Goal: Task Accomplishment & Management: Use online tool/utility

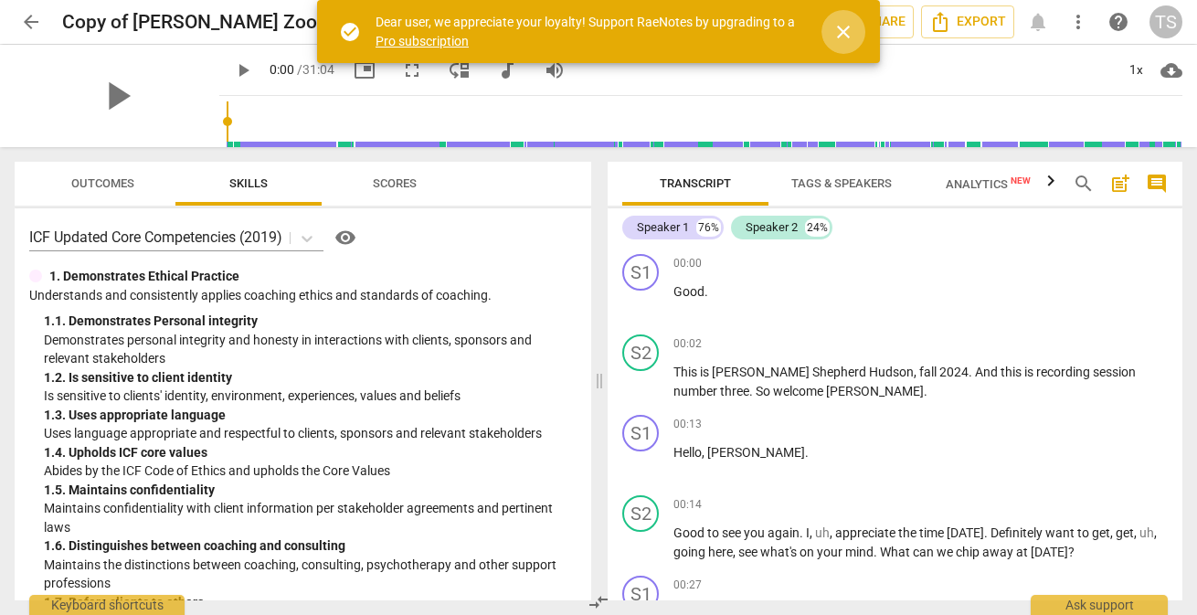
click at [843, 32] on span "close" at bounding box center [843, 32] width 22 height 22
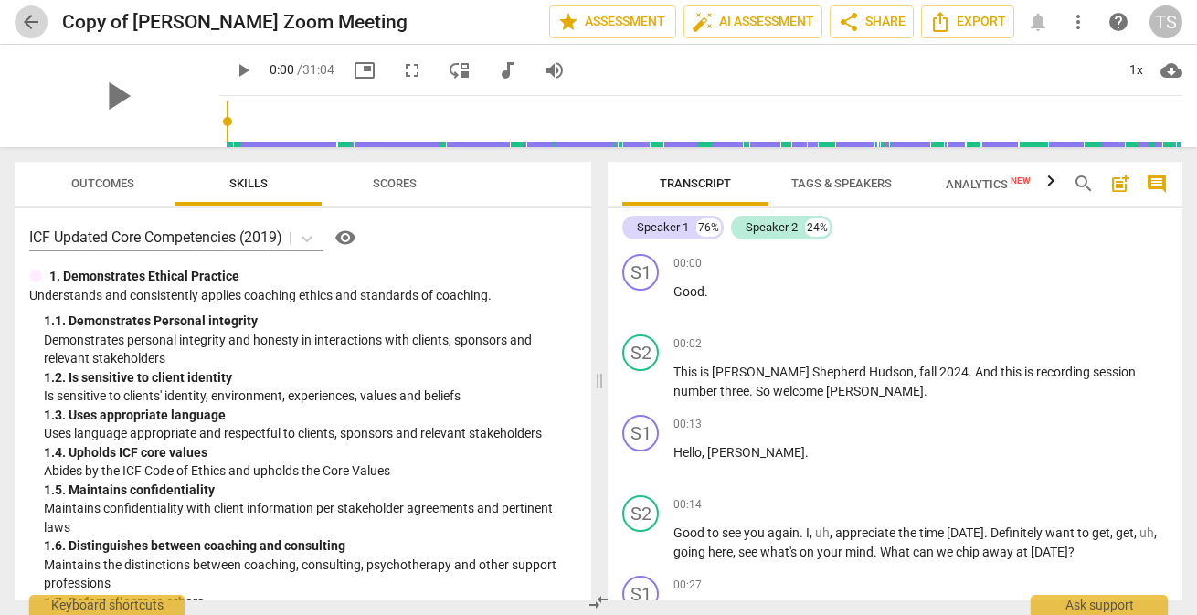
click at [28, 17] on span "arrow_back" at bounding box center [31, 22] width 22 height 22
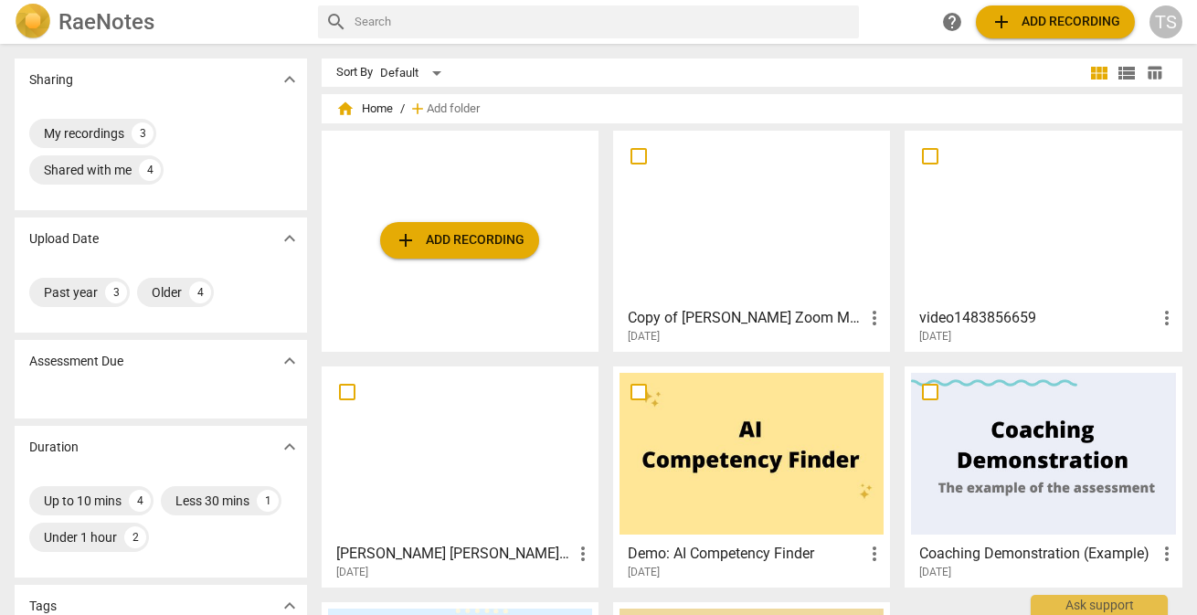
click at [462, 249] on span "add Add recording" at bounding box center [460, 240] width 130 height 22
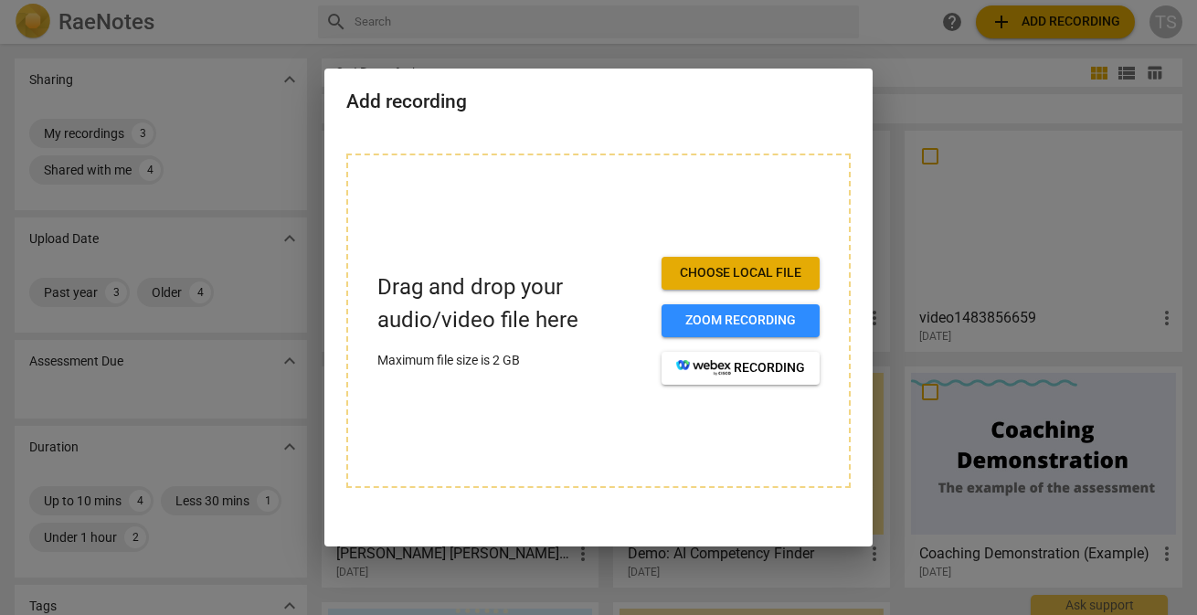
click at [737, 277] on span "Choose local file" at bounding box center [740, 273] width 129 height 18
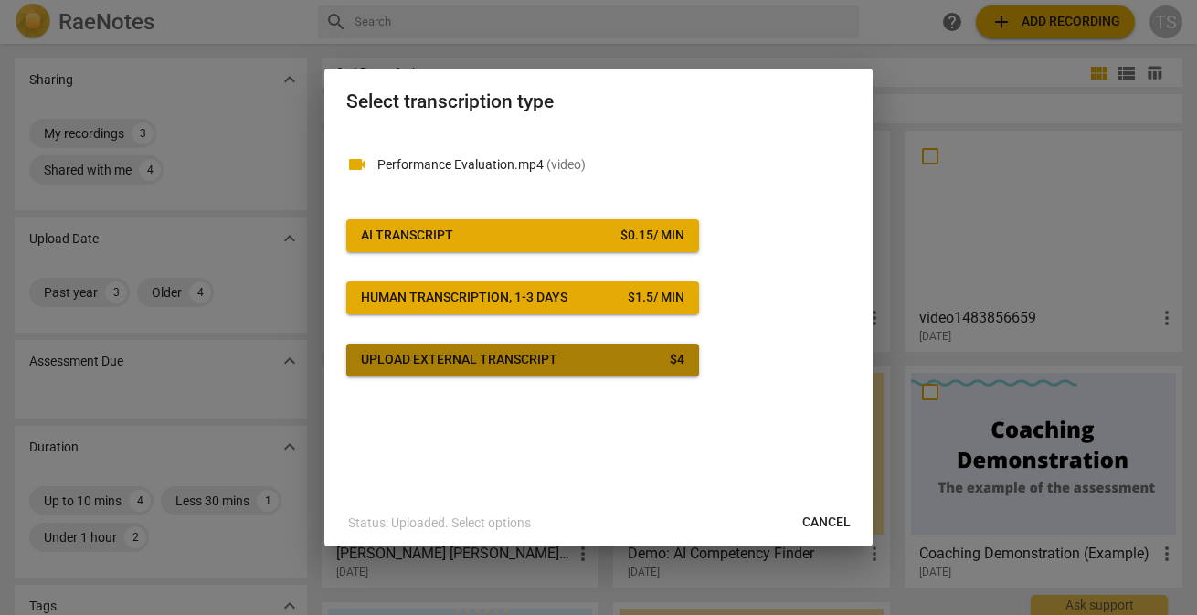
click at [523, 367] on div "Upload external transcript" at bounding box center [459, 360] width 196 height 18
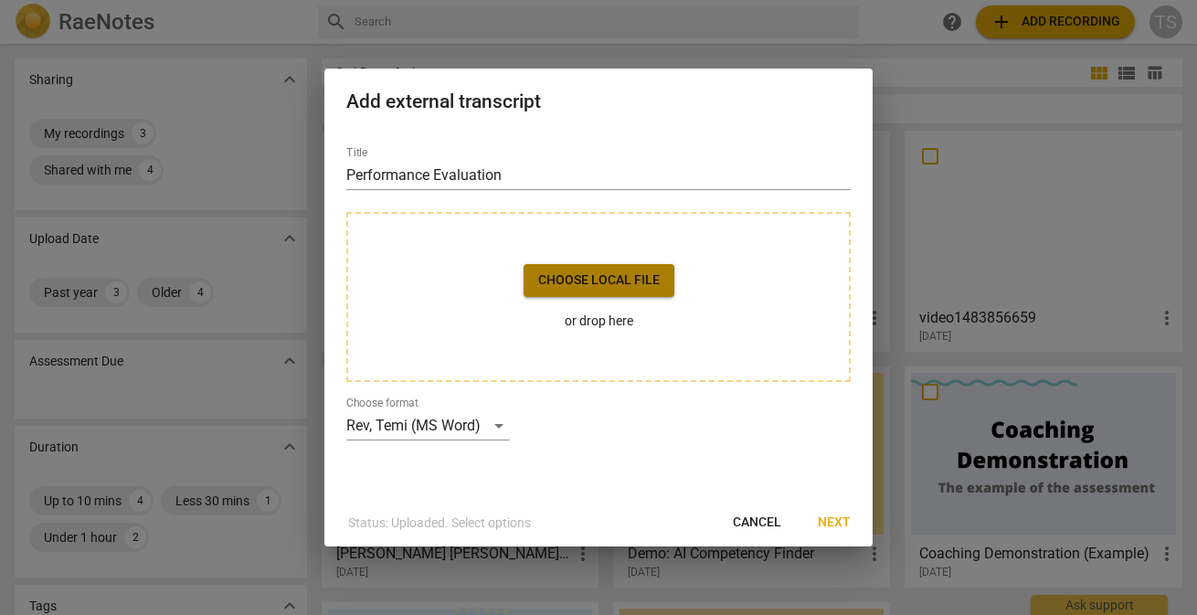
click at [610, 287] on span "Choose local file" at bounding box center [599, 280] width 122 height 18
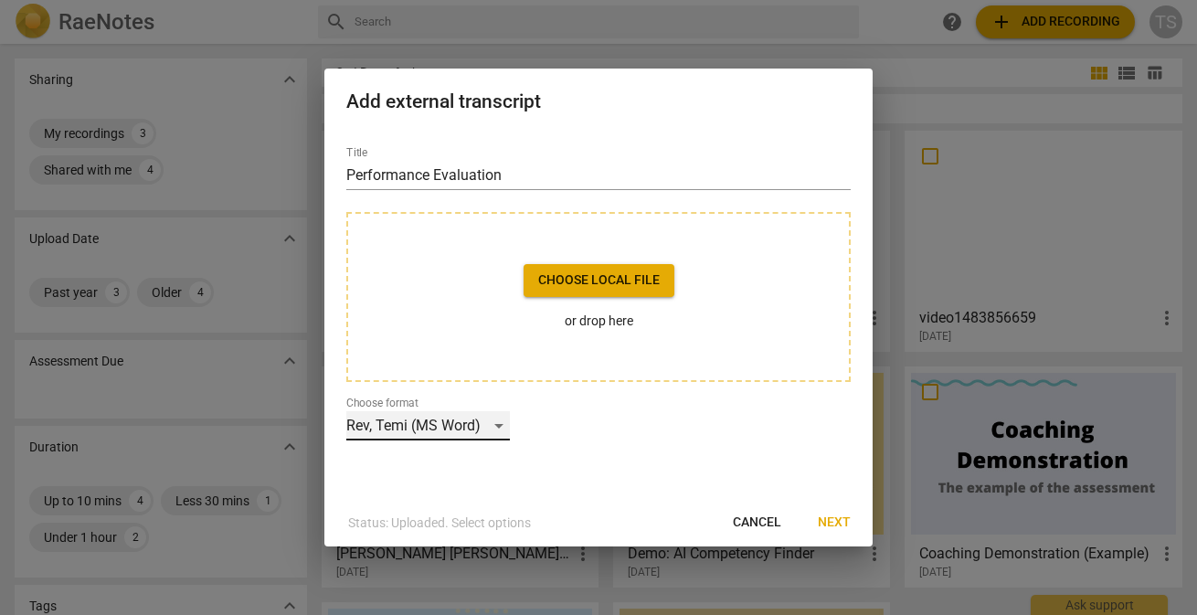
click at [500, 424] on div "Rev, Temi (MS Word)" at bounding box center [428, 425] width 164 height 29
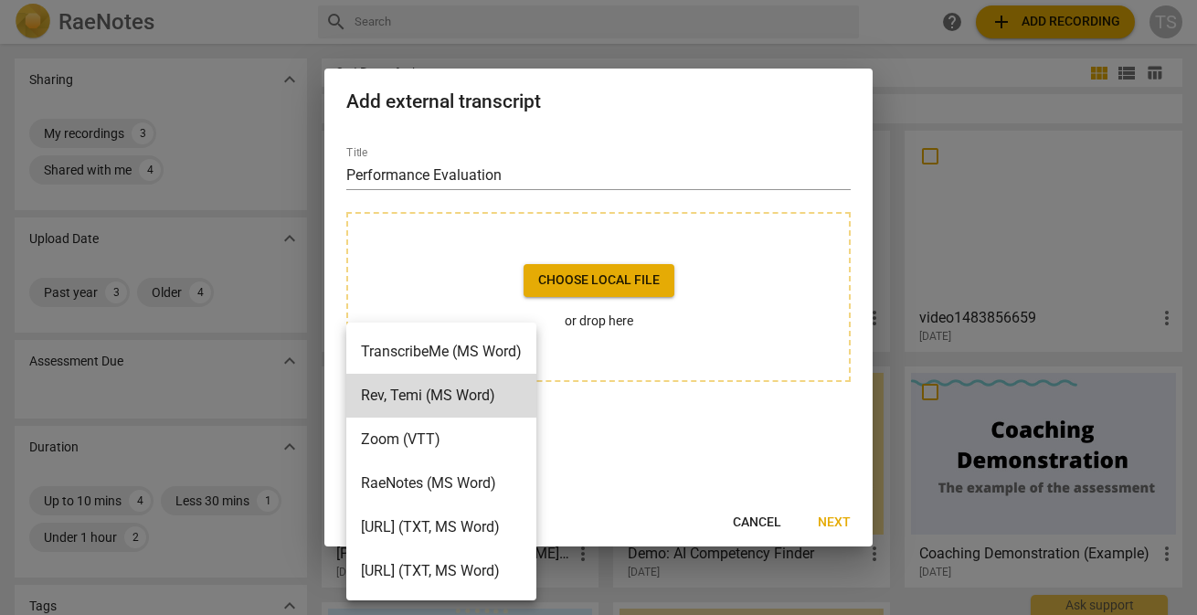
click at [464, 437] on li "Zoom (VTT)" at bounding box center [441, 440] width 190 height 44
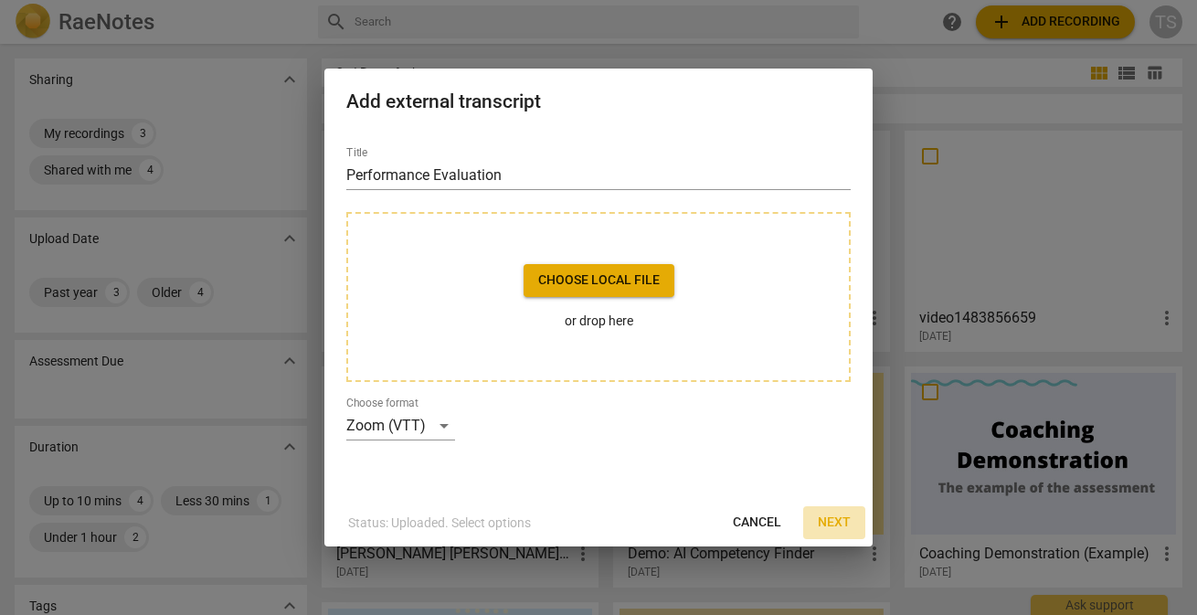
click at [839, 523] on span "Next" at bounding box center [834, 523] width 33 height 18
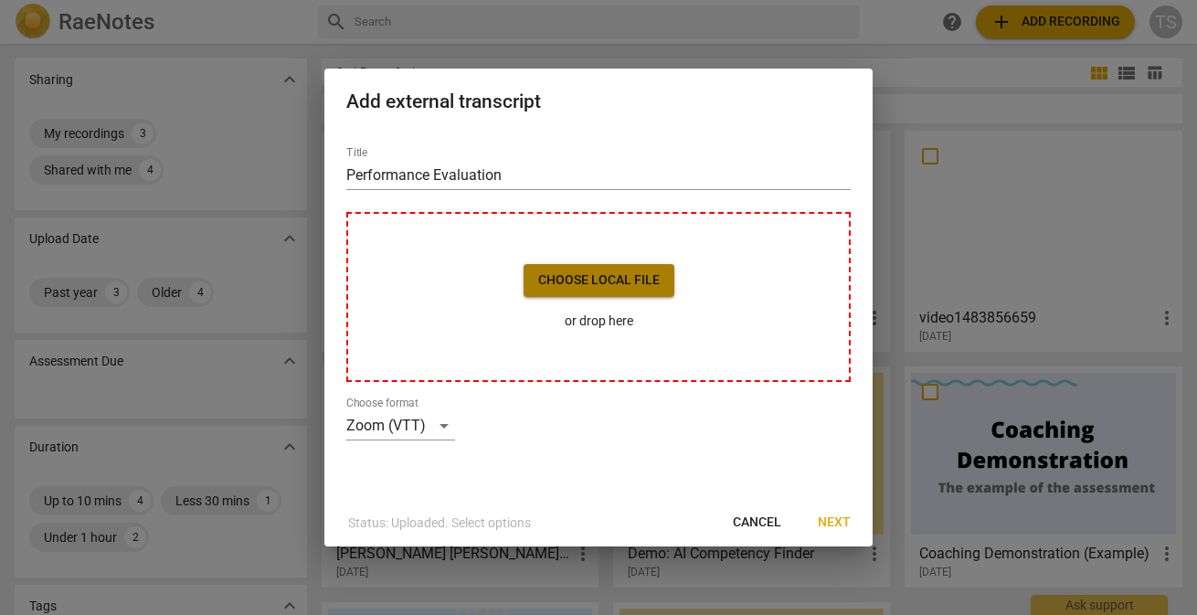
click at [565, 293] on button "Choose local file" at bounding box center [599, 280] width 151 height 33
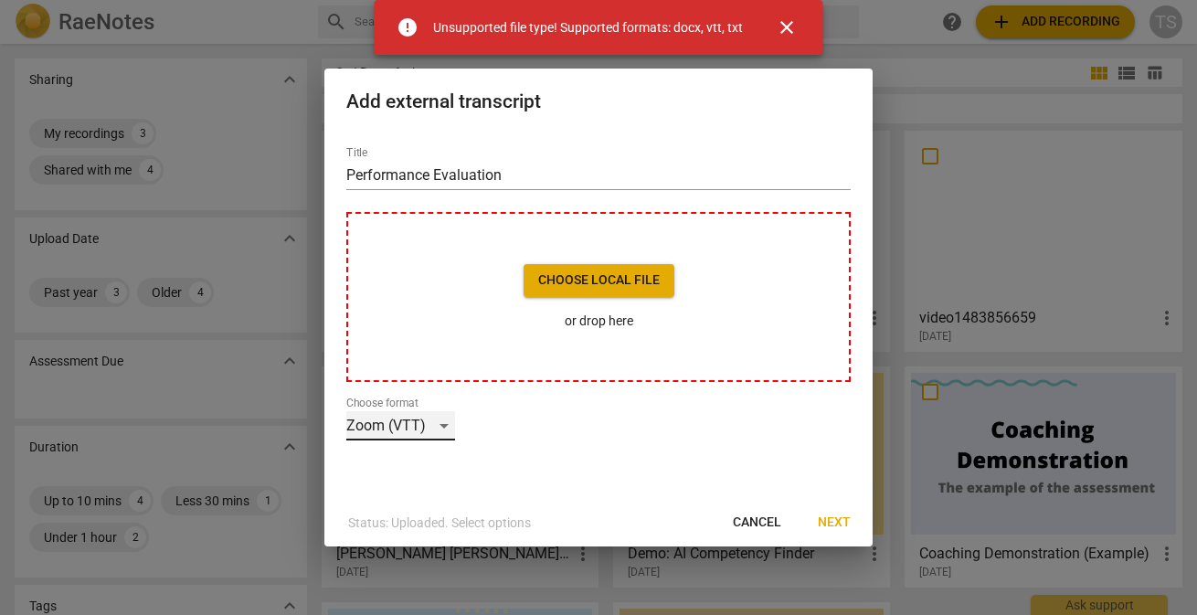
click at [441, 425] on div "Zoom (VTT)" at bounding box center [400, 425] width 109 height 29
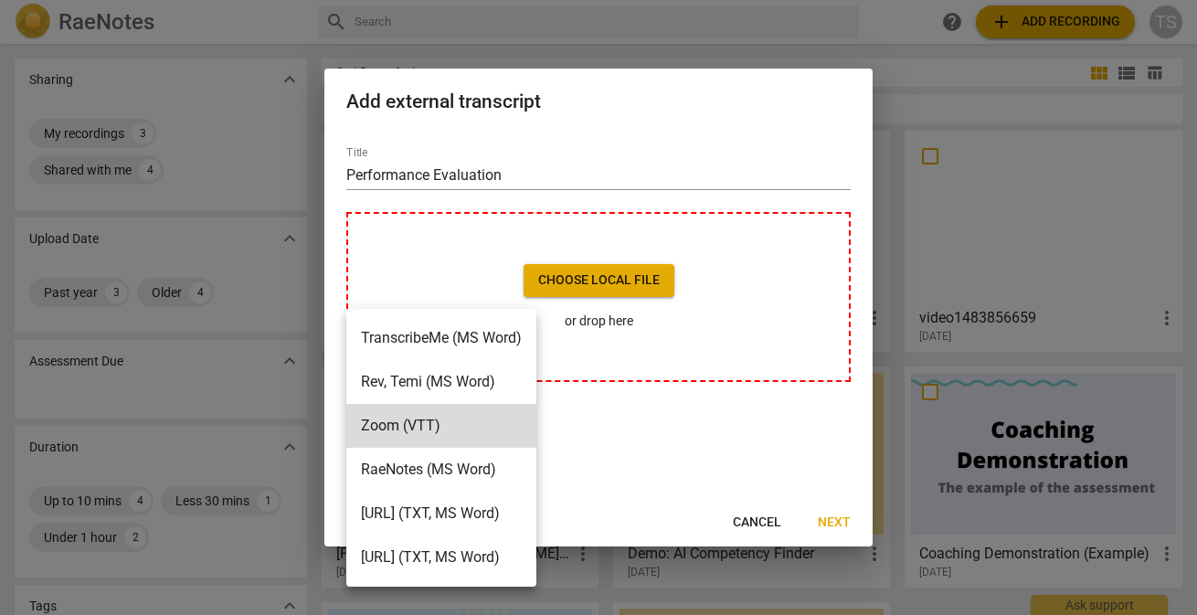
click at [458, 471] on li "RaeNotes (MS Word)" at bounding box center [441, 470] width 190 height 44
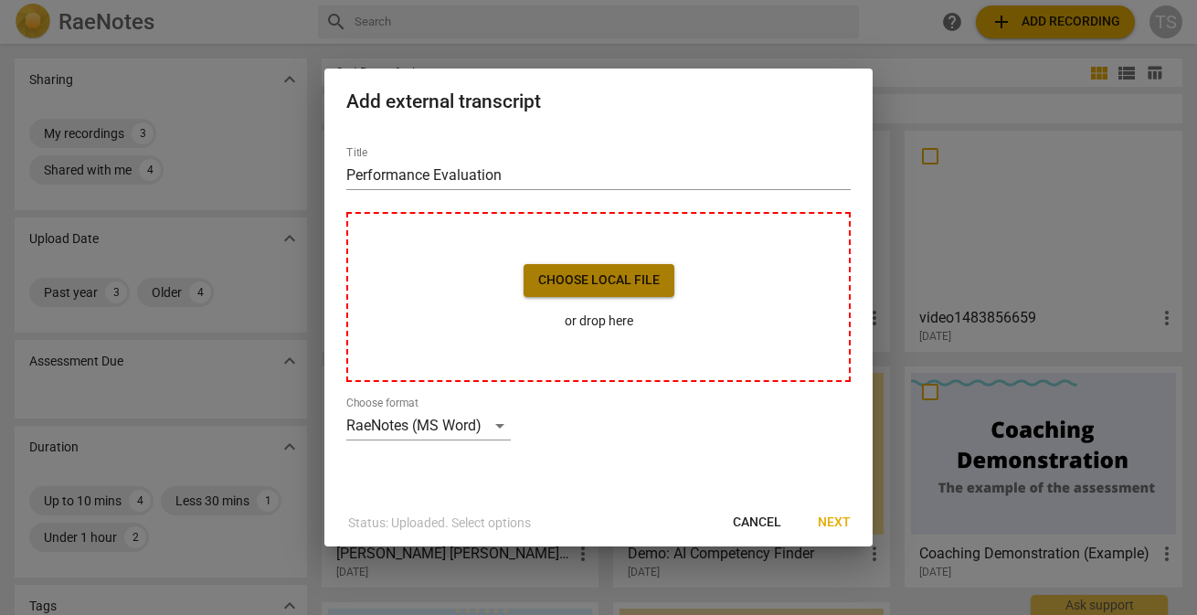
click at [619, 286] on span "Choose local file" at bounding box center [599, 280] width 122 height 18
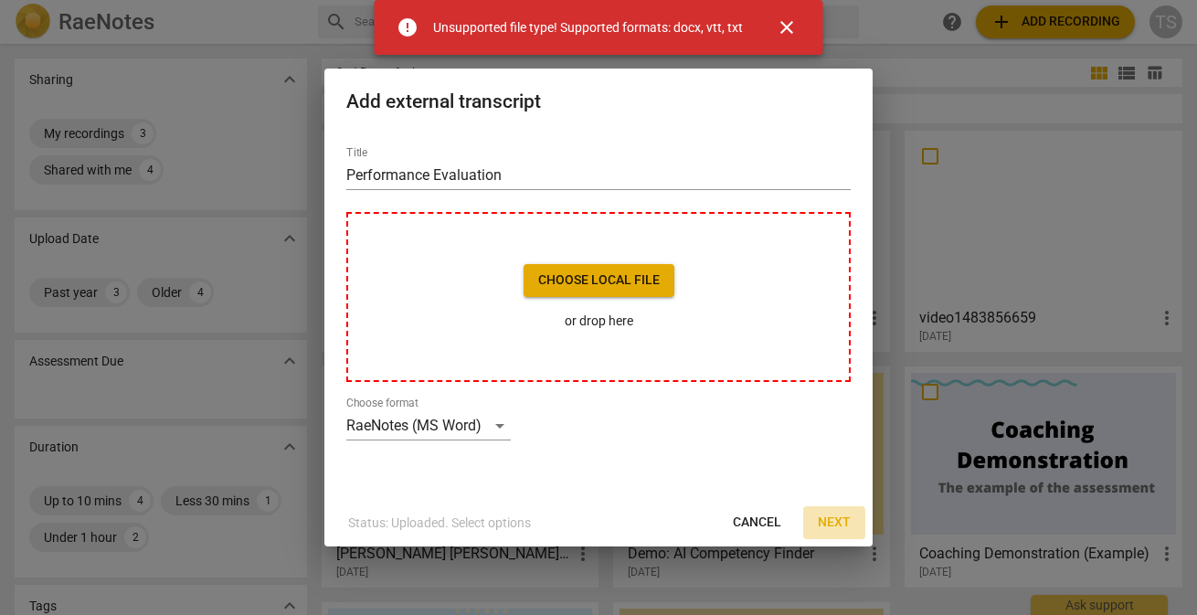
click at [840, 524] on span "Next" at bounding box center [834, 523] width 33 height 18
click at [444, 428] on div "RaeNotes (MS Word)" at bounding box center [428, 425] width 164 height 29
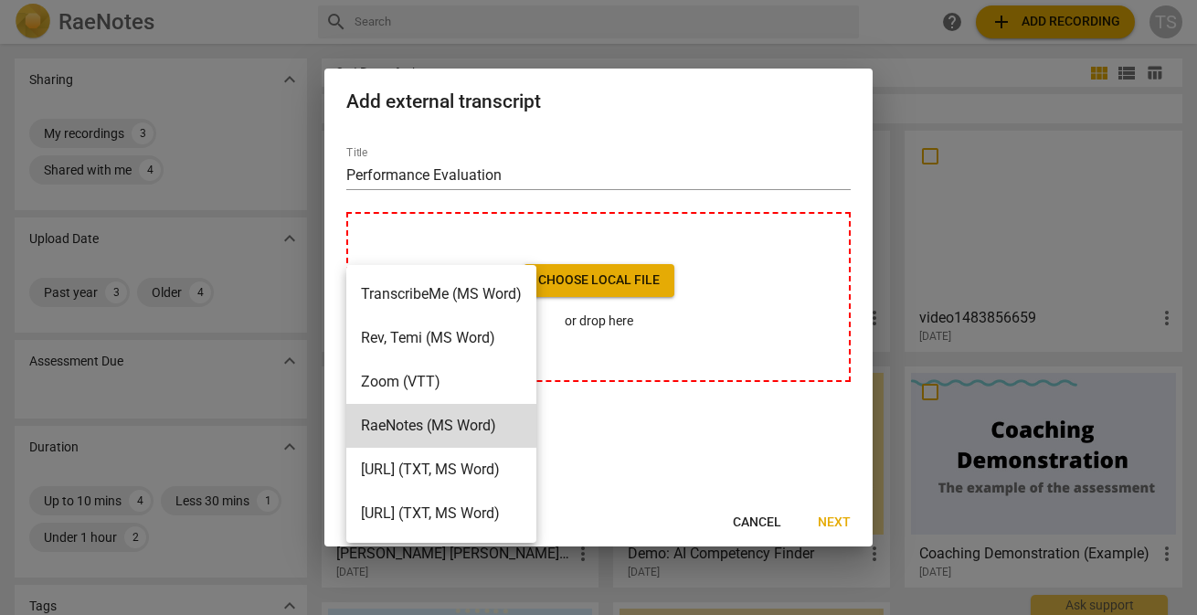
click at [671, 49] on div at bounding box center [598, 307] width 1197 height 615
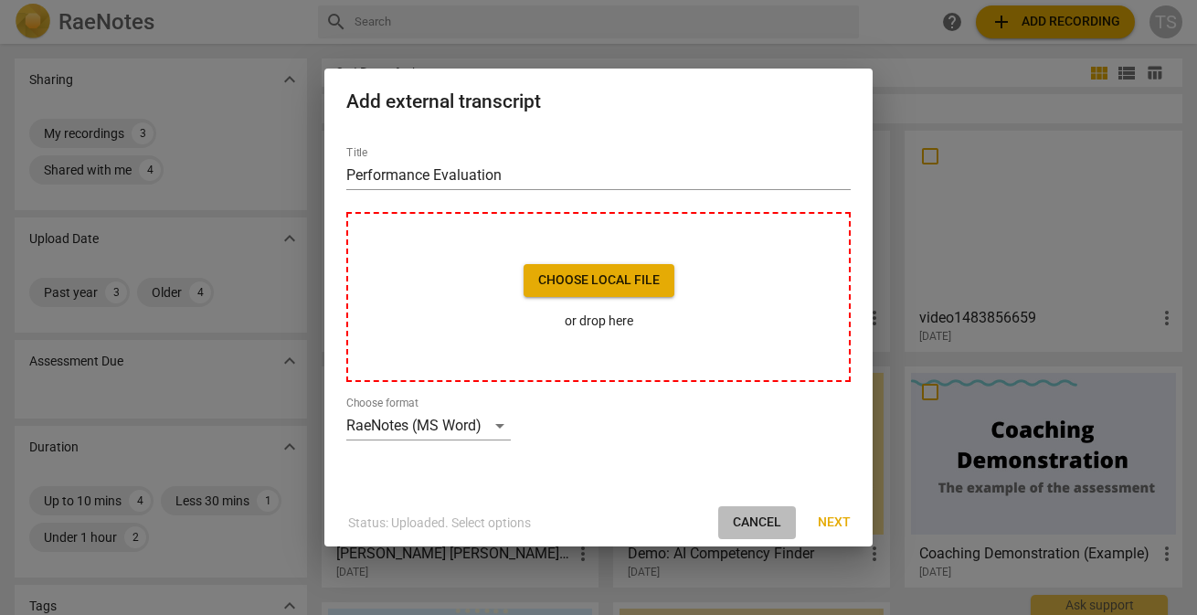
click at [763, 523] on span "Cancel" at bounding box center [757, 523] width 48 height 18
click at [583, 281] on span "Choose local file" at bounding box center [599, 280] width 122 height 18
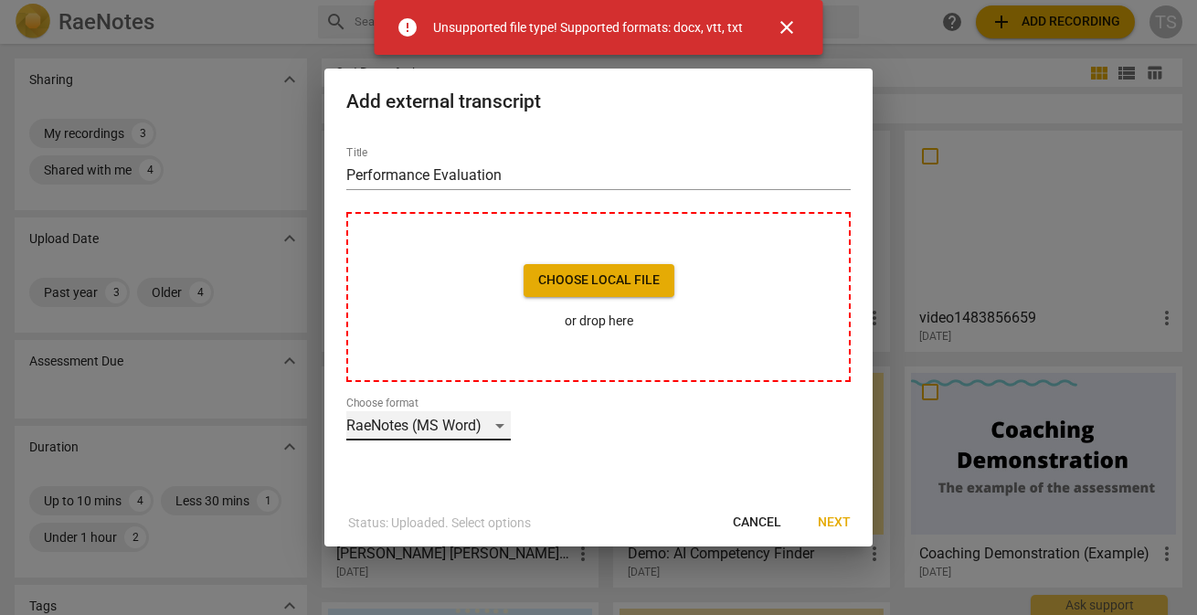
click at [496, 428] on div "RaeNotes (MS Word)" at bounding box center [428, 425] width 164 height 29
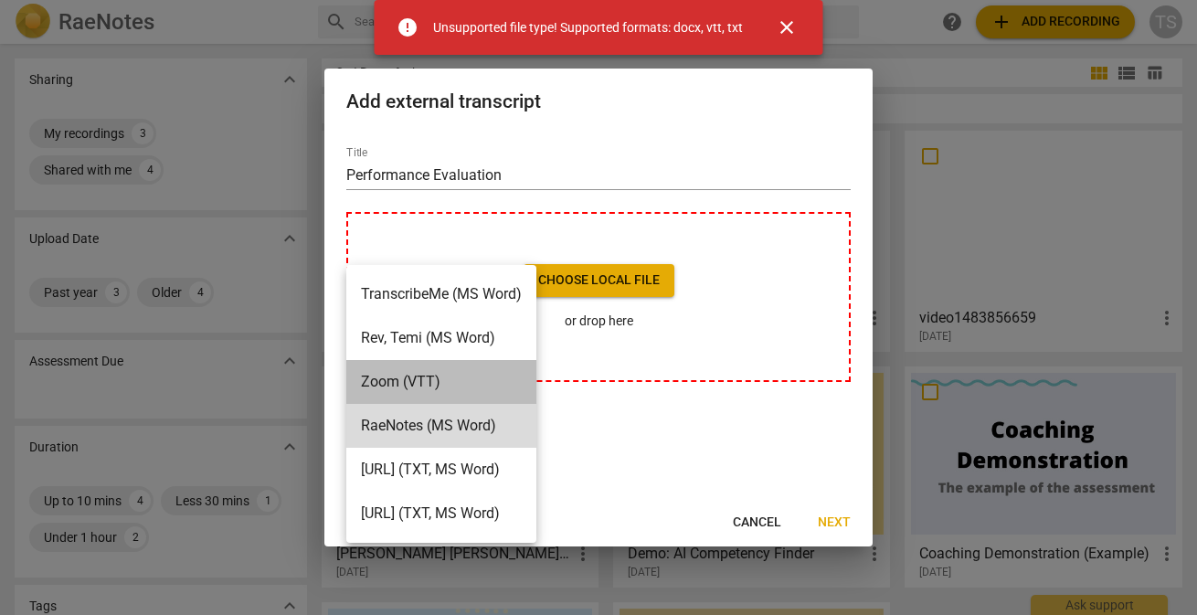
click at [416, 389] on li "Zoom (VTT)" at bounding box center [441, 382] width 190 height 44
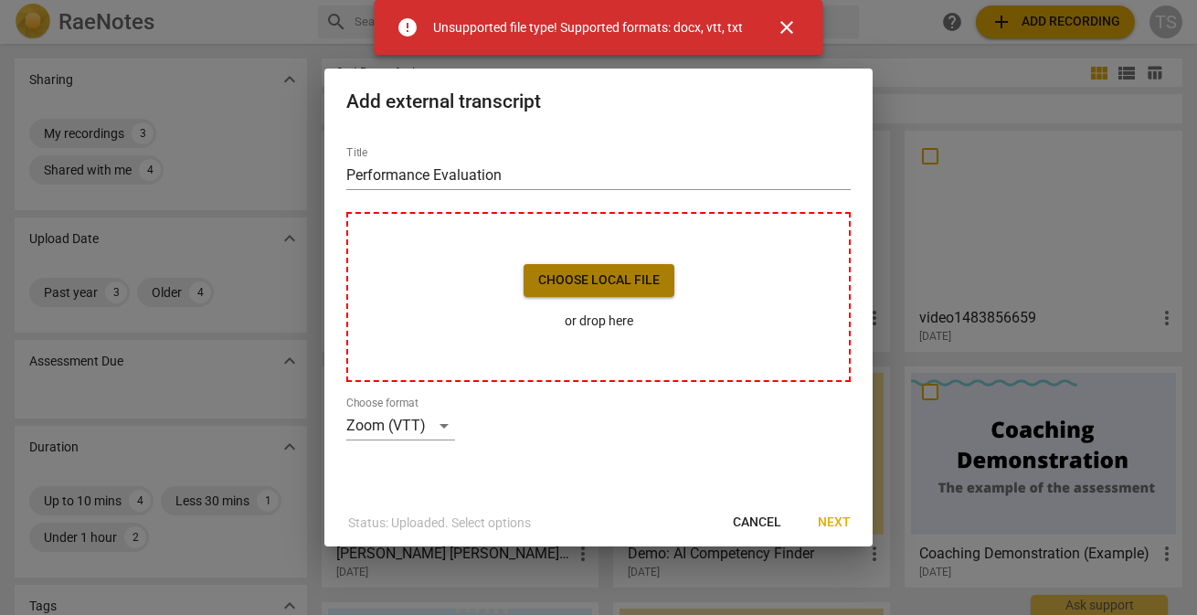
click at [623, 271] on span "Choose local file" at bounding box center [599, 280] width 122 height 18
click at [789, 26] on span "close" at bounding box center [787, 27] width 22 height 22
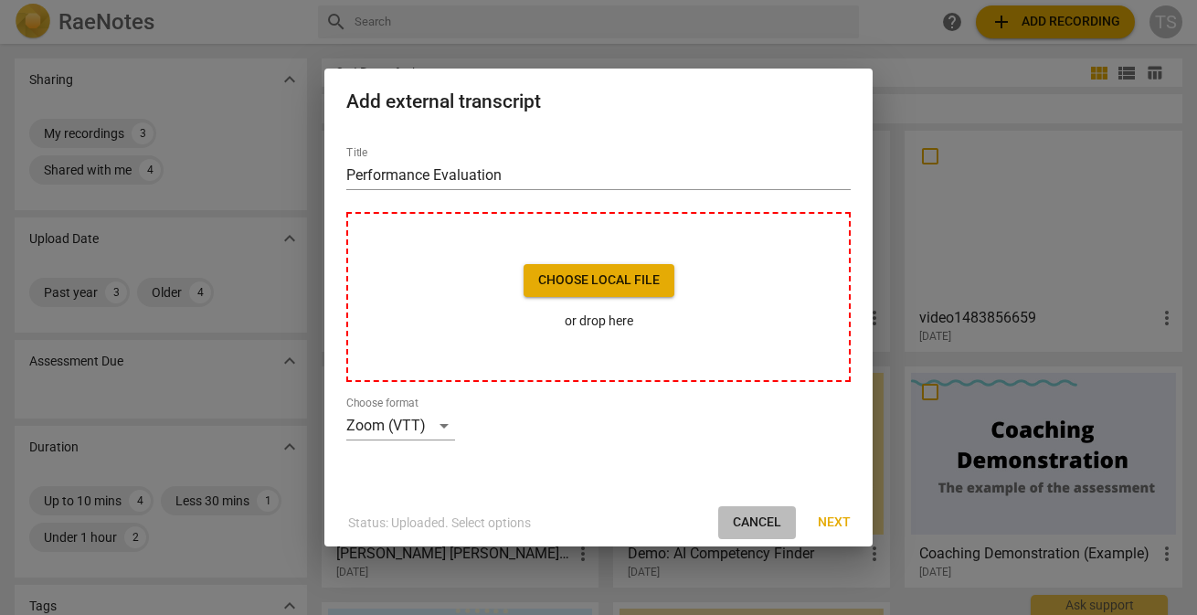
click at [749, 523] on span "Cancel" at bounding box center [757, 523] width 48 height 18
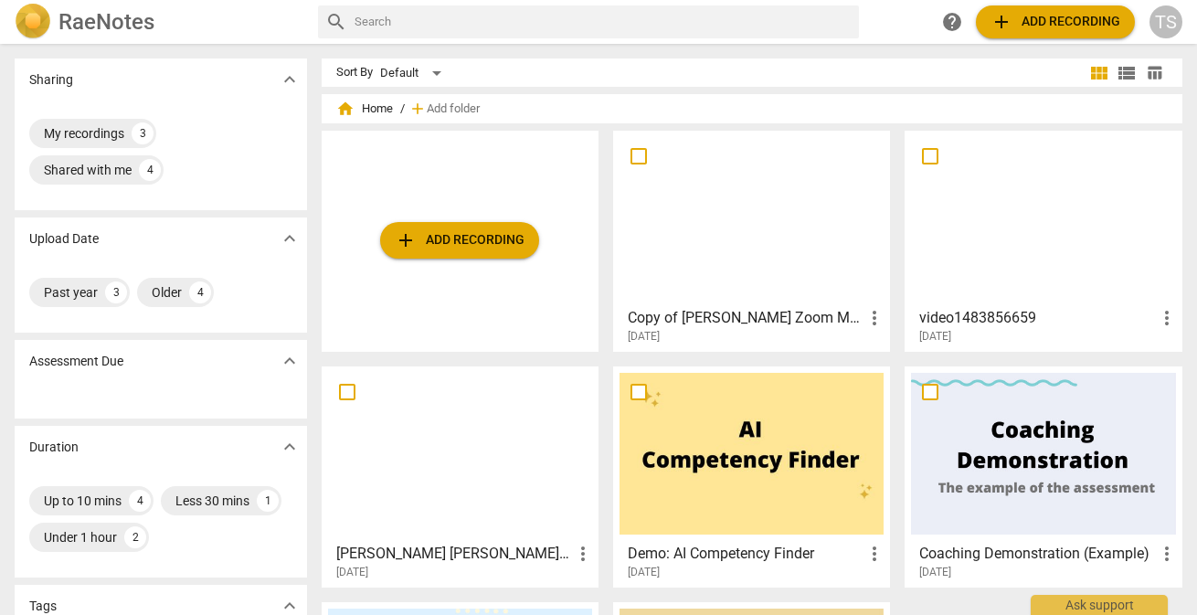
scroll to position [1, 0]
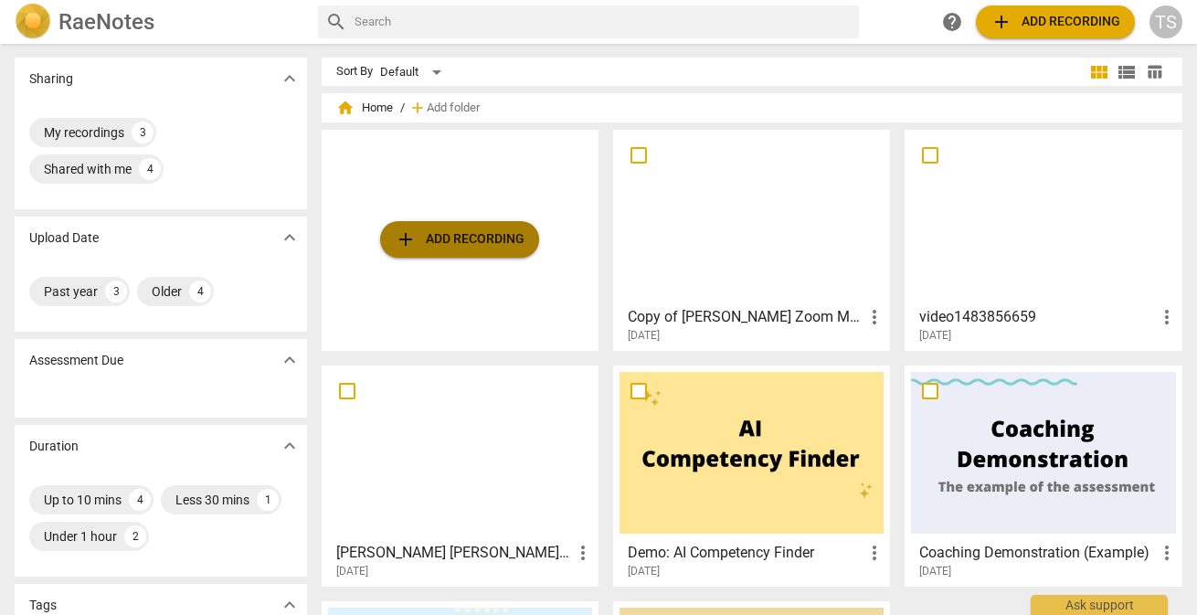
click at [442, 237] on span "add Add recording" at bounding box center [460, 239] width 130 height 22
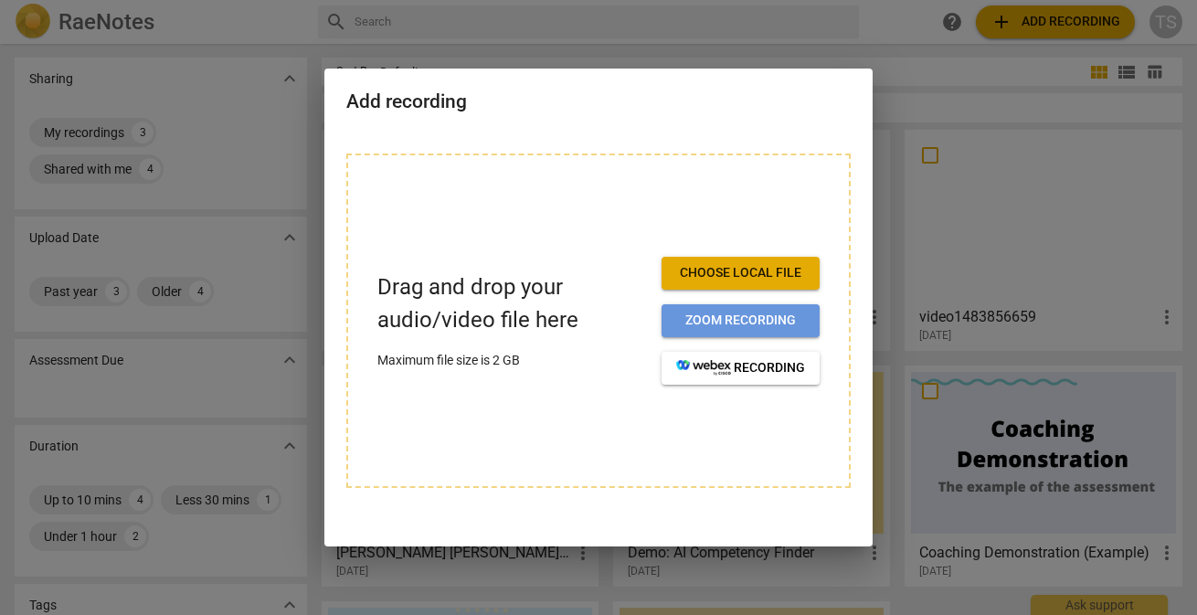
click at [728, 325] on span "Zoom recording" at bounding box center [740, 321] width 129 height 18
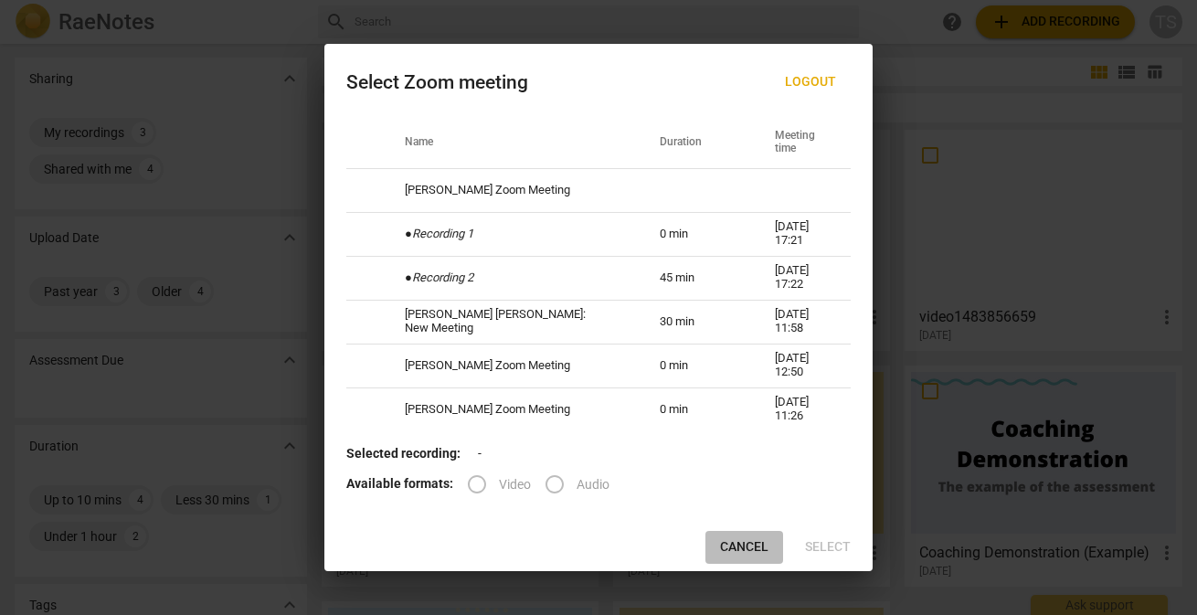
click at [748, 543] on span "Cancel" at bounding box center [744, 547] width 48 height 18
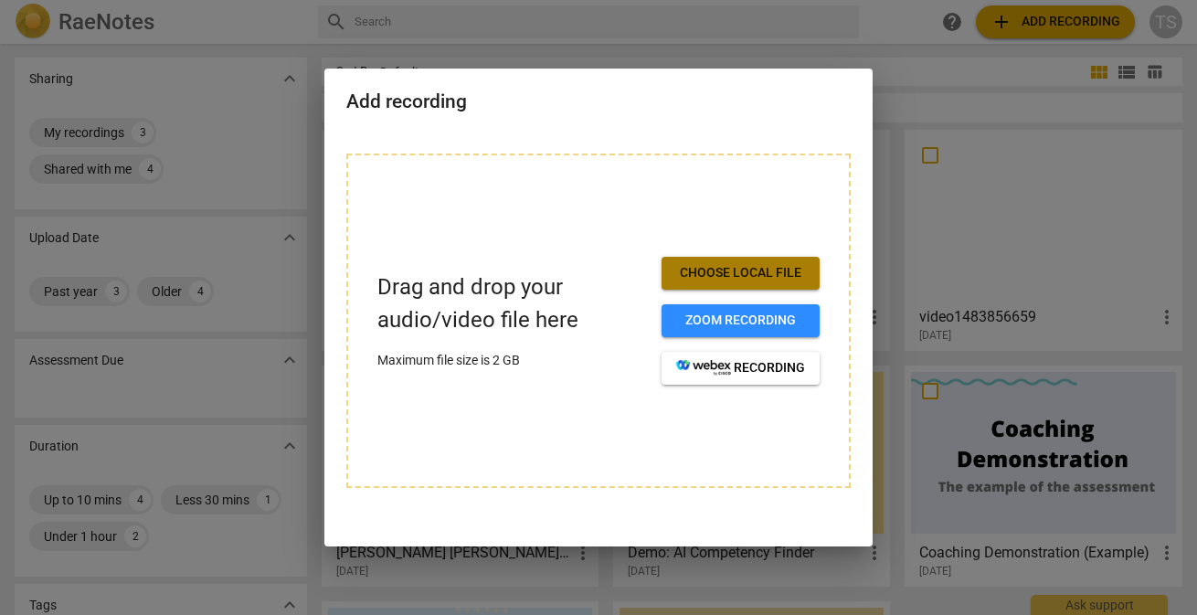
click at [697, 275] on span "Choose local file" at bounding box center [740, 273] width 129 height 18
click at [768, 269] on span "Choose local file" at bounding box center [740, 273] width 129 height 18
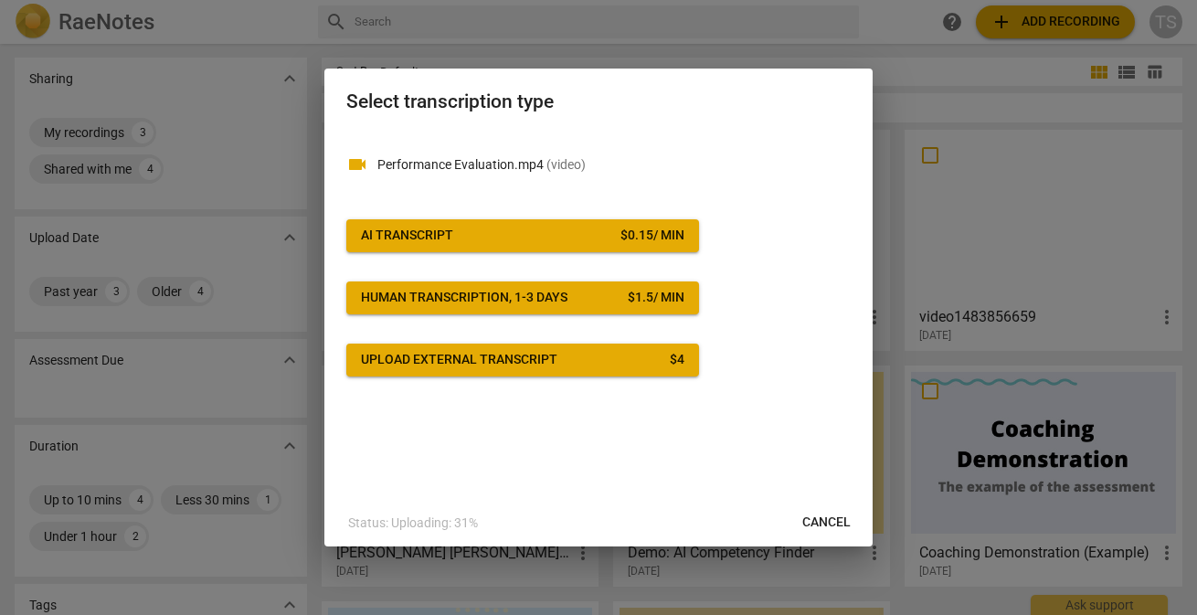
click at [566, 359] on span "Upload external transcript $ 4" at bounding box center [522, 360] width 323 height 18
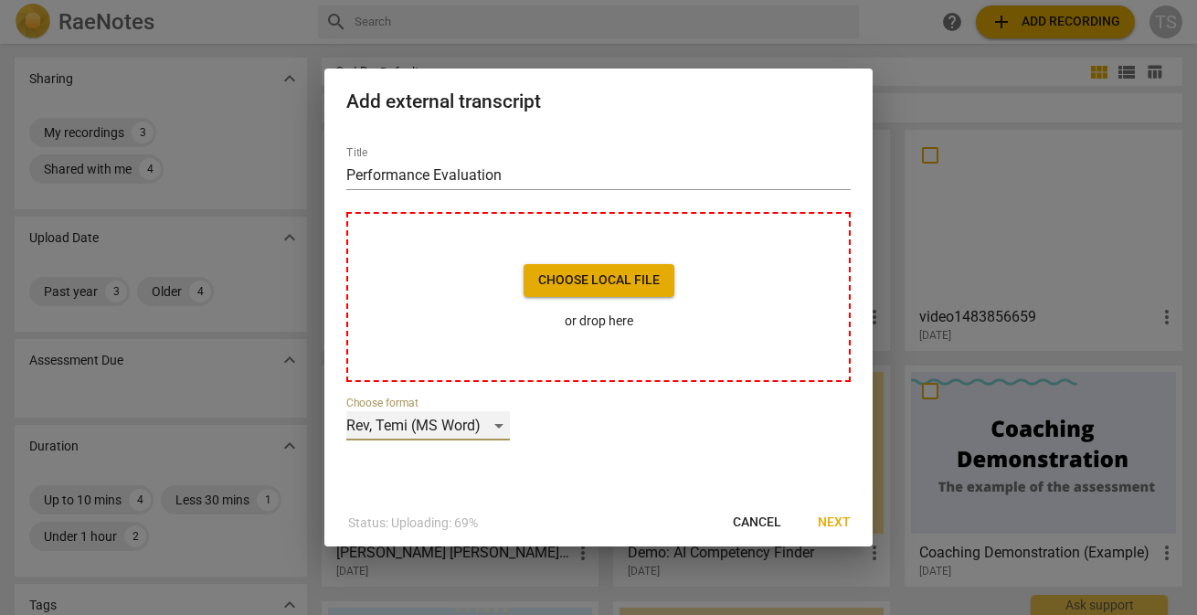
click at [499, 420] on div "Rev, Temi (MS Word)" at bounding box center [428, 425] width 164 height 29
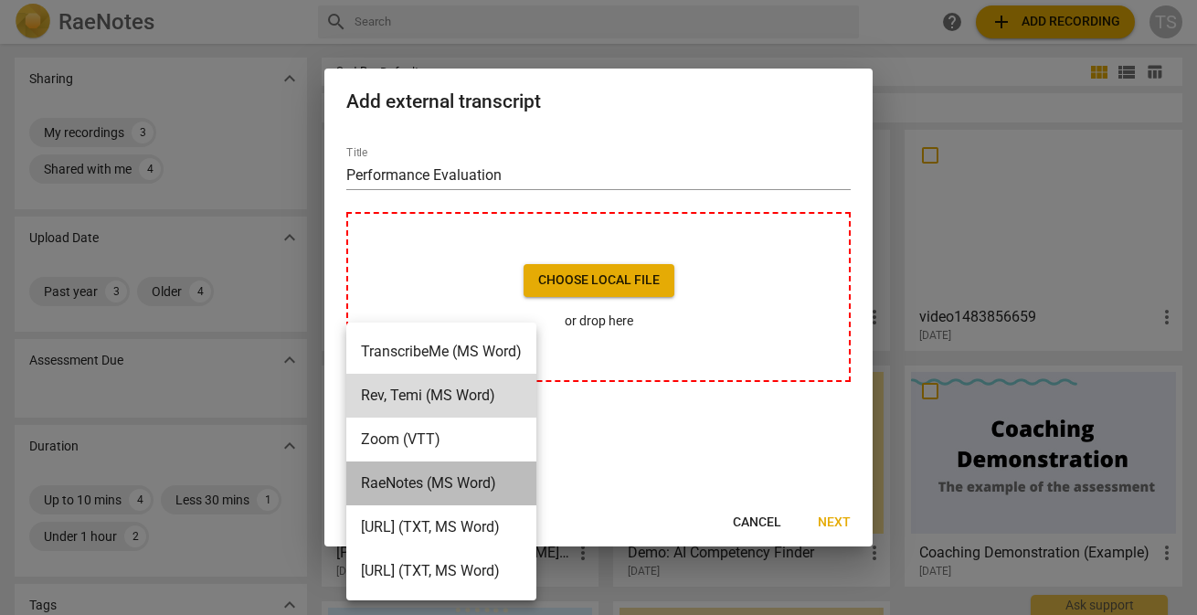
click at [487, 491] on li "RaeNotes (MS Word)" at bounding box center [441, 483] width 190 height 44
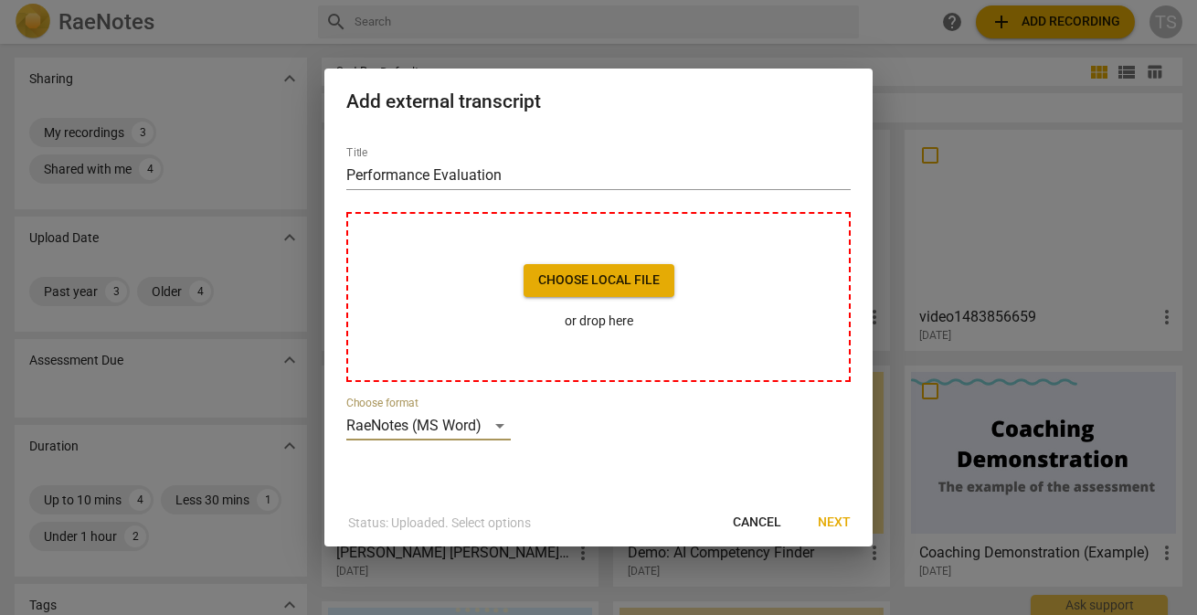
click at [606, 285] on span "Choose local file" at bounding box center [599, 280] width 122 height 18
click at [616, 328] on p "or drop here" at bounding box center [599, 321] width 151 height 19
click at [397, 421] on div "RaeNotes (MS Word)" at bounding box center [428, 425] width 164 height 29
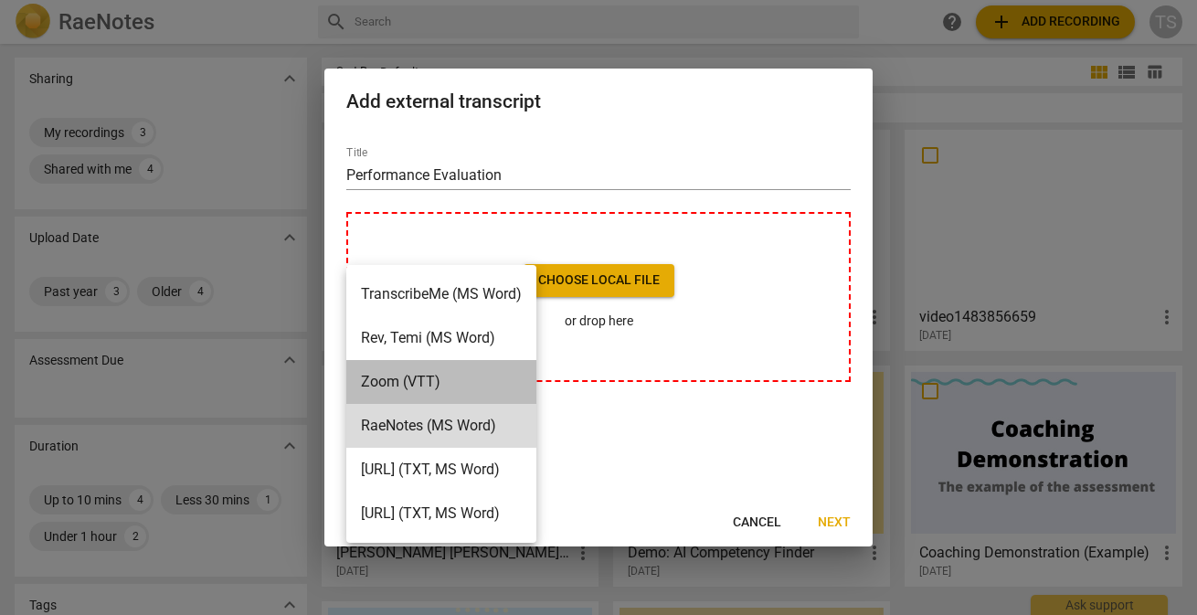
click at [370, 386] on li "Zoom (VTT)" at bounding box center [441, 382] width 190 height 44
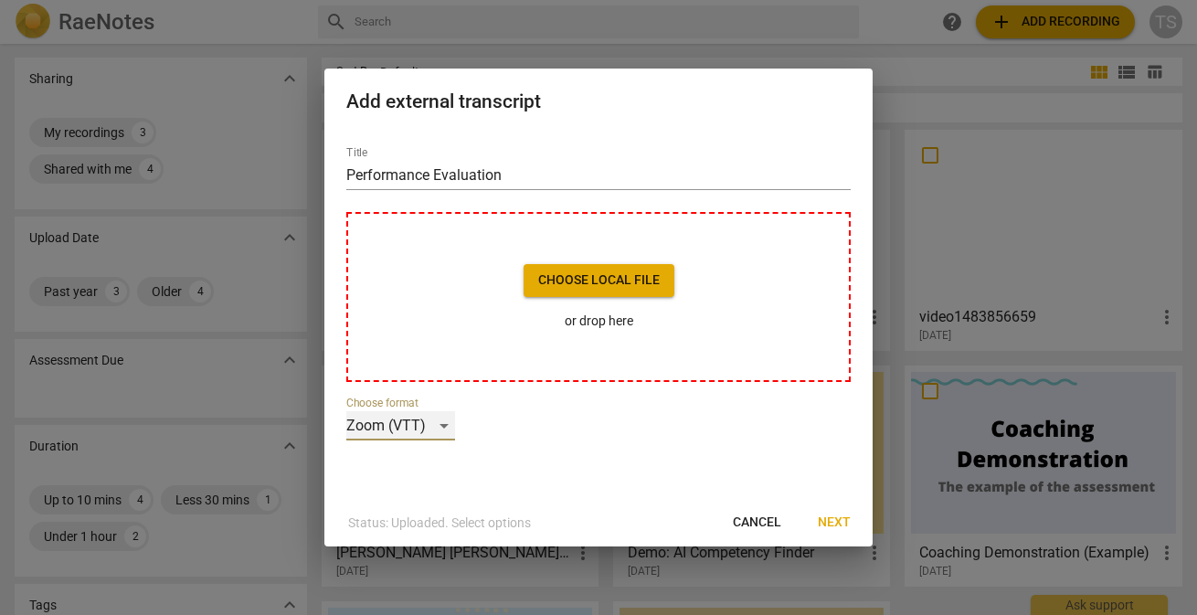
click at [443, 423] on div "Zoom (VTT)" at bounding box center [400, 425] width 109 height 29
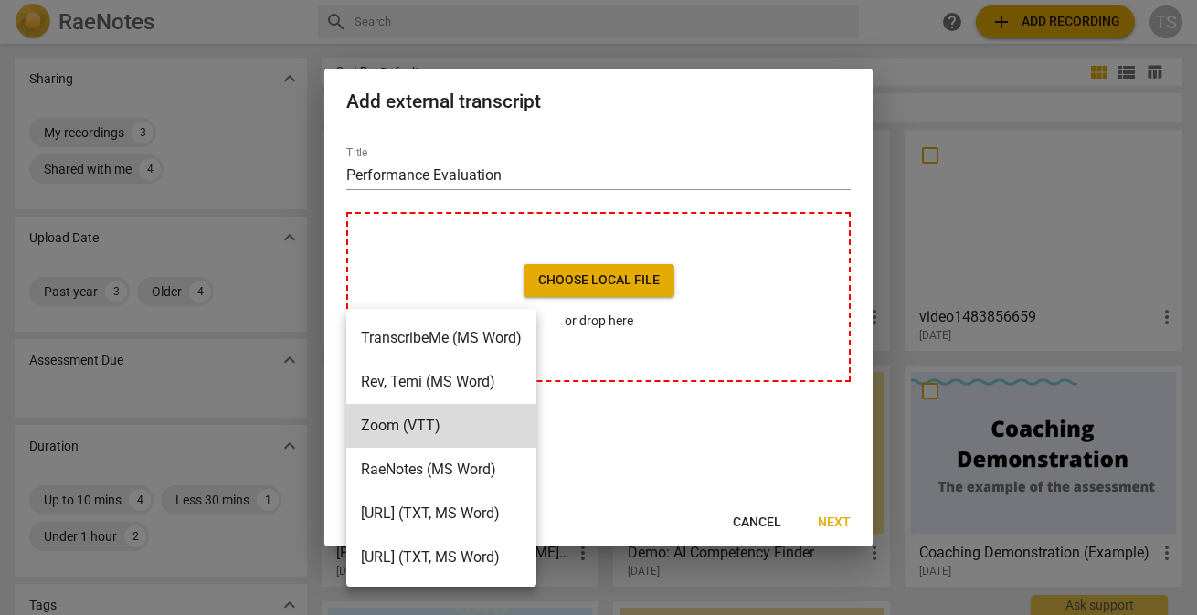
click at [430, 467] on li "RaeNotes (MS Word)" at bounding box center [441, 470] width 190 height 44
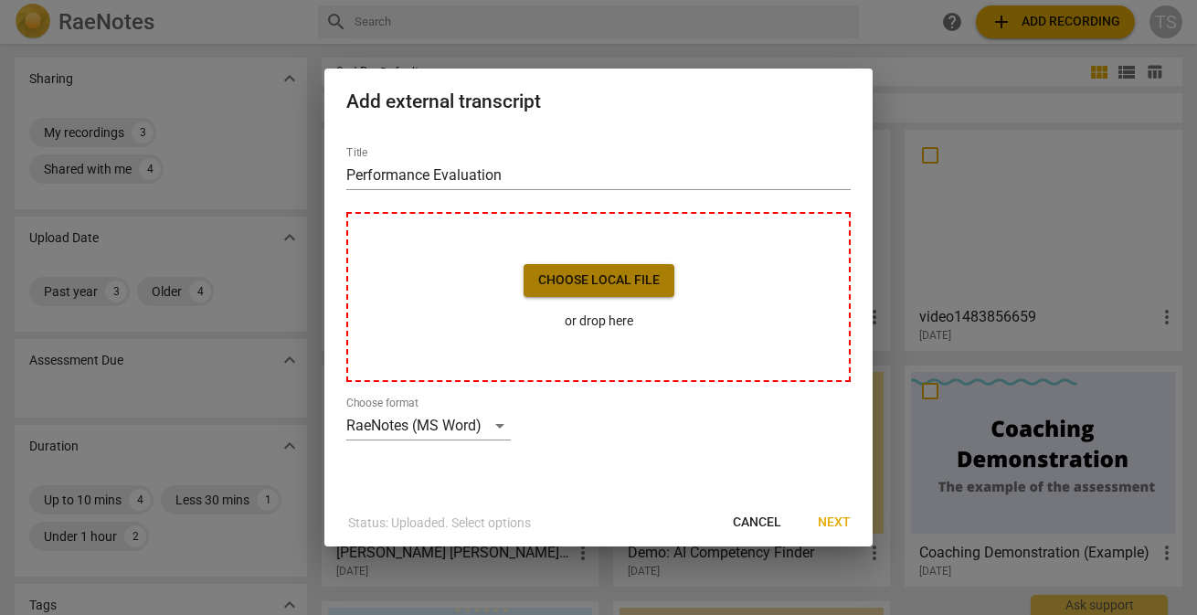
click at [605, 288] on span "Choose local file" at bounding box center [599, 280] width 122 height 18
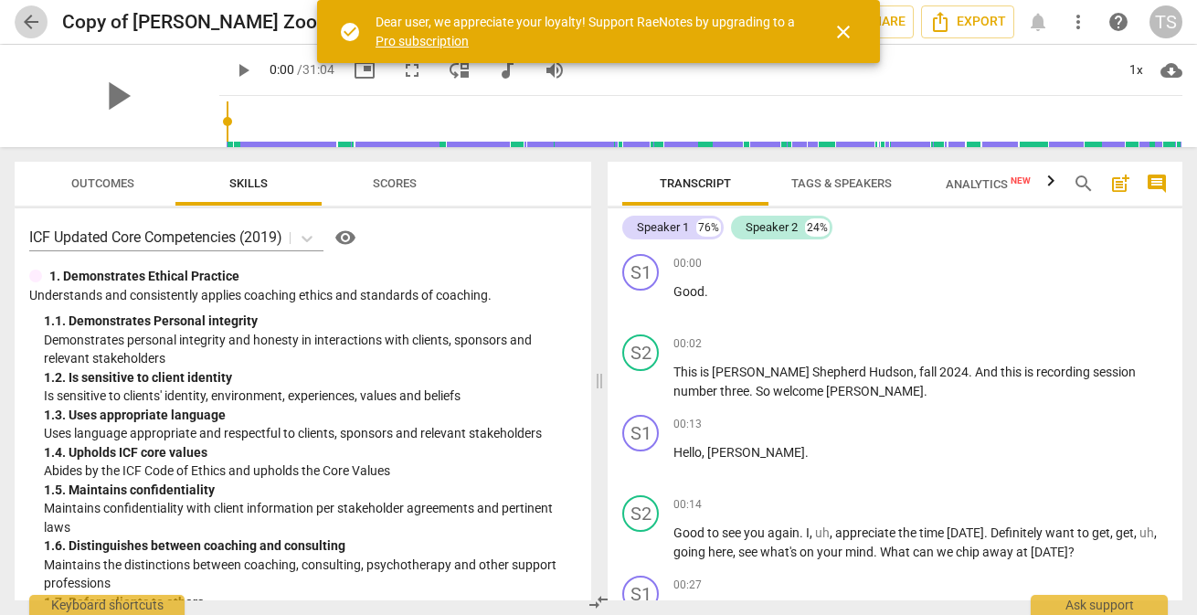
click at [31, 21] on span "arrow_back" at bounding box center [31, 22] width 22 height 22
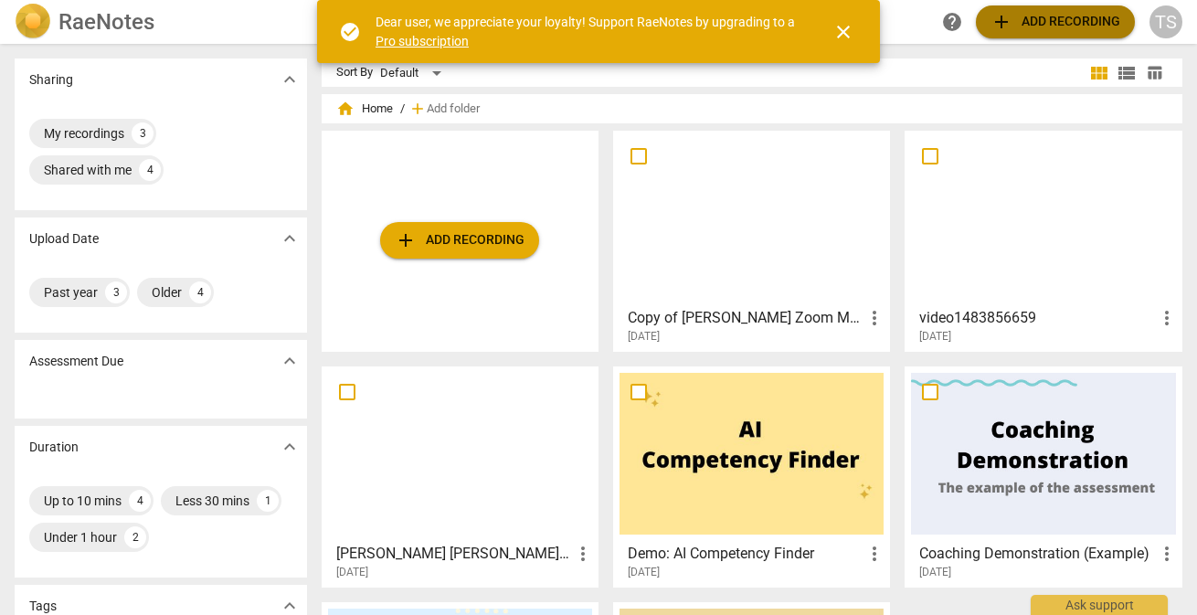
click at [1053, 20] on span "add Add recording" at bounding box center [1056, 22] width 130 height 22
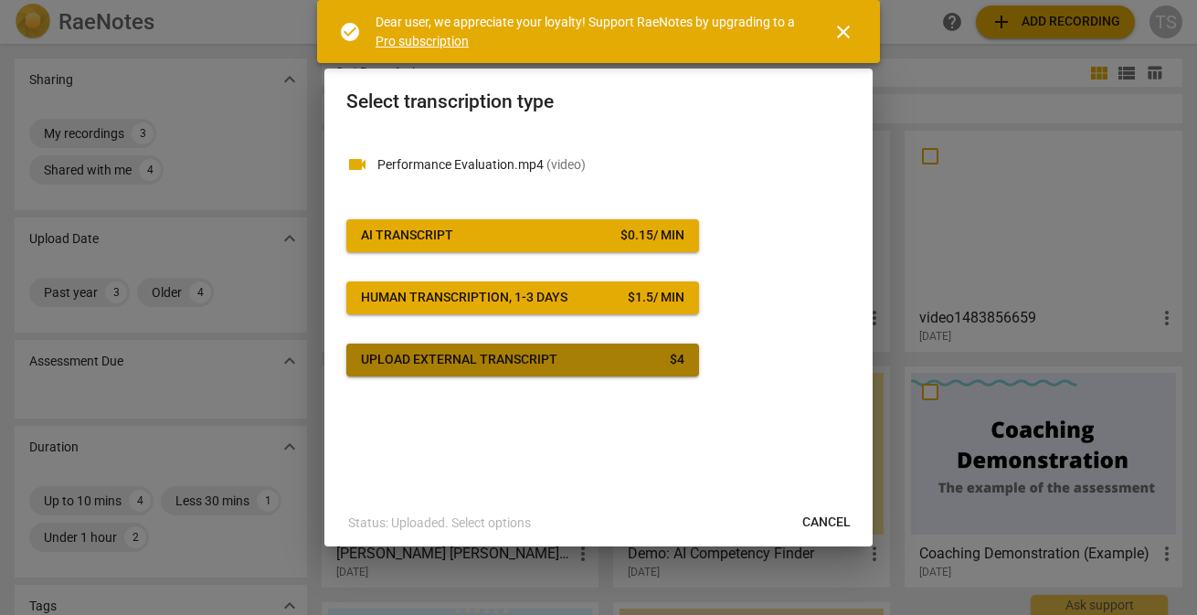
click at [584, 367] on span "Upload external transcript $ 4" at bounding box center [522, 360] width 323 height 18
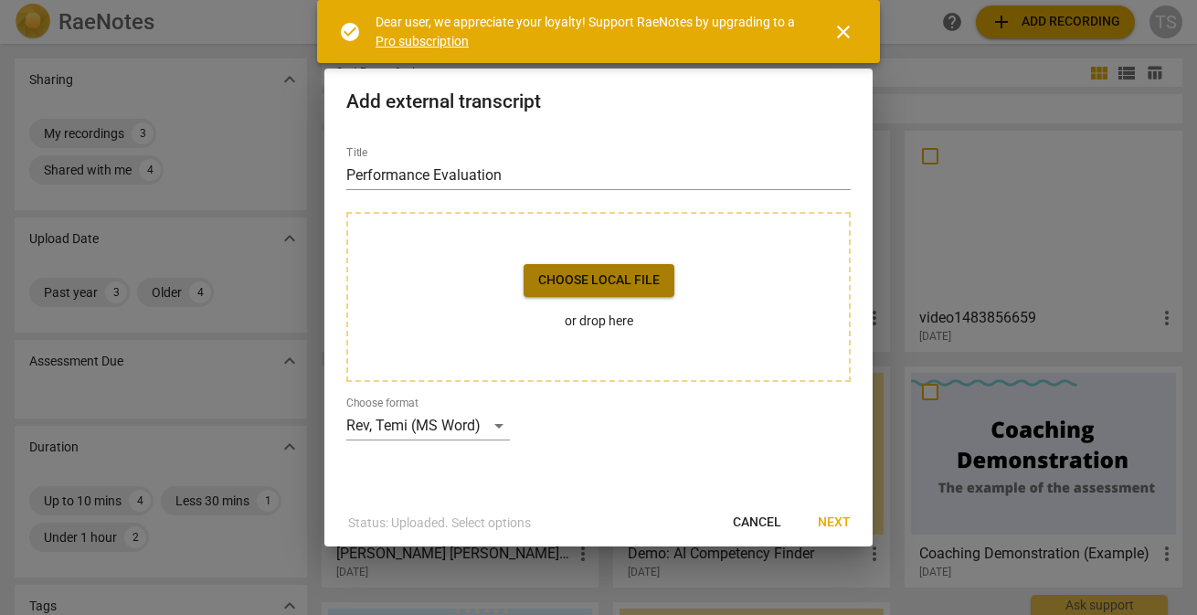
click at [606, 277] on span "Choose local file" at bounding box center [599, 280] width 122 height 18
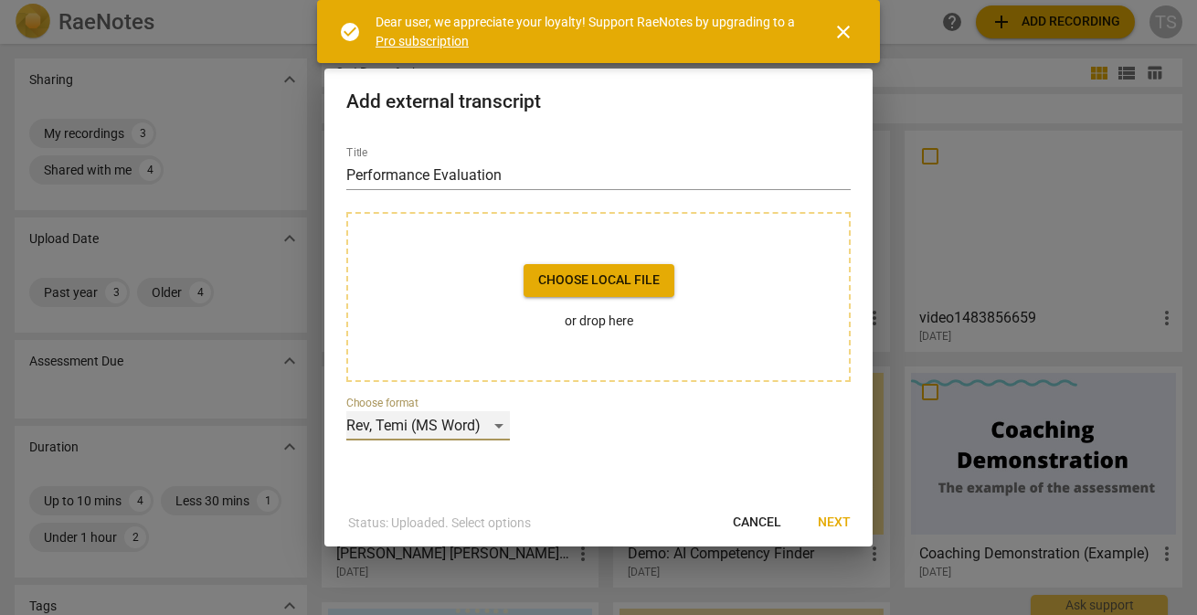
click at [497, 425] on div "Rev, Temi (MS Word)" at bounding box center [428, 425] width 164 height 29
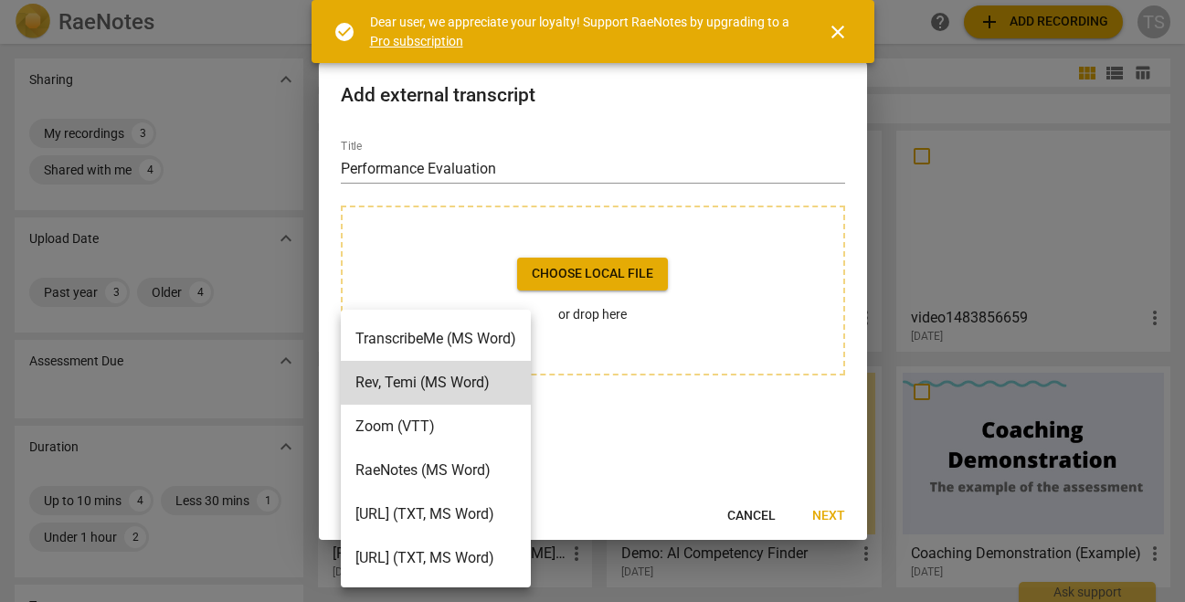
click at [411, 473] on li "RaeNotes (MS Word)" at bounding box center [436, 471] width 190 height 44
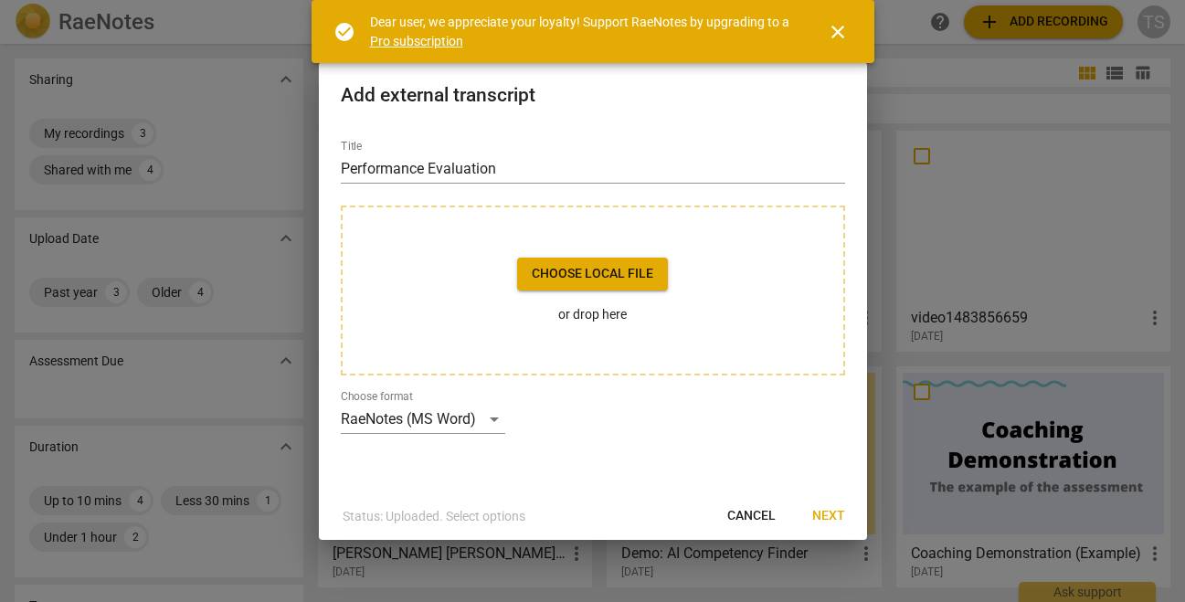
click at [600, 314] on p "or drop here" at bounding box center [592, 314] width 151 height 19
click at [407, 165] on input "Performance Evaluation" at bounding box center [593, 168] width 504 height 29
click at [425, 165] on input "Performance Evaluation" at bounding box center [593, 168] width 504 height 29
click at [496, 98] on h2 "Add external transcript" at bounding box center [593, 95] width 504 height 23
click at [828, 509] on span "Next" at bounding box center [828, 516] width 33 height 18
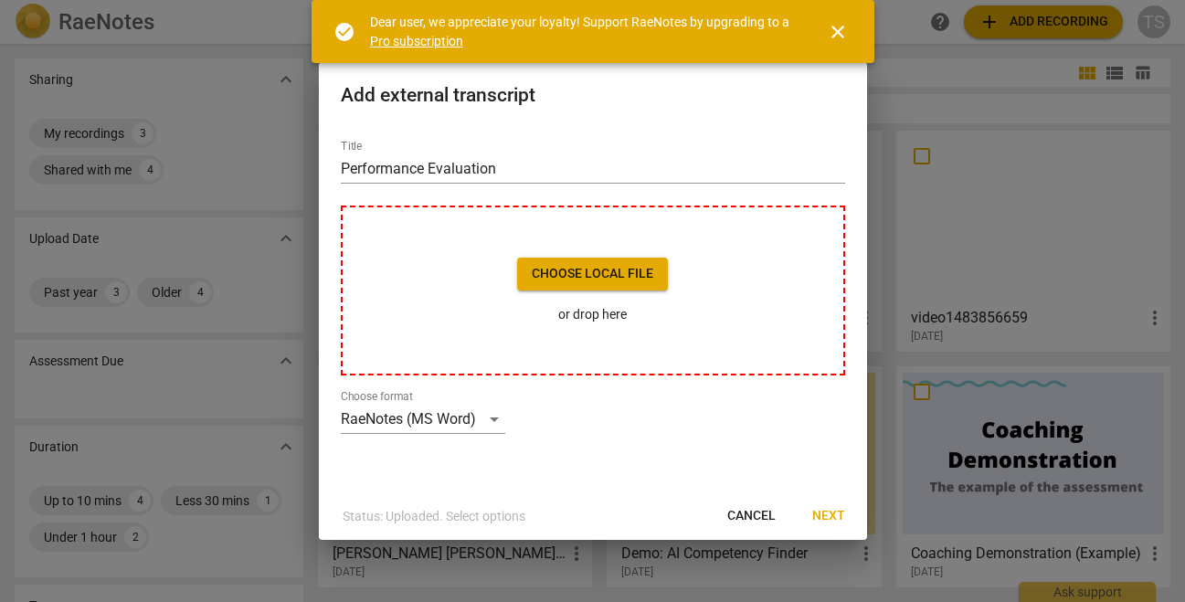
click at [592, 317] on p "or drop here" at bounding box center [592, 314] width 151 height 19
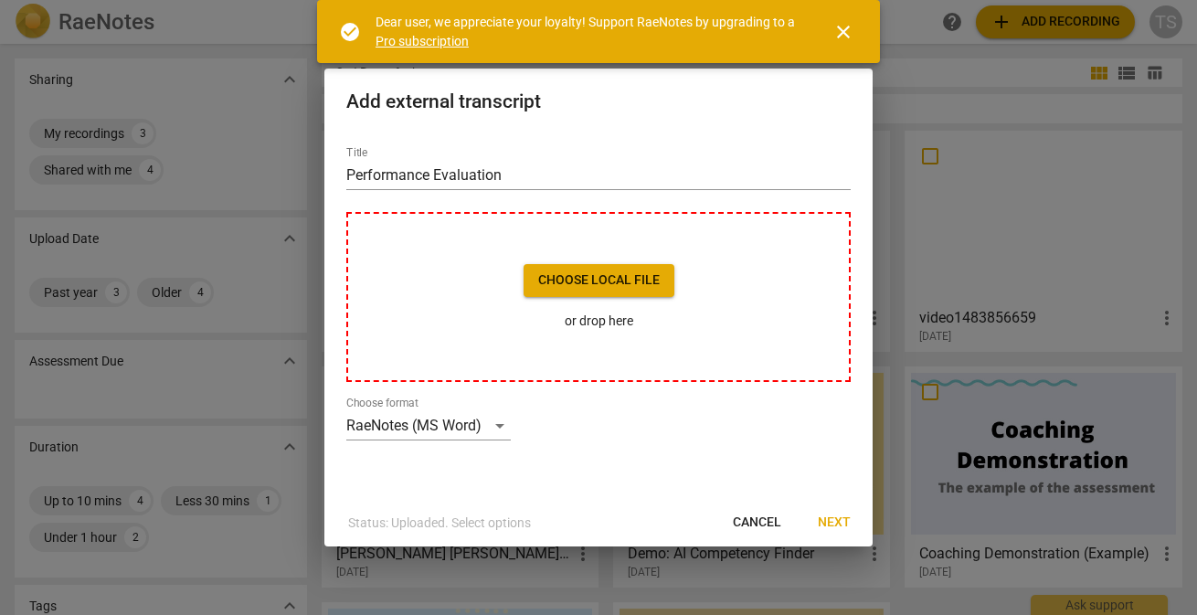
click at [841, 26] on span "close" at bounding box center [843, 32] width 22 height 22
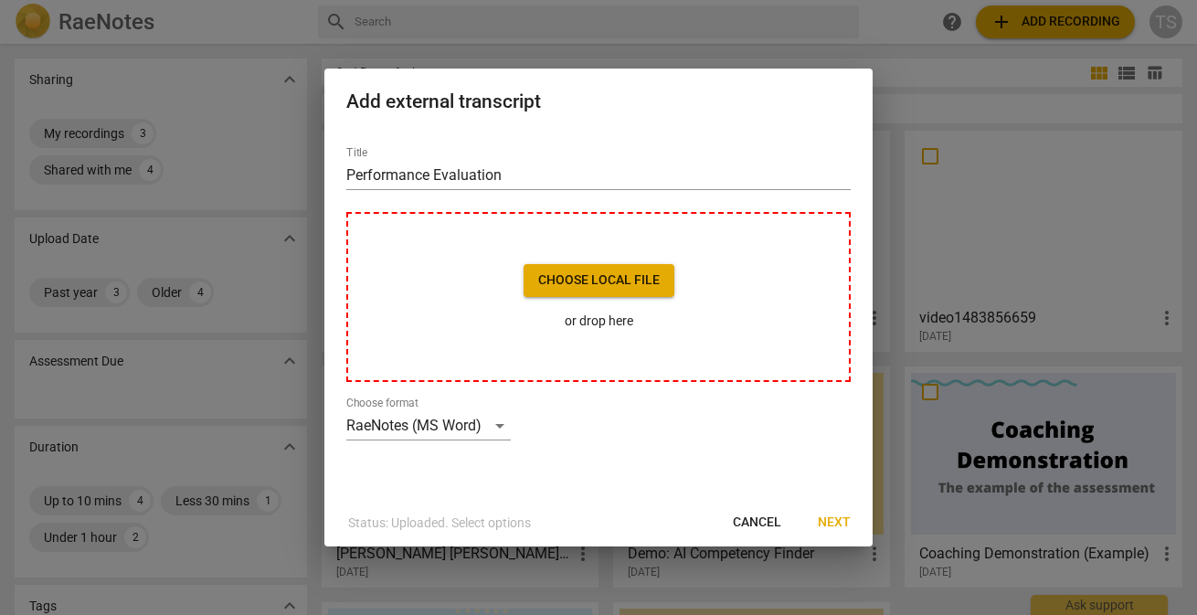
click at [101, 125] on div at bounding box center [598, 307] width 1197 height 615
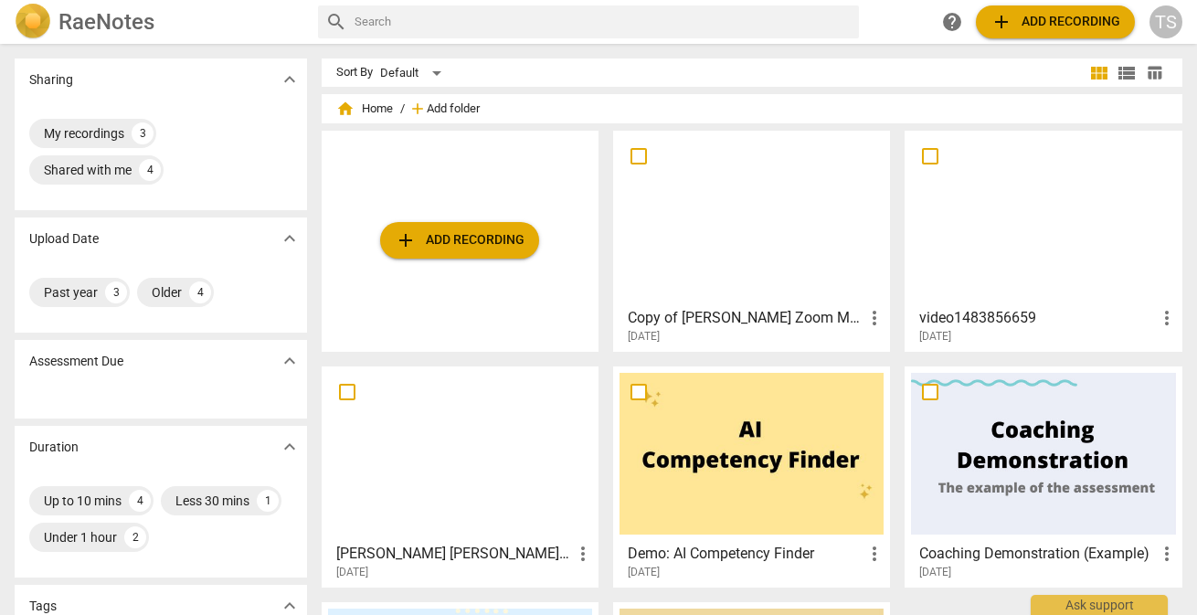
click at [455, 111] on span "Add folder" at bounding box center [453, 109] width 53 height 14
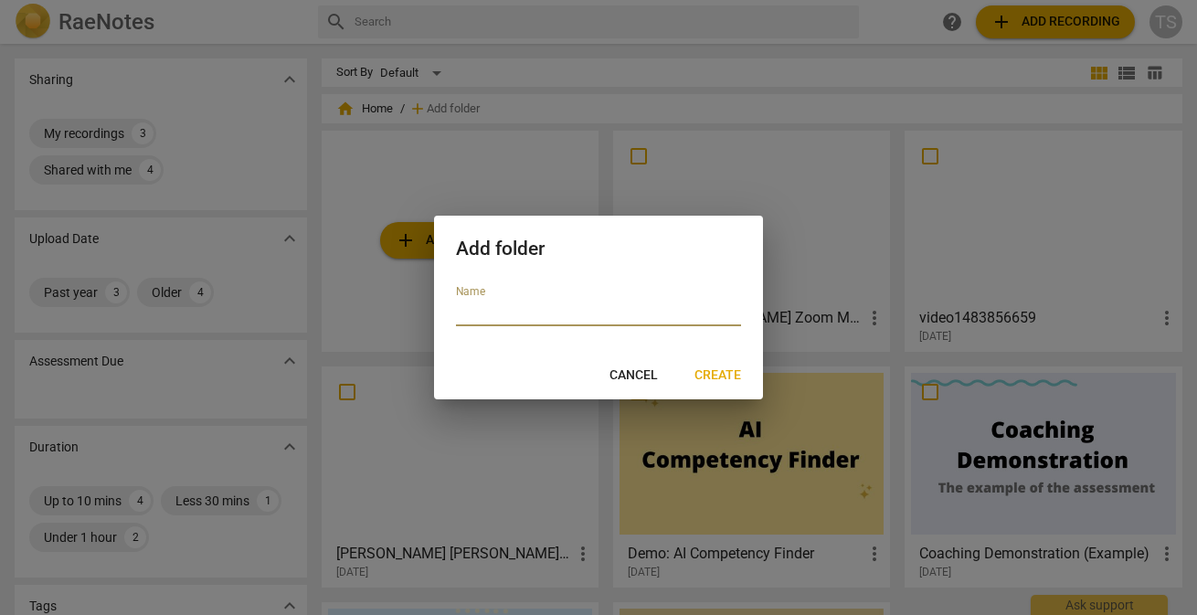
click at [628, 367] on span "Cancel" at bounding box center [633, 375] width 48 height 18
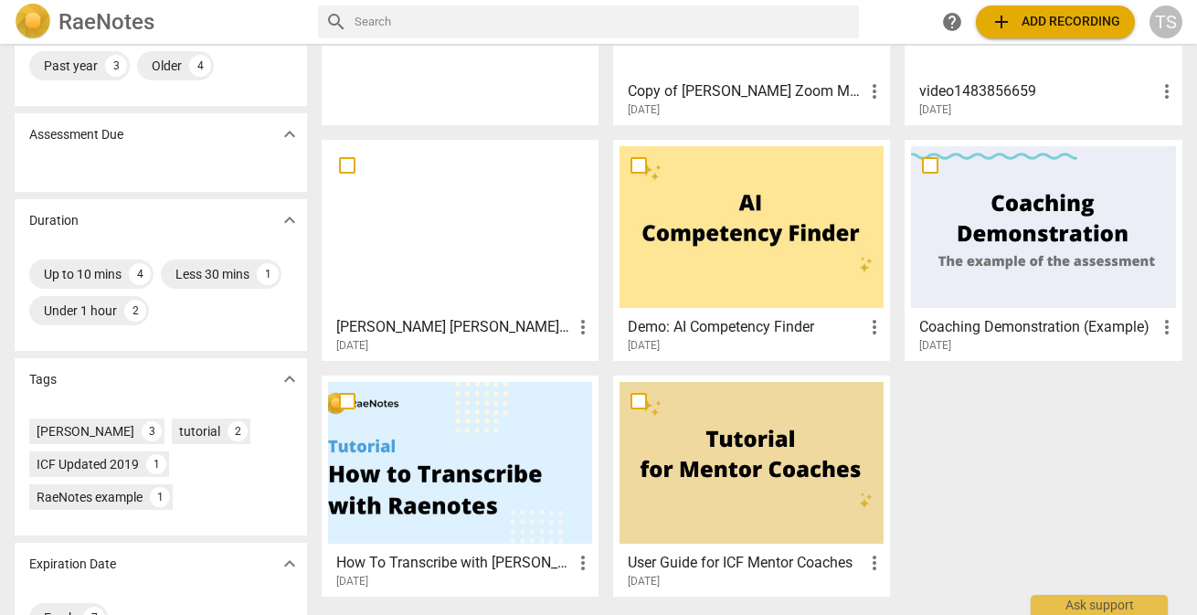
scroll to position [277, 0]
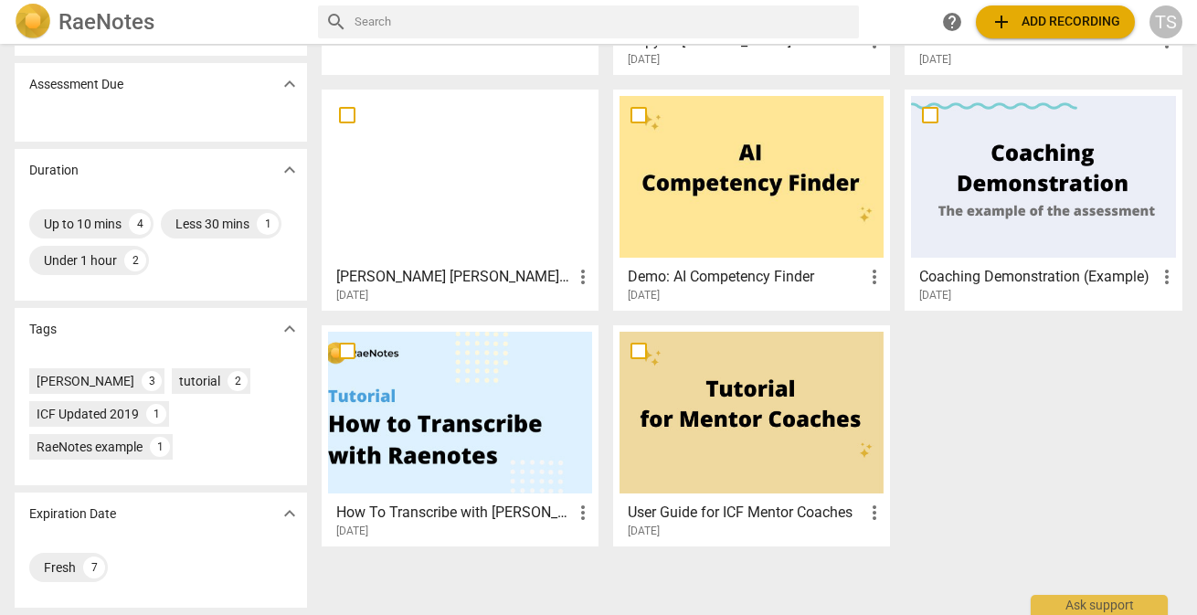
click at [289, 85] on span "expand_more" at bounding box center [290, 84] width 22 height 22
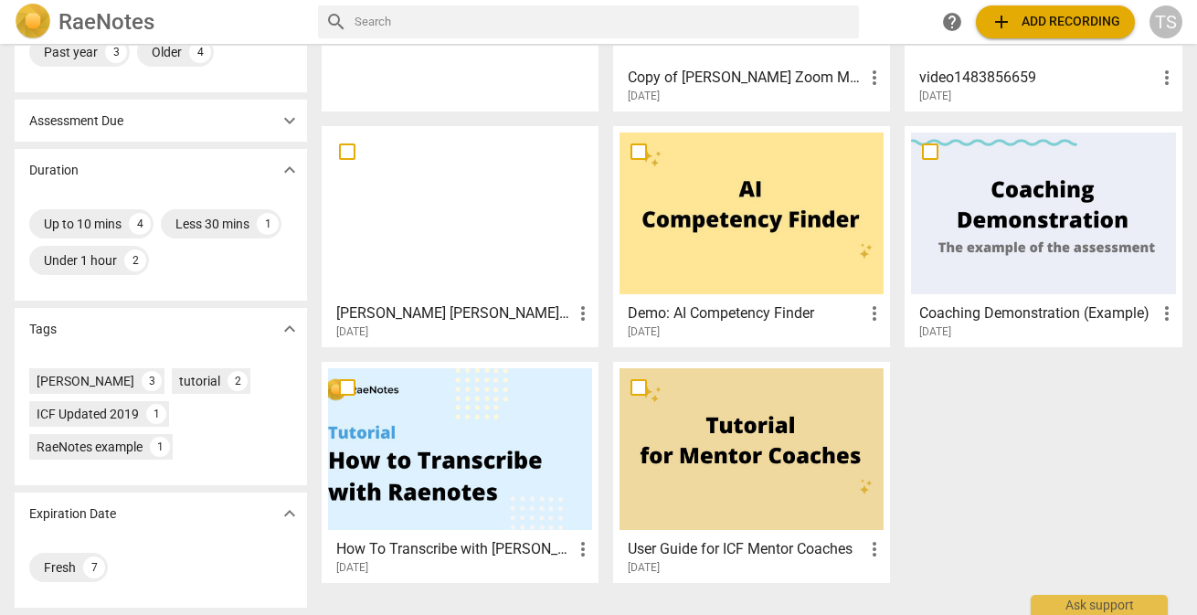
scroll to position [240, 0]
click at [377, 23] on input "text" at bounding box center [604, 21] width 498 height 29
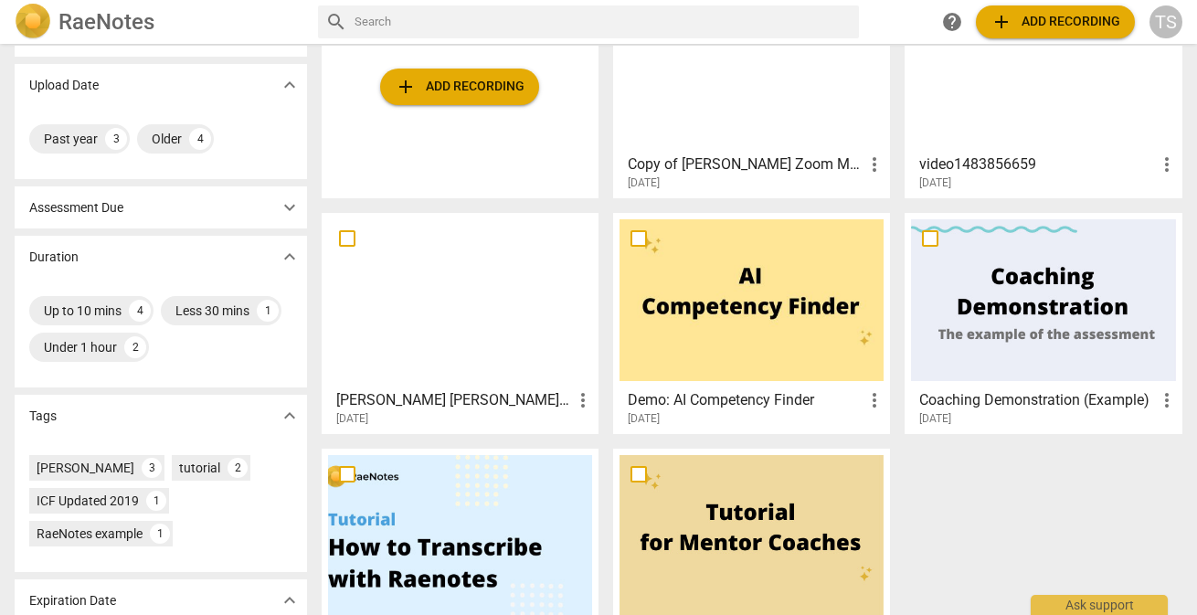
scroll to position [0, 0]
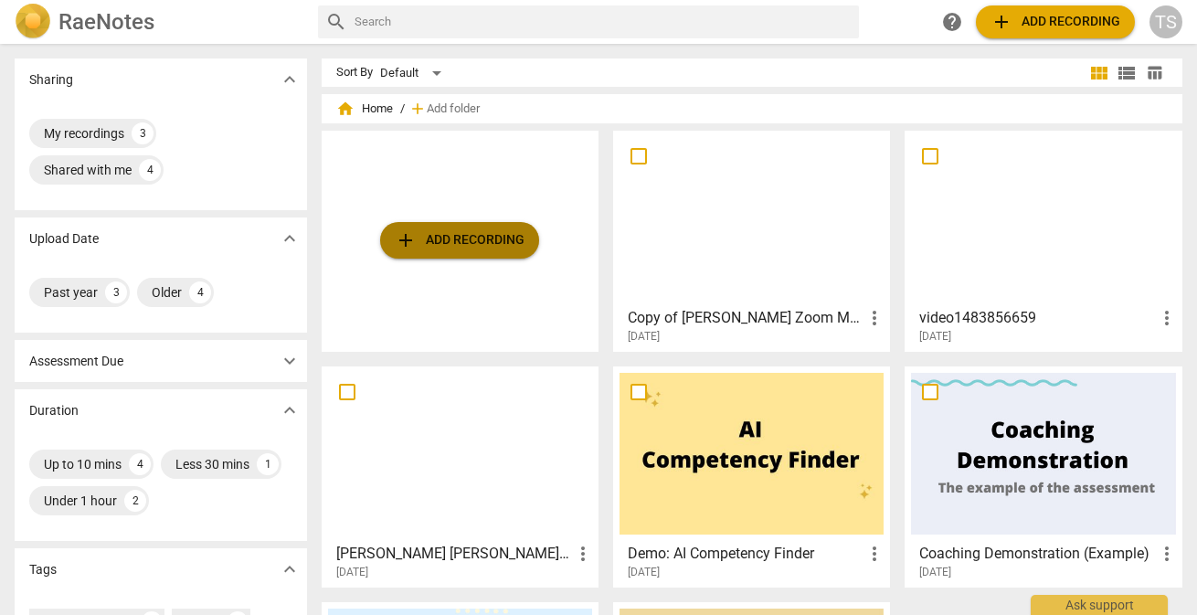
click at [460, 247] on span "add Add recording" at bounding box center [460, 240] width 130 height 22
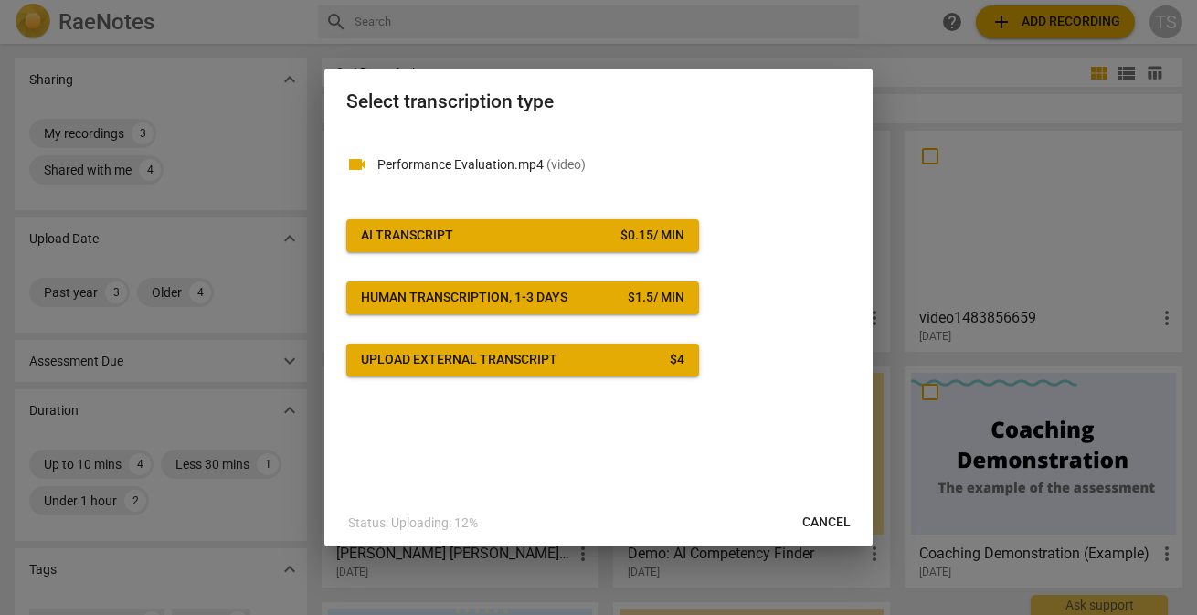
click at [442, 165] on p "Performance Evaluation.mp4 ( video )" at bounding box center [613, 164] width 473 height 19
click at [575, 361] on span "Upload external transcript $ 4" at bounding box center [522, 360] width 323 height 18
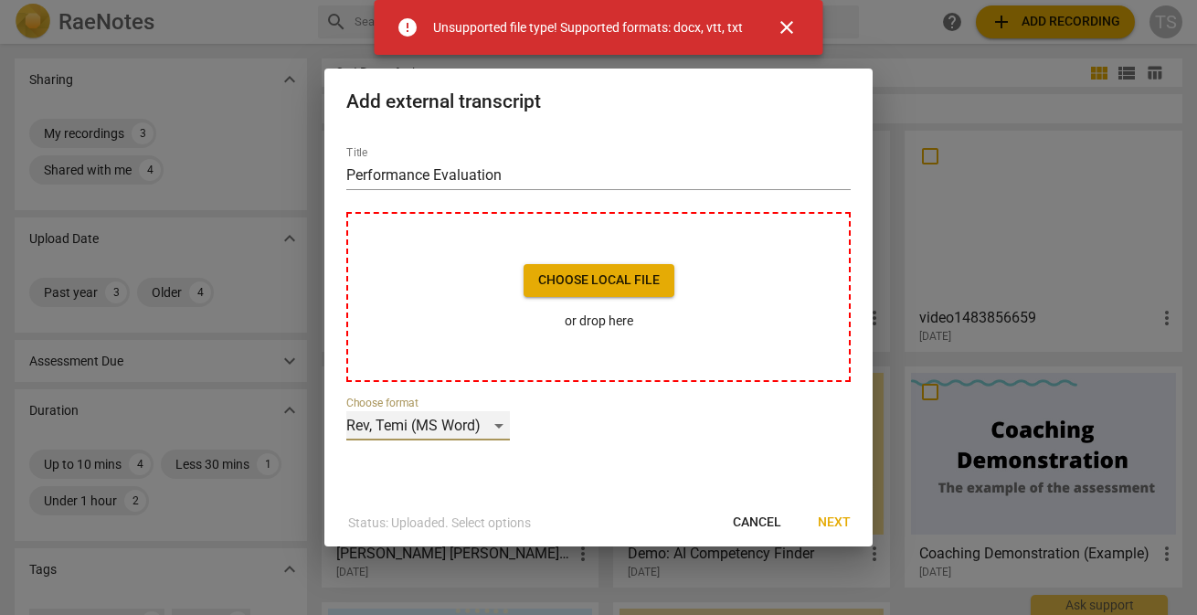
click at [498, 423] on div "Rev, Temi (MS Word)" at bounding box center [428, 425] width 164 height 29
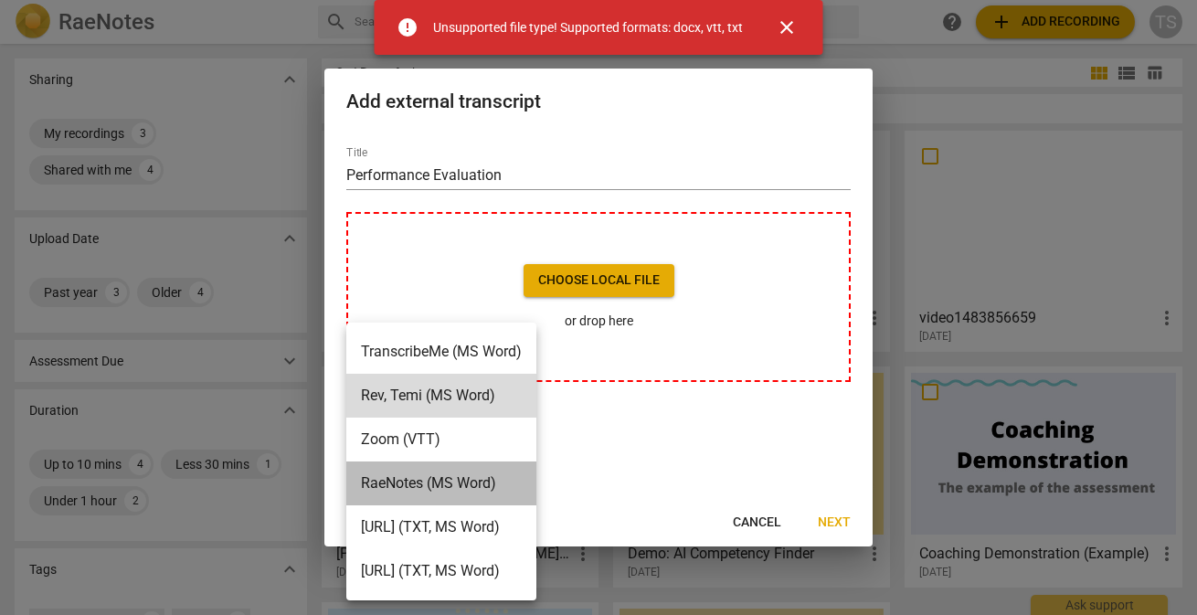
click at [476, 493] on li "RaeNotes (MS Word)" at bounding box center [441, 483] width 190 height 44
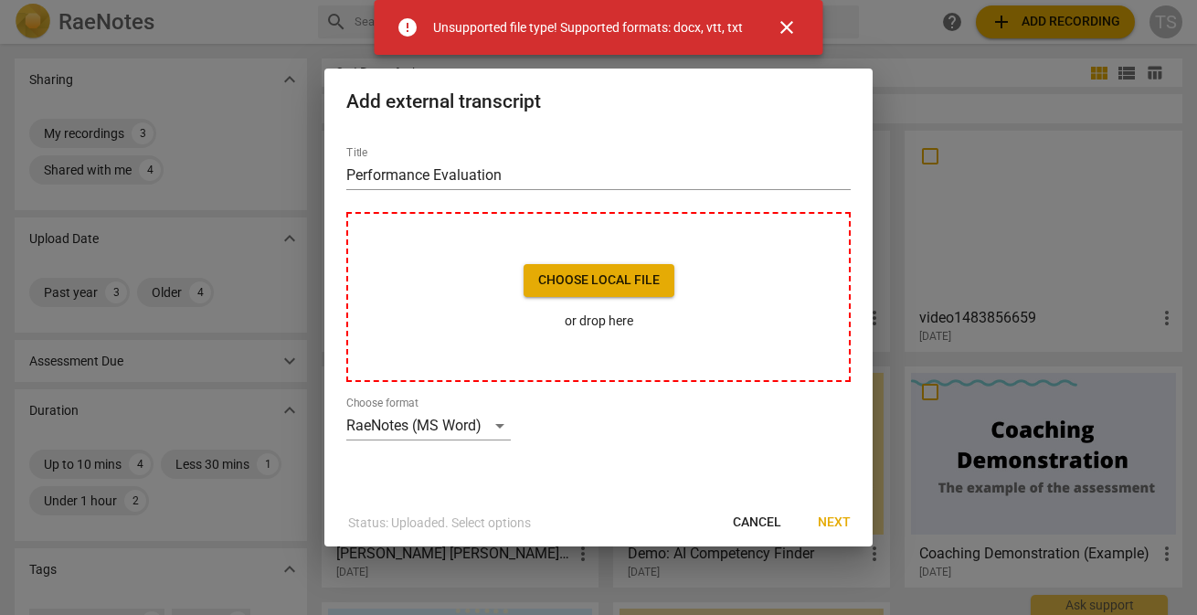
click at [785, 30] on span "close" at bounding box center [787, 27] width 22 height 22
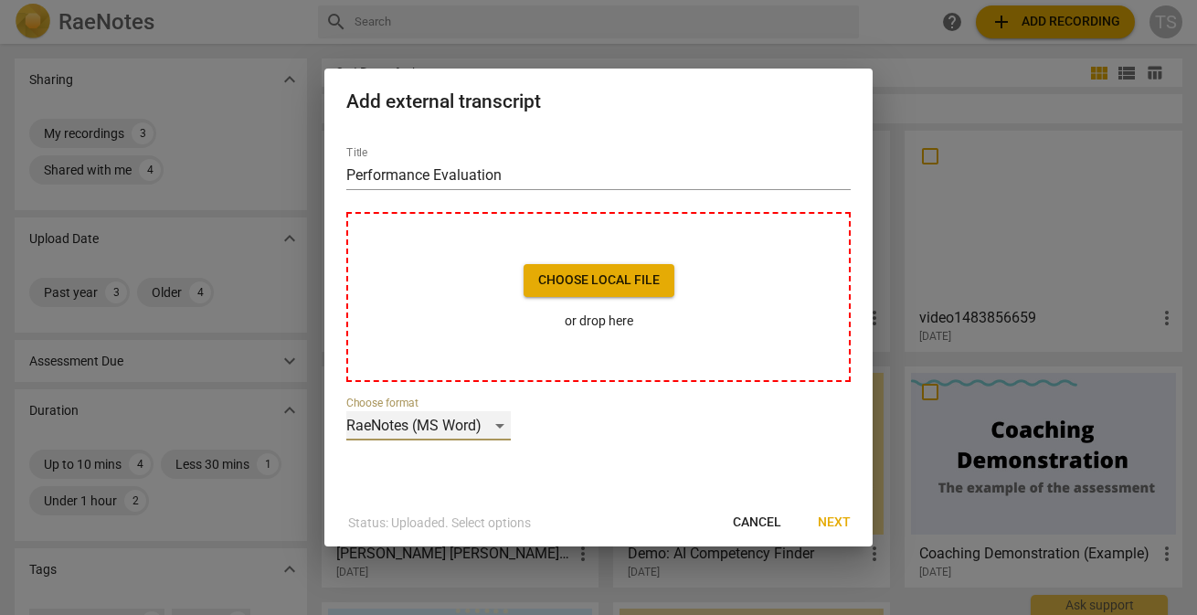
click at [502, 426] on div "RaeNotes (MS Word)" at bounding box center [428, 425] width 164 height 29
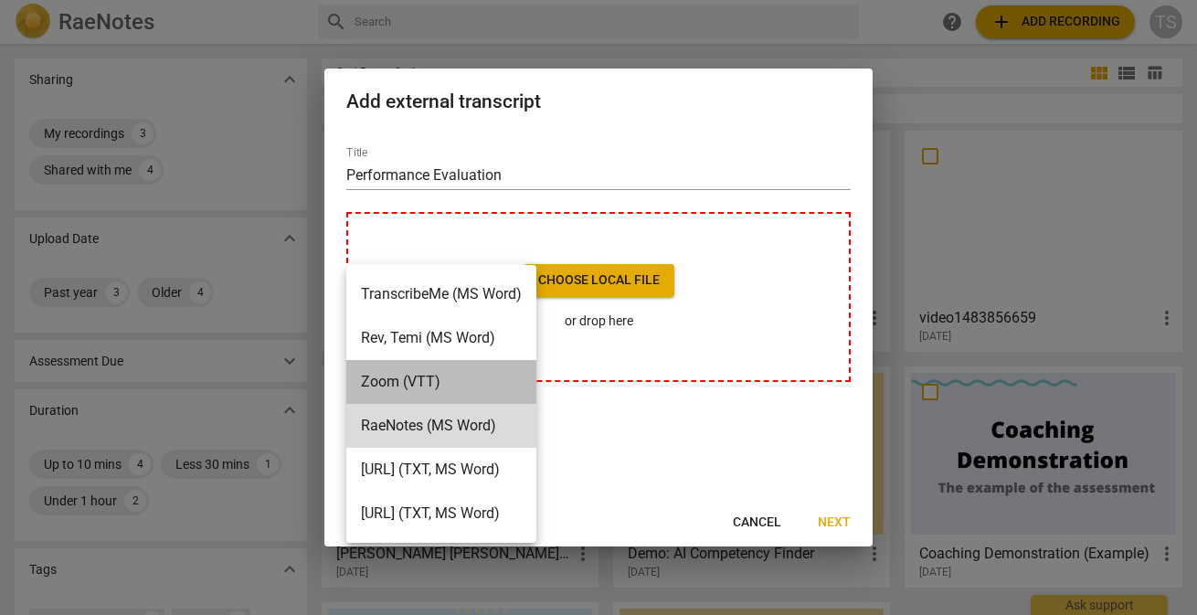
click at [476, 391] on li "Zoom (VTT)" at bounding box center [441, 382] width 190 height 44
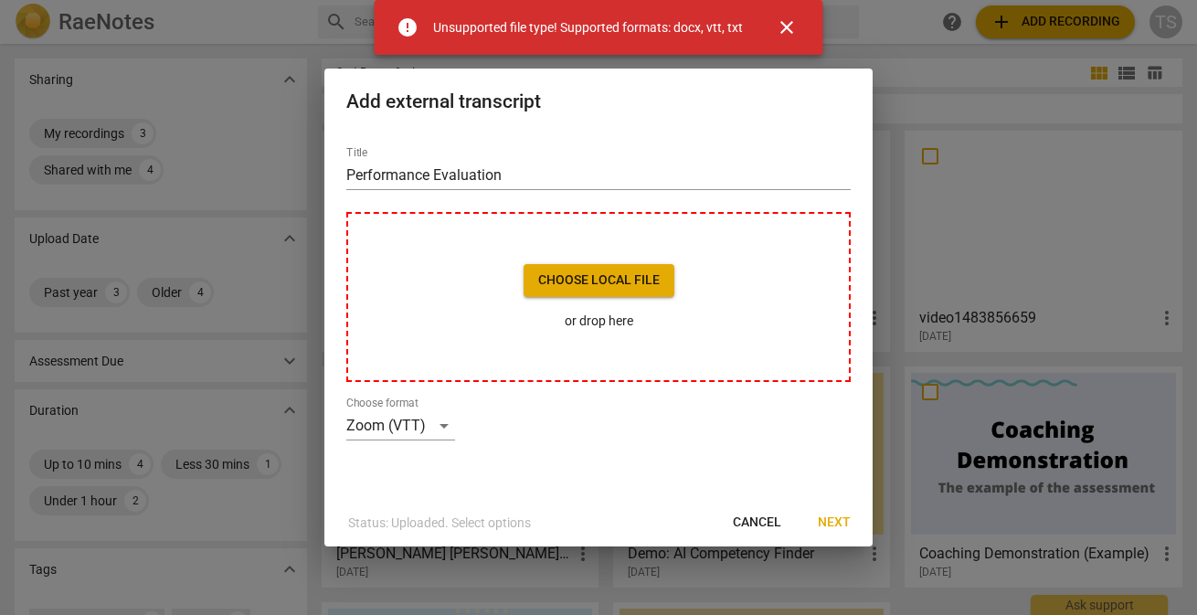
click at [806, 24] on span "close" at bounding box center [787, 27] width 44 height 22
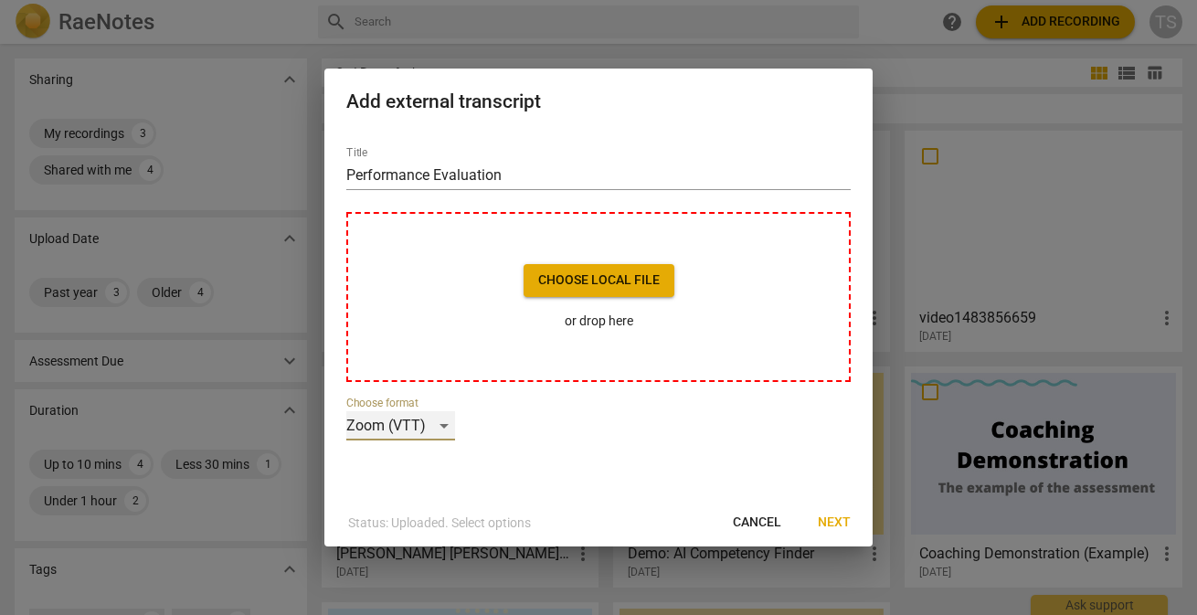
click at [447, 426] on div "Zoom (VTT)" at bounding box center [400, 425] width 109 height 29
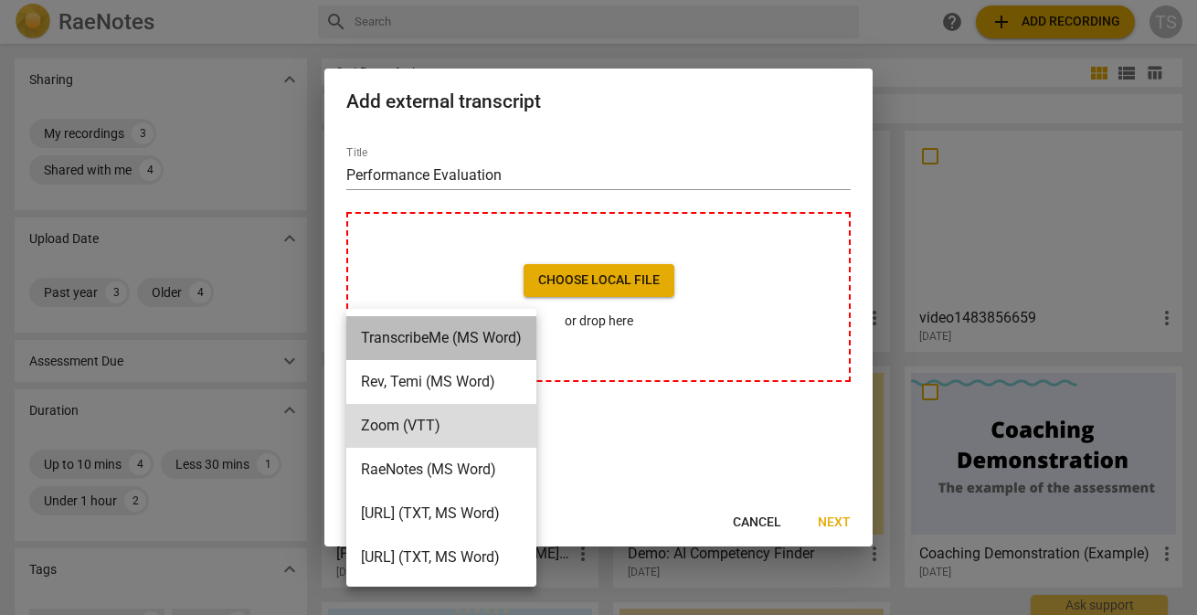
click at [416, 328] on li "TranscribeMe (MS Word)" at bounding box center [441, 338] width 190 height 44
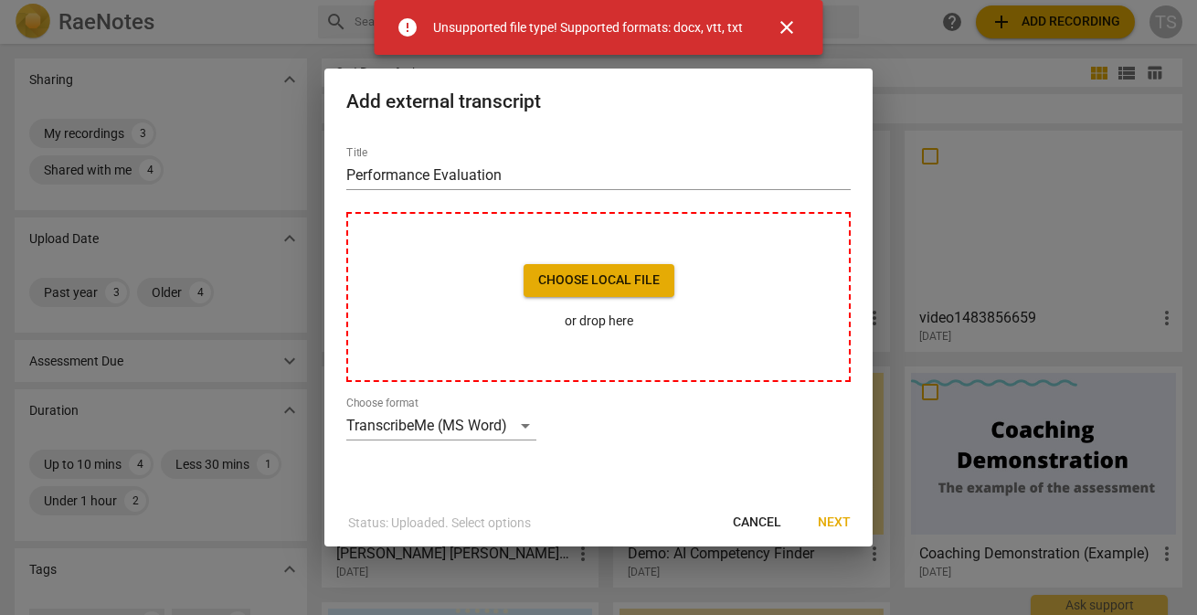
click at [795, 27] on span "close" at bounding box center [787, 27] width 22 height 22
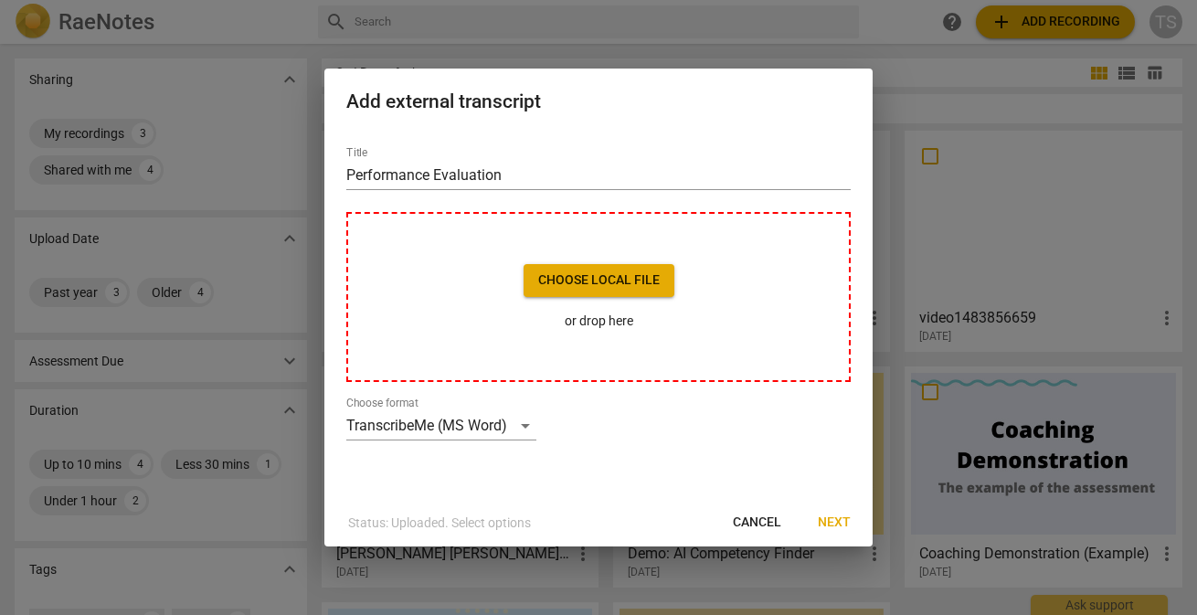
click at [843, 523] on span "Next" at bounding box center [834, 523] width 33 height 18
click at [418, 534] on div "Status: Uploaded. Select options Cancel Next" at bounding box center [598, 522] width 541 height 33
click at [529, 424] on div "TranscribeMe (MS Word)" at bounding box center [441, 425] width 190 height 29
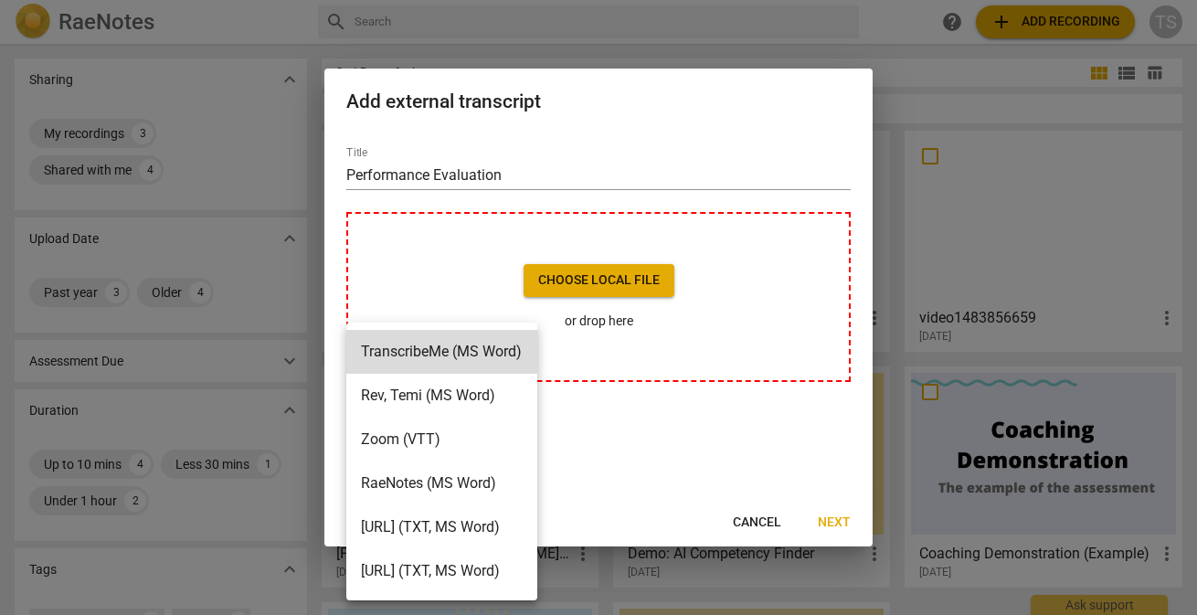
click at [498, 405] on li "Rev, Temi (MS Word)" at bounding box center [441, 396] width 191 height 44
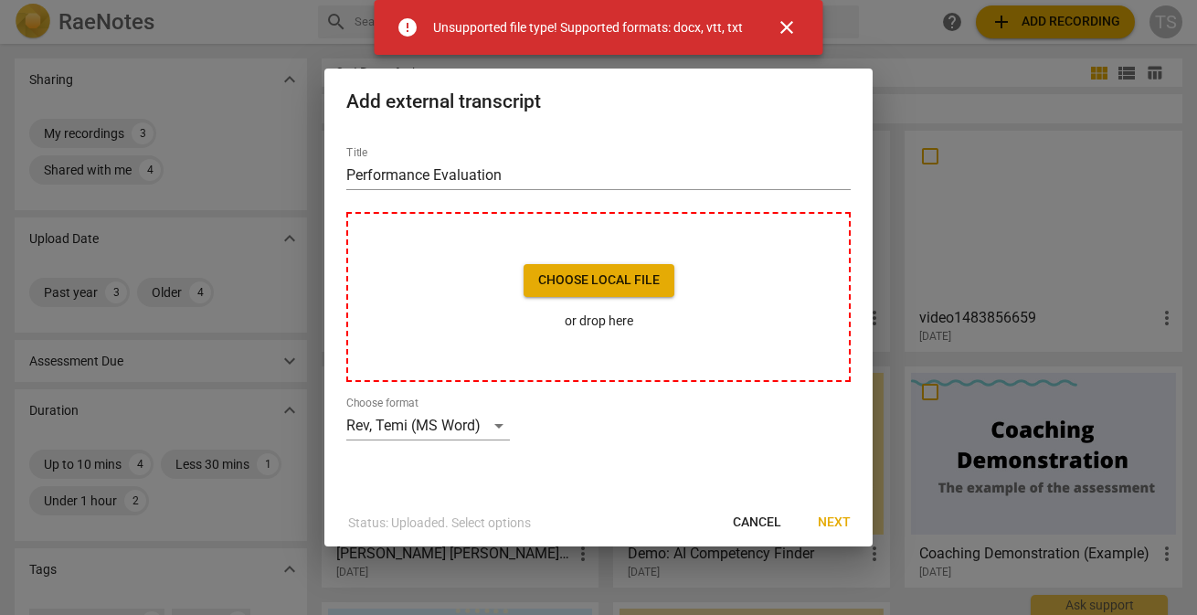
click at [795, 23] on span "close" at bounding box center [787, 27] width 22 height 22
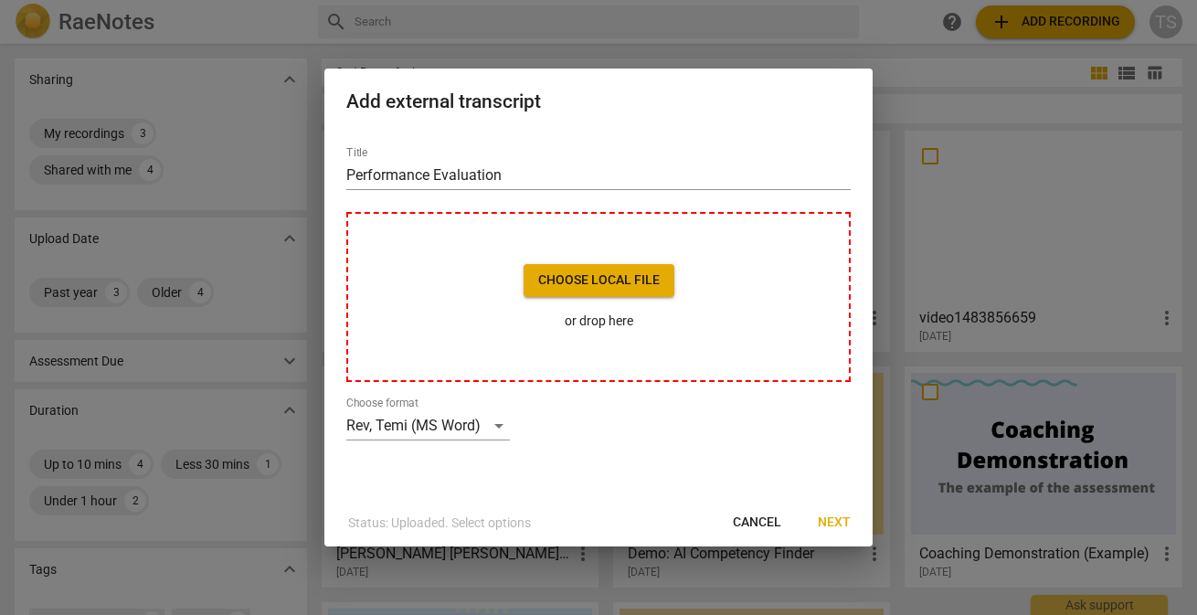
click at [776, 522] on span "Cancel" at bounding box center [757, 523] width 48 height 18
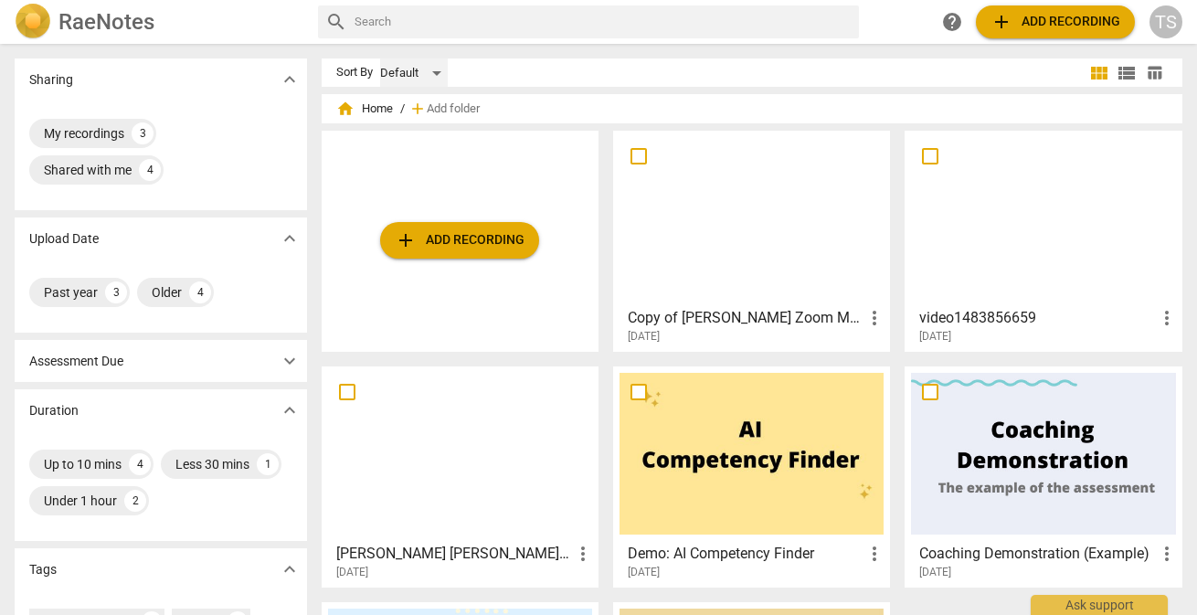
click at [440, 73] on div "Default" at bounding box center [414, 72] width 68 height 29
click at [440, 73] on li "Default" at bounding box center [422, 73] width 87 height 35
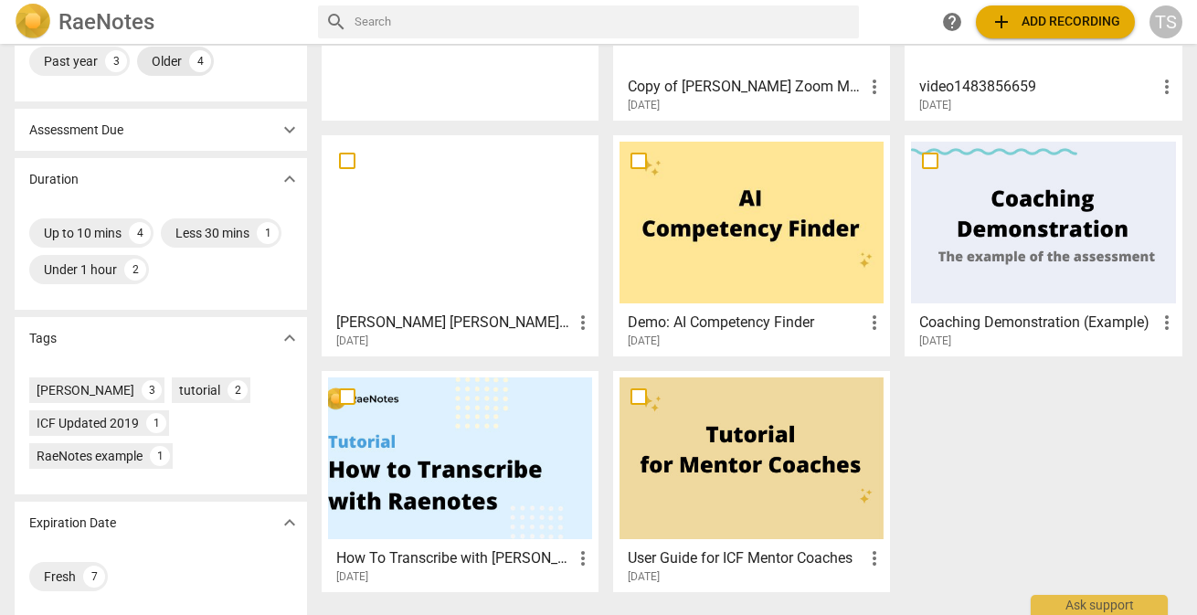
scroll to position [240, 0]
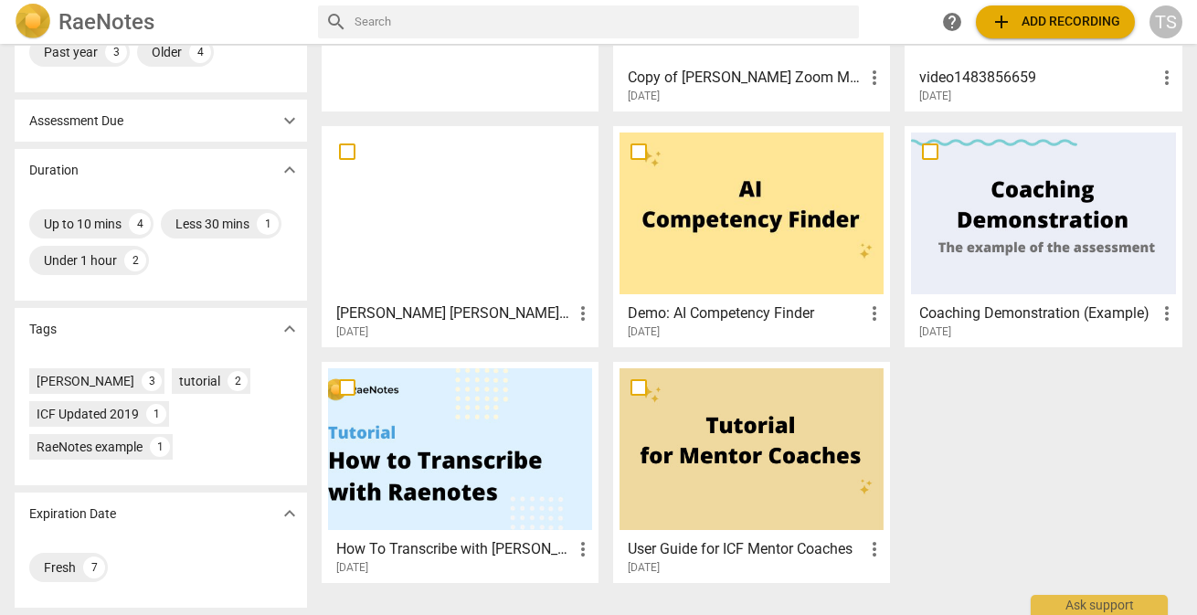
click at [63, 447] on div "RaeNotes example" at bounding box center [90, 447] width 106 height 18
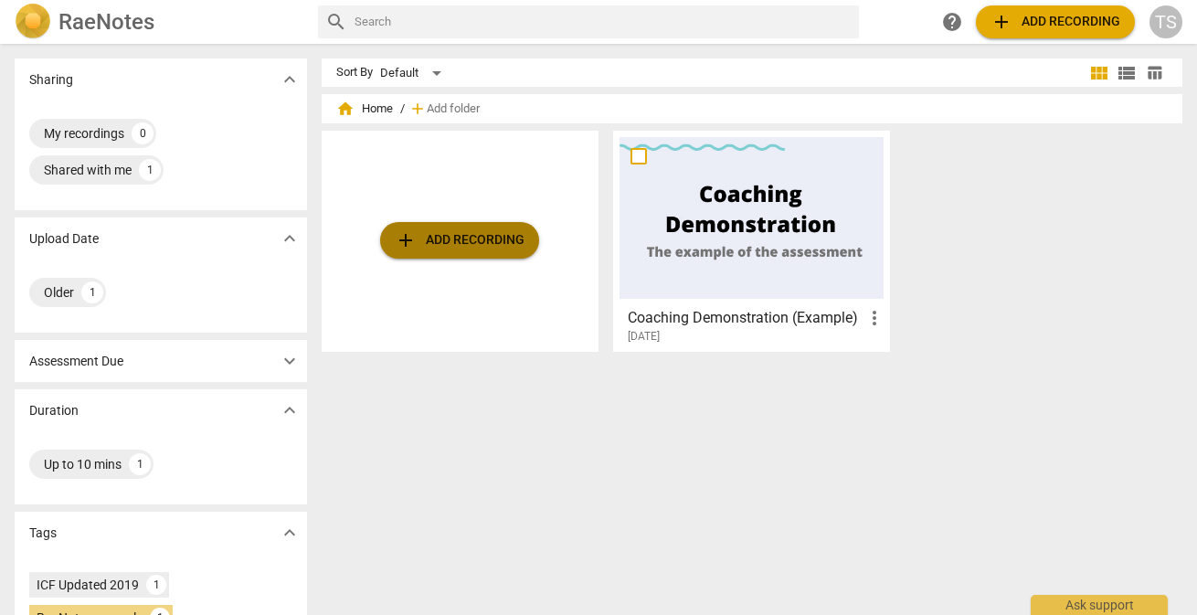
click at [426, 249] on span "add Add recording" at bounding box center [460, 240] width 130 height 22
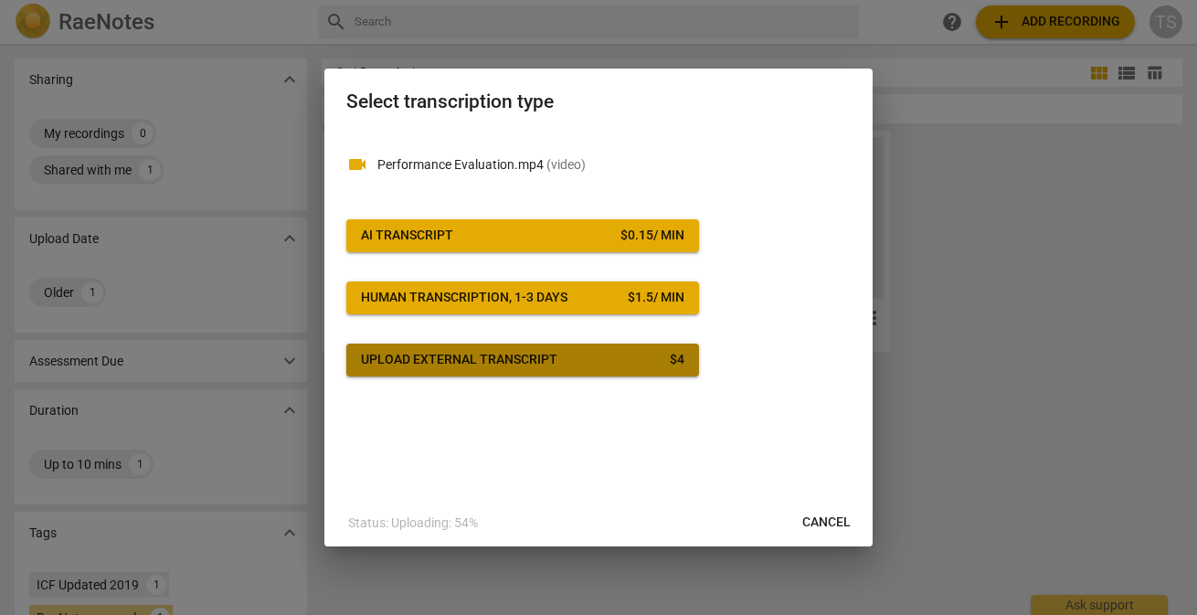
click at [507, 357] on div "Upload external transcript" at bounding box center [459, 360] width 196 height 18
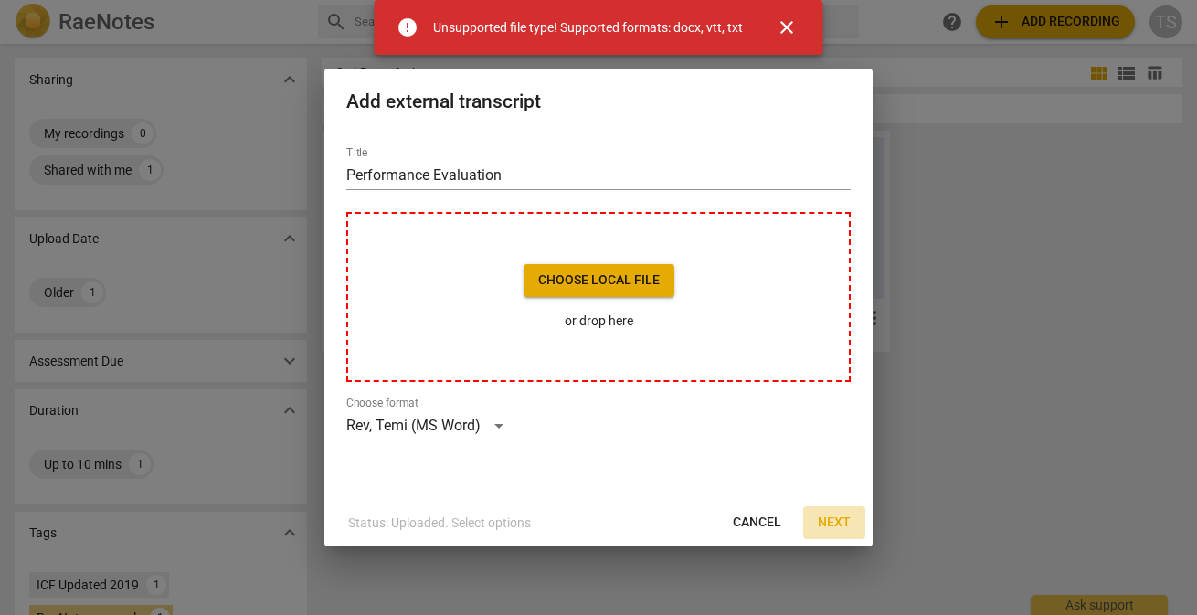
click at [841, 519] on span "Next" at bounding box center [834, 523] width 33 height 18
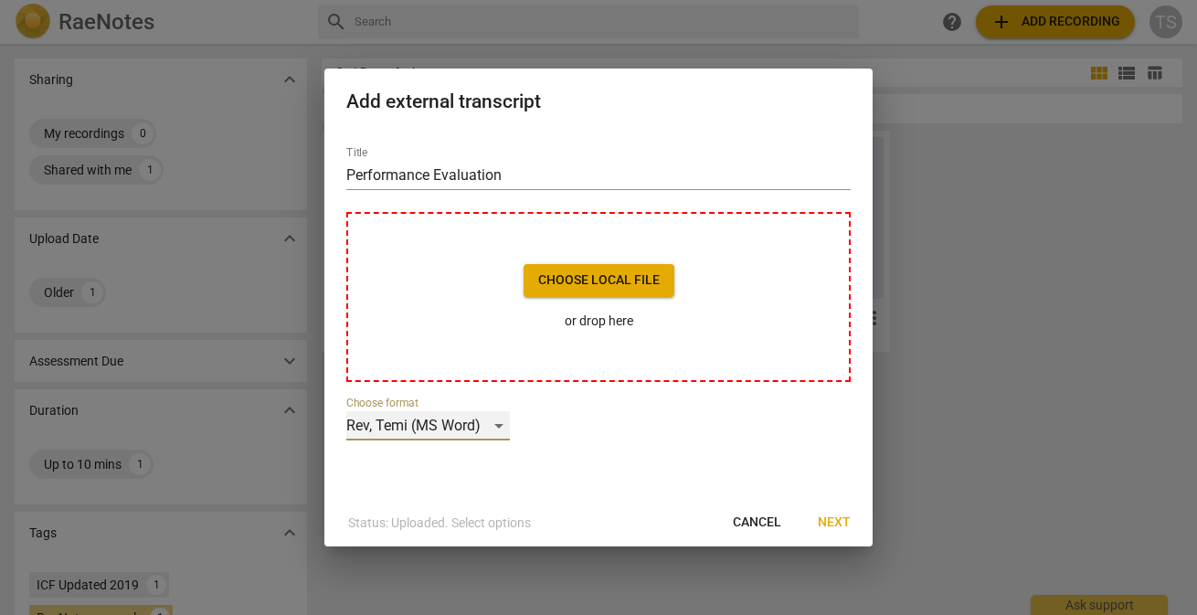
click at [499, 424] on div "Rev, Temi (MS Word)" at bounding box center [428, 425] width 164 height 29
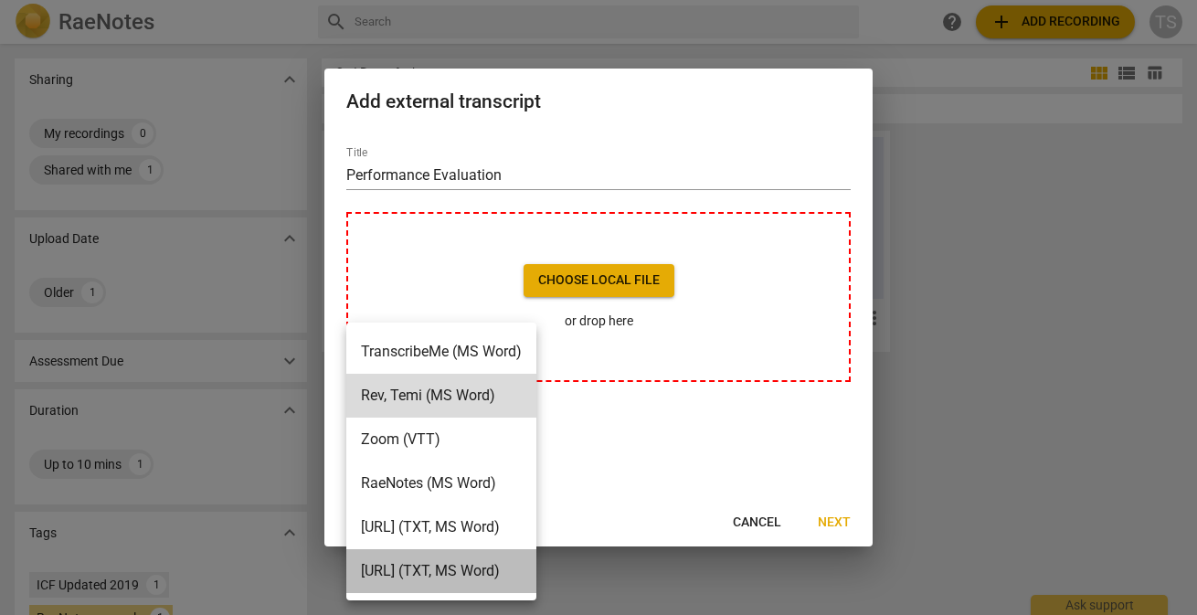
click at [408, 568] on li "[URL] (TXT, MS Word)" at bounding box center [441, 571] width 190 height 44
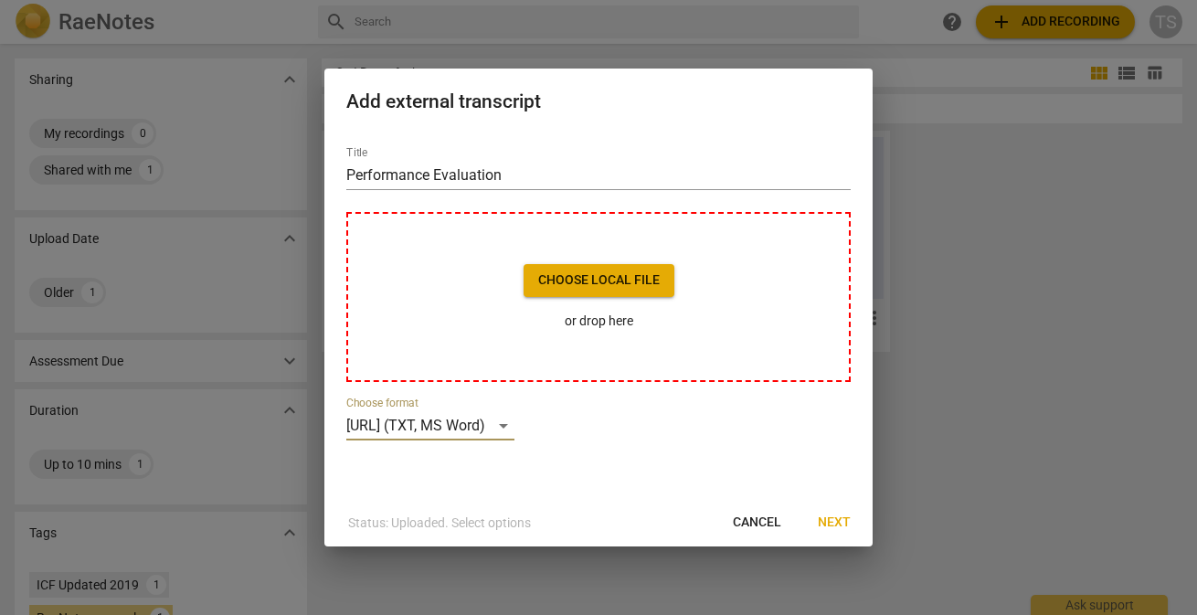
click at [843, 522] on span "Next" at bounding box center [834, 523] width 33 height 18
click at [514, 425] on div "[URL] (TXT, MS Word)" at bounding box center [430, 425] width 168 height 29
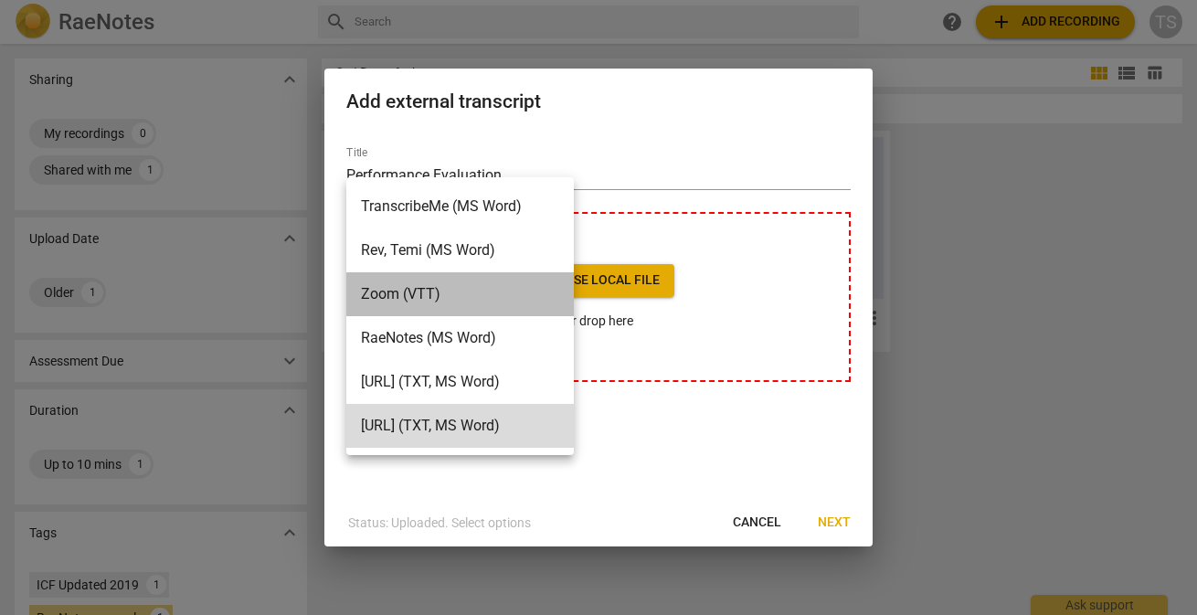
click at [396, 297] on li "Zoom (VTT)" at bounding box center [460, 294] width 228 height 44
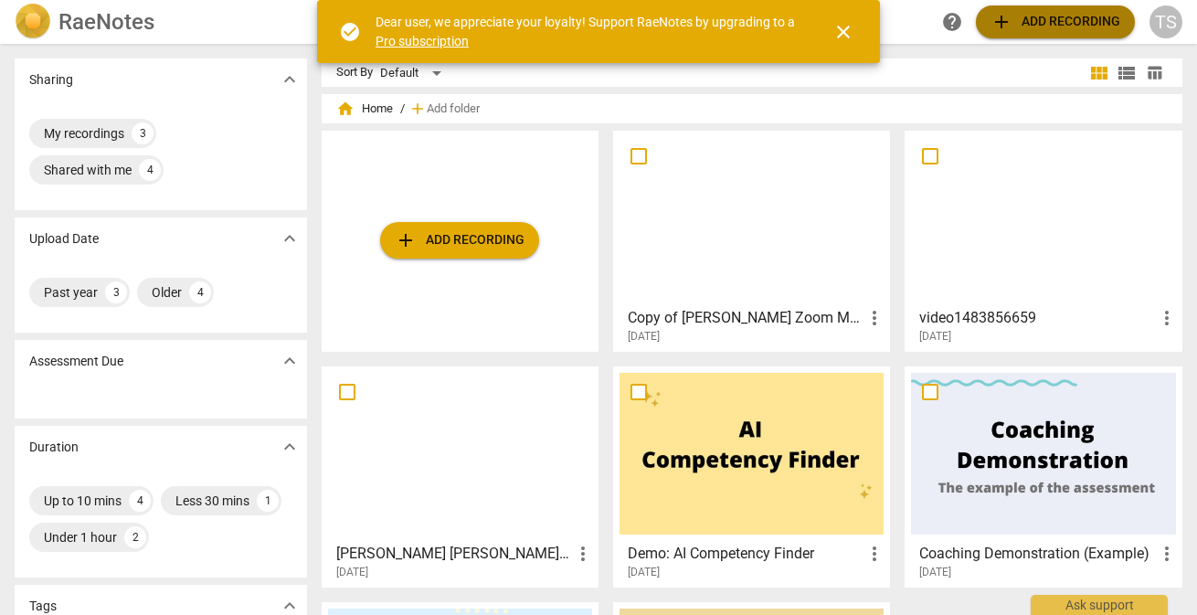
click at [1065, 26] on span "add Add recording" at bounding box center [1056, 22] width 130 height 22
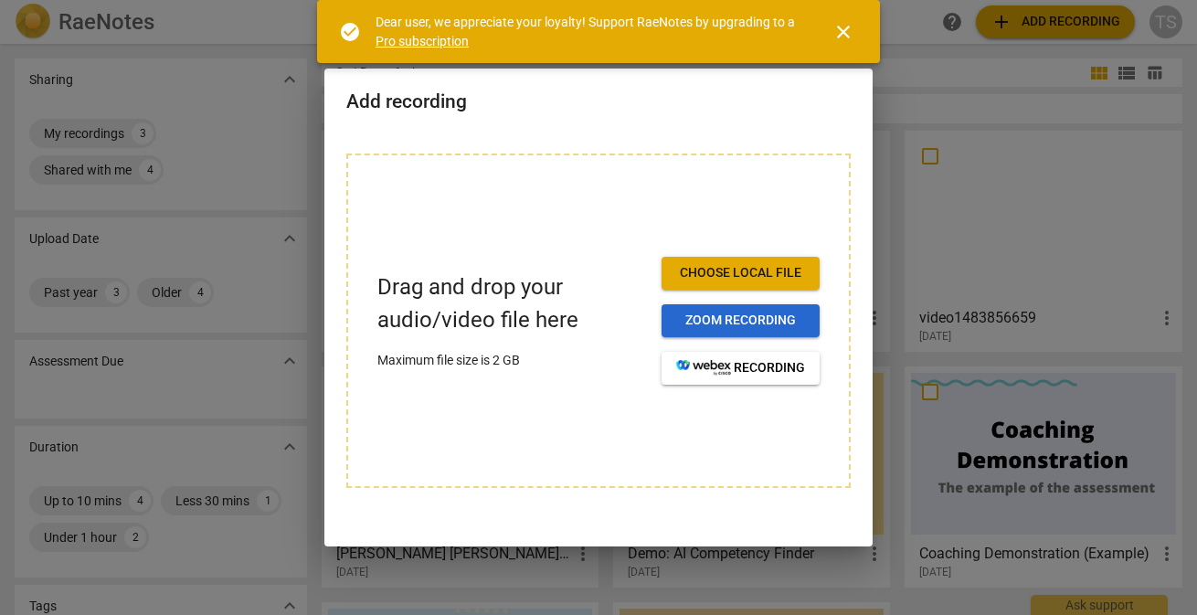
click at [730, 322] on span "Zoom recording" at bounding box center [740, 321] width 129 height 18
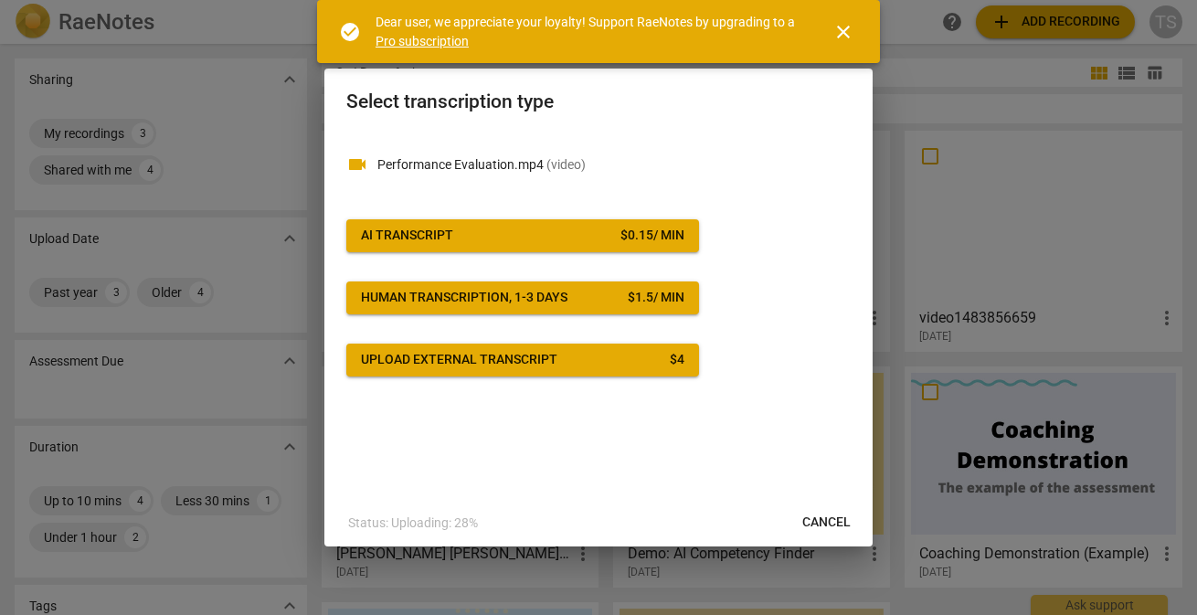
drag, startPoint x: 355, startPoint y: 160, endPoint x: 371, endPoint y: 162, distance: 16.5
click at [355, 160] on span "videocam" at bounding box center [357, 165] width 22 height 22
click at [578, 163] on span "( video )" at bounding box center [565, 164] width 39 height 15
click at [843, 29] on span "close" at bounding box center [843, 32] width 22 height 22
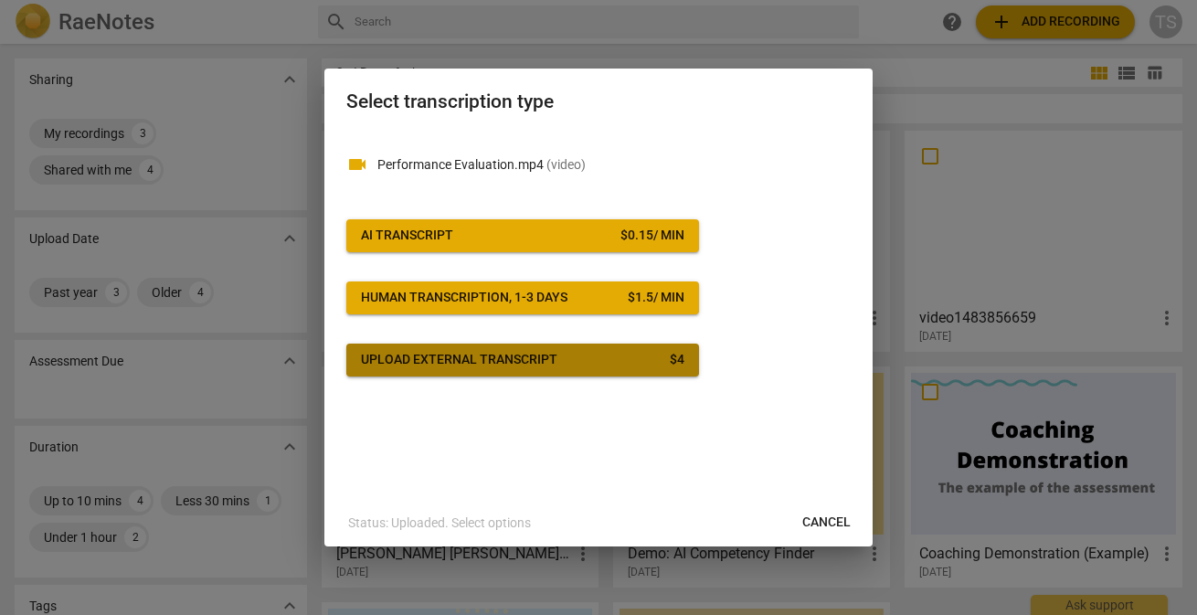
click at [369, 352] on div "Upload external transcript" at bounding box center [459, 360] width 196 height 18
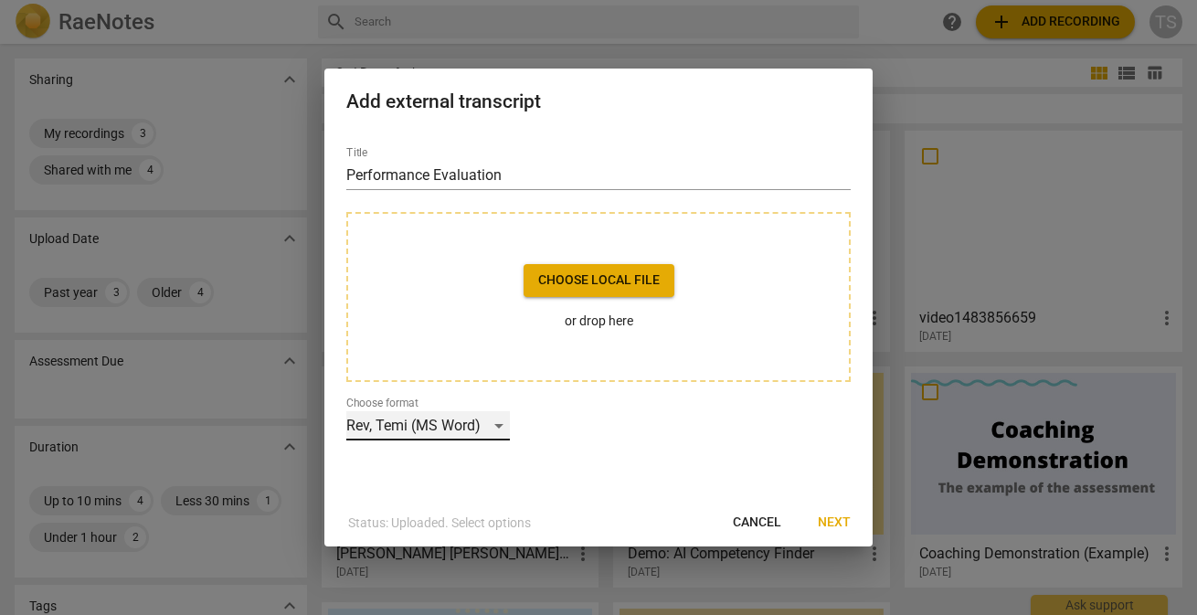
click at [473, 422] on div "Rev, Temi (MS Word)" at bounding box center [428, 425] width 164 height 29
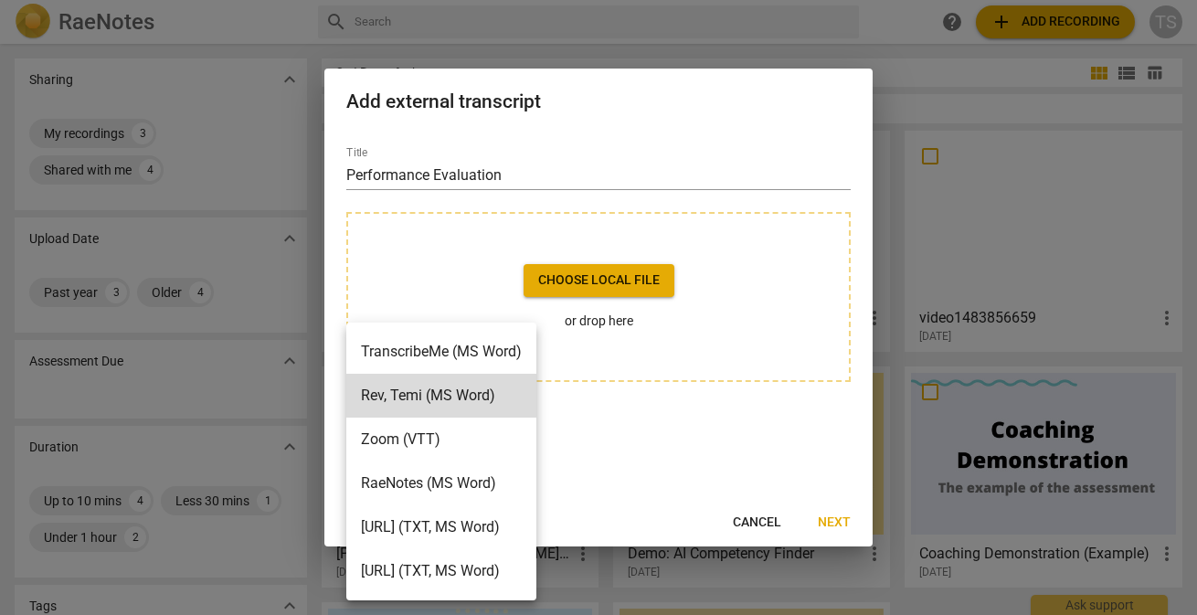
click at [863, 484] on div at bounding box center [598, 307] width 1197 height 615
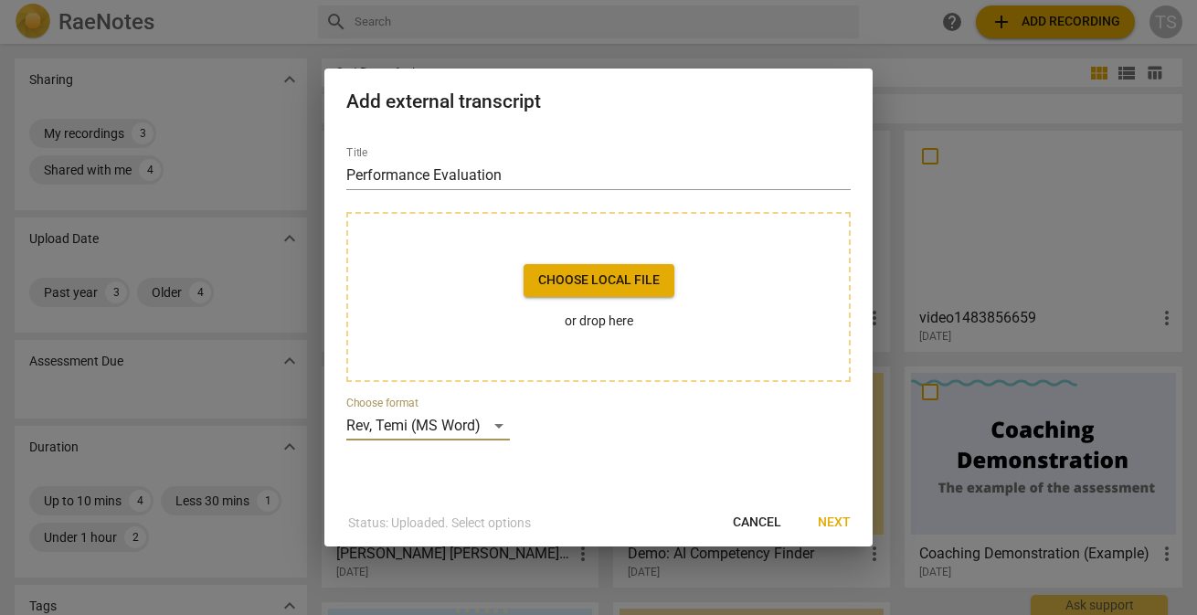
click at [835, 526] on span "Next" at bounding box center [834, 523] width 33 height 18
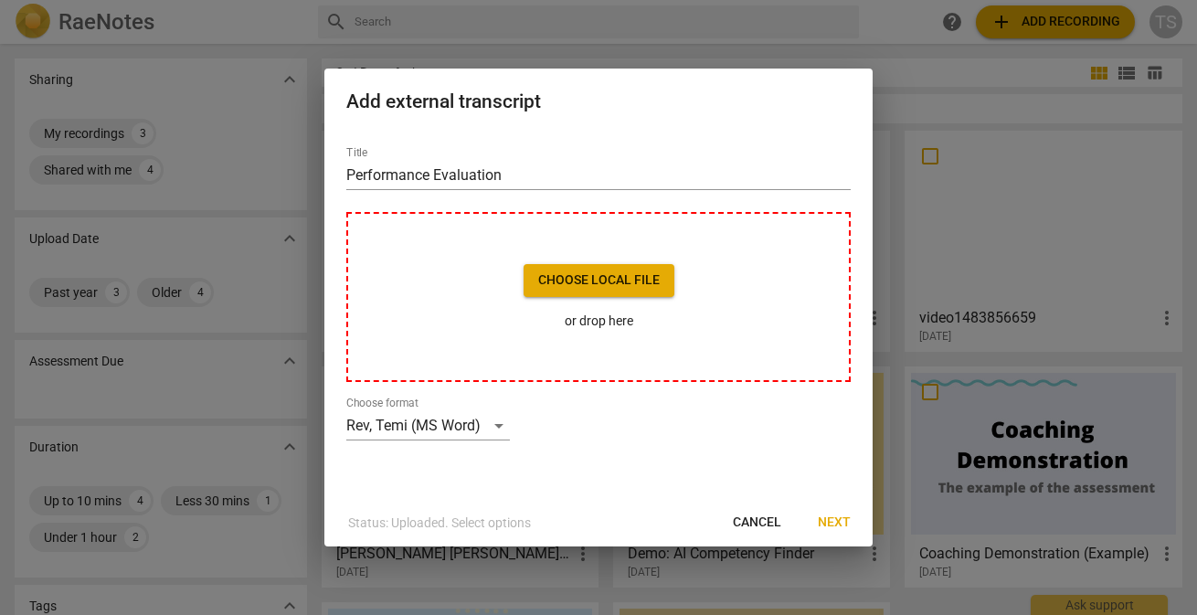
click at [616, 273] on span "Choose local file" at bounding box center [599, 280] width 122 height 18
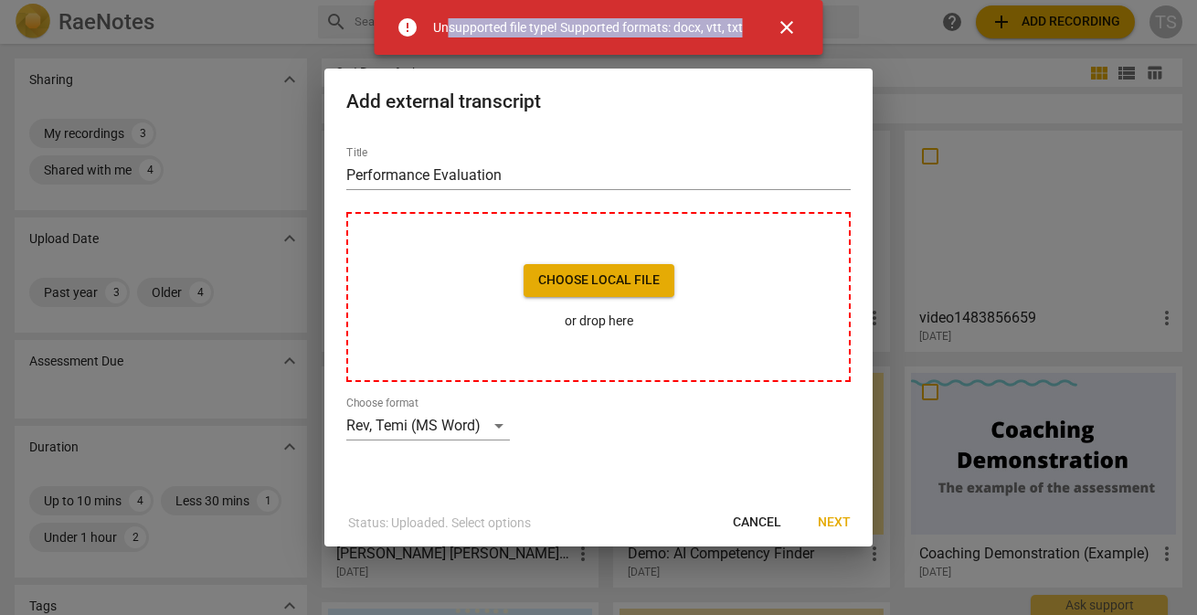
click at [447, 36] on div "error Unsupported file type! Supported formats: docx, vtt, txt" at bounding box center [570, 27] width 346 height 22
click at [398, 28] on span "error" at bounding box center [408, 27] width 22 height 22
click at [408, 26] on span "error" at bounding box center [408, 27] width 22 height 22
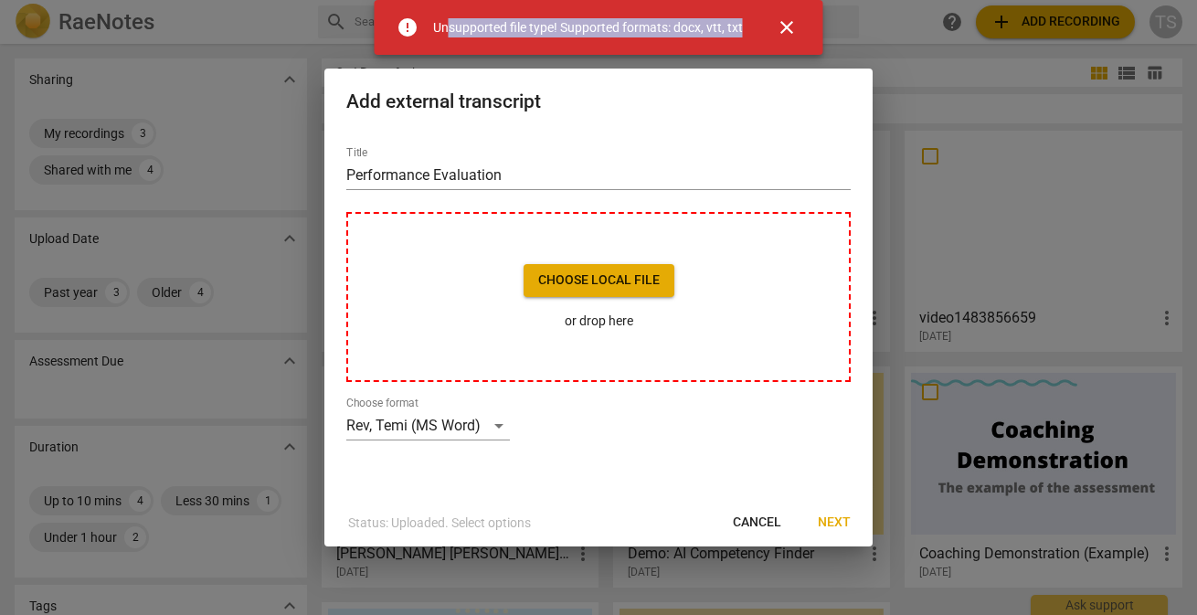
click at [408, 26] on span "error" at bounding box center [408, 27] width 22 height 22
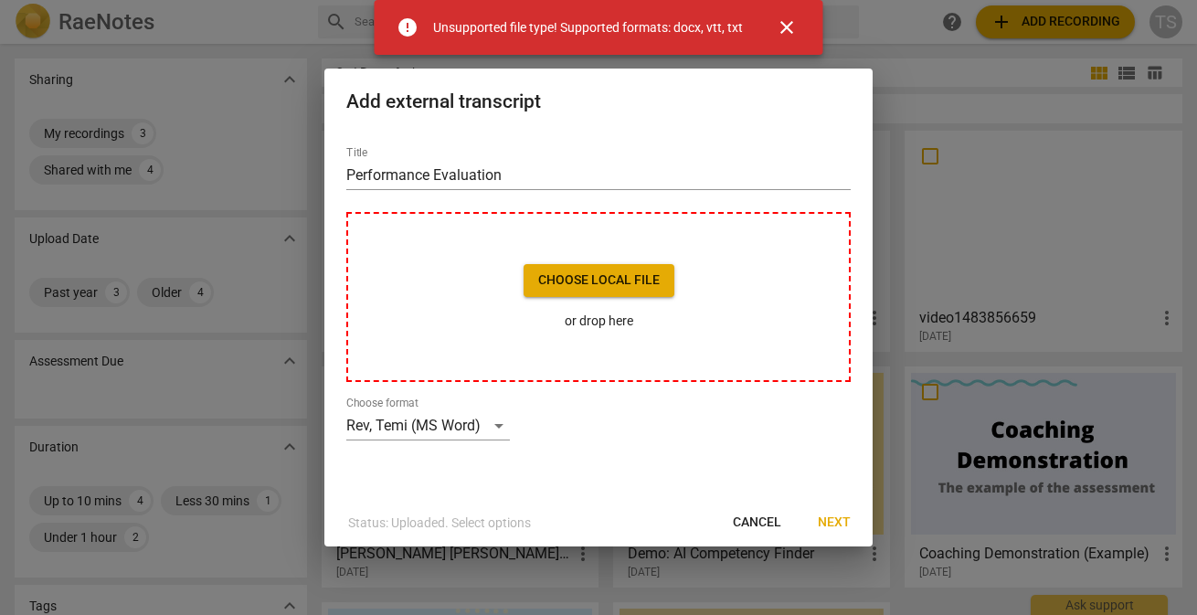
click at [706, 14] on div "error Unsupported file type! Supported formats: docx, vtt, txt" at bounding box center [570, 27] width 346 height 37
click at [792, 25] on span "close" at bounding box center [787, 27] width 22 height 22
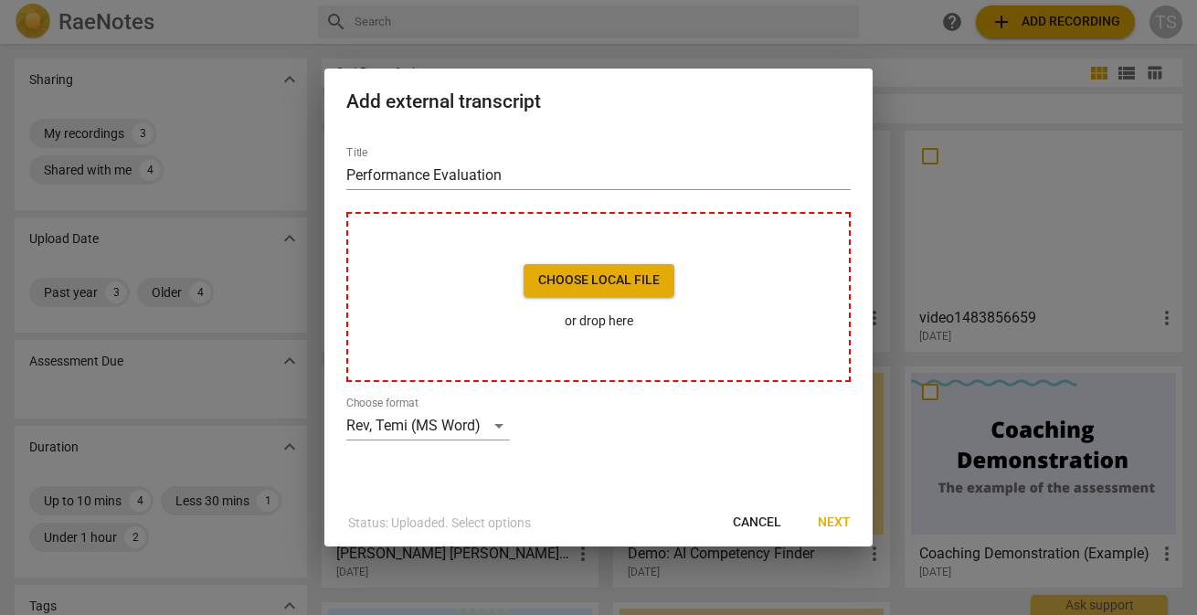
click at [1083, 26] on div at bounding box center [598, 307] width 1197 height 615
click at [422, 522] on p "Status: Uploaded. Select options" at bounding box center [439, 523] width 183 height 19
click at [832, 523] on span "Next" at bounding box center [834, 523] width 33 height 18
click at [436, 418] on div "Rev, Temi (MS Word)" at bounding box center [428, 425] width 164 height 29
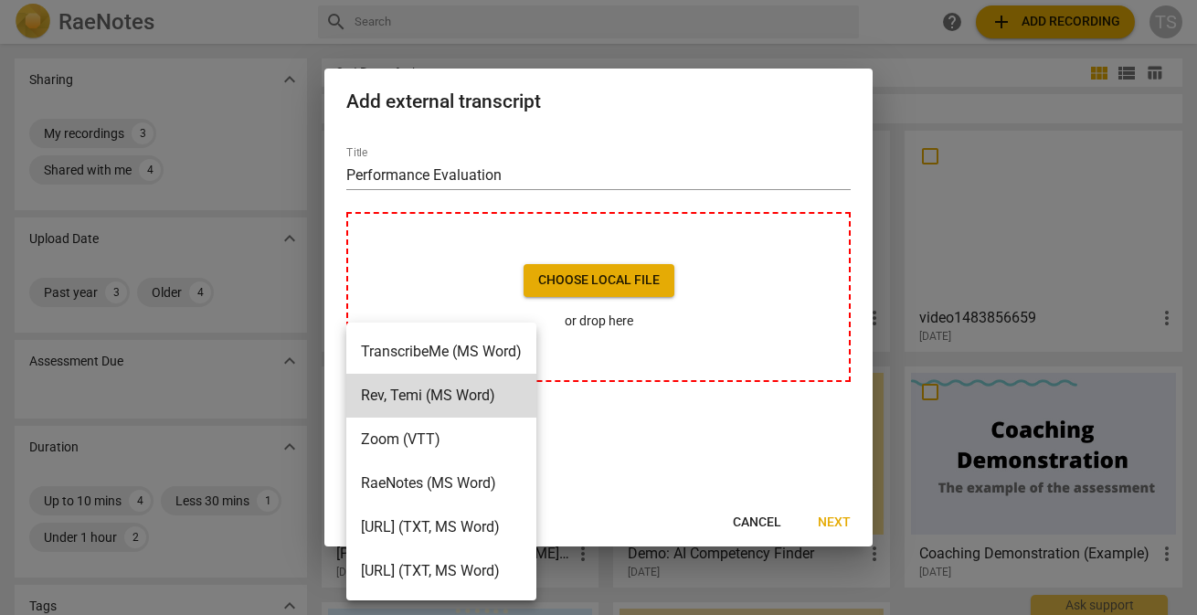
click at [429, 355] on li "TranscribeMe (MS Word)" at bounding box center [441, 352] width 190 height 44
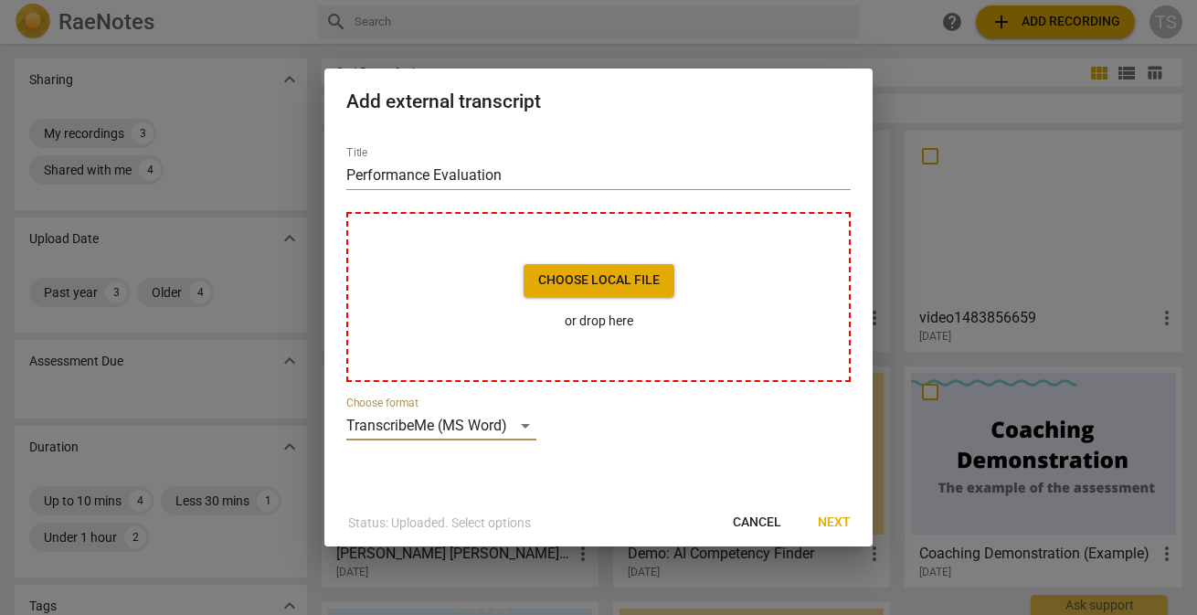
click at [839, 520] on span "Next" at bounding box center [834, 523] width 33 height 18
click at [455, 419] on div "TranscribeMe (MS Word)" at bounding box center [441, 425] width 190 height 29
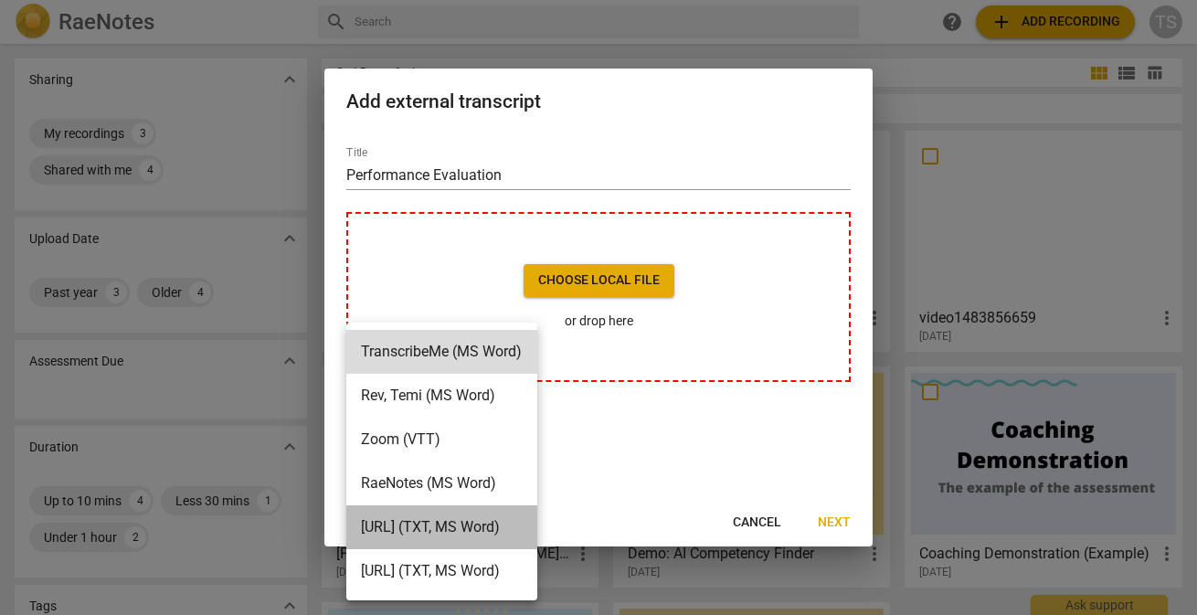
click at [353, 526] on li "Otter.ai (TXT, MS Word)" at bounding box center [441, 527] width 191 height 44
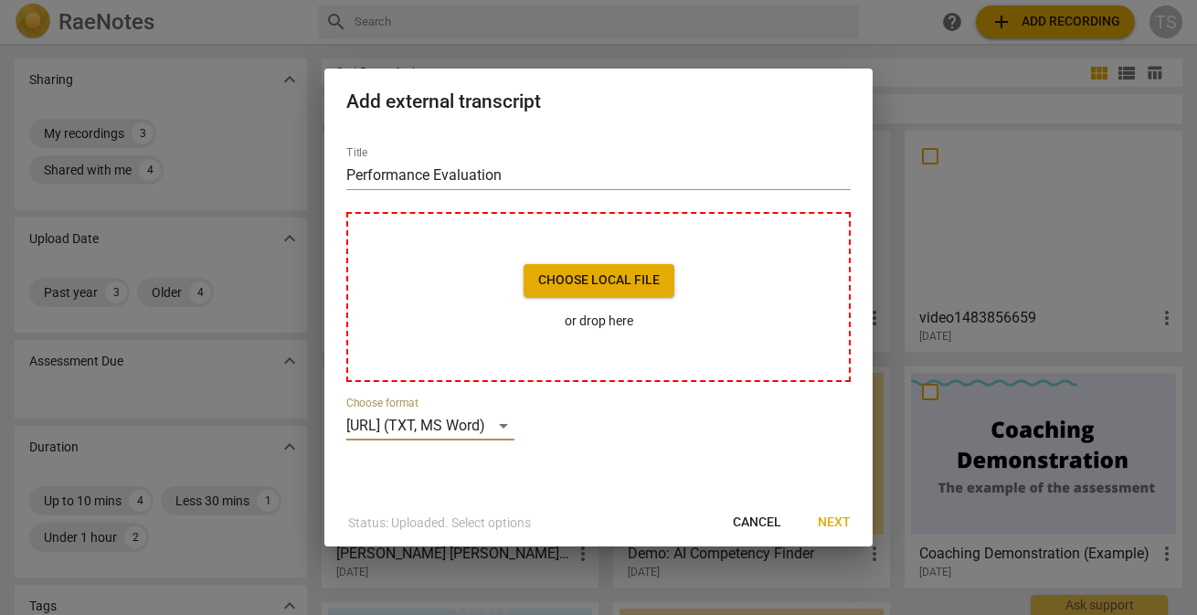
click at [599, 288] on span "Choose local file" at bounding box center [599, 280] width 122 height 18
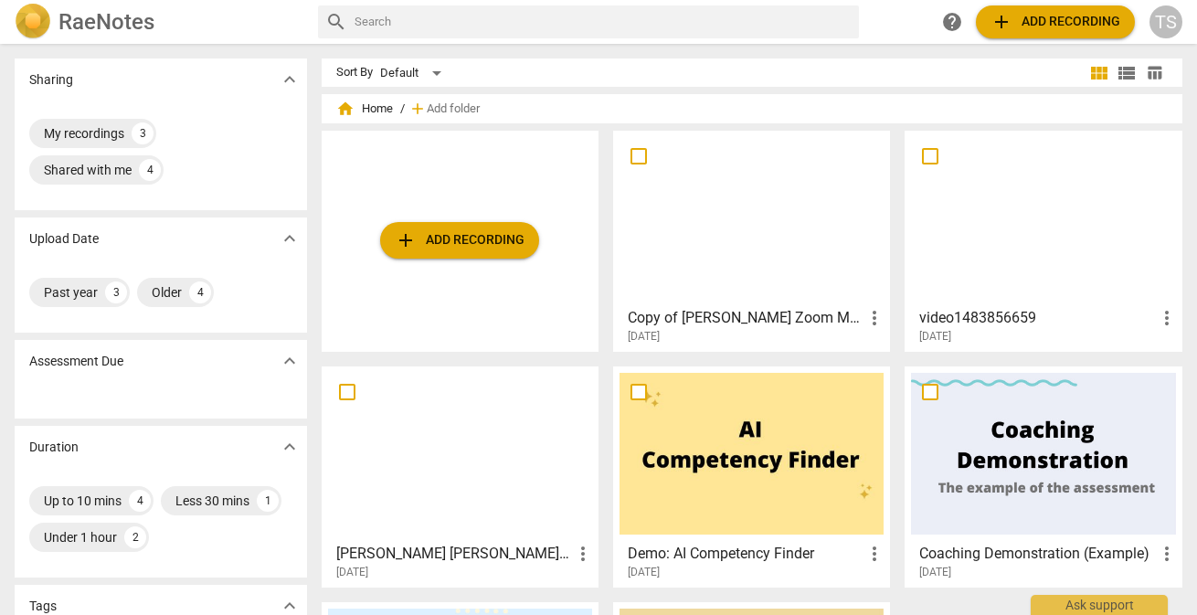
click at [444, 247] on span "add Add recording" at bounding box center [460, 240] width 130 height 22
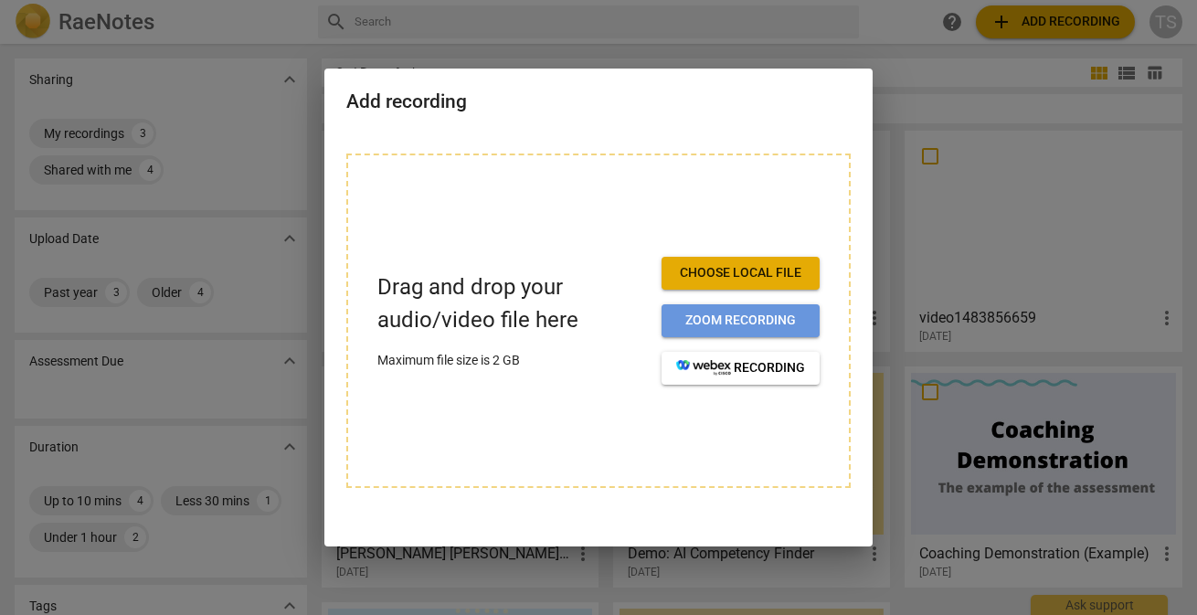
click at [724, 328] on span "Zoom recording" at bounding box center [740, 321] width 129 height 18
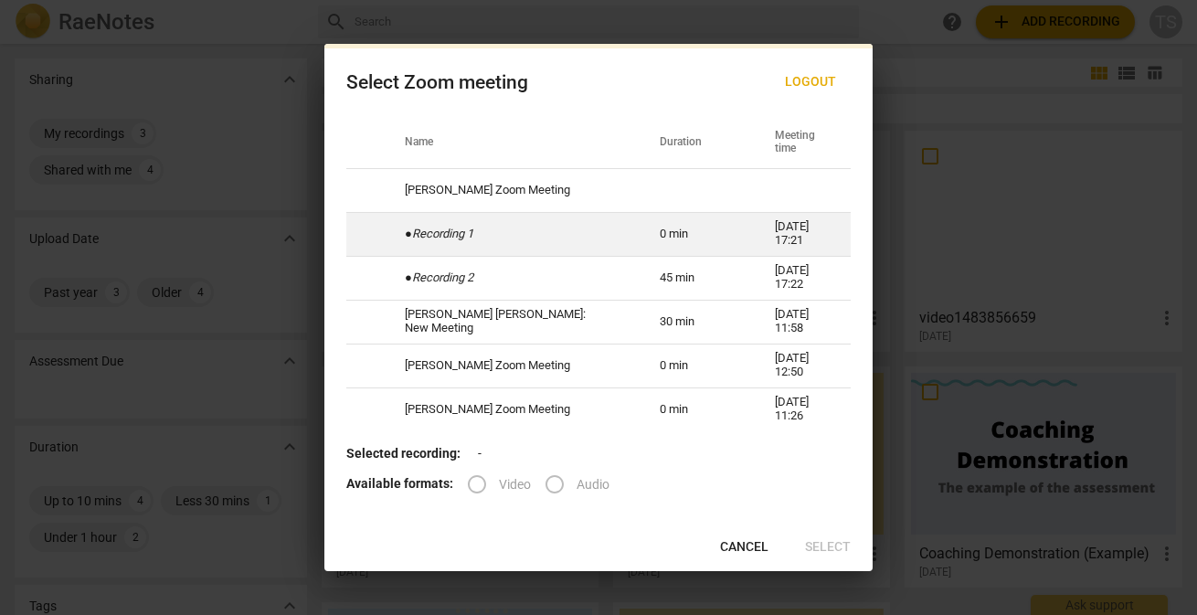
click at [512, 247] on td "● Recording 1" at bounding box center [510, 234] width 255 height 44
radio input "true"
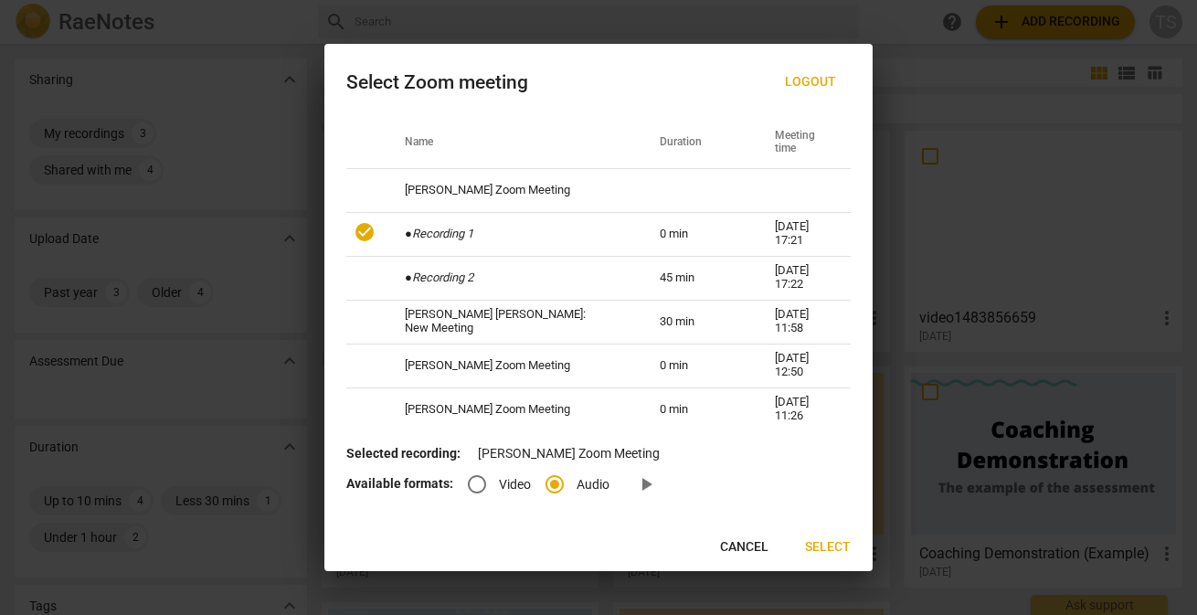
click at [474, 482] on input "Video" at bounding box center [477, 484] width 44 height 44
click at [475, 482] on input "Video" at bounding box center [477, 484] width 44 height 44
click at [760, 546] on span "Cancel" at bounding box center [744, 547] width 48 height 18
radio input "false"
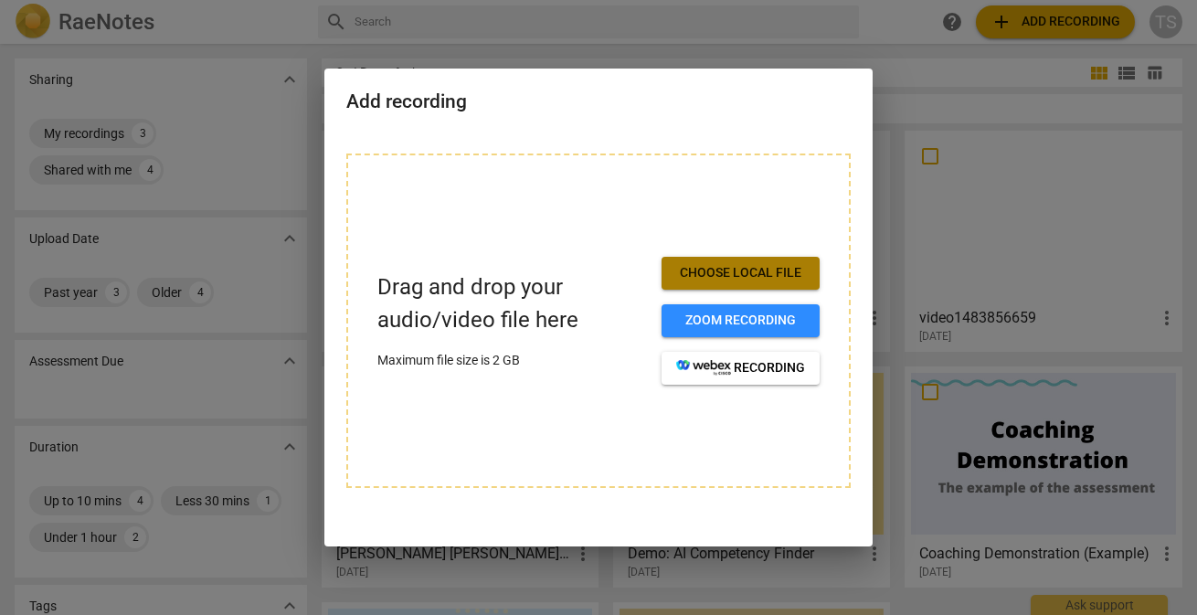
click at [744, 267] on span "Choose local file" at bounding box center [740, 273] width 129 height 18
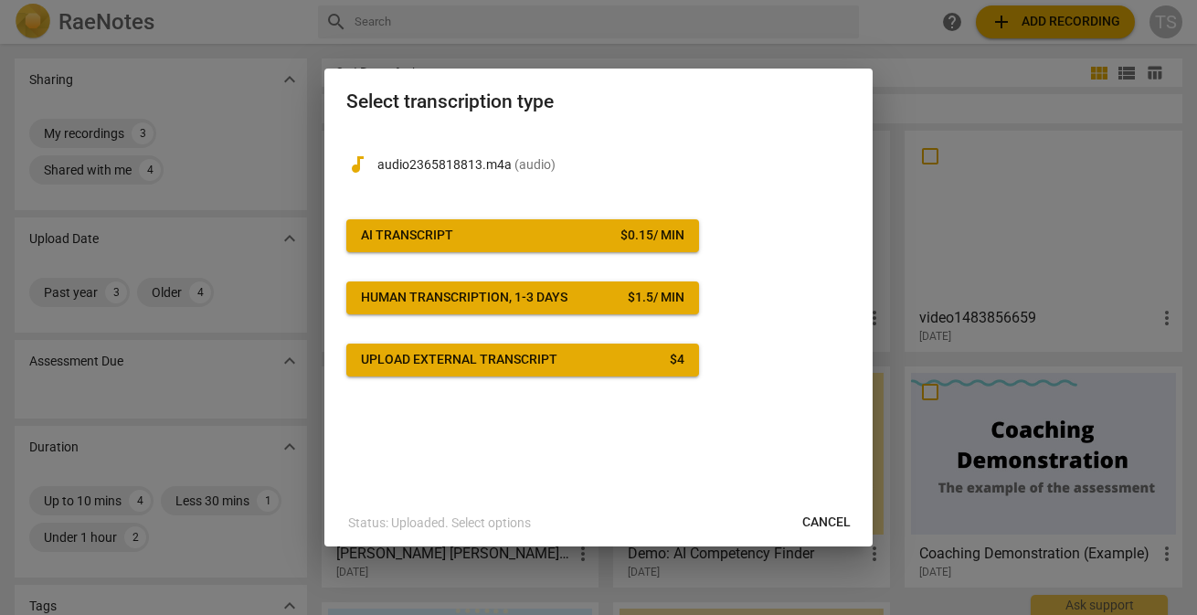
click at [498, 366] on div "Upload external transcript" at bounding box center [459, 360] width 196 height 18
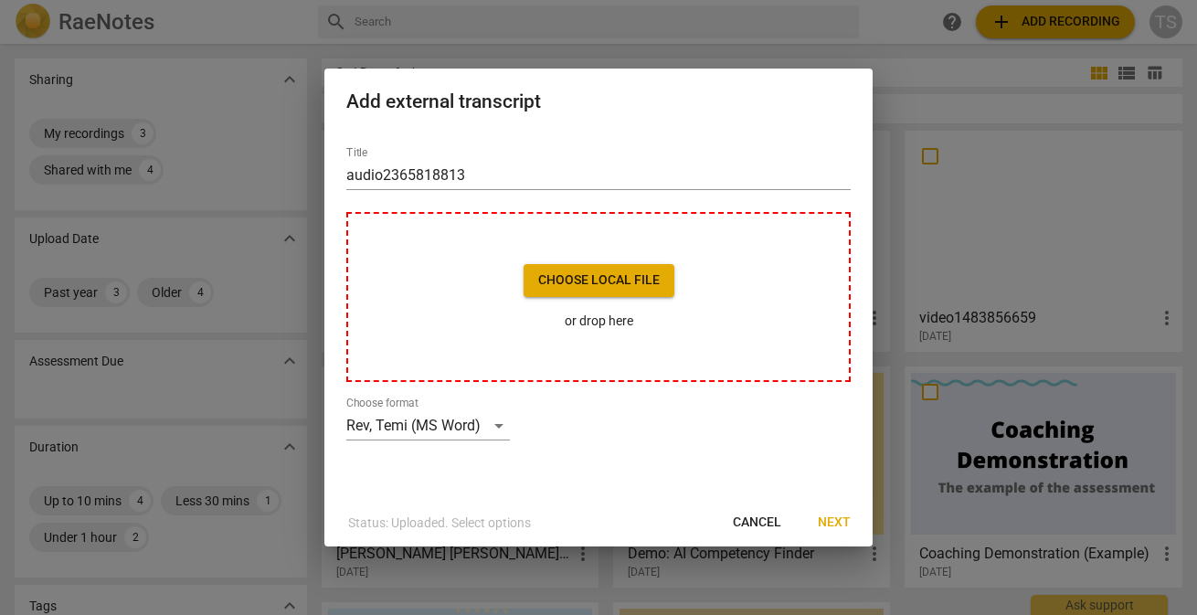
click at [577, 282] on span "Choose local file" at bounding box center [599, 280] width 122 height 18
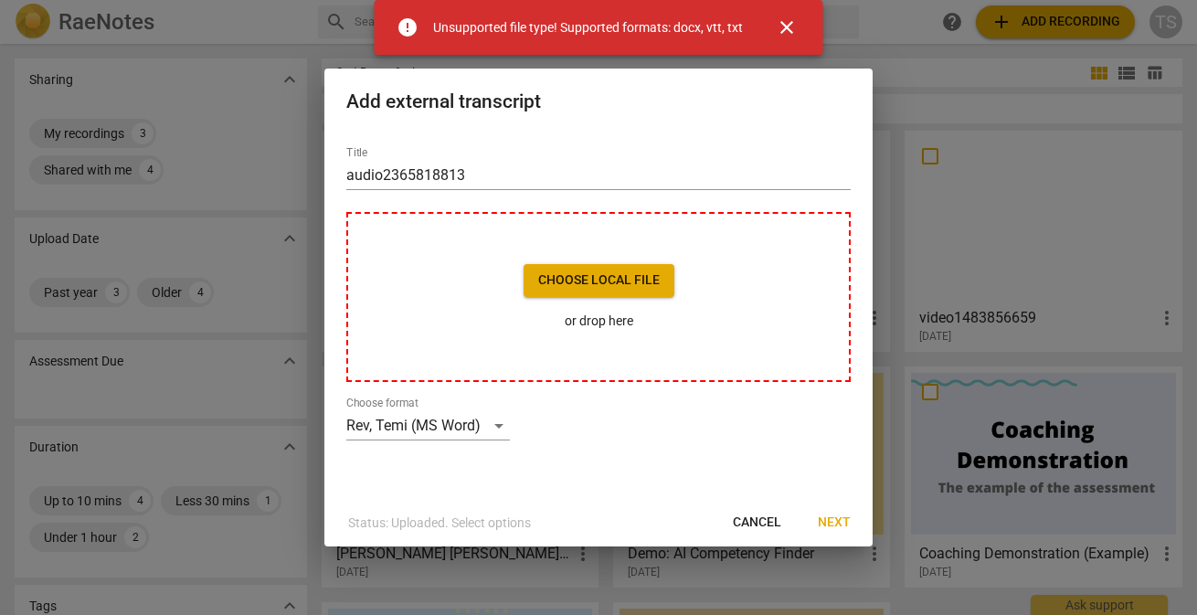
click at [597, 317] on p "or drop here" at bounding box center [599, 321] width 151 height 19
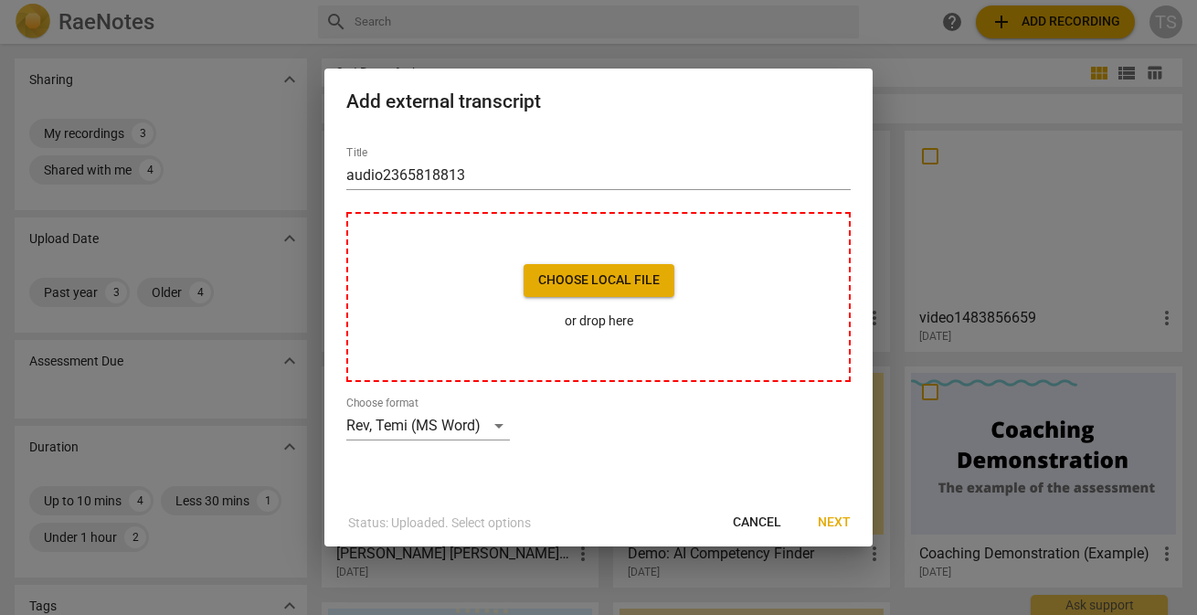
click at [745, 519] on span "Cancel" at bounding box center [757, 523] width 48 height 18
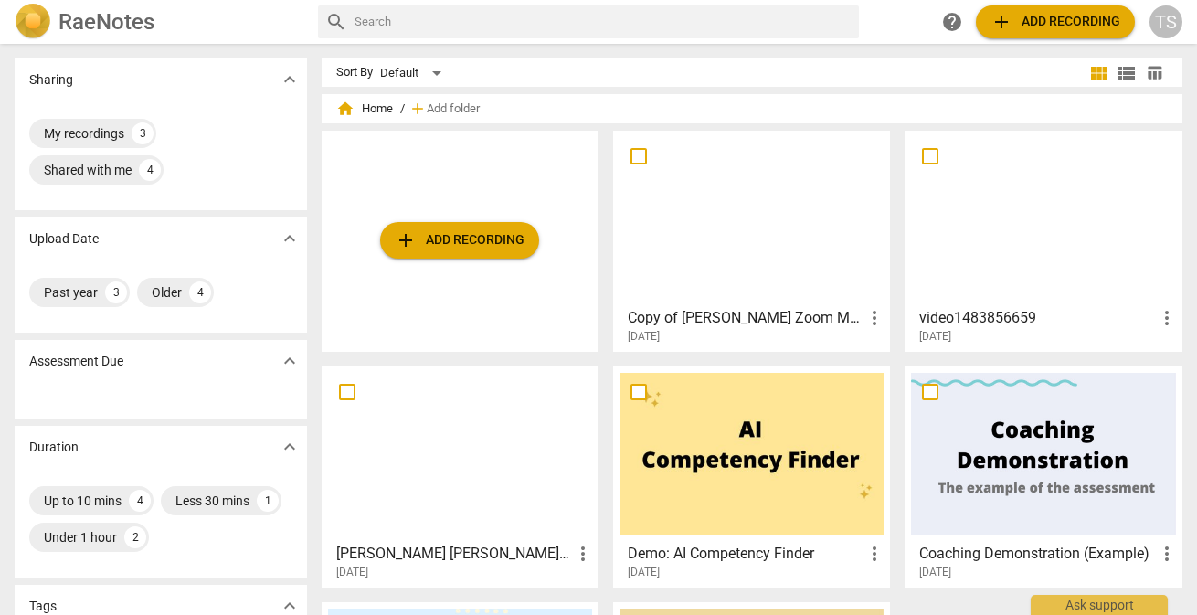
click at [470, 245] on span "add Add recording" at bounding box center [460, 240] width 130 height 22
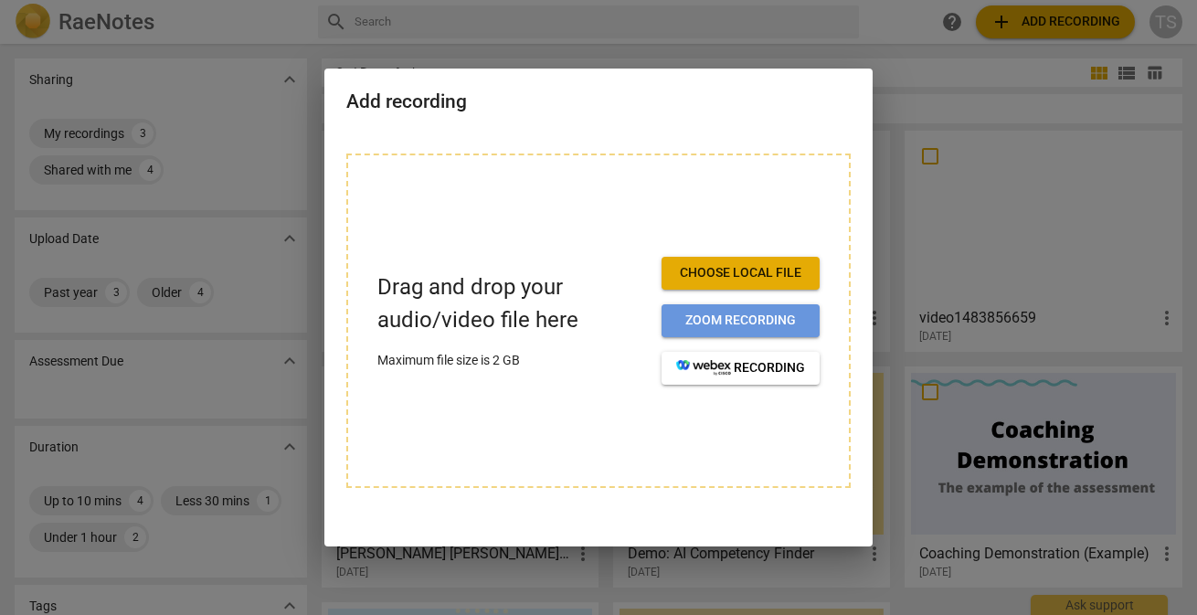
click at [708, 319] on span "Zoom recording" at bounding box center [740, 321] width 129 height 18
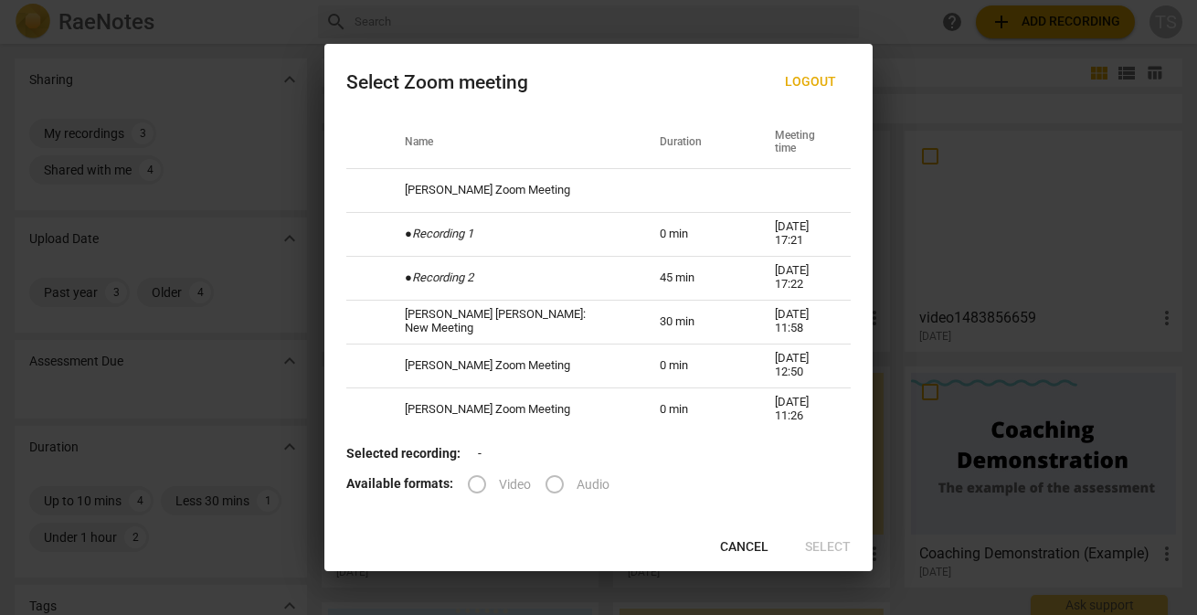
click at [474, 483] on label "Video" at bounding box center [493, 484] width 76 height 44
click at [550, 478] on label "Audio" at bounding box center [571, 484] width 77 height 44
click at [825, 79] on span "Logout" at bounding box center [810, 82] width 51 height 18
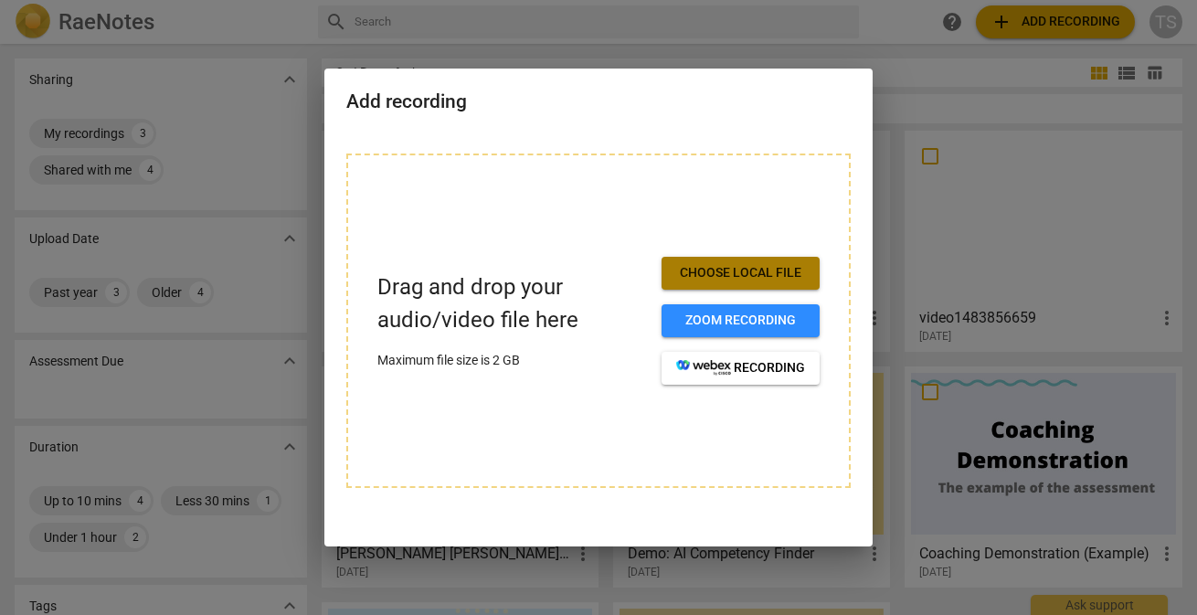
click at [712, 273] on span "Choose local file" at bounding box center [740, 273] width 129 height 18
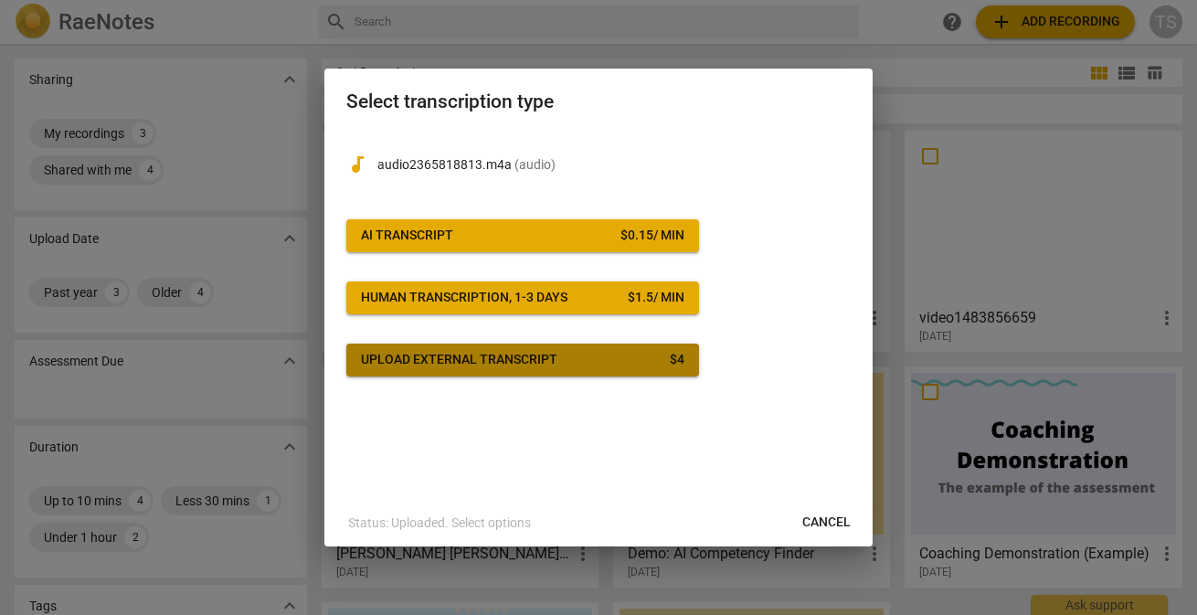
click at [450, 364] on div "Upload external transcript" at bounding box center [459, 360] width 196 height 18
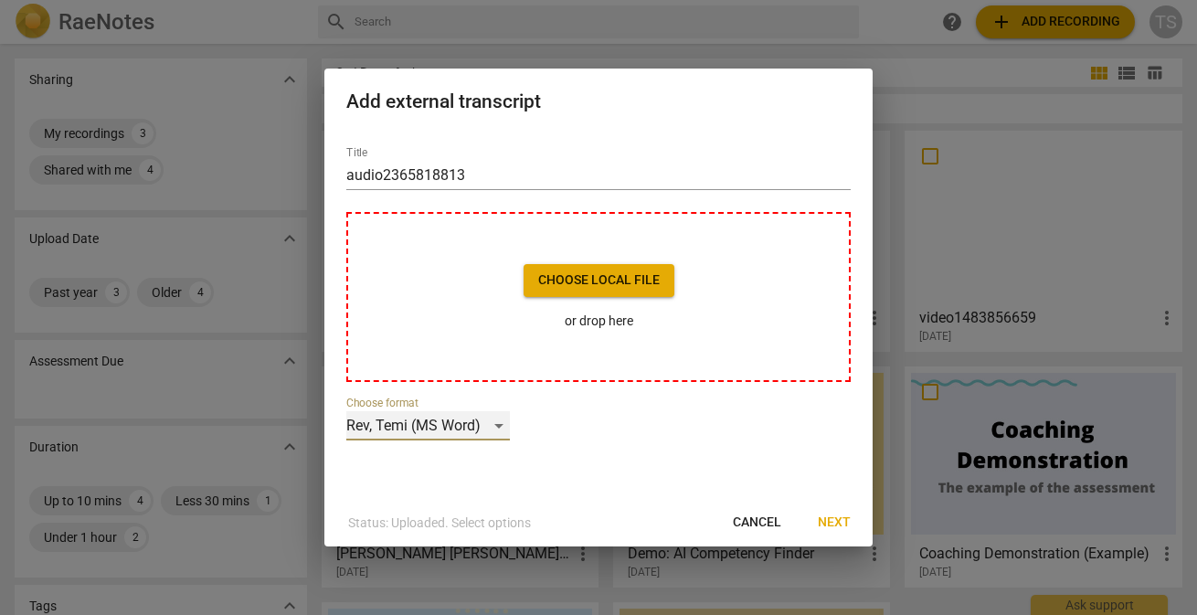
click at [383, 425] on div "Rev, Temi (MS Word)" at bounding box center [428, 425] width 164 height 29
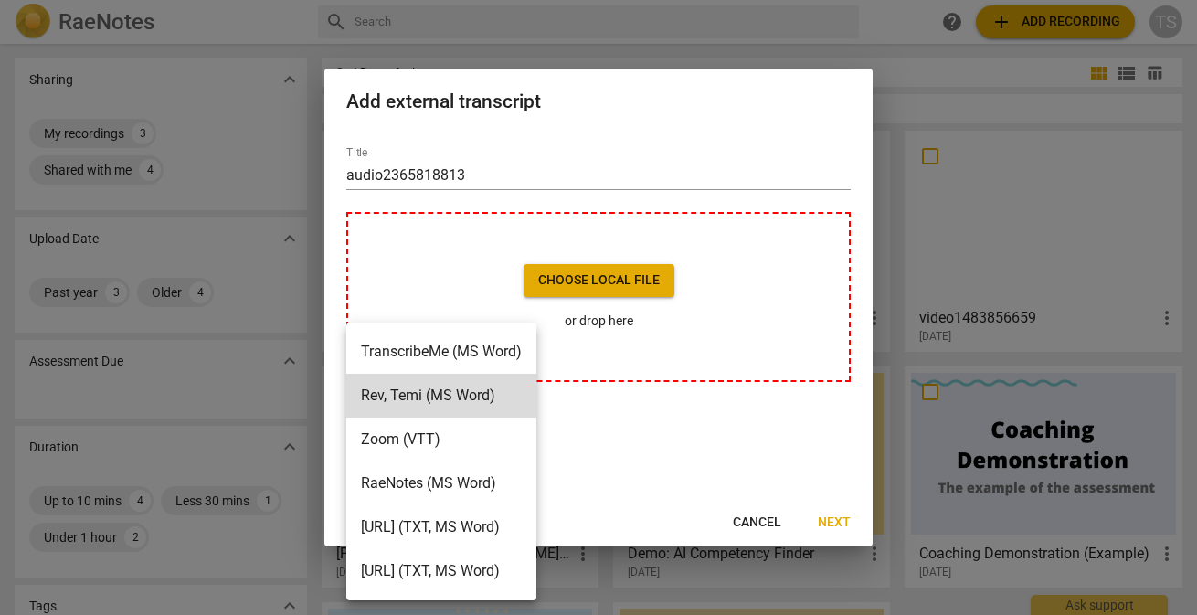
click at [380, 482] on li "RaeNotes (MS Word)" at bounding box center [441, 483] width 190 height 44
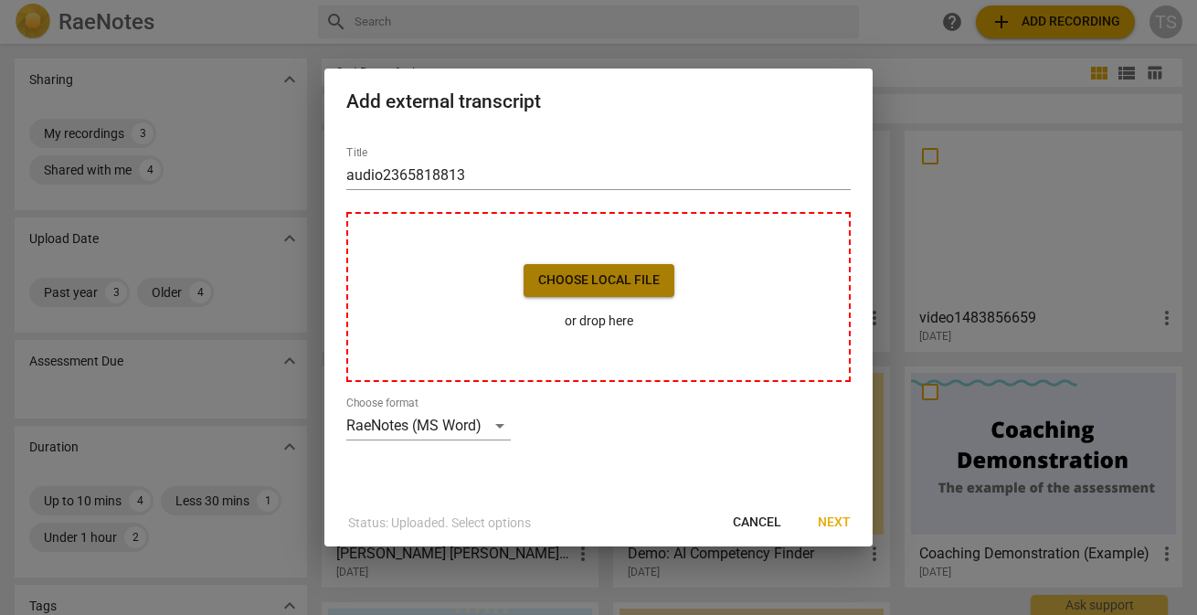
click at [603, 273] on span "Choose local file" at bounding box center [599, 280] width 122 height 18
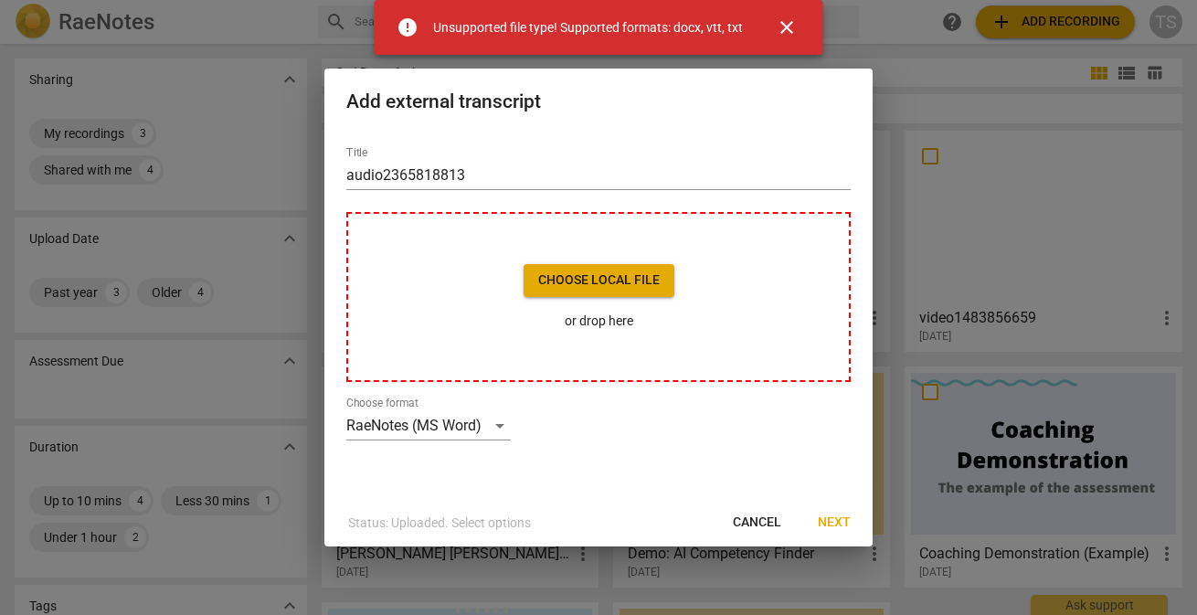
click at [734, 28] on div "Unsupported file type! Supported formats: docx, vtt, txt" at bounding box center [588, 27] width 310 height 19
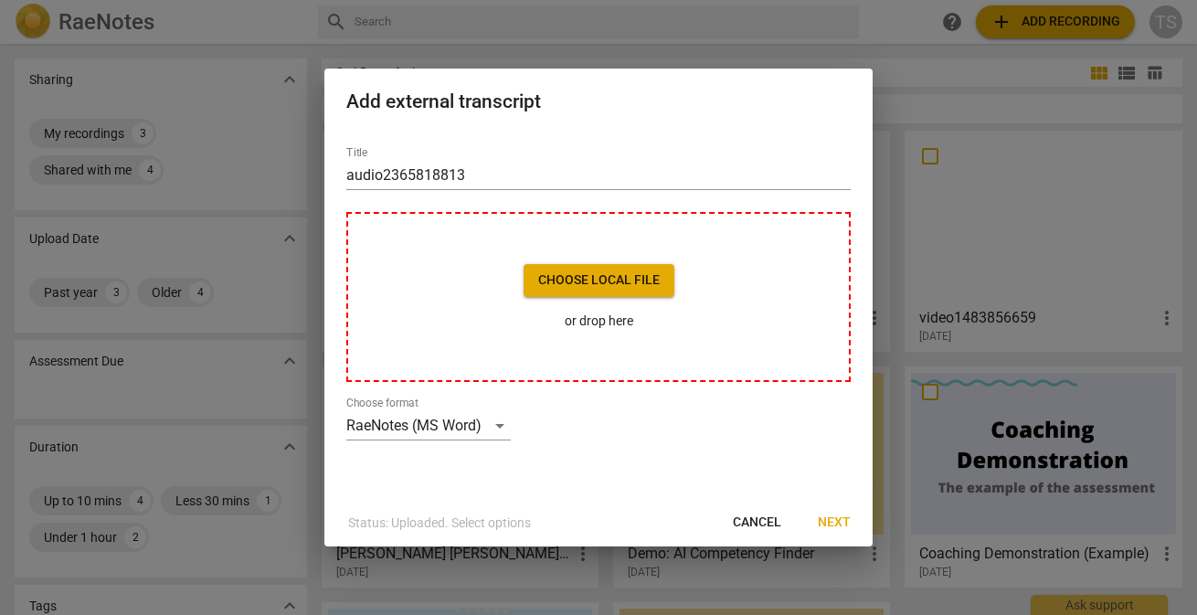
click at [614, 324] on p "or drop here" at bounding box center [599, 321] width 151 height 19
click at [759, 514] on span "Cancel" at bounding box center [757, 523] width 48 height 18
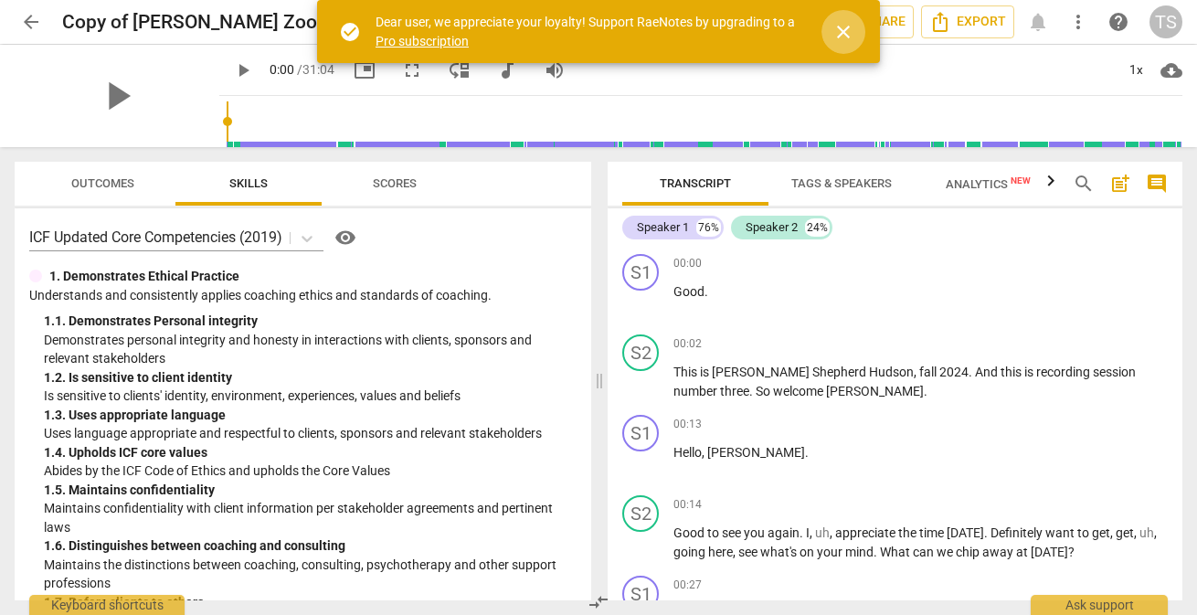
click at [852, 33] on span "close" at bounding box center [843, 32] width 22 height 22
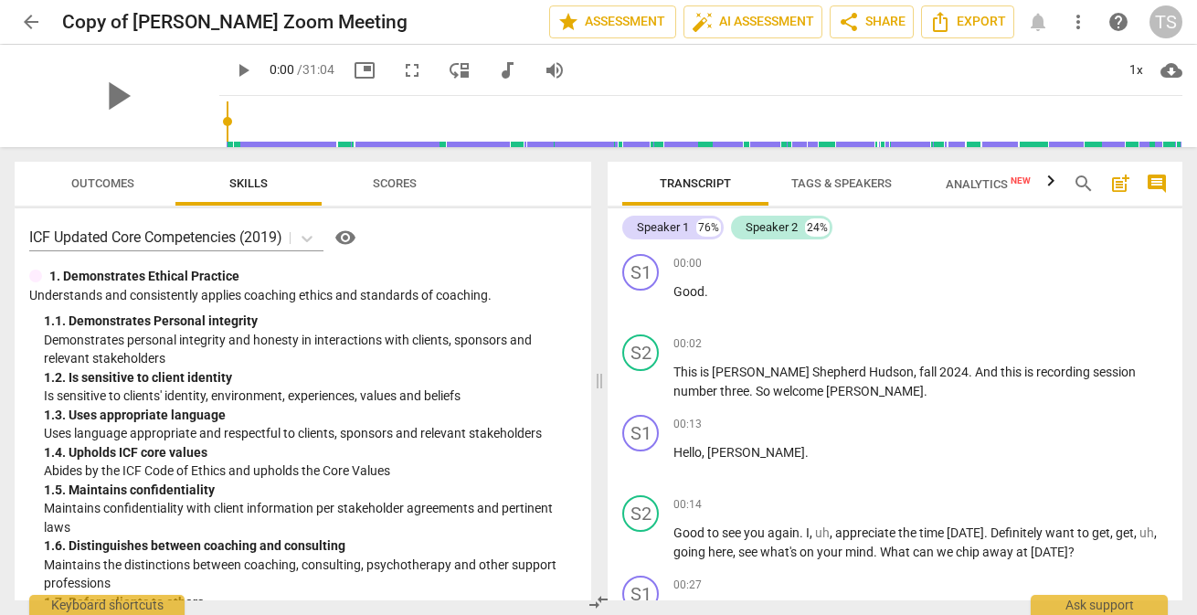
click at [32, 16] on span "arrow_back" at bounding box center [31, 22] width 22 height 22
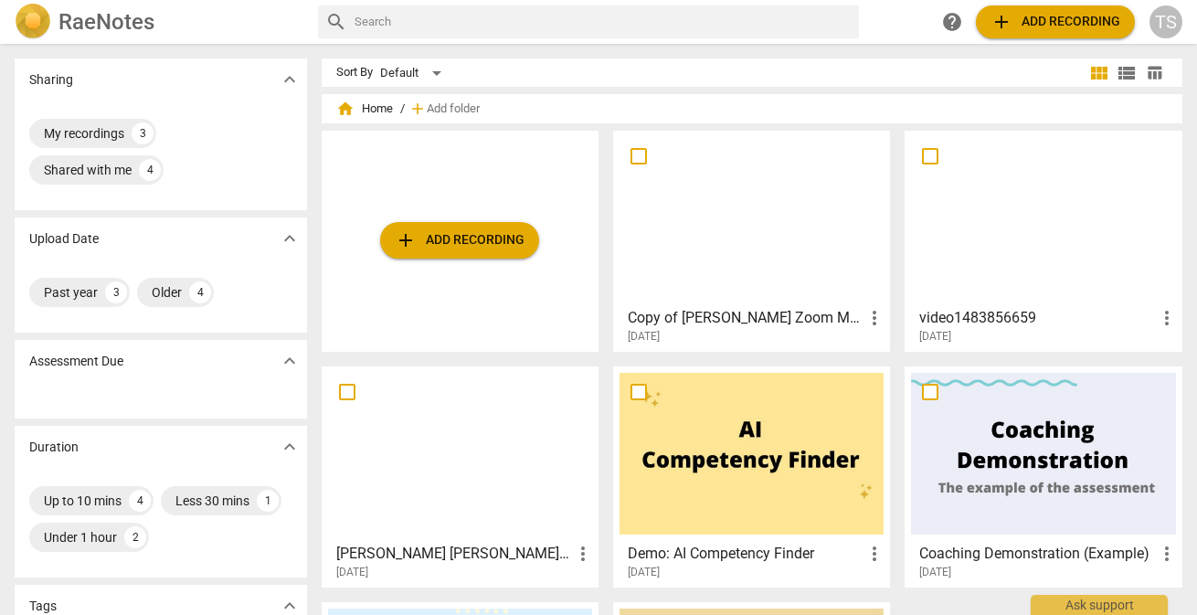
click at [448, 235] on span "add Add recording" at bounding box center [460, 240] width 130 height 22
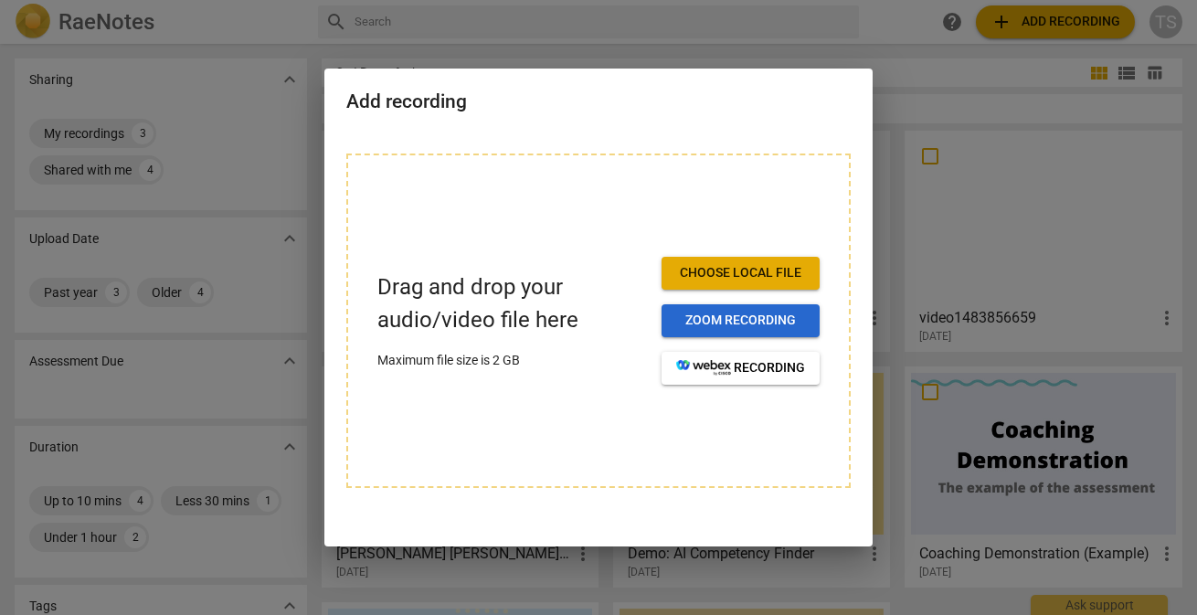
click at [689, 323] on span "Zoom recording" at bounding box center [740, 321] width 129 height 18
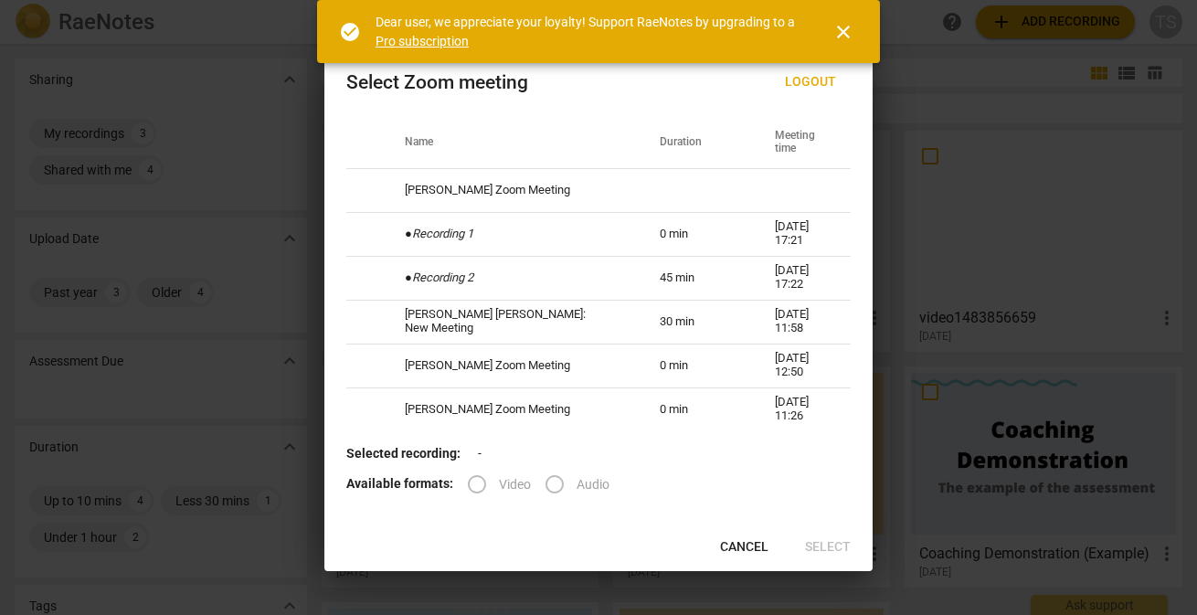
click at [471, 482] on label "Video" at bounding box center [493, 484] width 76 height 44
click at [551, 480] on label "Audio" at bounding box center [571, 484] width 77 height 44
click at [847, 23] on span "close" at bounding box center [843, 32] width 22 height 22
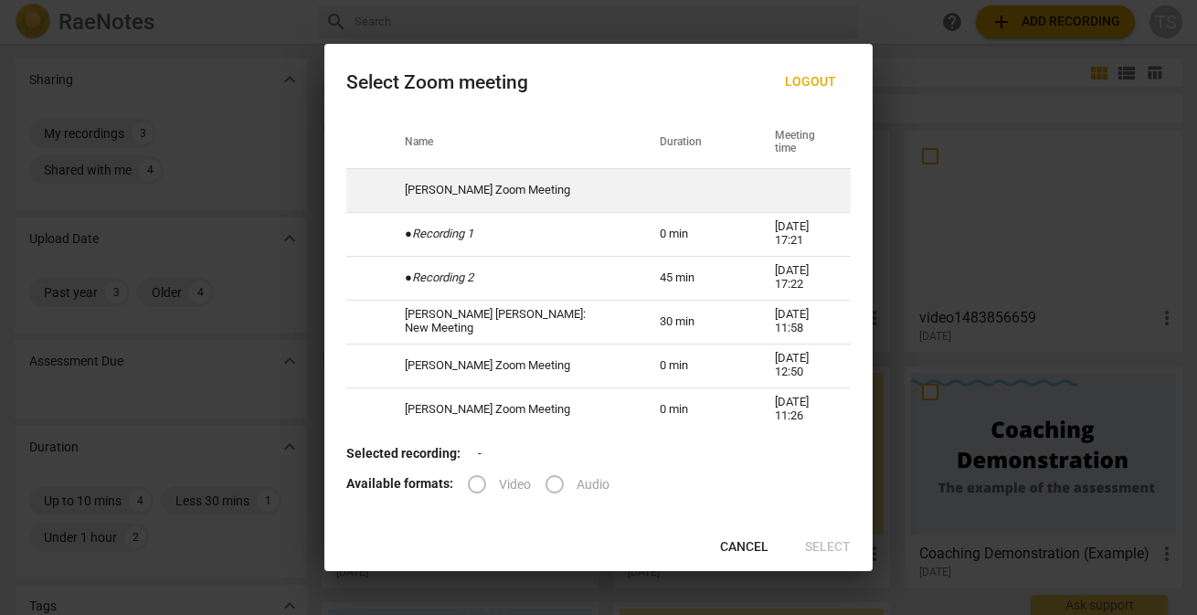
click at [523, 185] on td "[PERSON_NAME] Zoom Meeting" at bounding box center [510, 190] width 255 height 44
click at [494, 186] on td "[PERSON_NAME] Zoom Meeting" at bounding box center [510, 190] width 255 height 44
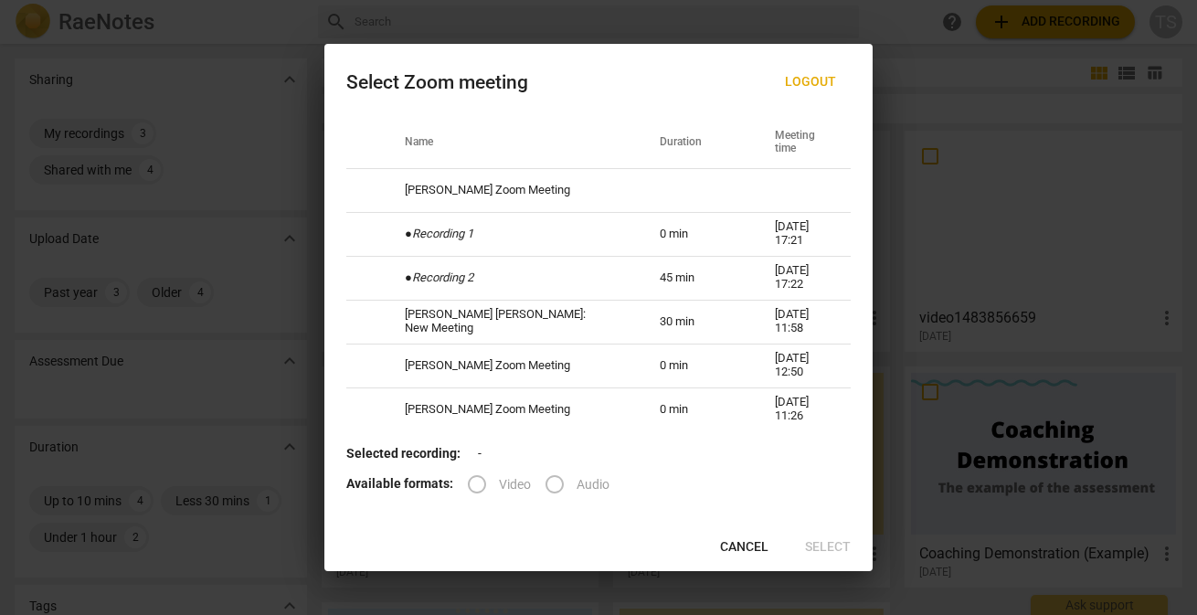
click at [423, 452] on b "Selected recording:" at bounding box center [403, 453] width 114 height 15
drag, startPoint x: 792, startPoint y: 79, endPoint x: 784, endPoint y: 86, distance: 10.4
click at [791, 80] on span "Logout" at bounding box center [810, 82] width 51 height 18
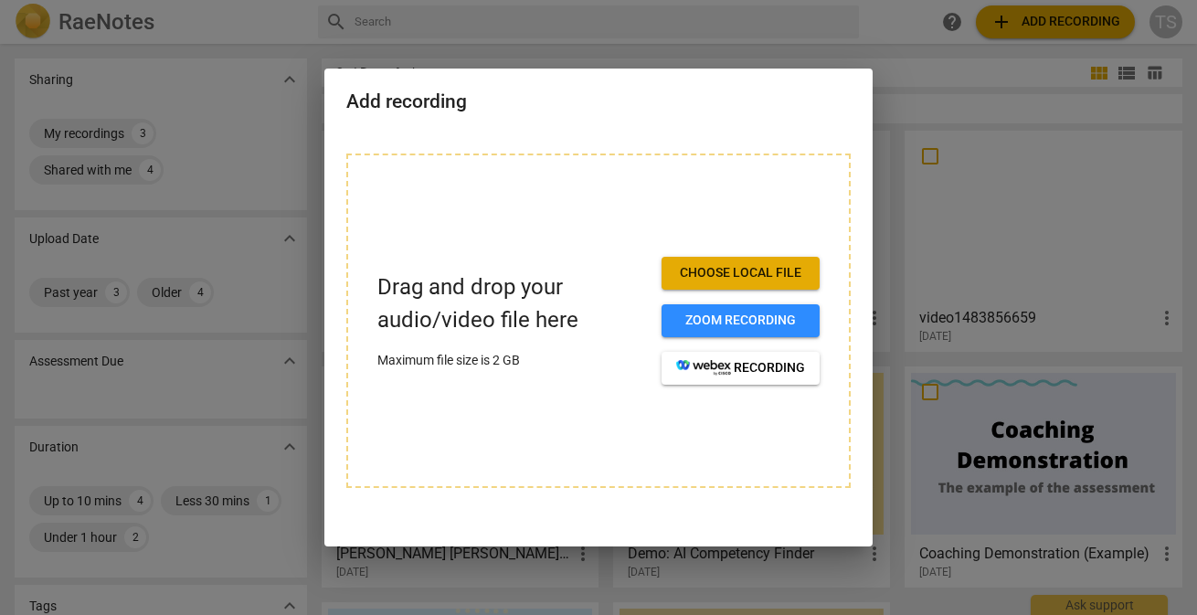
click at [746, 275] on span "Choose local file" at bounding box center [740, 273] width 129 height 18
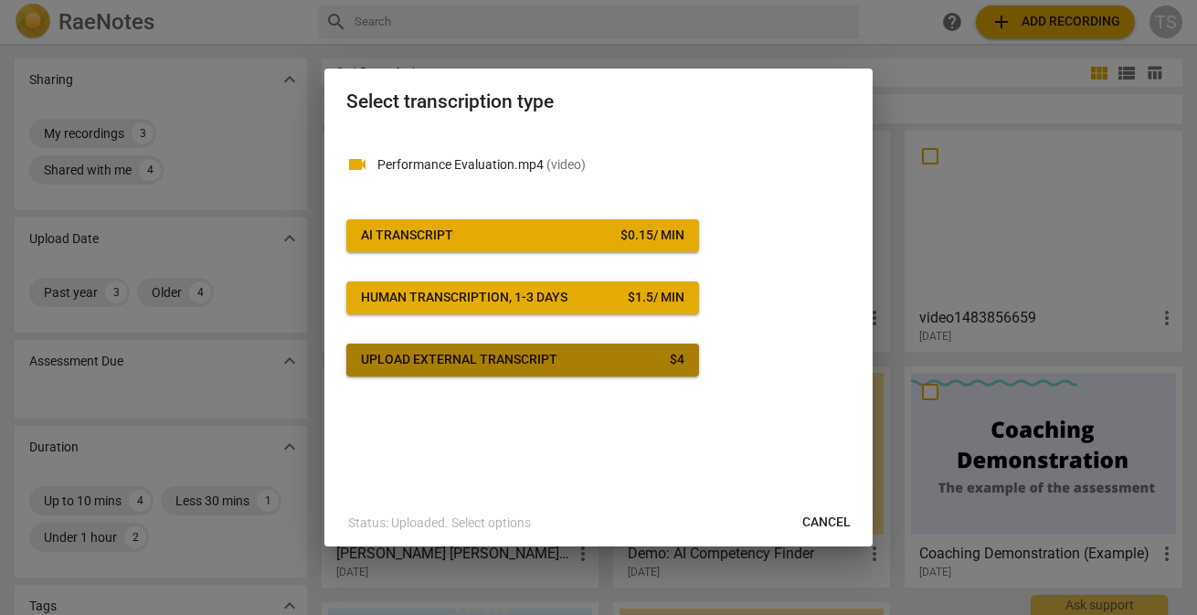
click at [588, 364] on span "Upload external transcript $ 4" at bounding box center [522, 360] width 323 height 18
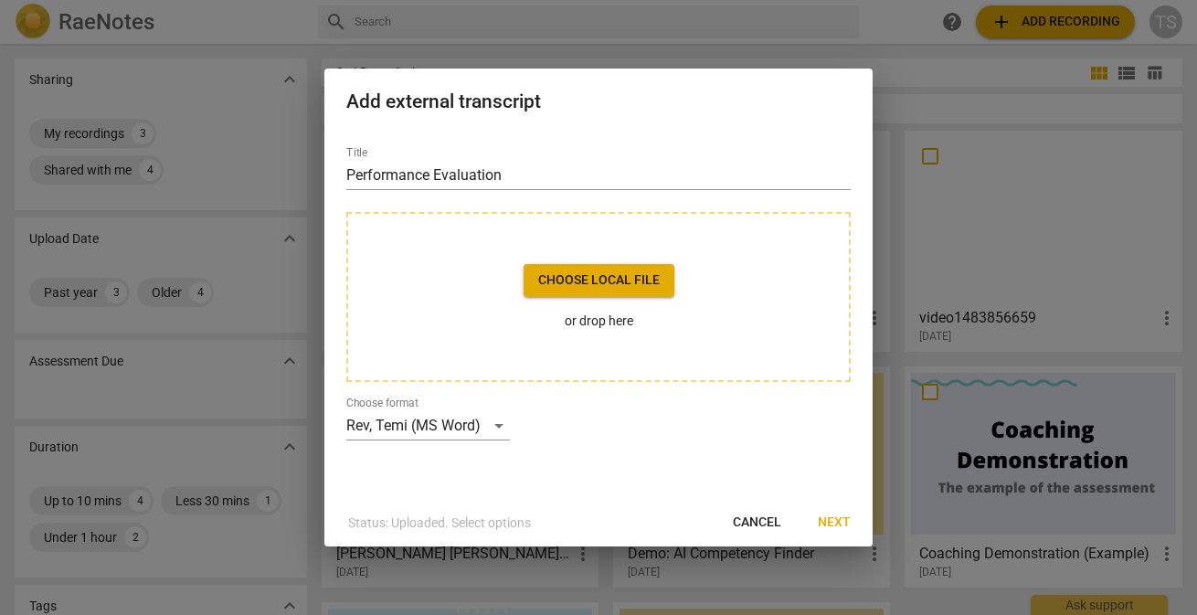
click at [841, 526] on span "Next" at bounding box center [834, 523] width 33 height 18
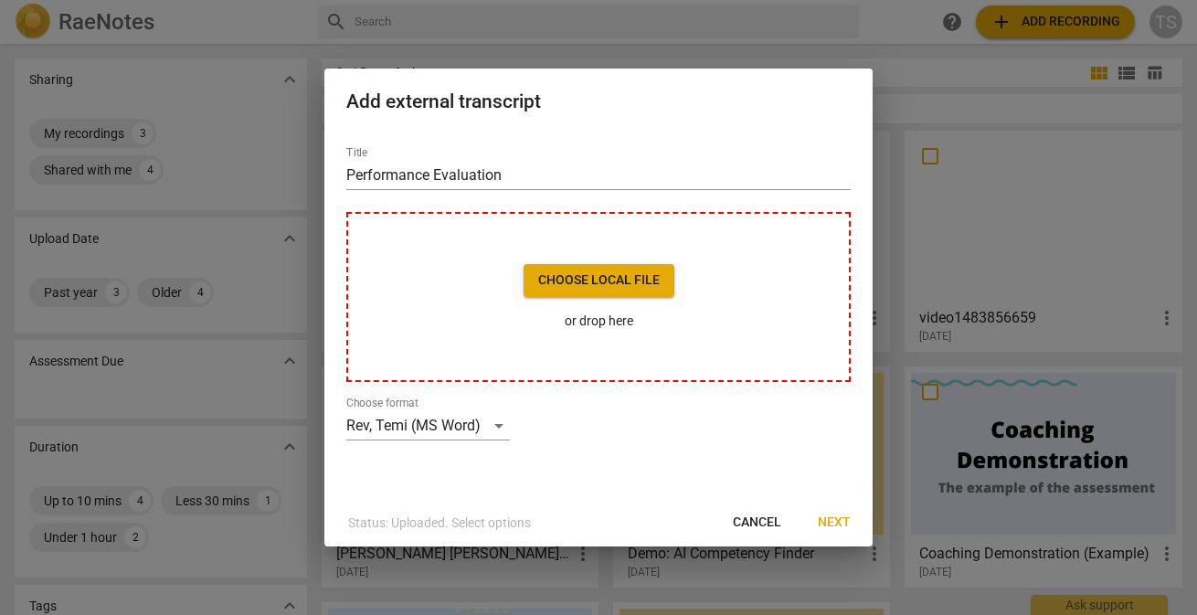
click at [601, 320] on p "or drop here" at bounding box center [599, 321] width 151 height 19
click at [431, 429] on div "Rev, Temi (MS Word)" at bounding box center [428, 425] width 164 height 29
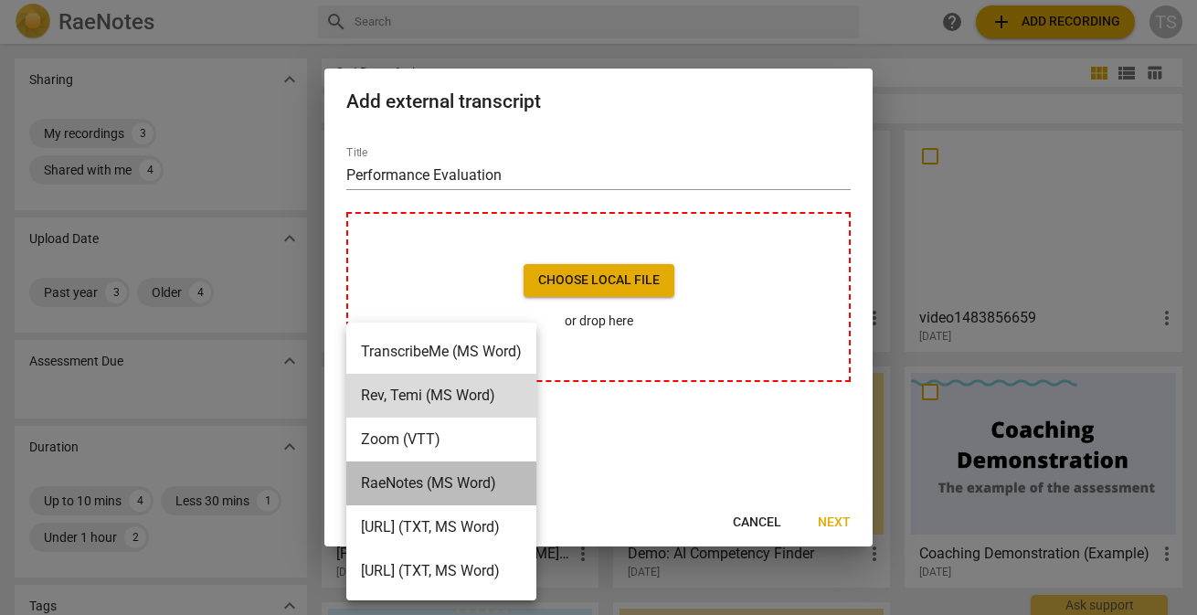
click at [367, 477] on li "RaeNotes (MS Word)" at bounding box center [441, 483] width 190 height 44
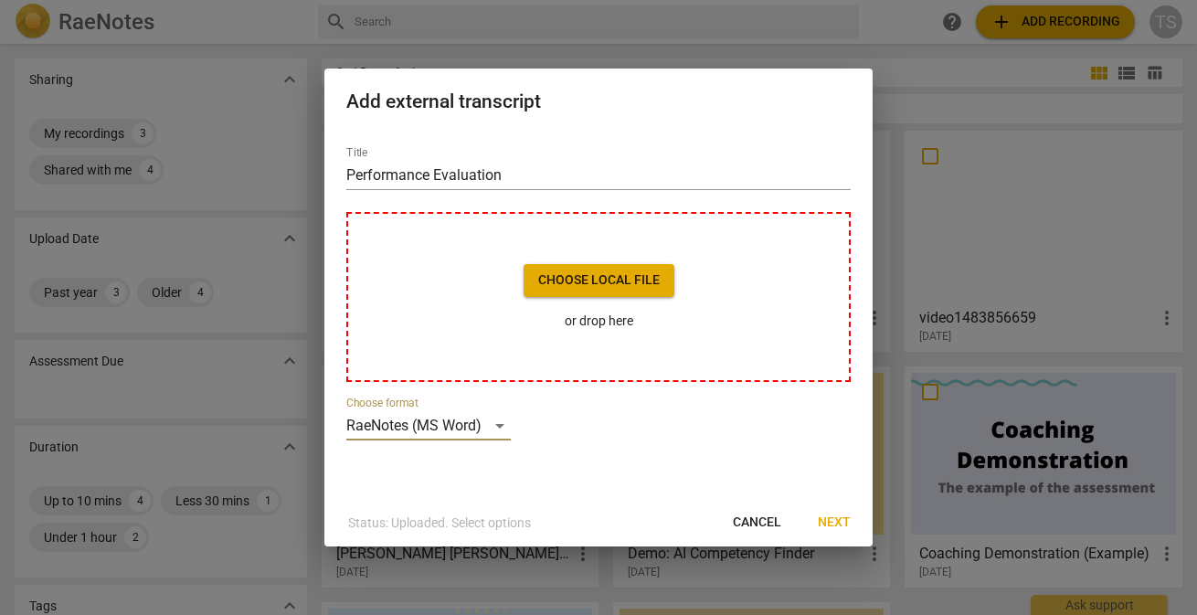
click at [759, 520] on span "Cancel" at bounding box center [757, 523] width 48 height 18
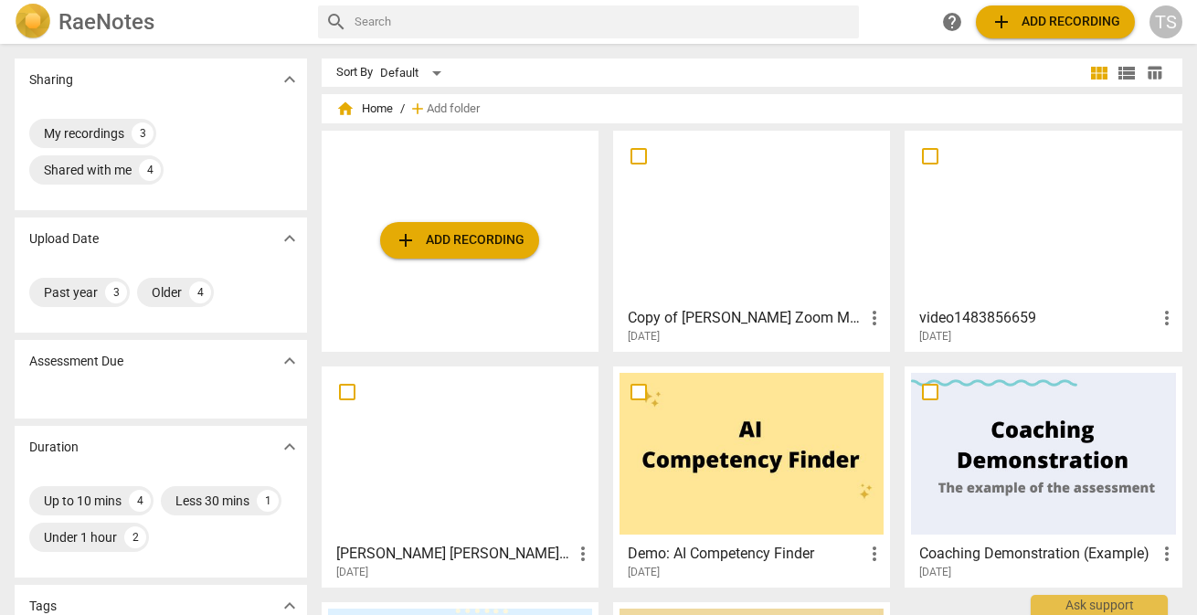
click at [488, 236] on span "add Add recording" at bounding box center [460, 240] width 130 height 22
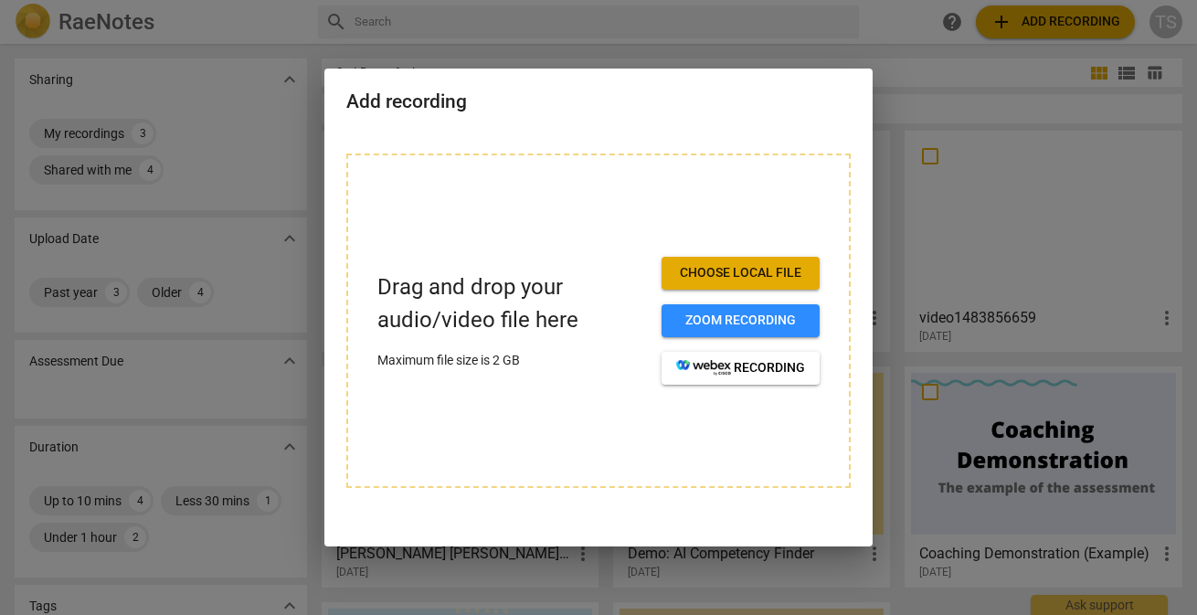
click at [749, 276] on span "Choose local file" at bounding box center [740, 273] width 129 height 18
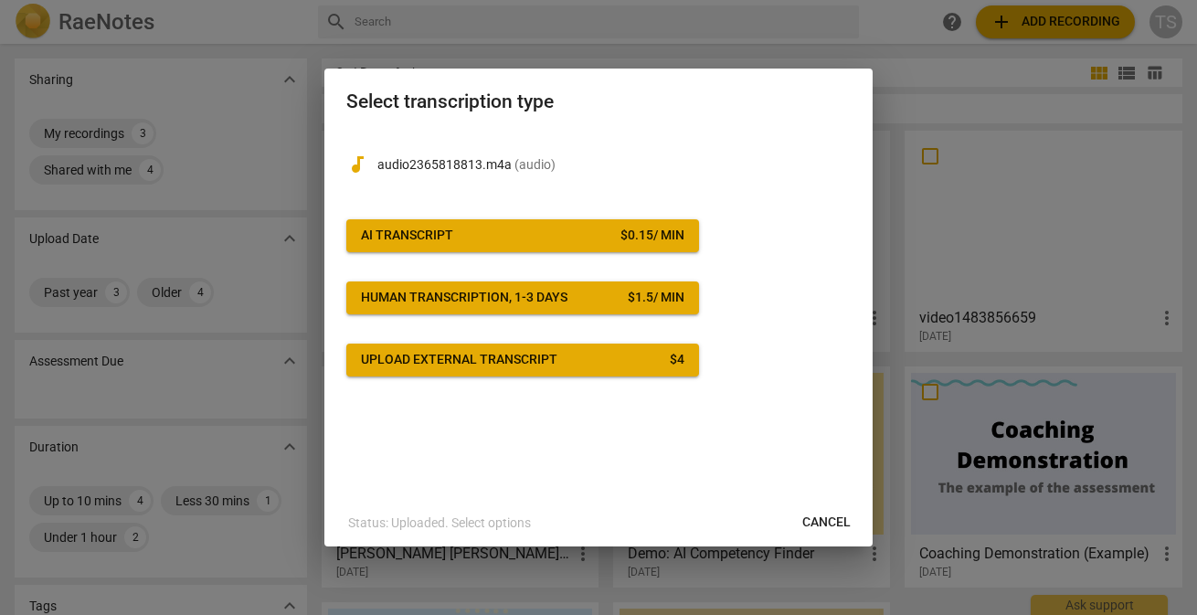
click at [453, 367] on div "Upload external transcript" at bounding box center [459, 360] width 196 height 18
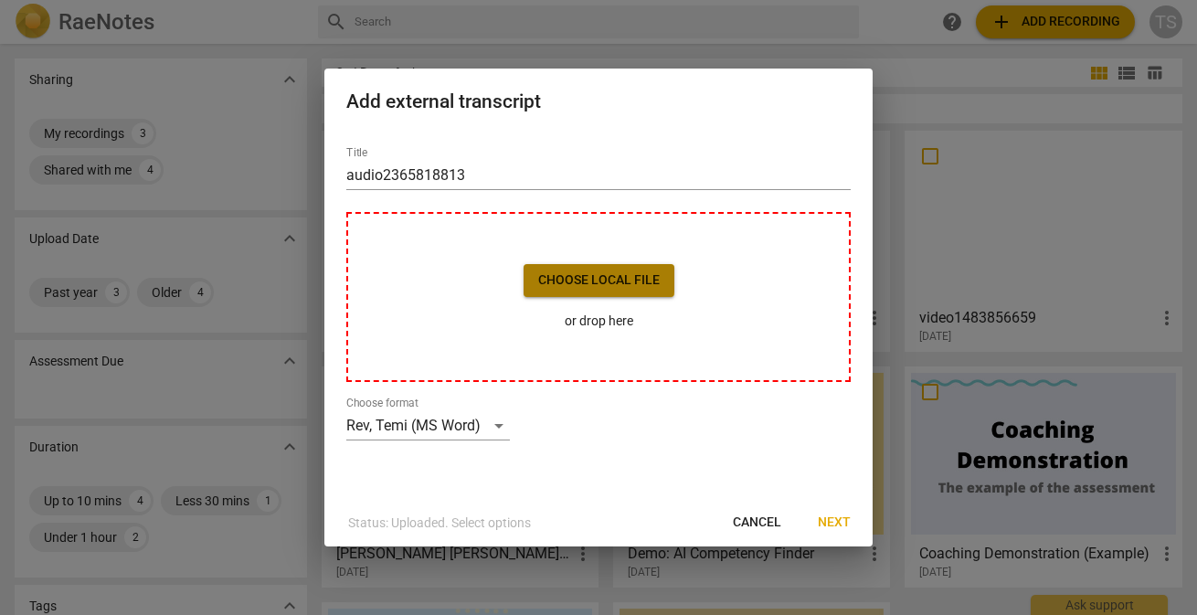
click at [552, 276] on span "Choose local file" at bounding box center [599, 280] width 122 height 18
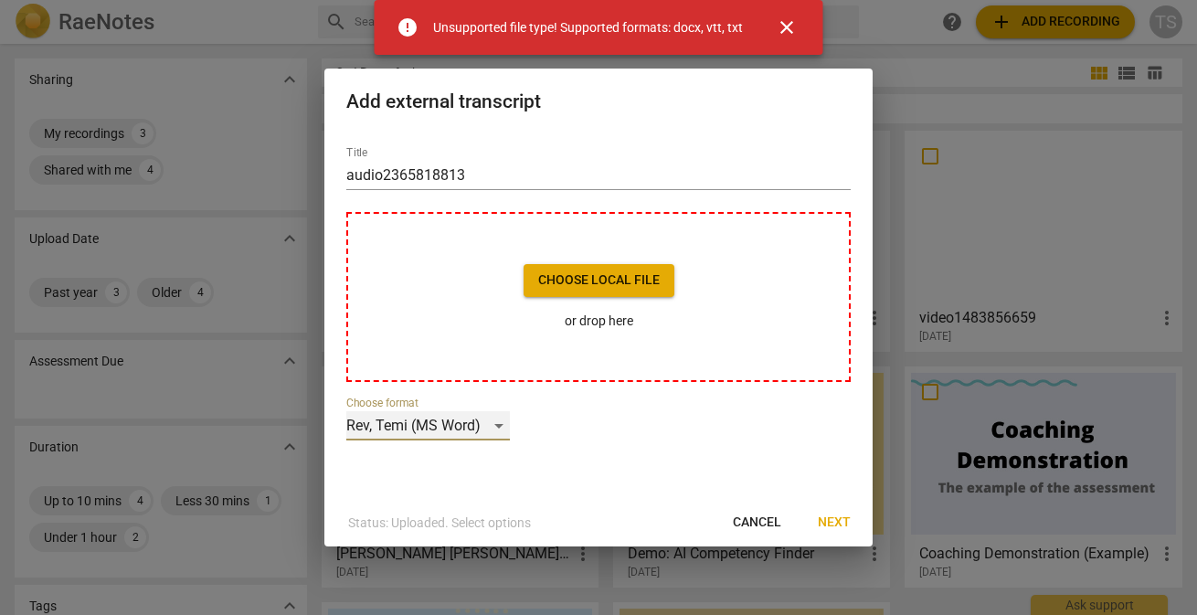
click at [441, 422] on div "Rev, Temi (MS Word)" at bounding box center [428, 425] width 164 height 29
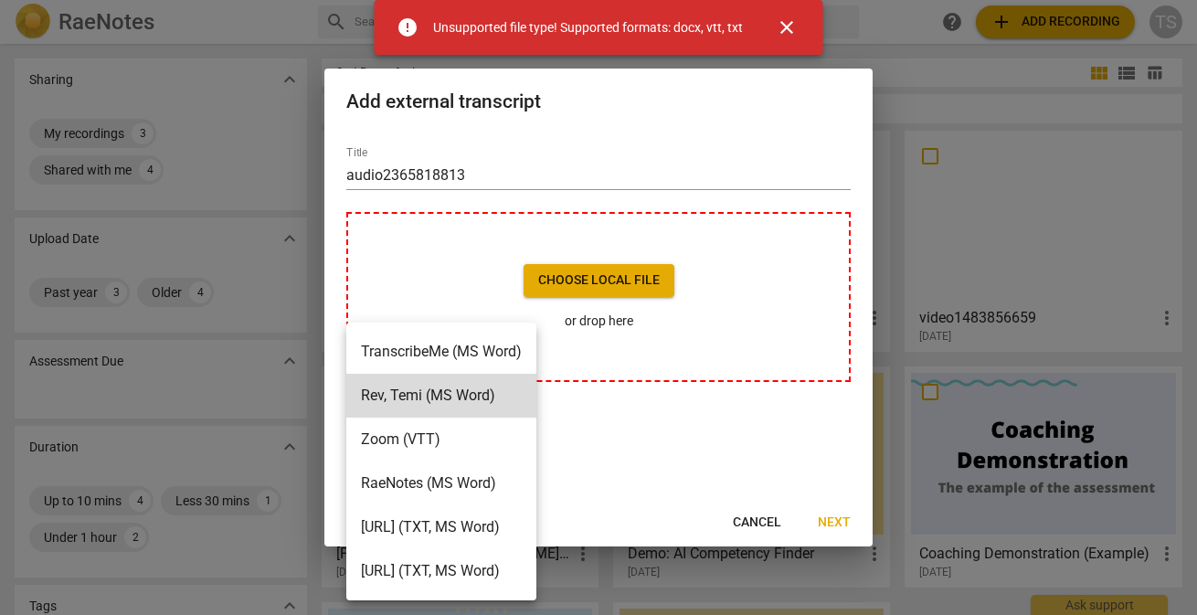
click at [423, 563] on li "TurboScribe.ai (TXT, MS Word)" at bounding box center [441, 571] width 190 height 44
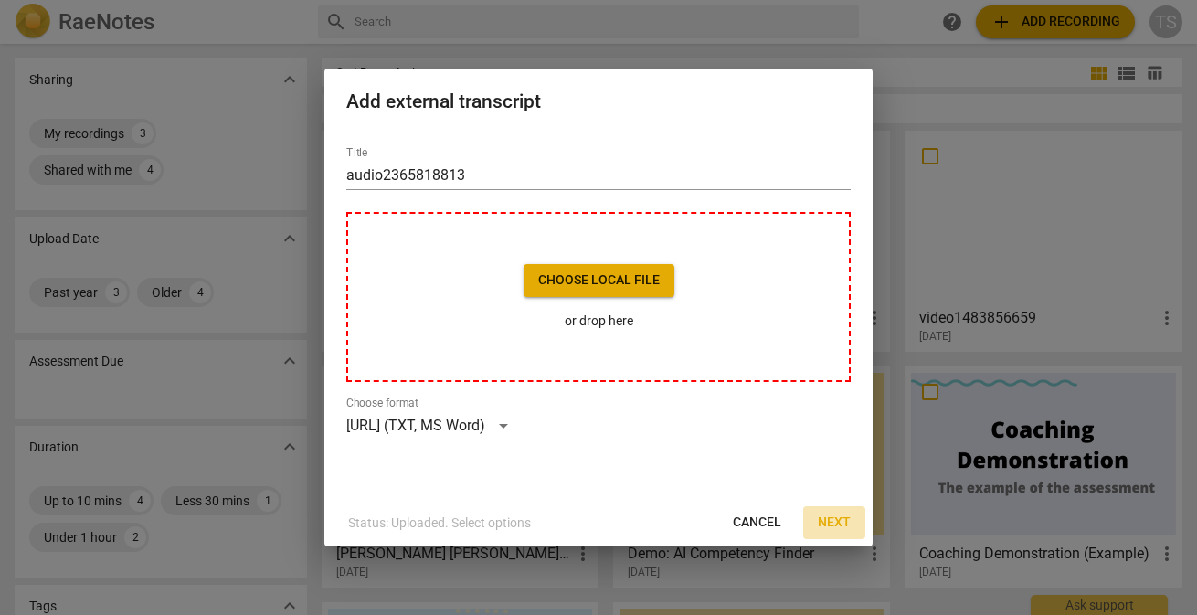
click at [835, 523] on span "Next" at bounding box center [834, 523] width 33 height 18
click at [627, 286] on span "Choose local file" at bounding box center [599, 280] width 122 height 18
click at [514, 423] on div "TurboScribe.ai (TXT, MS Word)" at bounding box center [430, 425] width 168 height 29
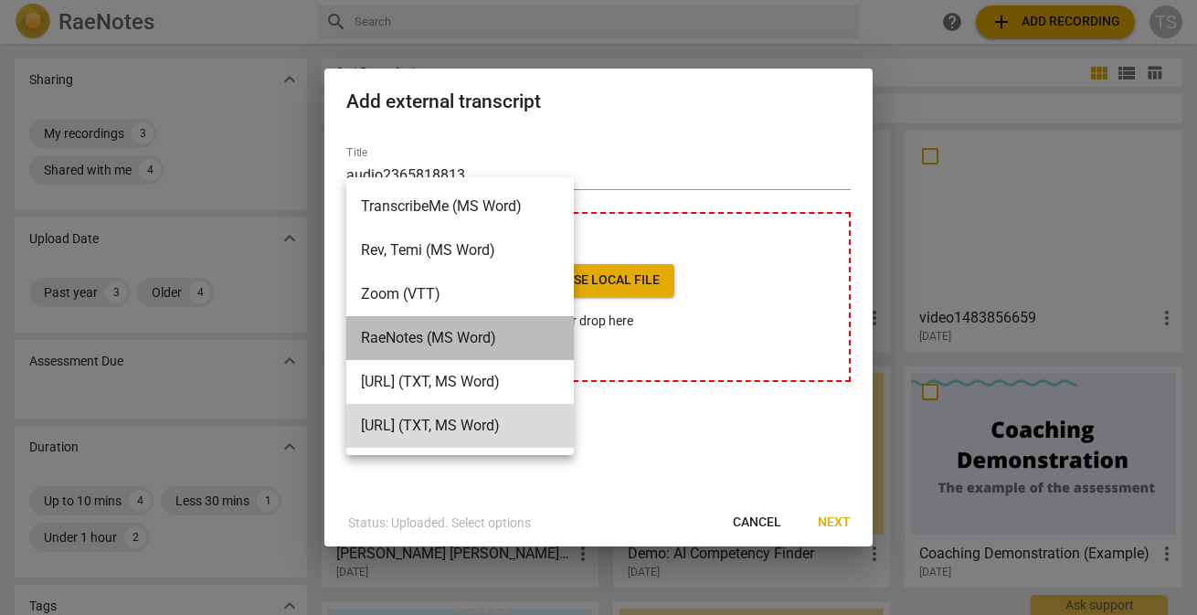
click at [409, 337] on li "RaeNotes (MS Word)" at bounding box center [460, 338] width 228 height 44
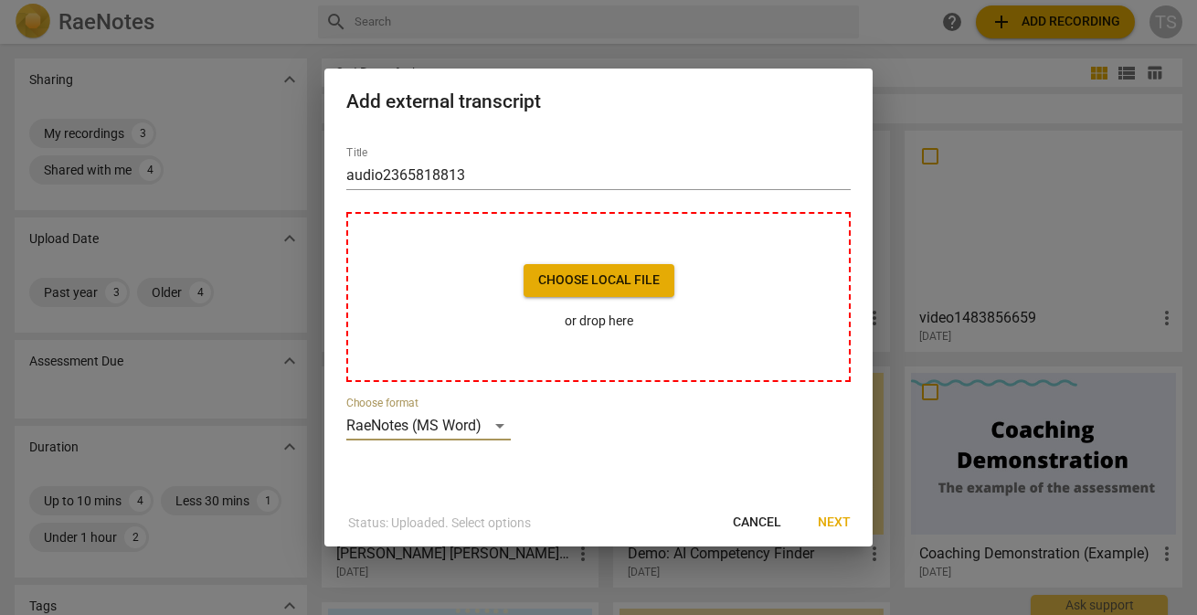
click at [580, 329] on p "or drop here" at bounding box center [599, 321] width 151 height 19
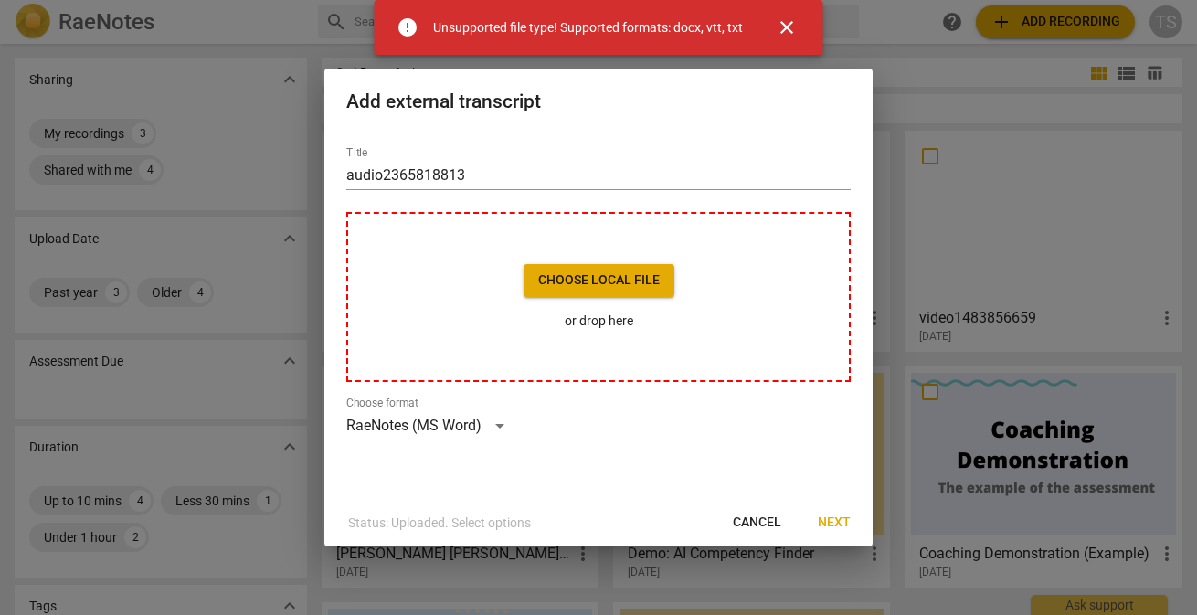
click at [791, 31] on span "close" at bounding box center [787, 27] width 22 height 22
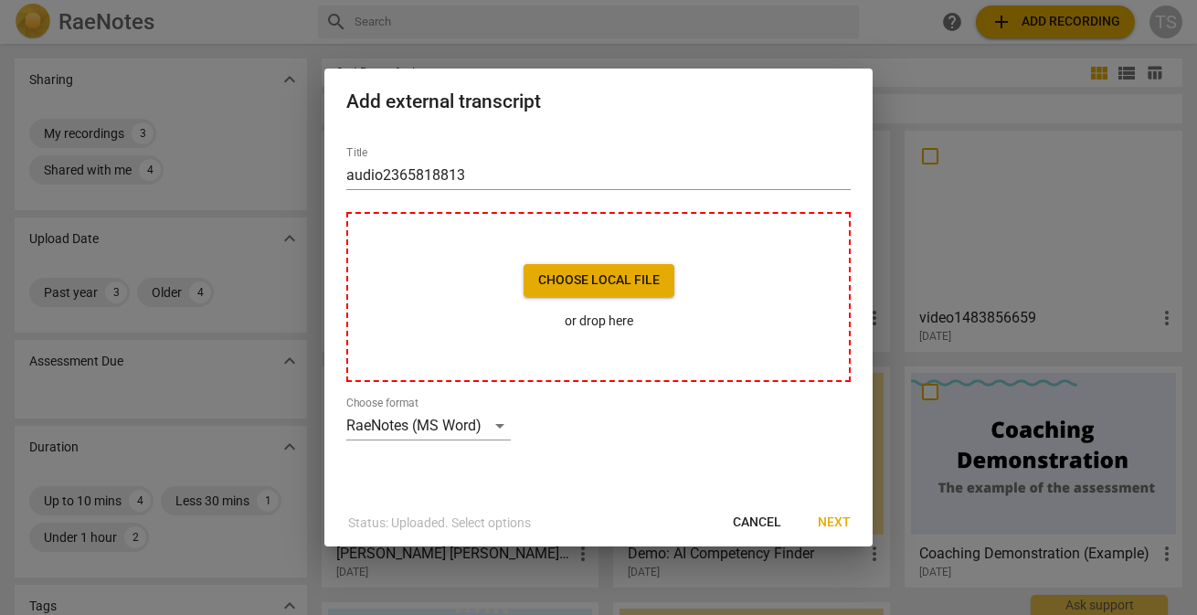
click at [759, 522] on span "Cancel" at bounding box center [757, 523] width 48 height 18
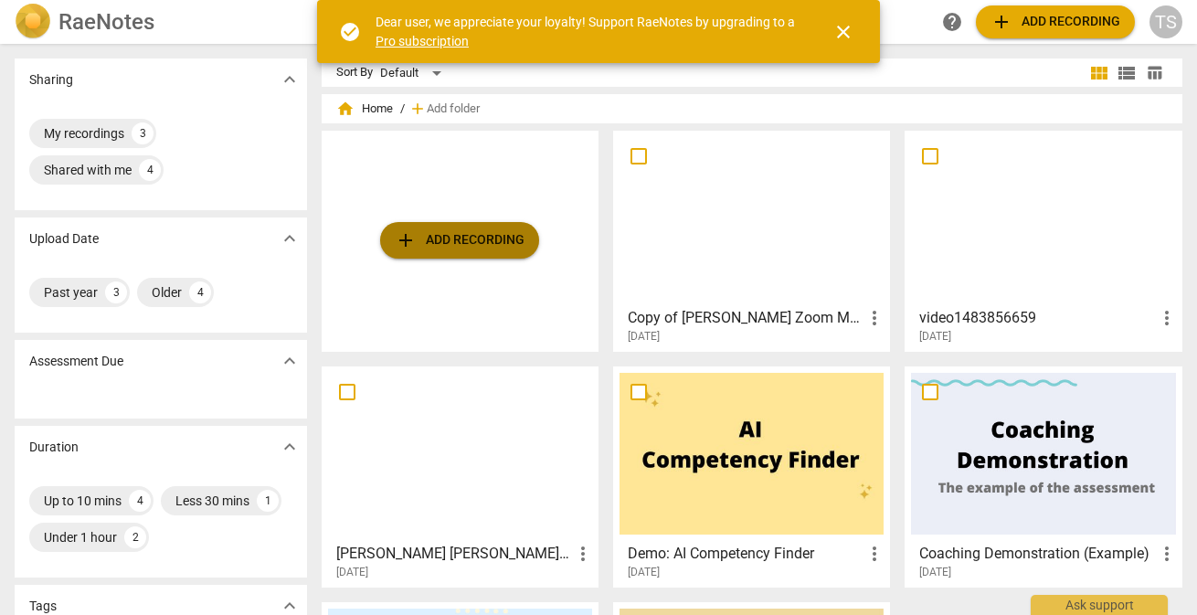
click at [448, 238] on span "add Add recording" at bounding box center [460, 240] width 130 height 22
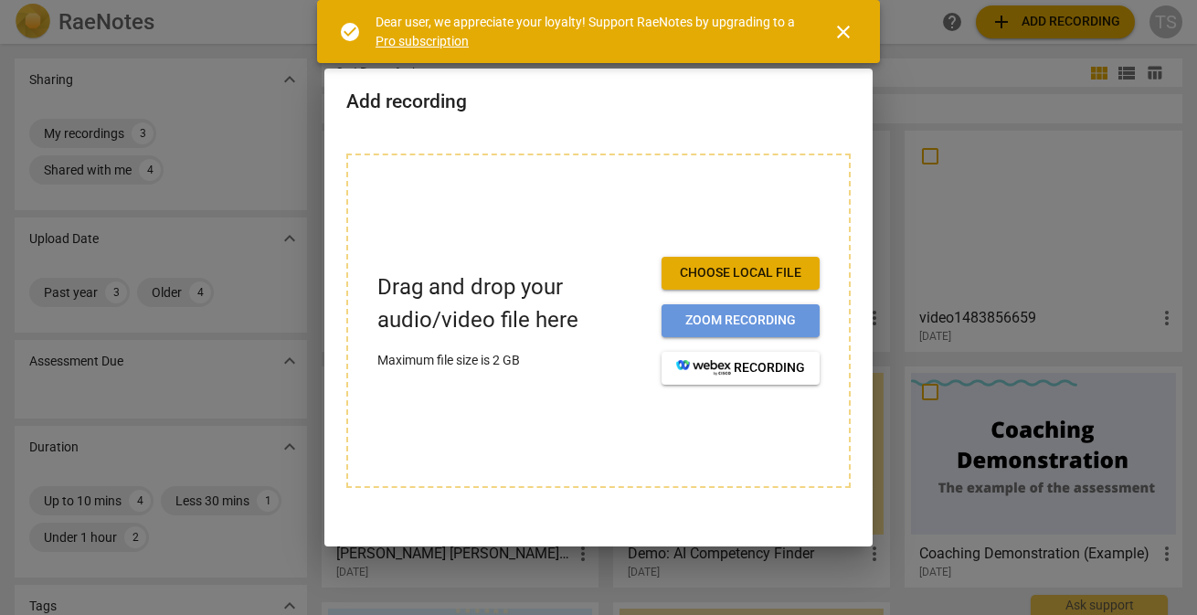
click at [715, 323] on span "Zoom recording" at bounding box center [740, 321] width 129 height 18
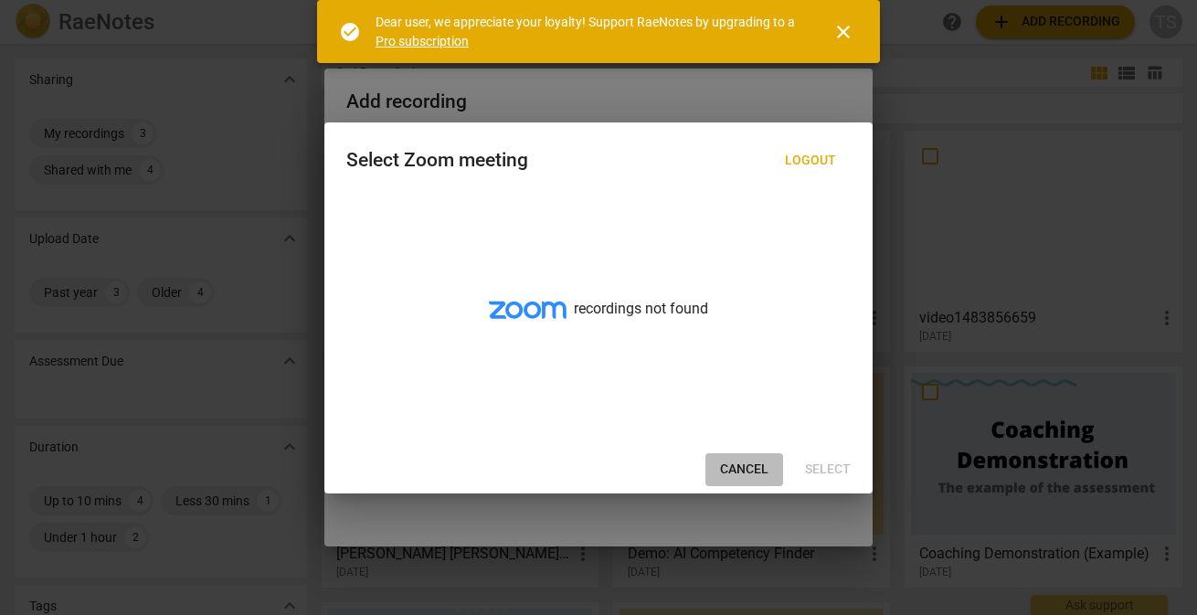
click at [747, 467] on span "Cancel" at bounding box center [744, 470] width 48 height 18
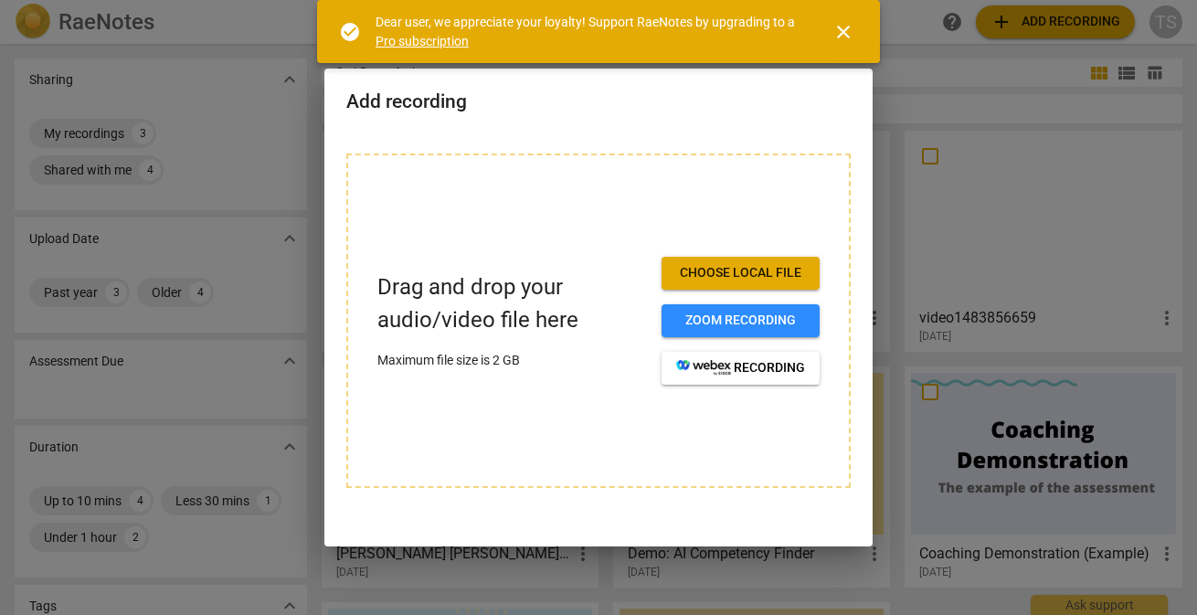
click at [735, 273] on span "Choose local file" at bounding box center [740, 273] width 129 height 18
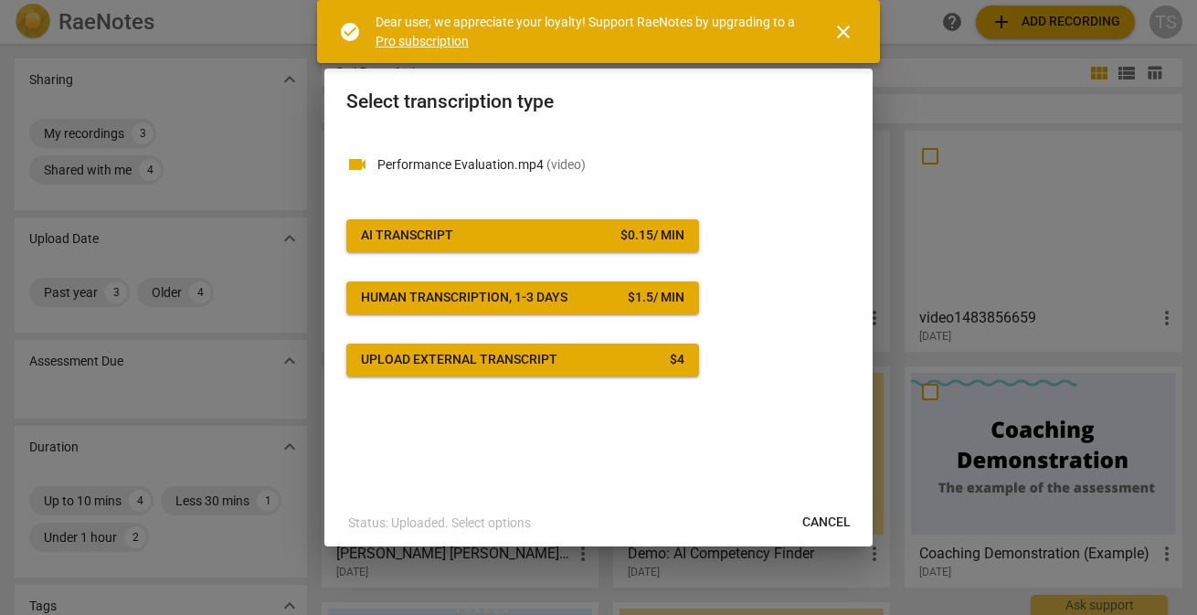
click at [488, 523] on p "Status: Uploaded. Select options" at bounding box center [439, 523] width 183 height 19
click at [373, 373] on button "Upload external transcript $ 4" at bounding box center [522, 360] width 353 height 33
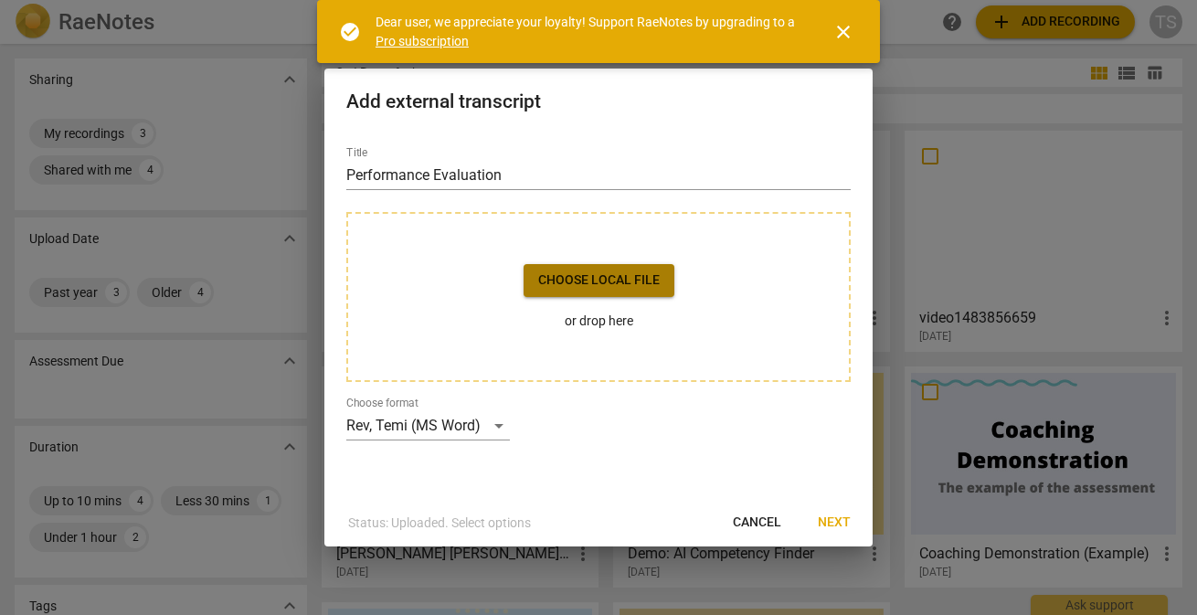
click at [553, 279] on span "Choose local file" at bounding box center [599, 280] width 122 height 18
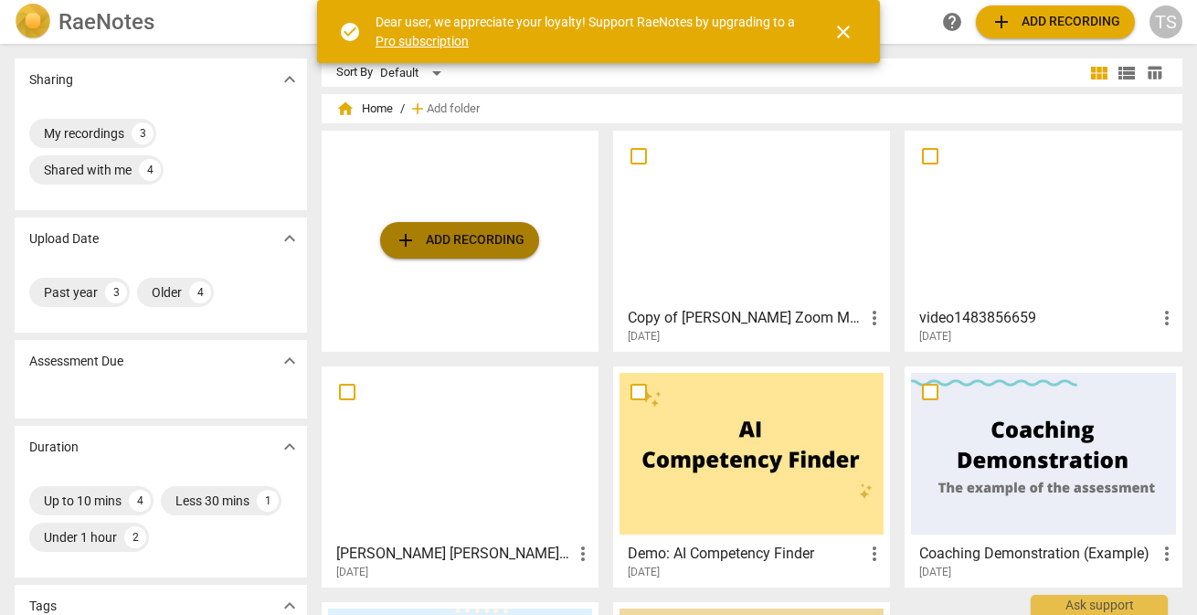
click at [423, 240] on span "add Add recording" at bounding box center [460, 240] width 130 height 22
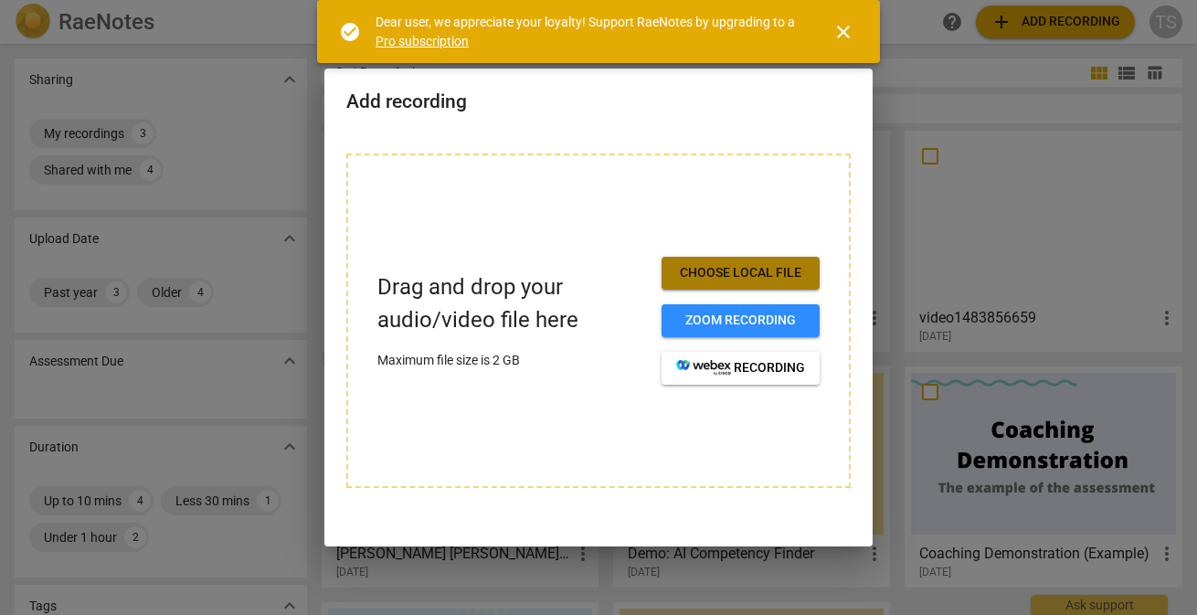
click at [690, 280] on span "Choose local file" at bounding box center [740, 273] width 129 height 18
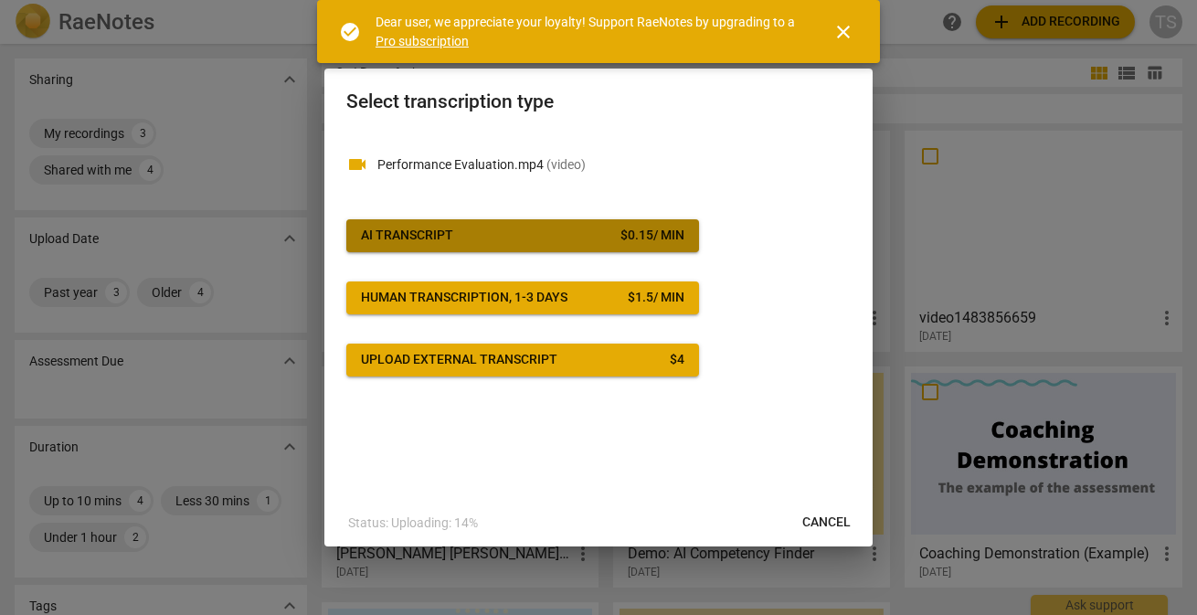
click at [459, 232] on span "AI Transcript $ 0.15 / min" at bounding box center [522, 236] width 323 height 18
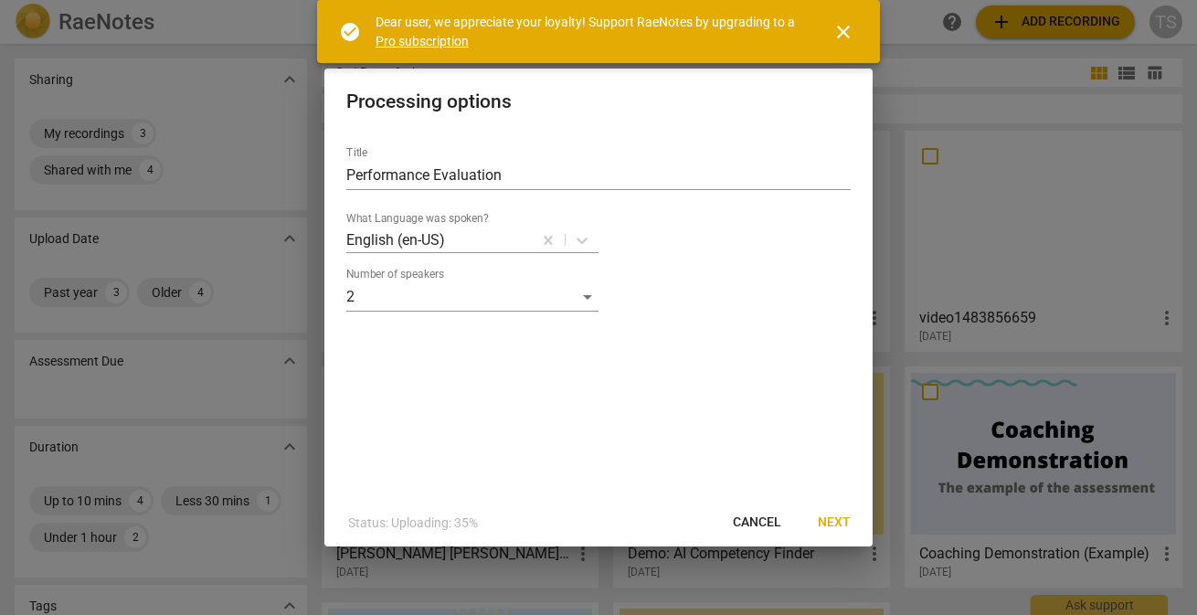
click at [844, 525] on span "Next" at bounding box center [834, 523] width 33 height 18
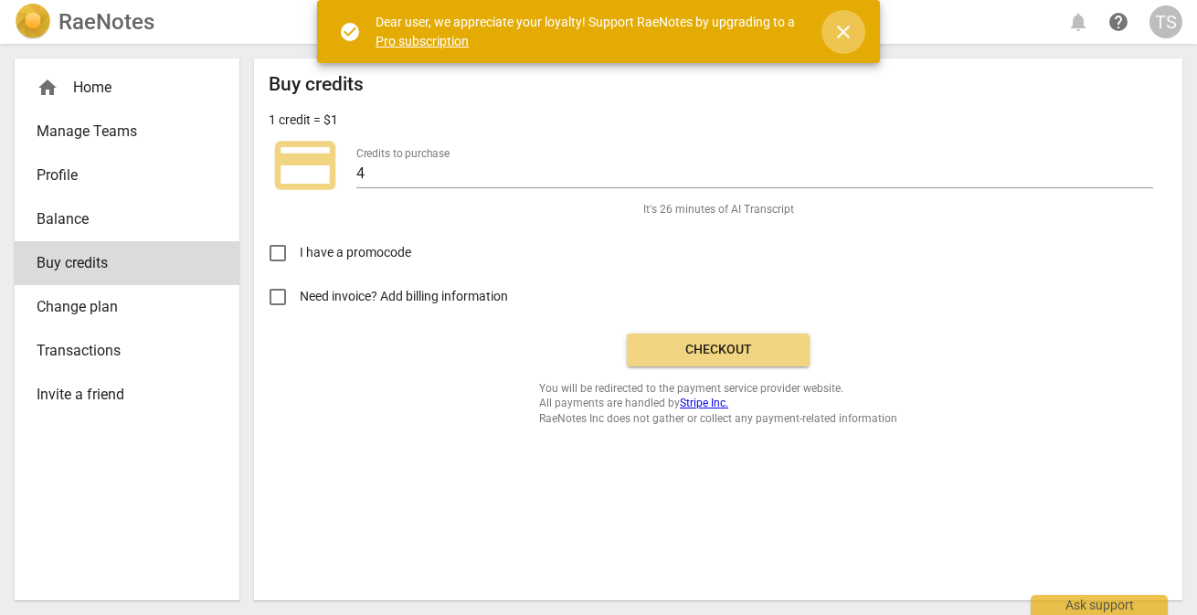
click at [842, 25] on span "close" at bounding box center [843, 32] width 22 height 22
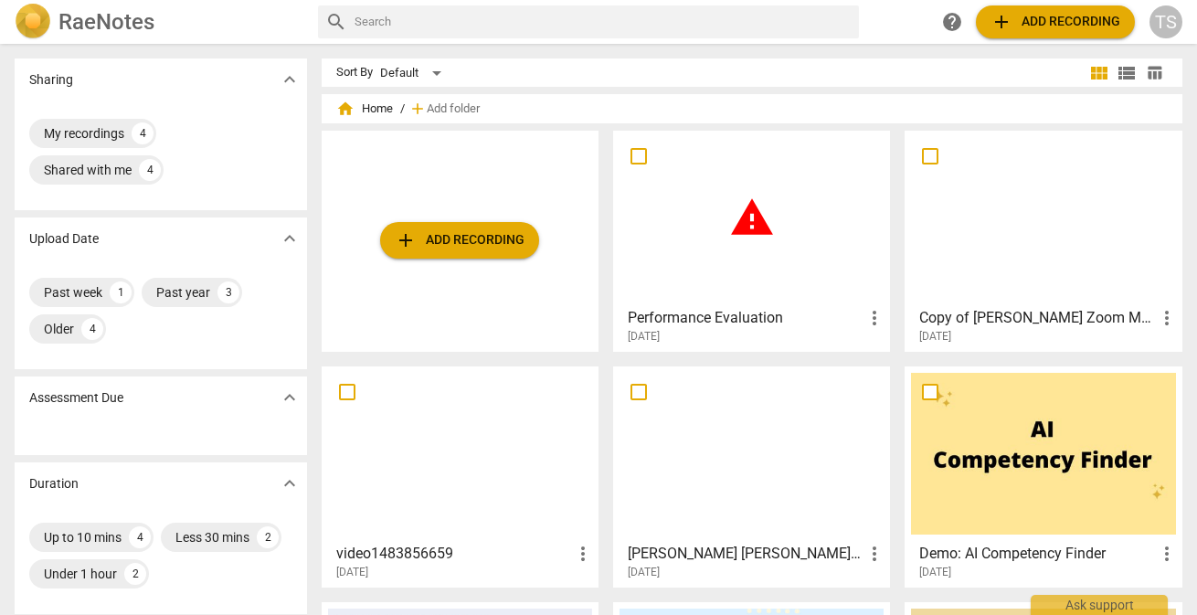
click at [785, 289] on div "warning" at bounding box center [752, 218] width 264 height 162
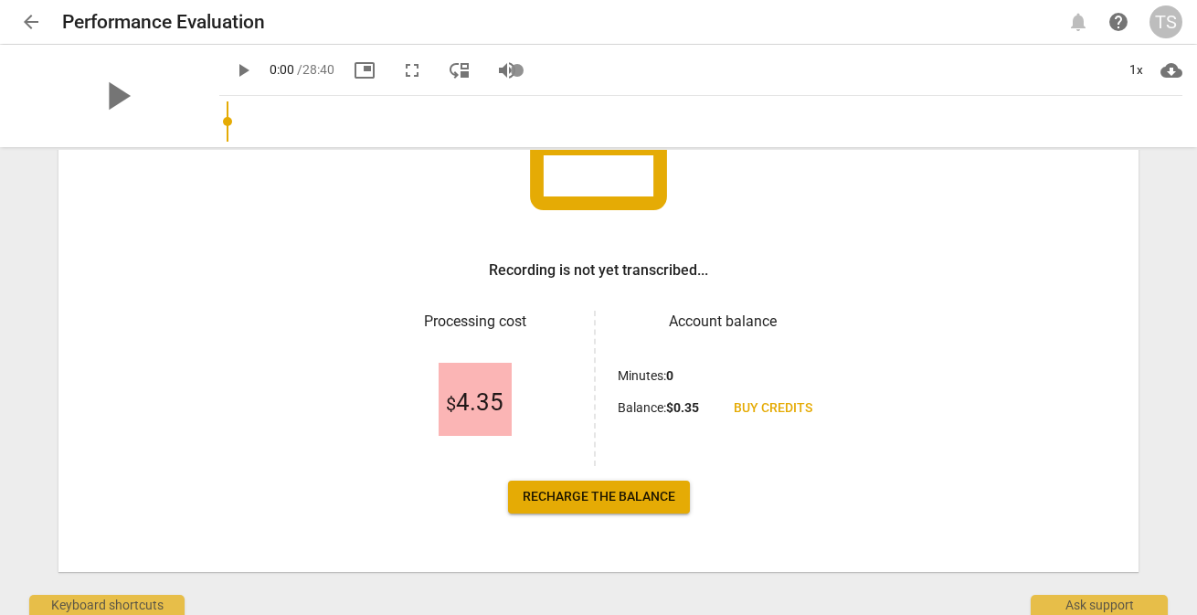
scroll to position [209, 0]
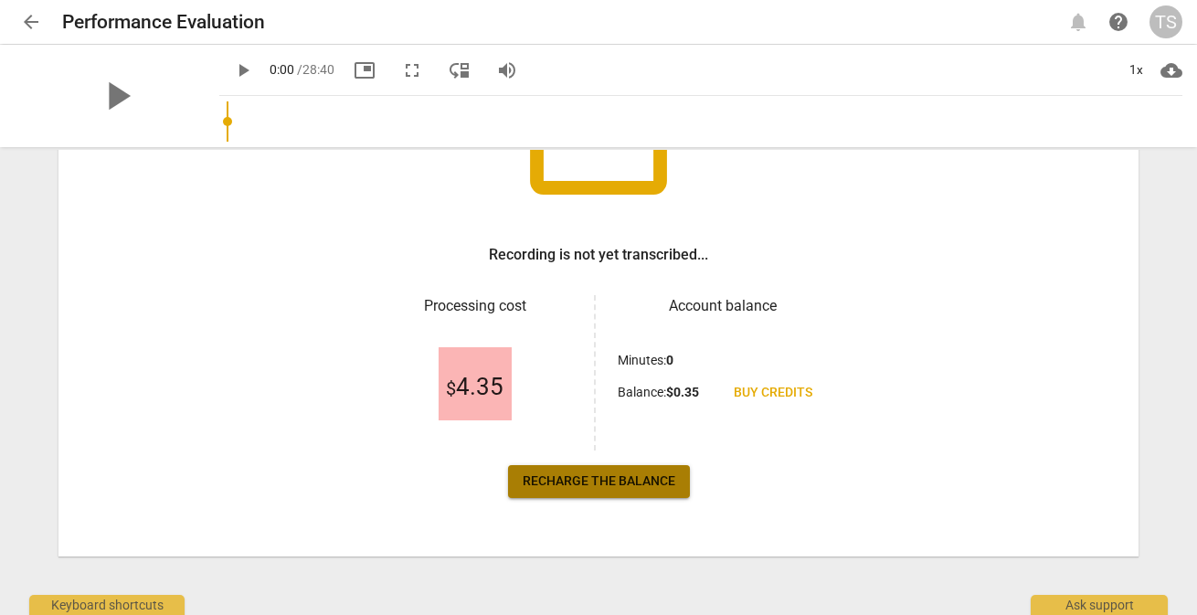
click at [614, 482] on span "Recharge the balance" at bounding box center [599, 481] width 153 height 18
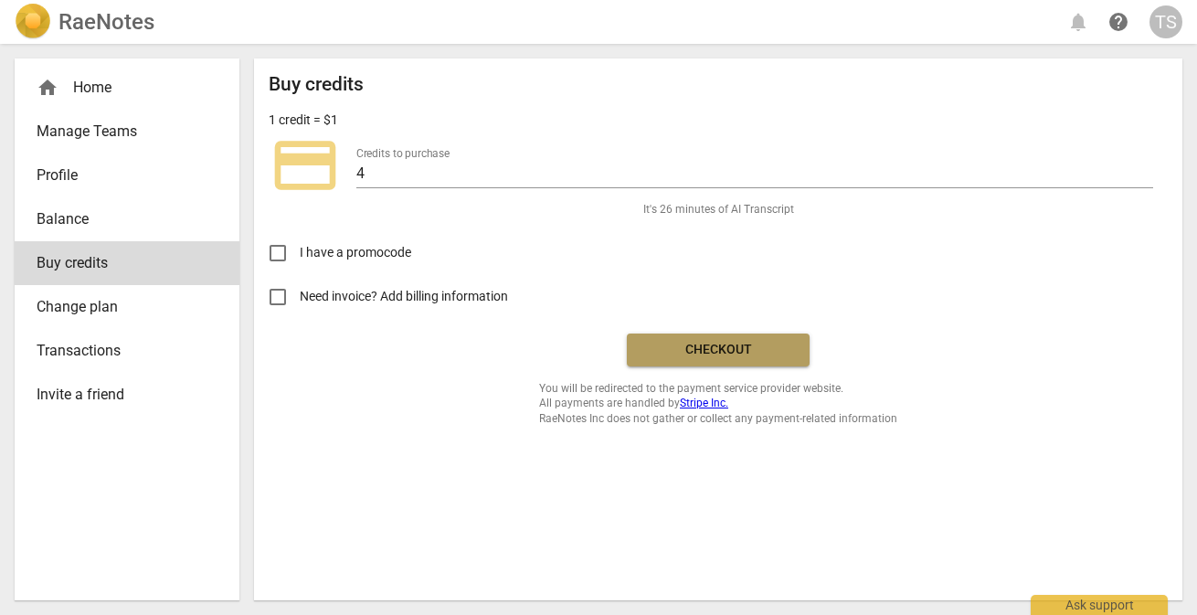
click at [714, 355] on span "Checkout" at bounding box center [718, 350] width 154 height 18
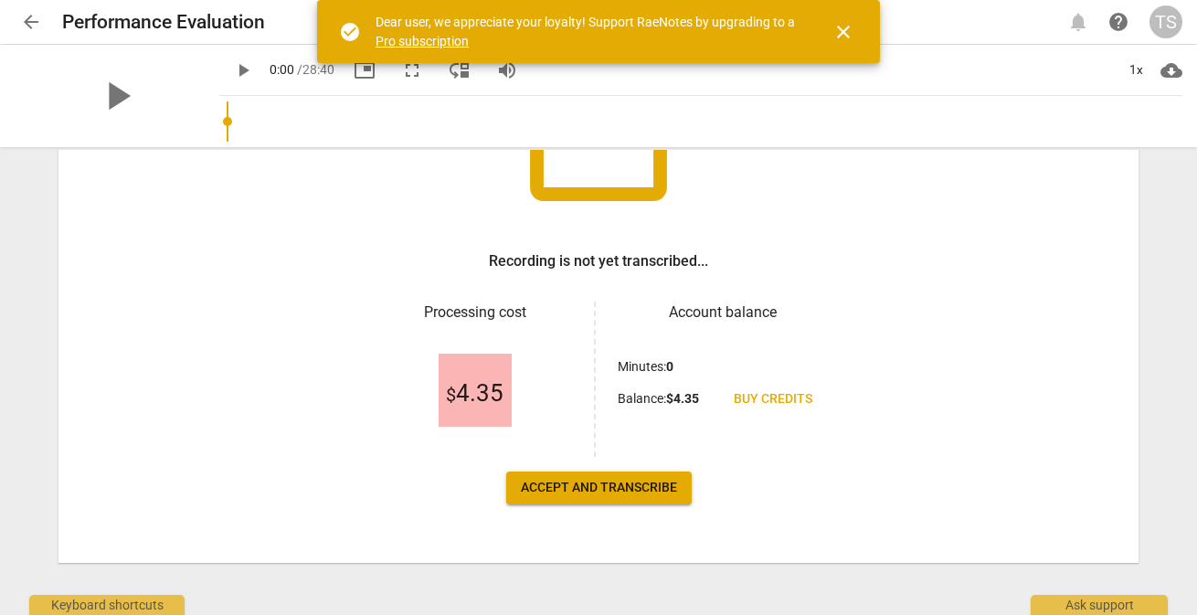
scroll to position [209, 0]
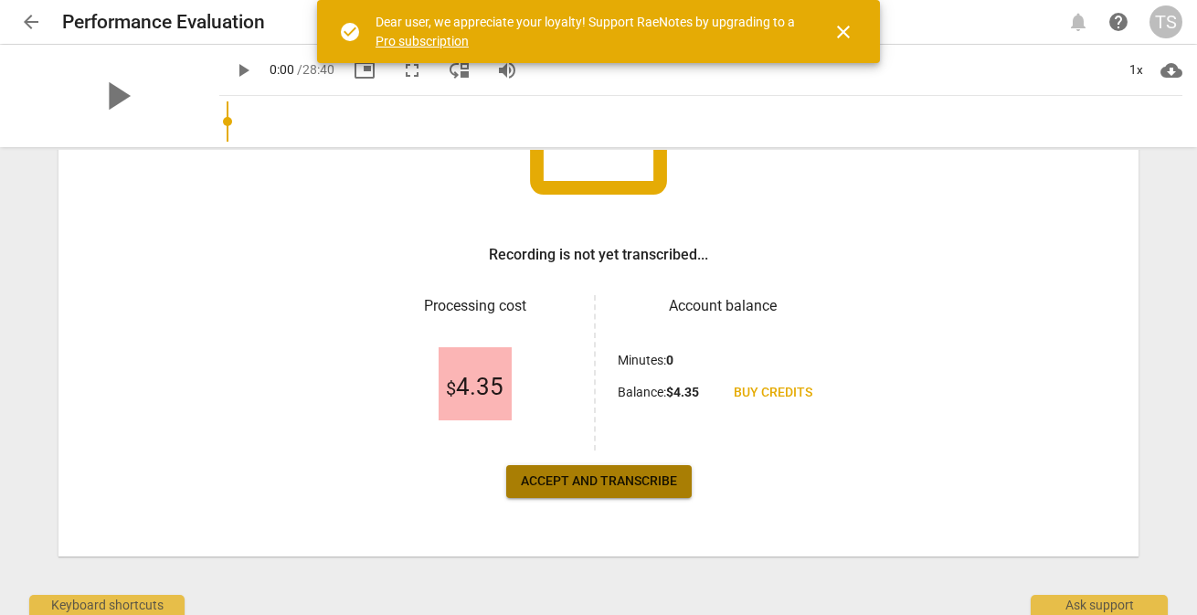
click at [622, 486] on span "Accept and transcribe" at bounding box center [599, 481] width 156 height 18
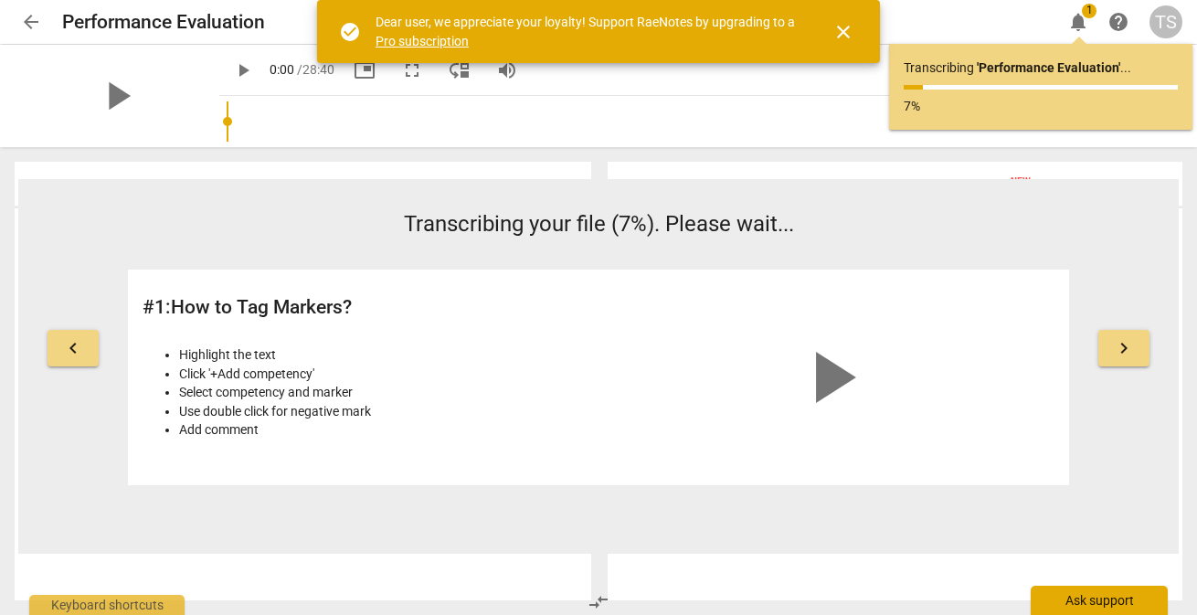
click at [1109, 606] on div "Ask support" at bounding box center [1099, 600] width 137 height 29
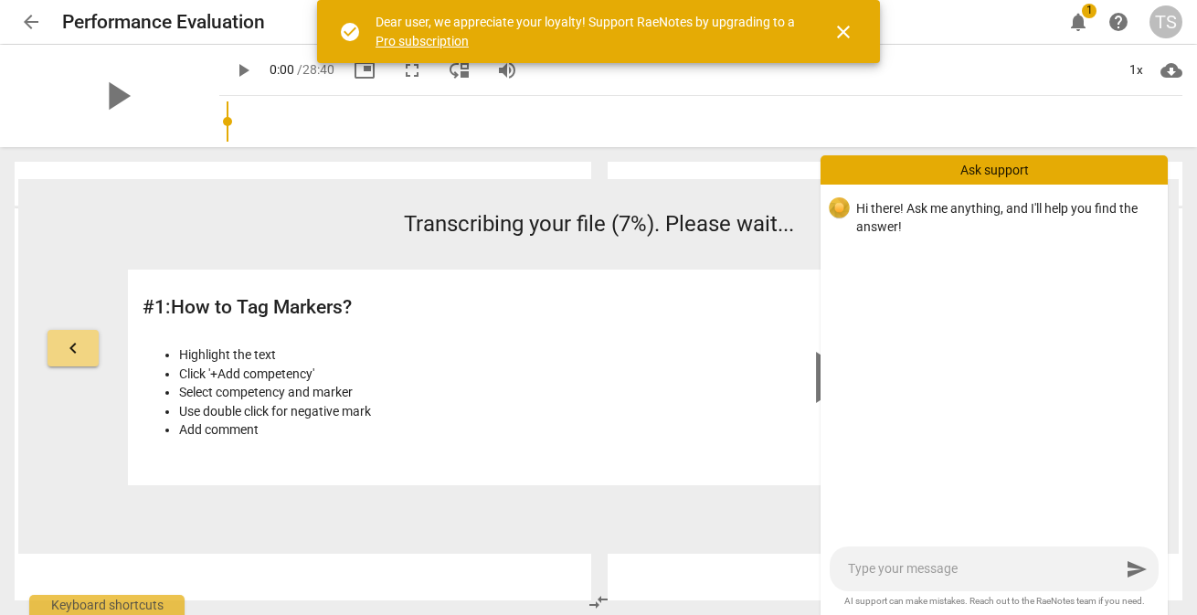
type textarea "I"
type textarea "I c"
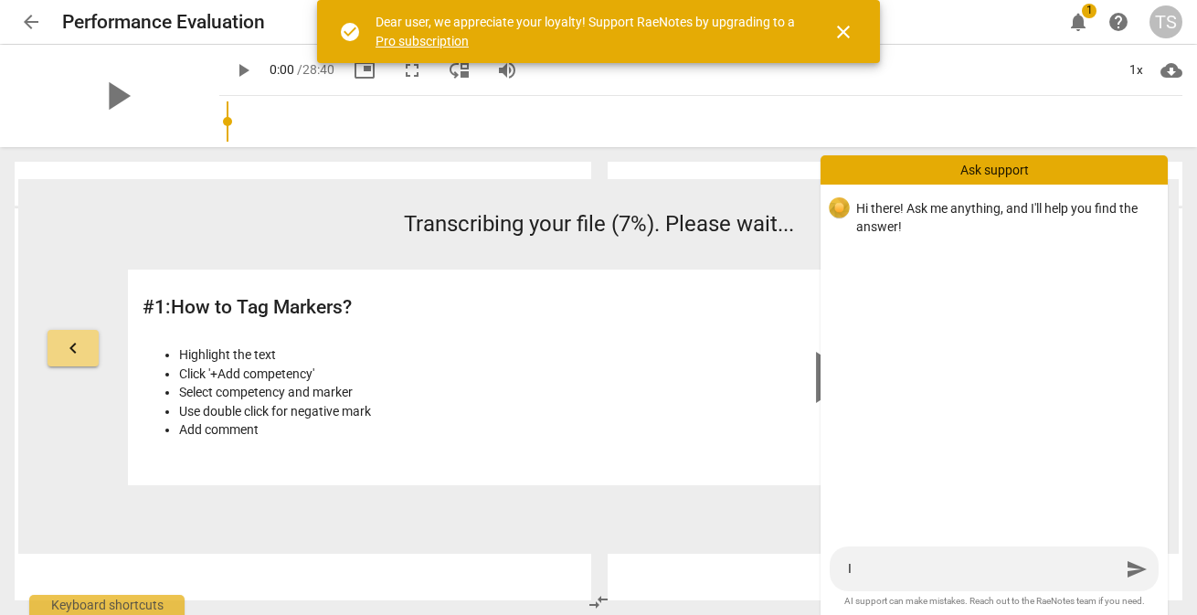
type textarea "I c"
type textarea "I co"
type textarea "I cou"
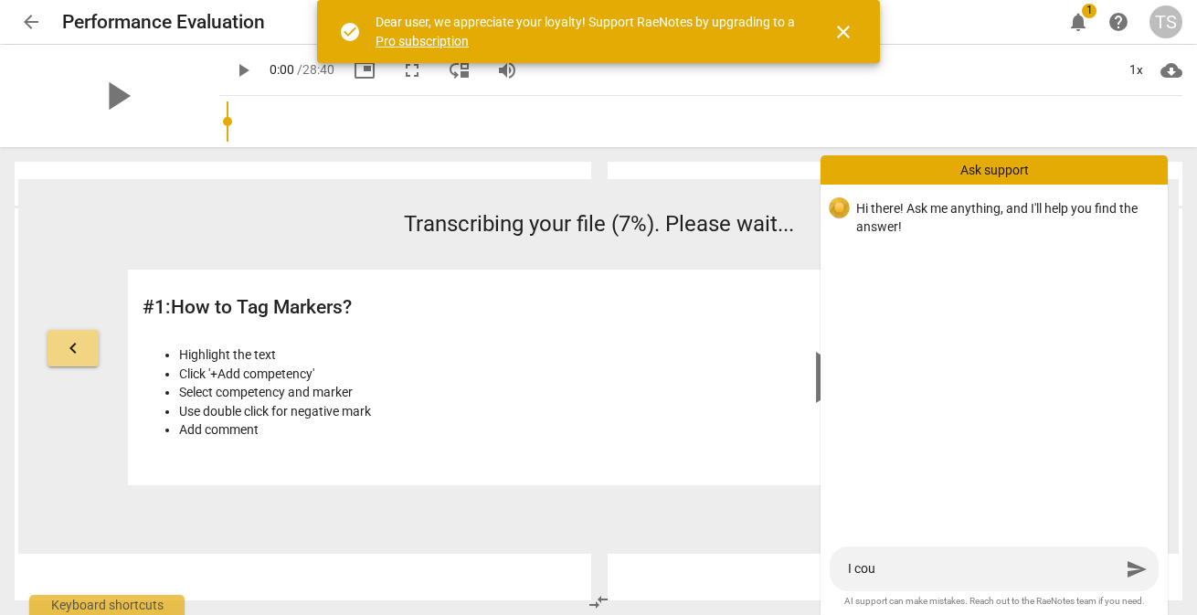
type textarea "I coul"
type textarea "I could"
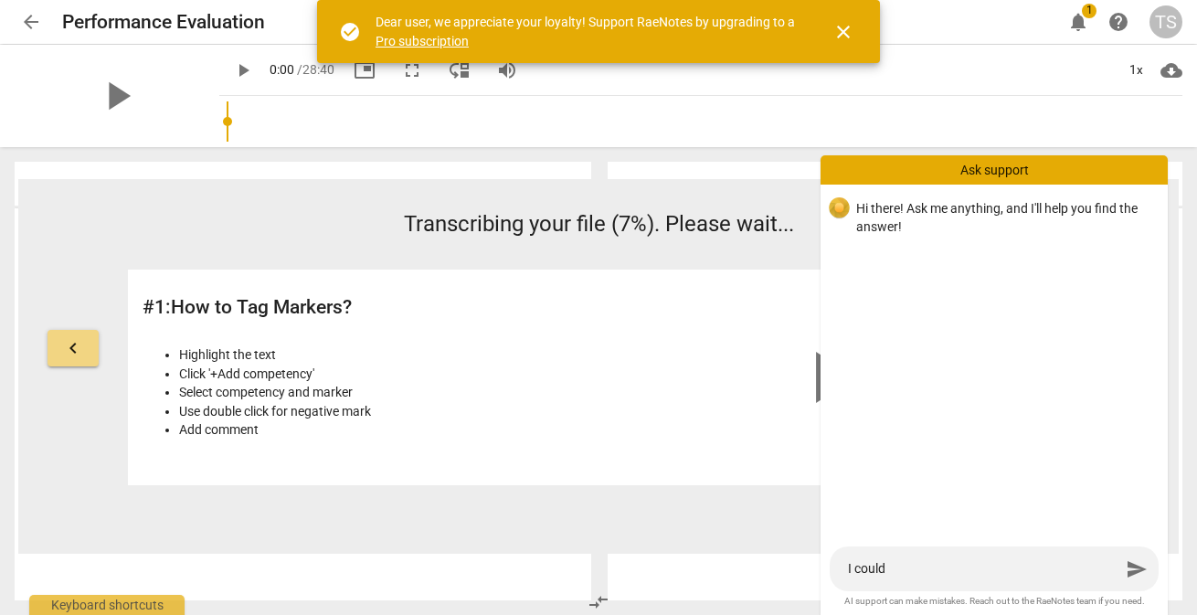
type textarea "I could"
type textarea "I could n"
type textarea "I could no"
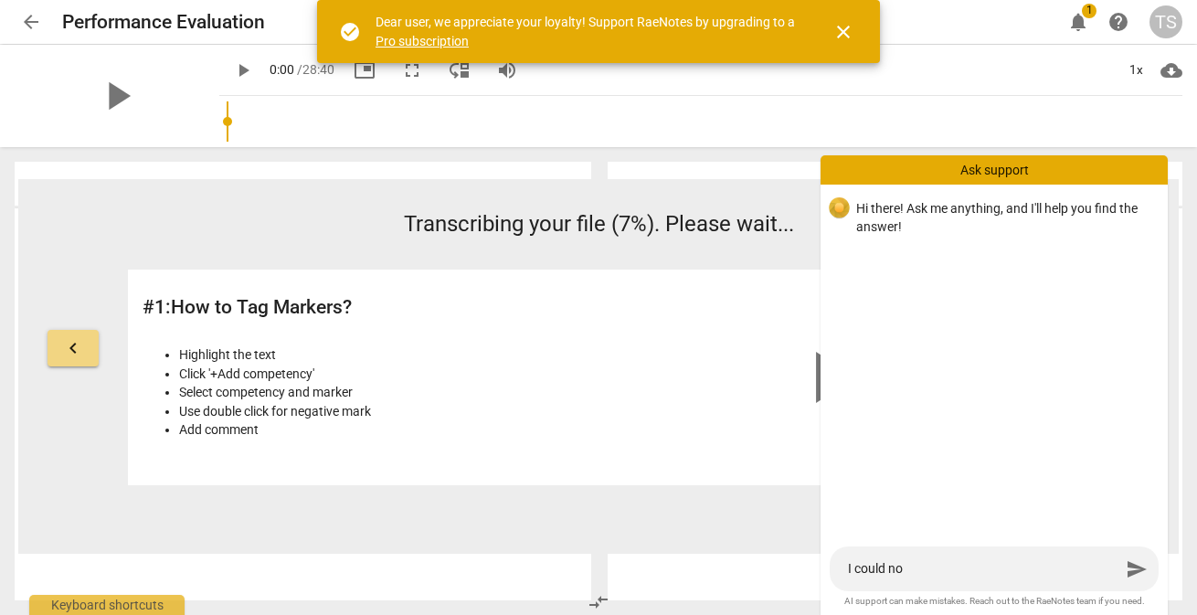
type textarea "I could not"
type textarea "I could not c"
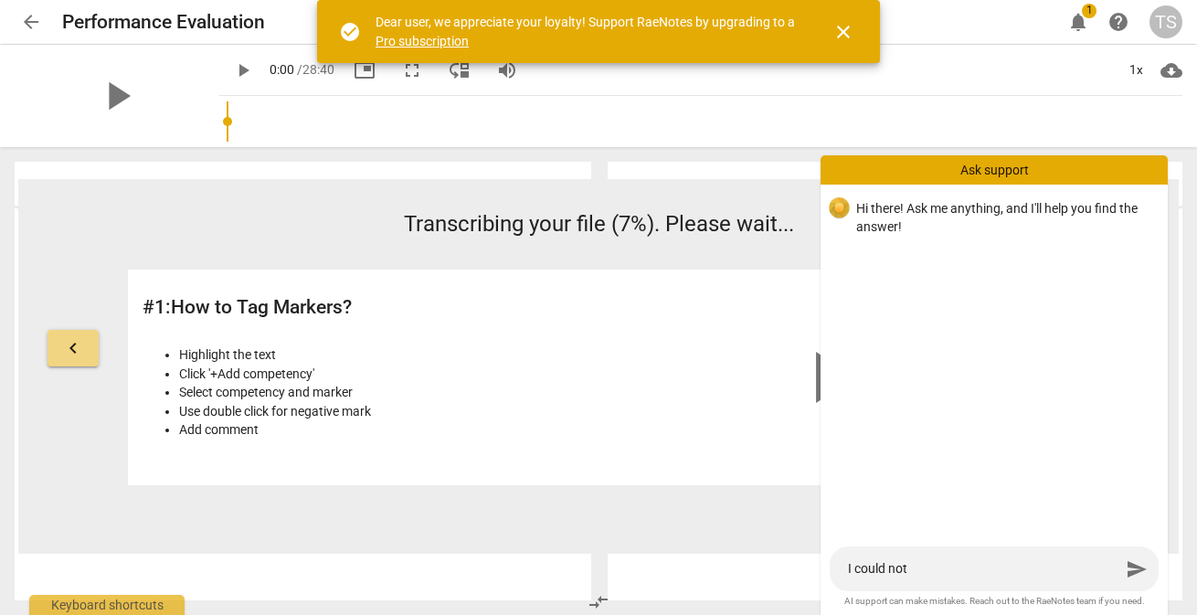
type textarea "I could not c"
type textarea "I could not co"
type textarea "I could not con"
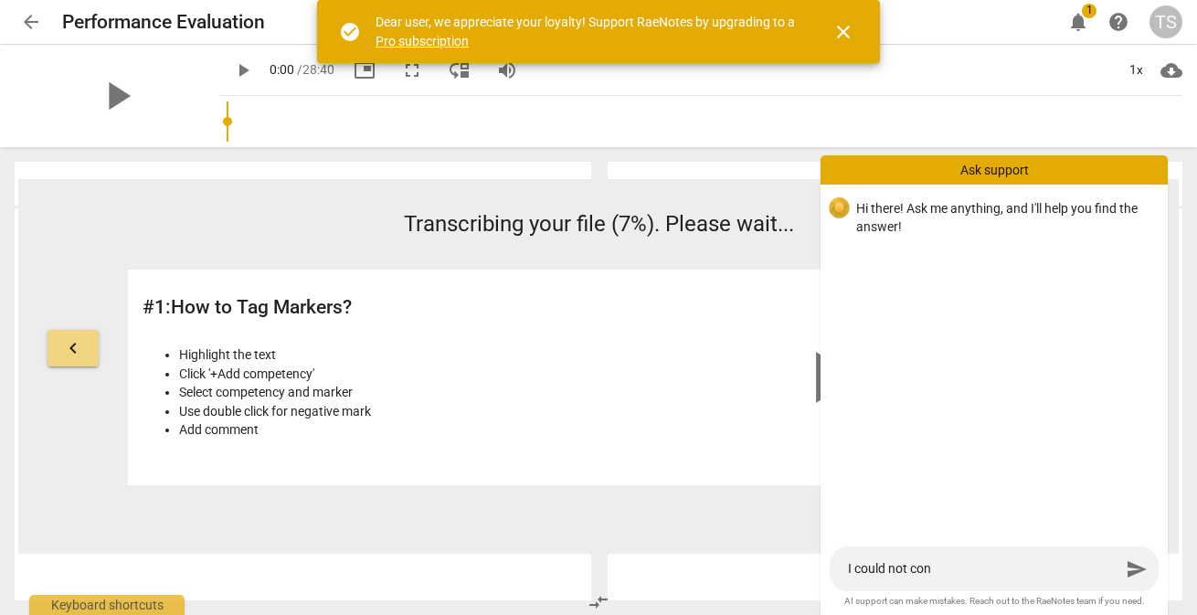
type textarea "I could not conv"
type textarea "I could not conve"
type textarea "I could not conver"
type textarea "I could not convert"
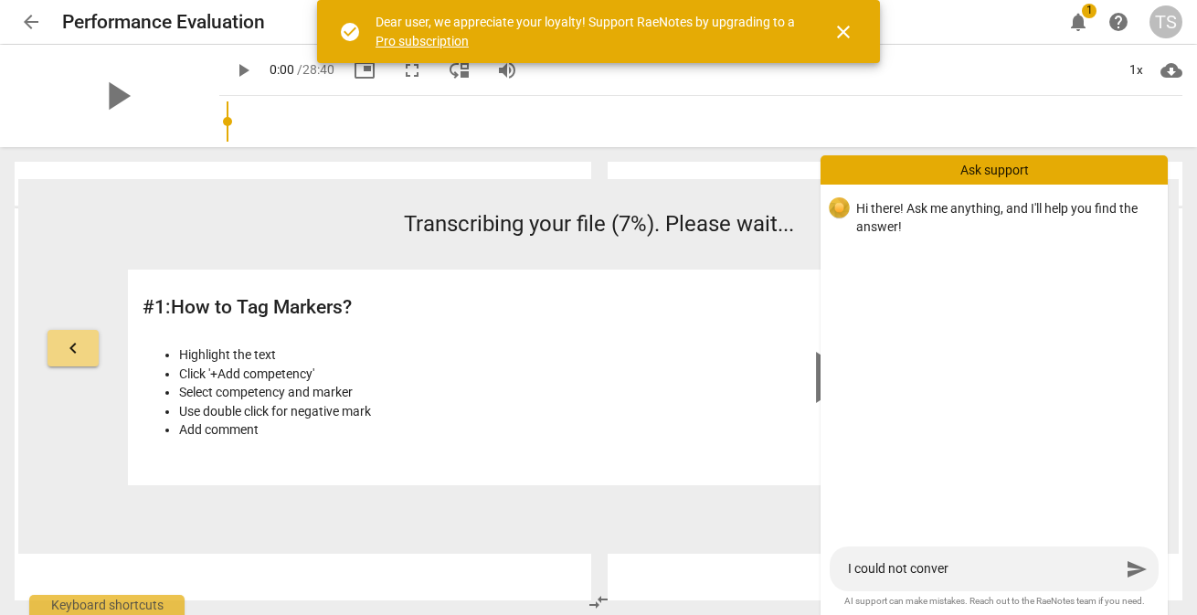
type textarea "I could not convert"
type textarea "I could not convert m"
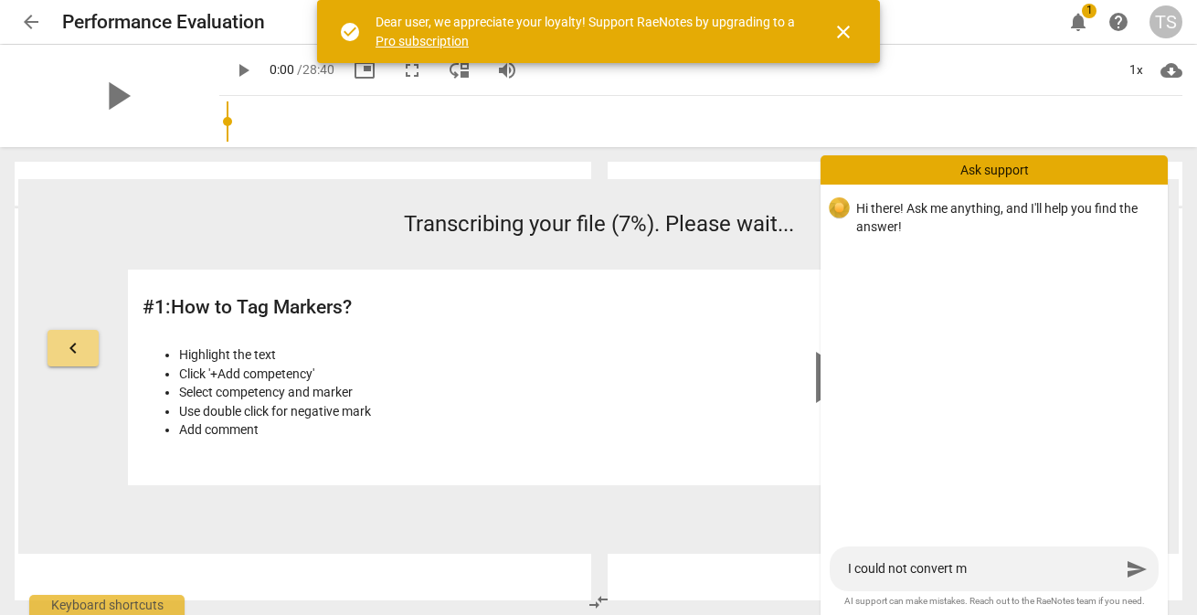
type textarea "I could not convert my"
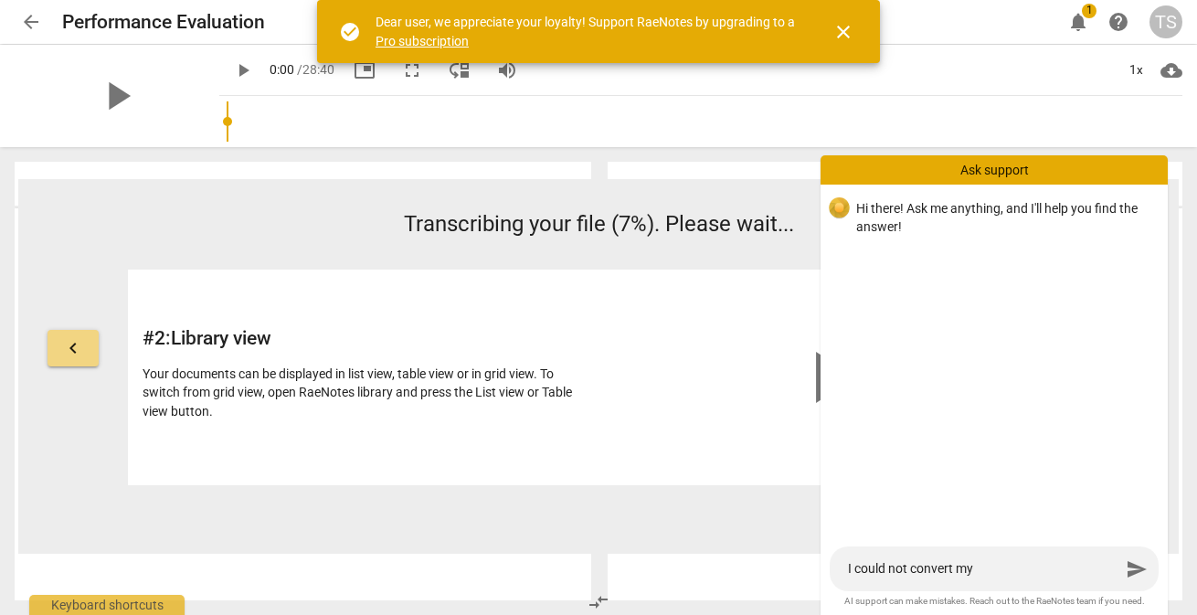
type textarea "I could not convert my v"
type textarea "I could not convert my vi"
type textarea "I could not convert my vid"
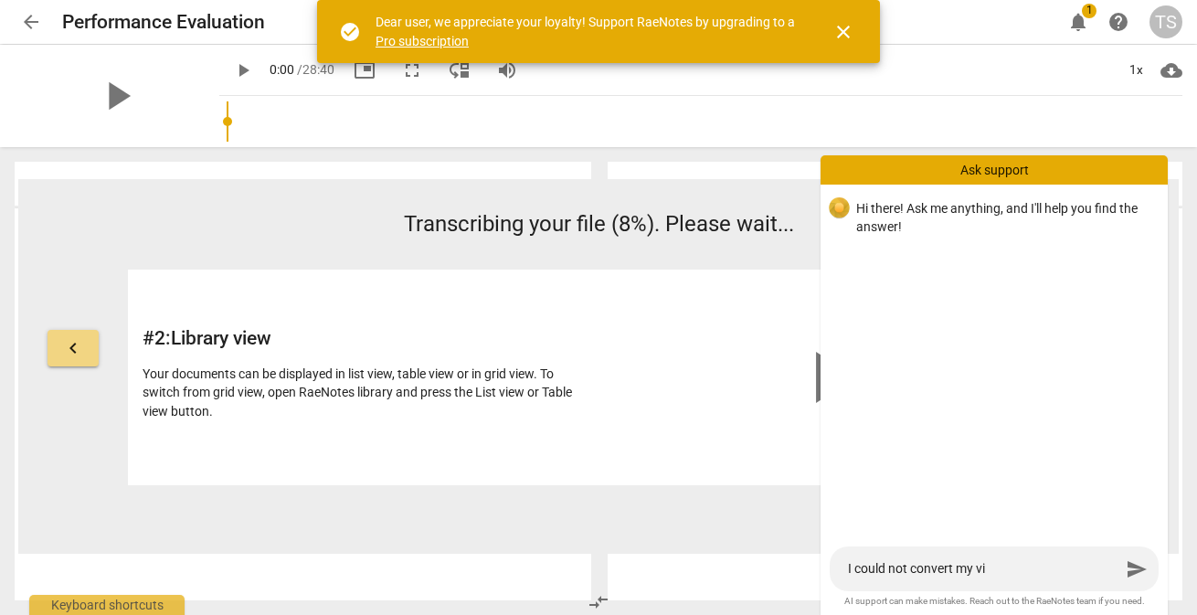
type textarea "I could not convert my vid"
type textarea "I could not convert my vide"
type textarea "I could not convert my video"
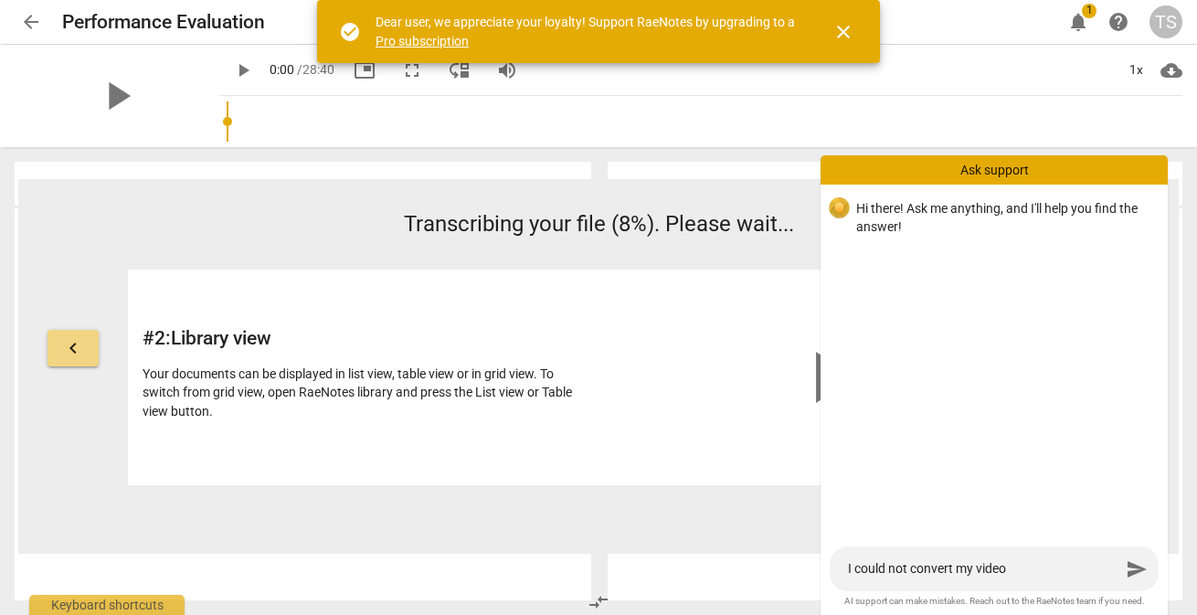
type textarea "I could not convert my video"
type textarea "I could not convert my video t"
type textarea "I could not convert my video to"
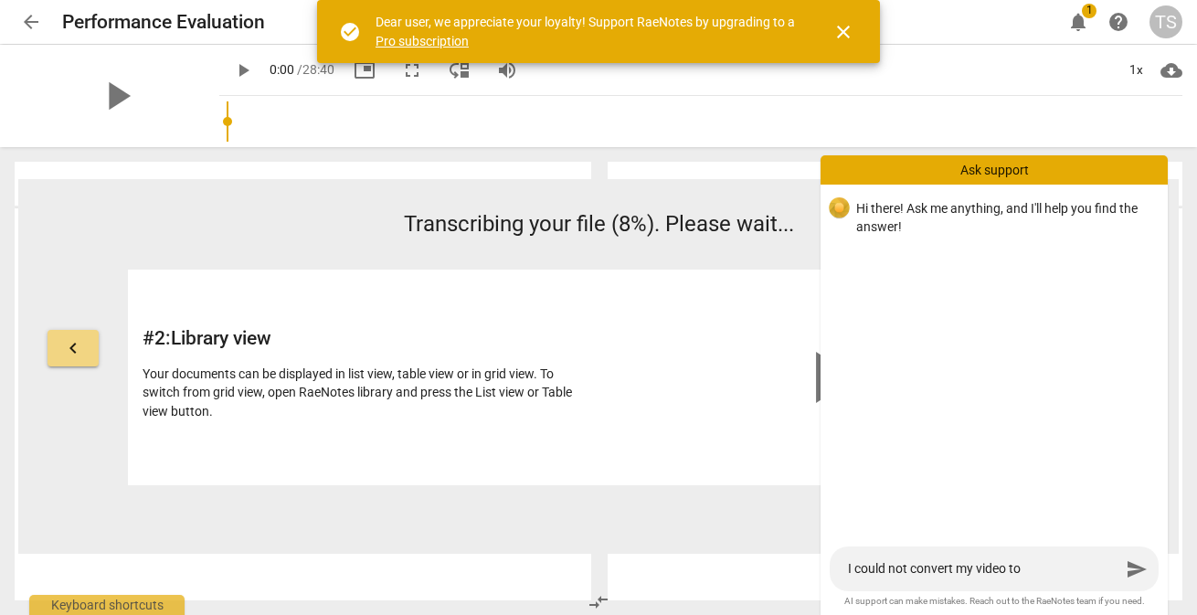
type textarea "I could not convert my video to"
type textarea "I could not convert my video to R"
type textarea "I could not convert my video to Ra"
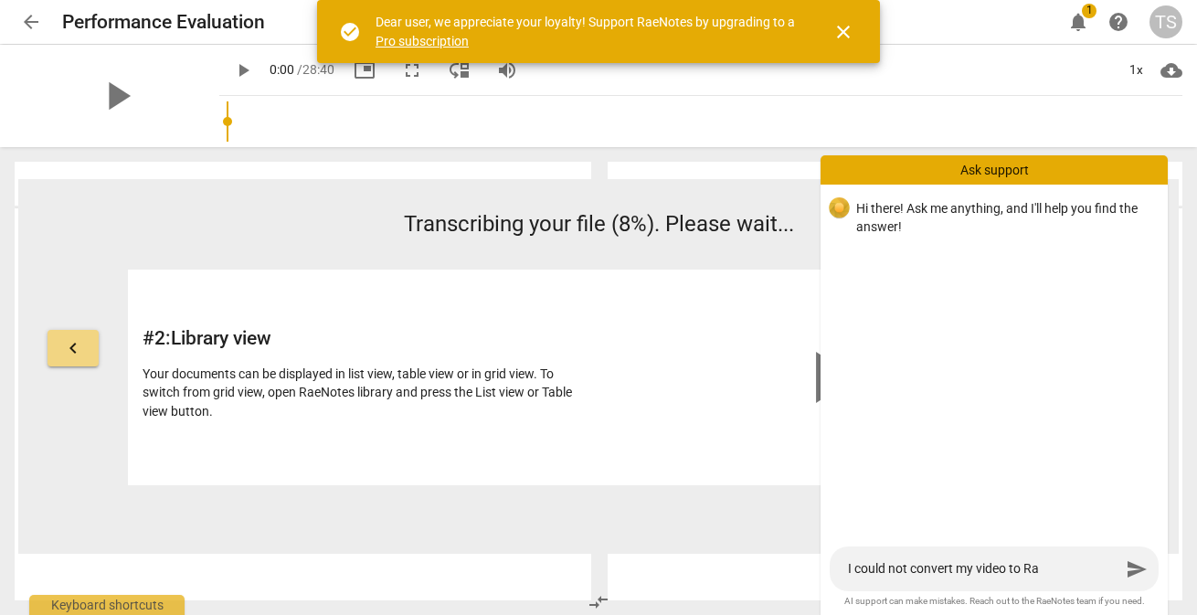
type textarea "I could not convert my video to [PERSON_NAME]"
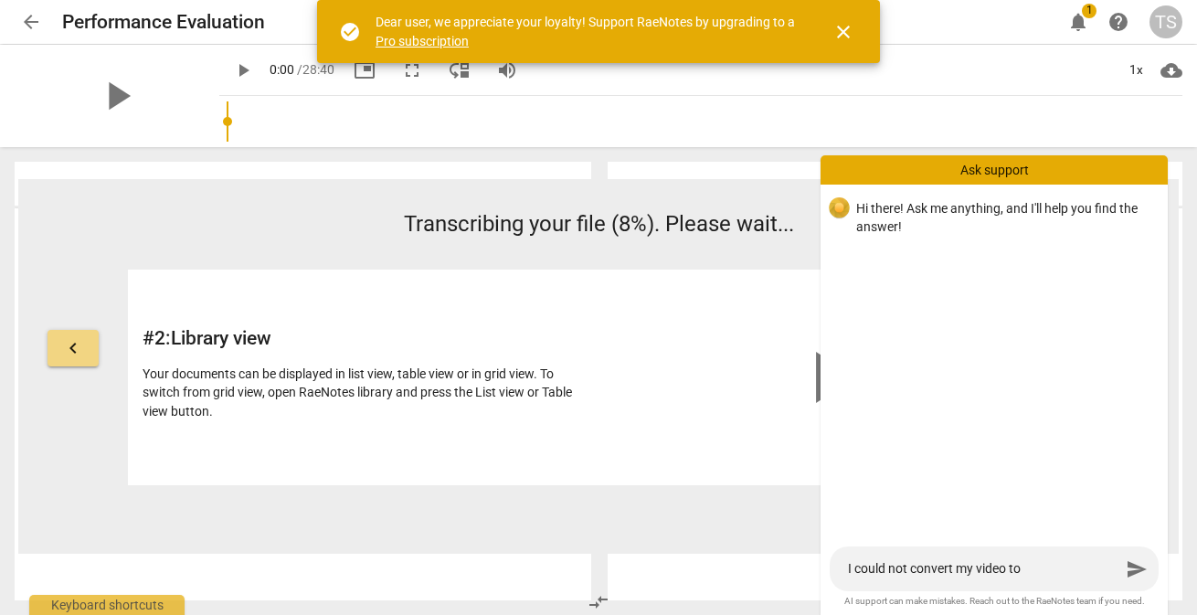
type textarea "I could not convert my video to [PERSON_NAME]"
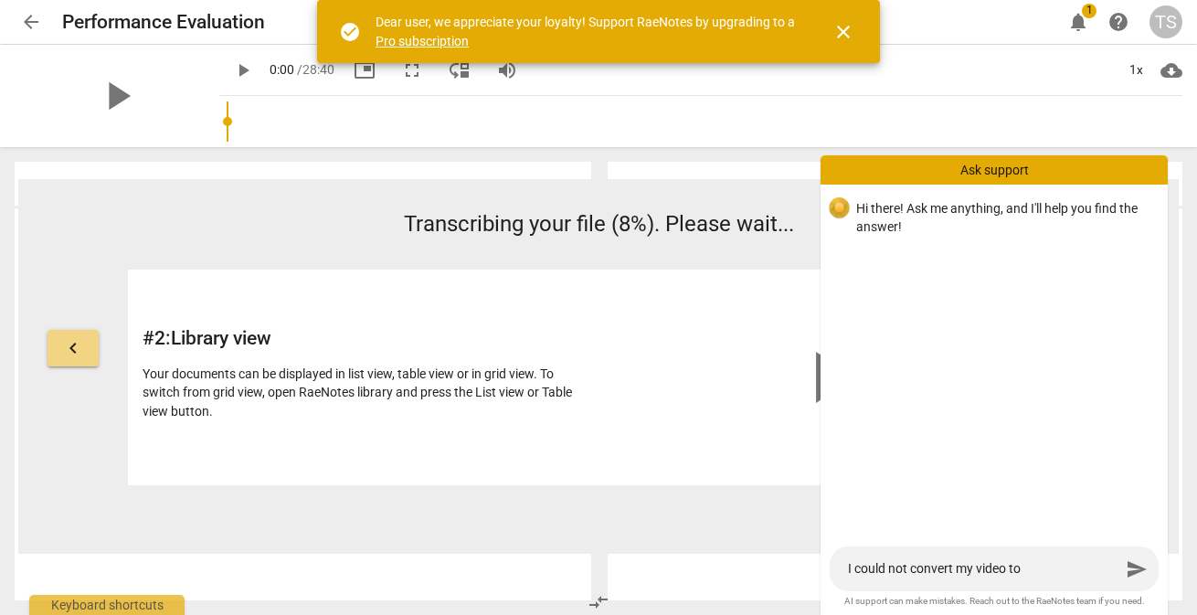
type textarea "I could not convert my video to [PERSON_NAME]"
type textarea "I could not convert my video to Rae Note"
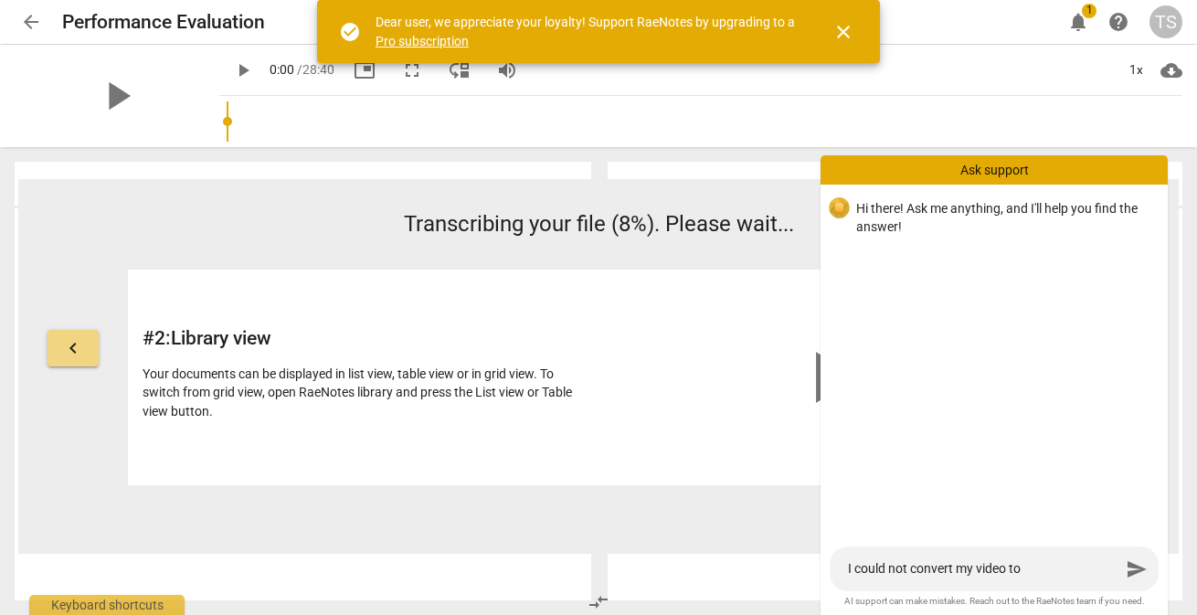
type textarea "I could not convert my video to Rae Note"
type textarea "I could not convert my video to Rae Notes"
type textarea "I could not convert my video to [PERSON_NAME] Notes,"
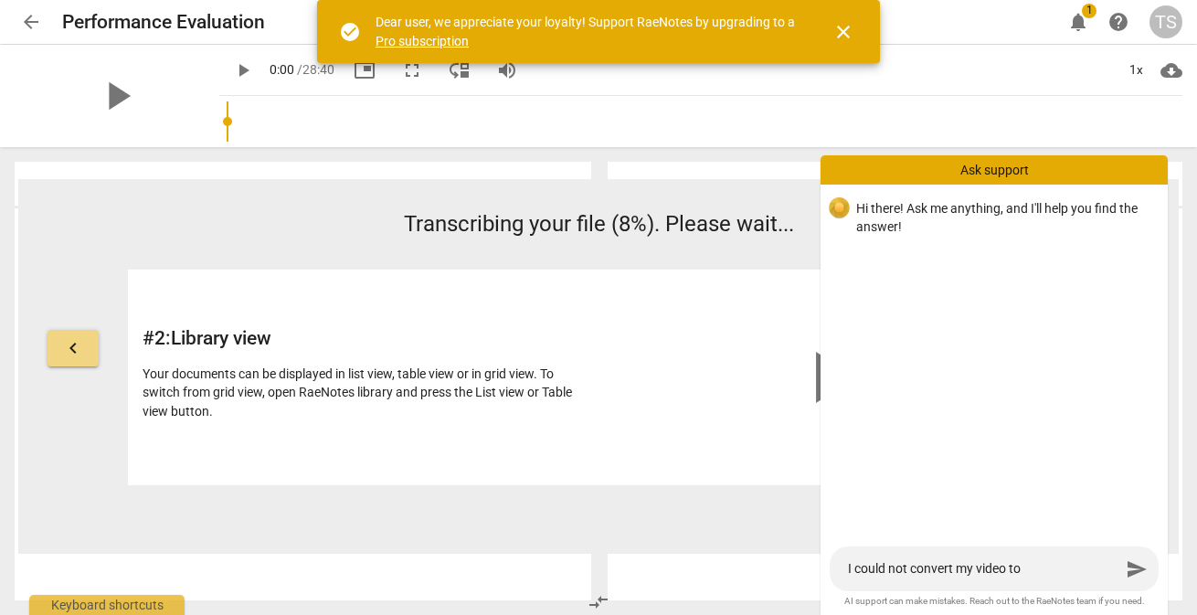
type textarea "I could not convert my video to [PERSON_NAME] Notes, I"
type textarea "I could not convert my video to [PERSON_NAME] Notes, I h"
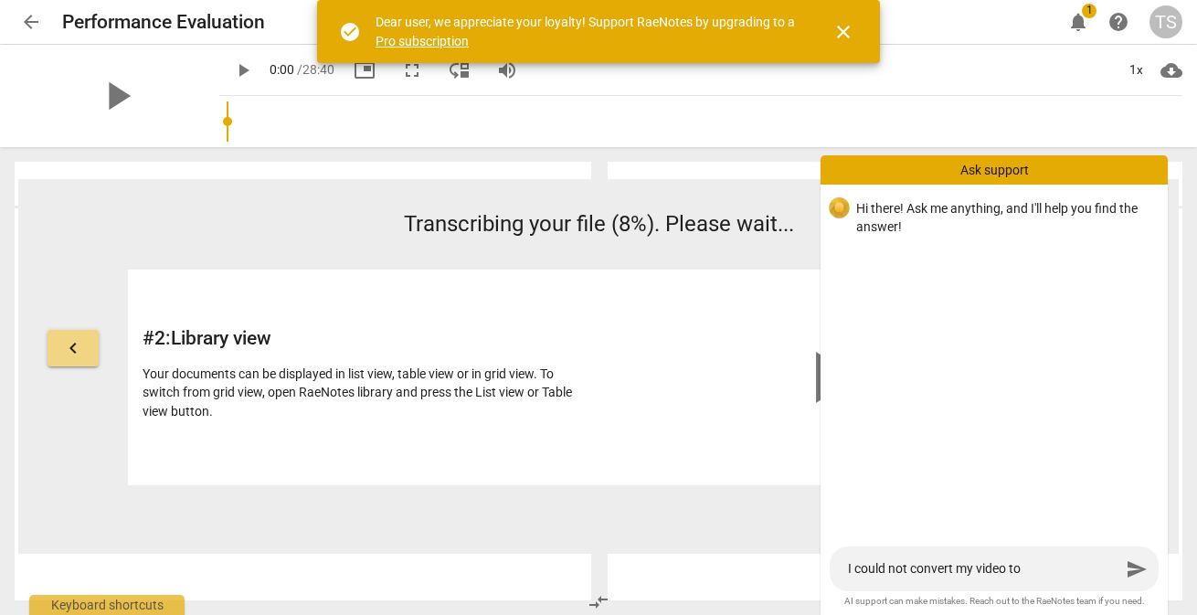
type textarea "I could not convert my video to [PERSON_NAME] Notes, I h"
type textarea "I could not convert my video to [PERSON_NAME] Notes, I ha"
type textarea "I could not convert my video to [PERSON_NAME] Notes, I had"
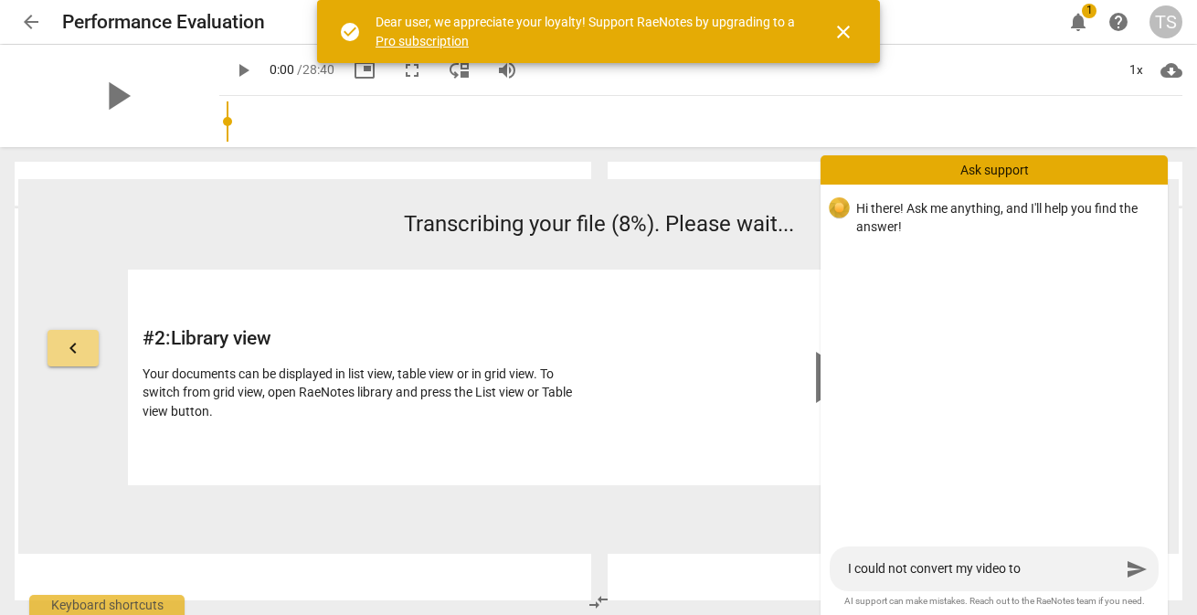
type textarea "I could not convert my video to [PERSON_NAME] Notes, I had"
type textarea "I could not convert my video to [PERSON_NAME] Notes, I had t"
type textarea "I could not convert my video to [PERSON_NAME] Notes, I had to"
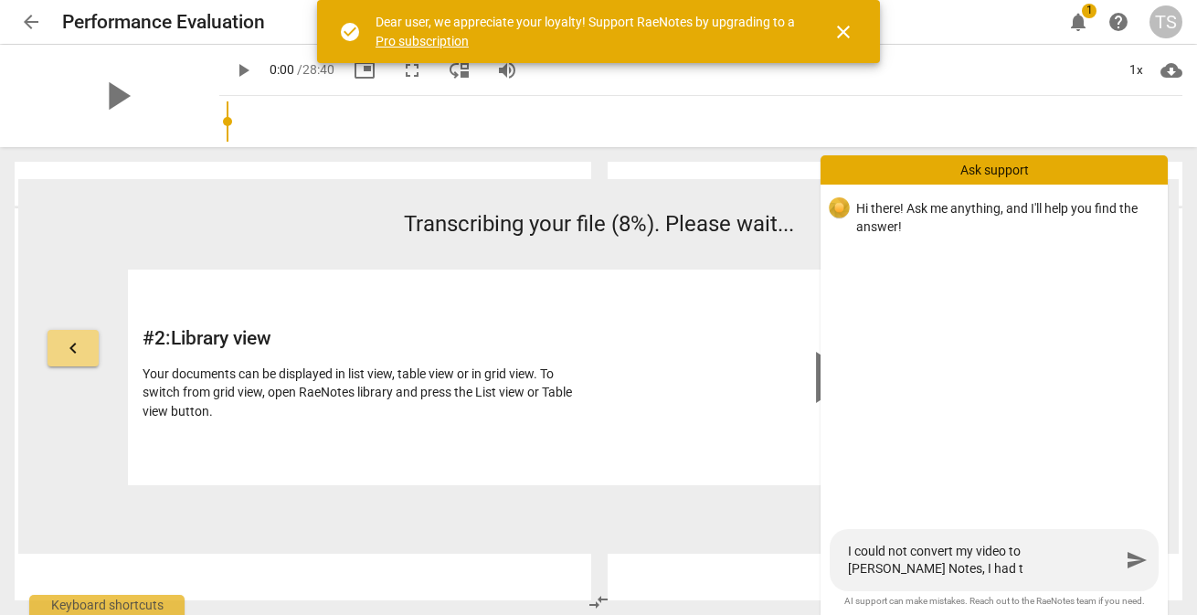
type textarea "I could not convert my video to [PERSON_NAME] Notes, I had to"
type textarea "I could not convert my video to [PERSON_NAME] Notes, I had to u"
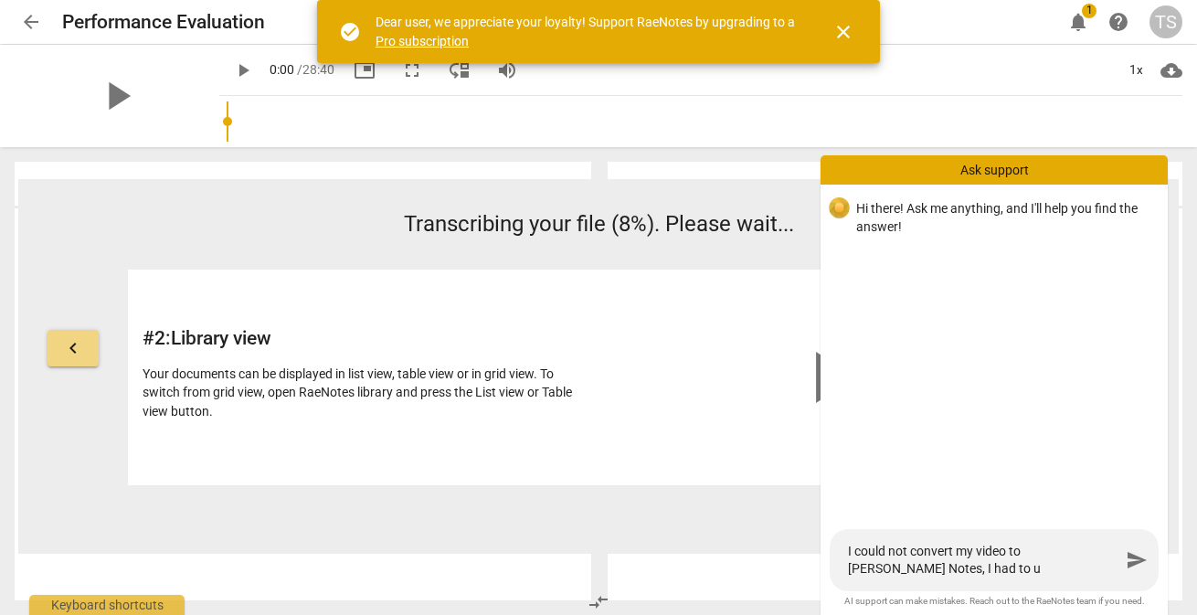
type textarea "I could not convert my video to [PERSON_NAME] Notes, I had to [GEOGRAPHIC_DATA]"
type textarea "I could not convert my video to Rae Notes, I had to use"
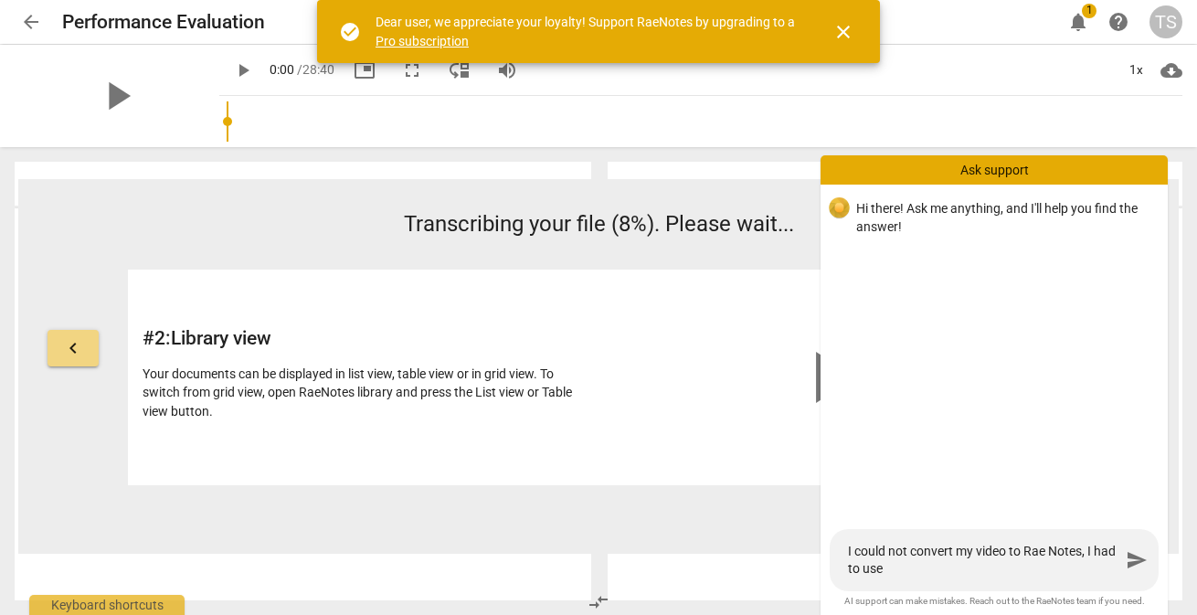
type textarea "I could not convert my video to Rae Notes, I had to use"
type textarea "I could not convert my video to Rae Notes, I had to use A"
type textarea "I could not convert my video to Rae Notes, I had to use AI"
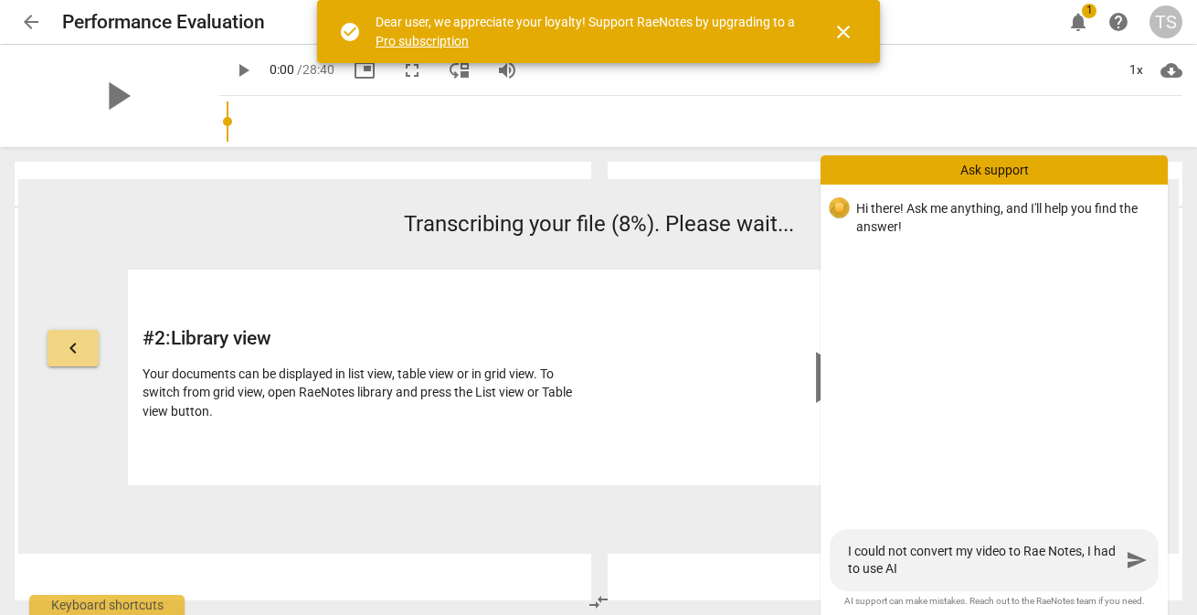
type textarea "I could not convert my video to Rae Notes, I had to use AI."
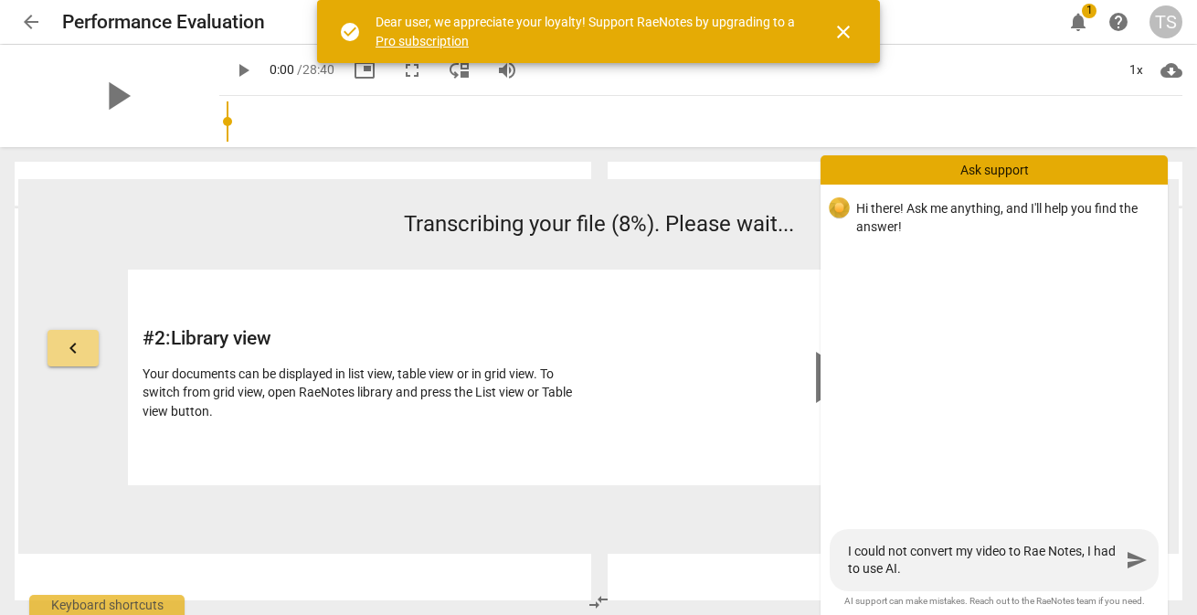
type textarea "I could not convert my video to Rae Notes, I had to use AI."
type textarea "I could not convert my video to Rae Notes, I had to use AI. H"
type textarea "I could not convert my video to Rae Notes, I had to use AI. Ho"
type textarea "I could not convert my video to Rae Notes, I had to use AI. How"
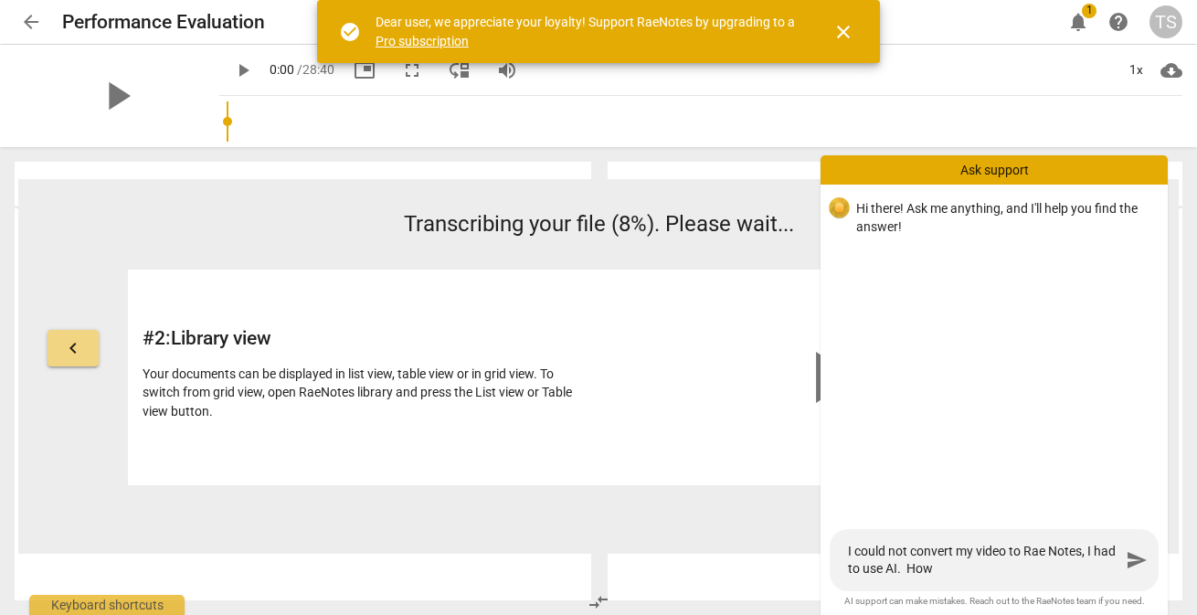
type textarea "I could not convert my video to Rae Notes, I had to use AI. How"
type textarea "I could not convert my video to Rae Notes, I had to use AI. How c"
type textarea "I could not convert my video to Rae Notes, I had to use AI. How ca"
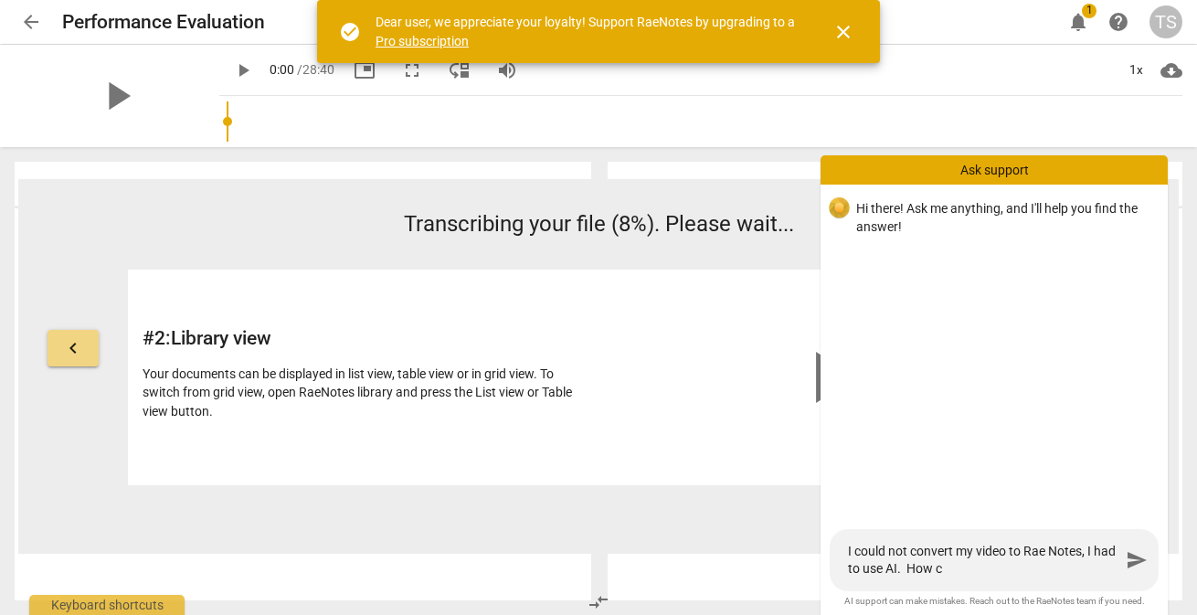
type textarea "I could not convert my video to Rae Notes, I had to use AI. How ca"
type textarea "I could not convert my video to Rae Notes, I had to use AI. How can"
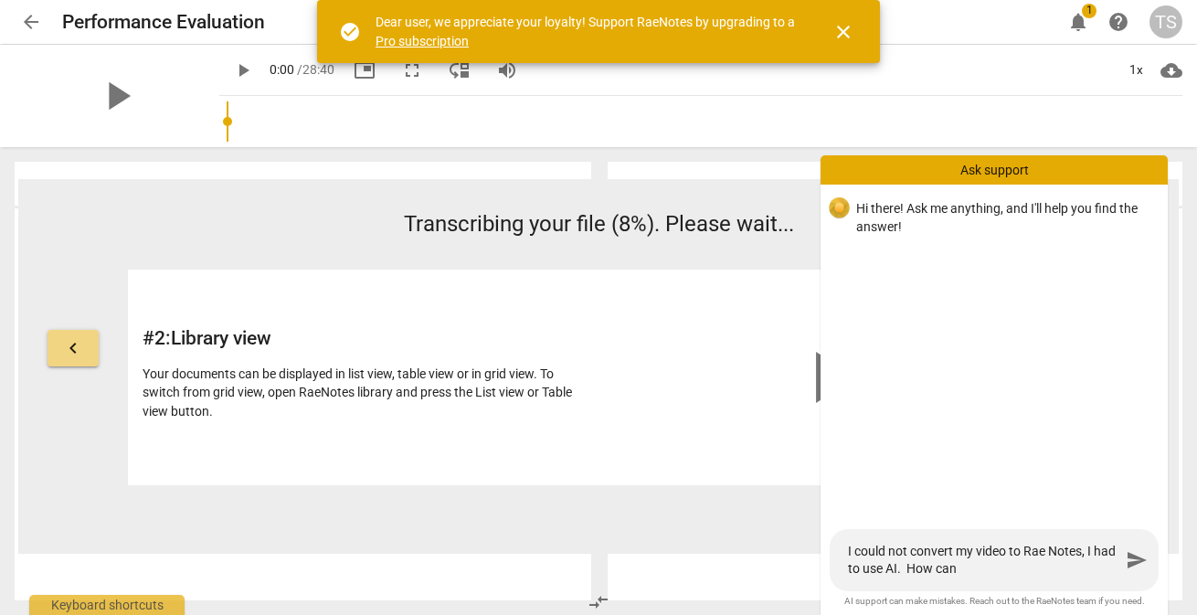
type textarea "I could not convert my video to Rae Notes, I had to use AI. How can i"
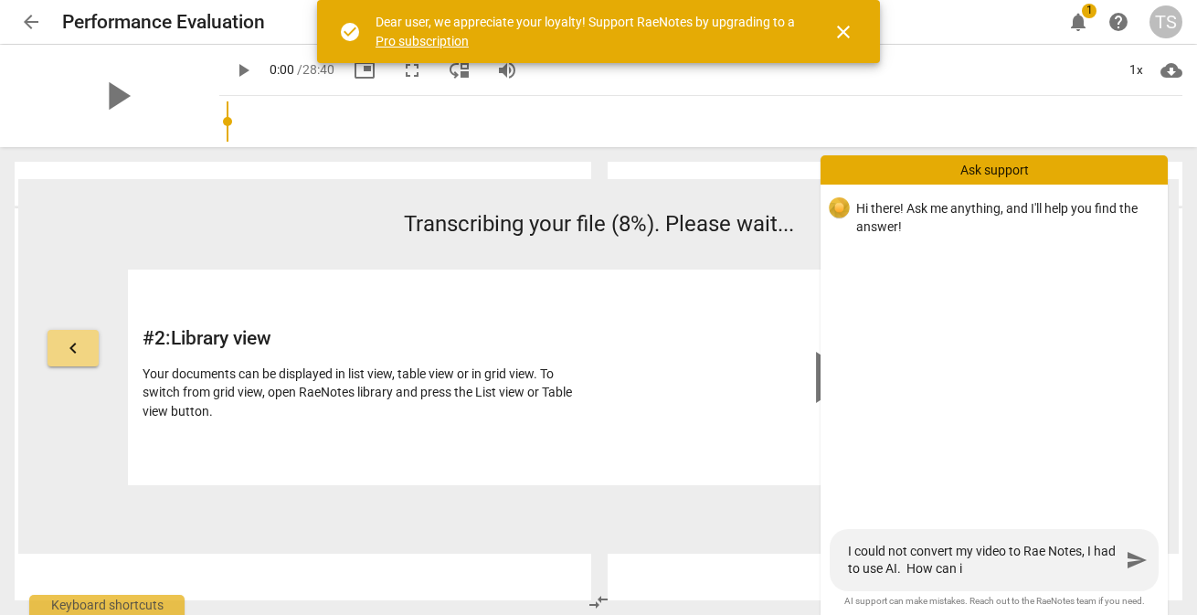
type textarea "I could not convert my video to Rae Notes, I had to use AI. How can i"
type textarea "I could not convert my video to Rae Notes, I had to use AI. How can"
type textarea "I could not convert my video to Rae Notes, I had to use AI. How can I"
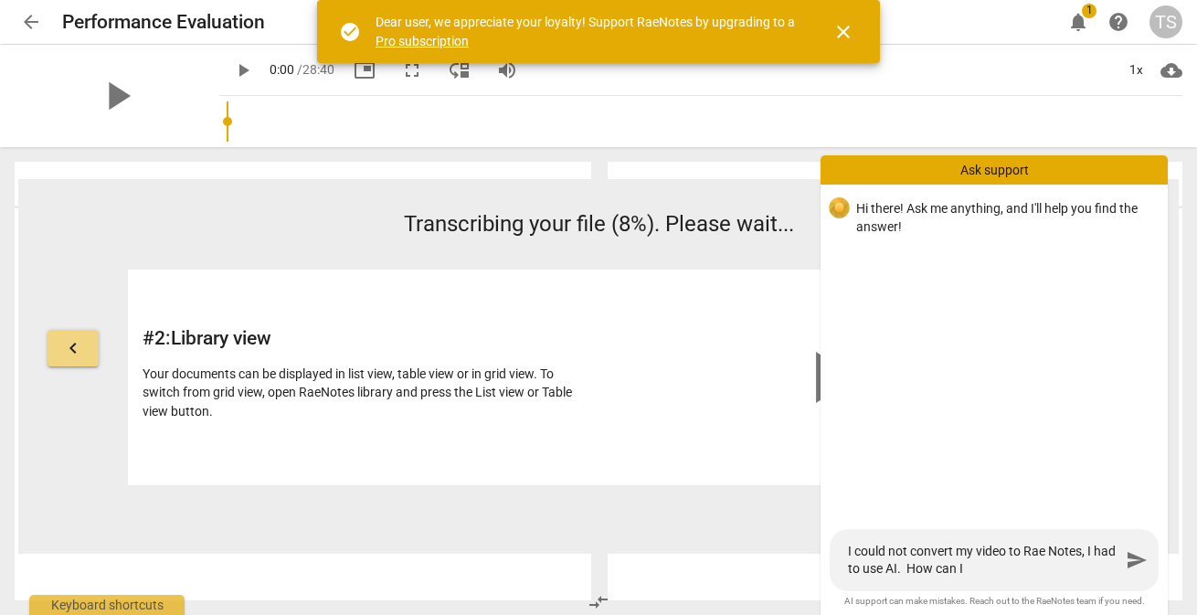
type textarea "I could not convert my video to Rae Notes, I had to use AI. How can I"
type textarea "I could not convert my video to Rae Notes, I had to use AI. How can I c"
type textarea "I could not convert my video to Rae Notes, I had to use AI. How can I co"
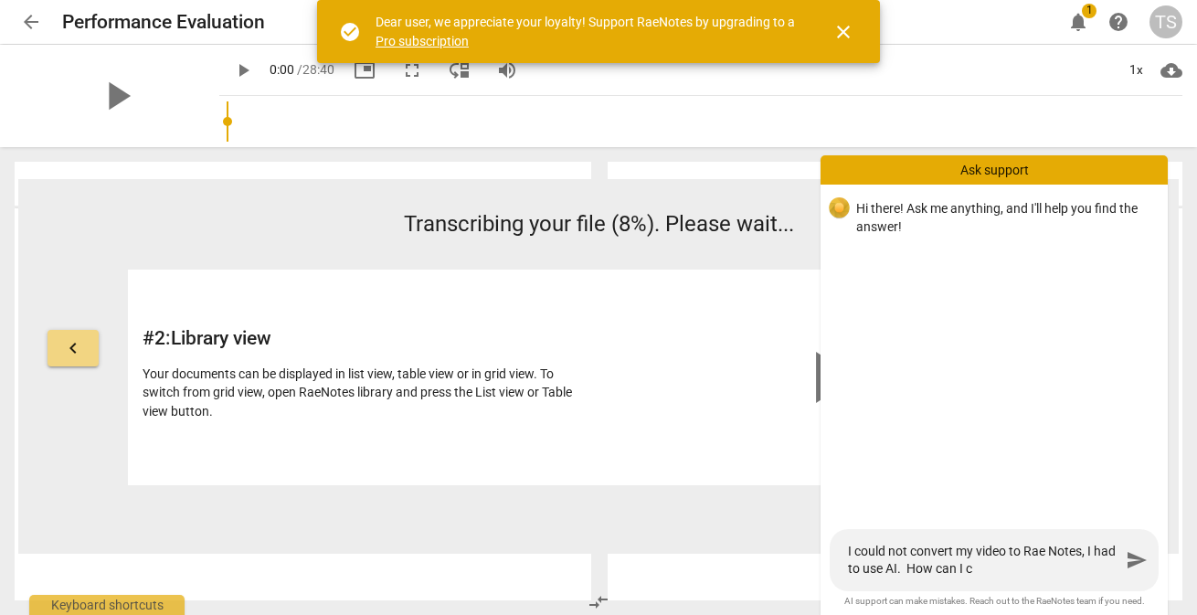
type textarea "I could not convert my video to Rae Notes, I had to use AI. How can I co"
type textarea "I could not convert my video to Rae Notes, I had to use AI. How can I con"
type textarea "I could not convert my video to Rae Notes, I had to use AI. How can I conv"
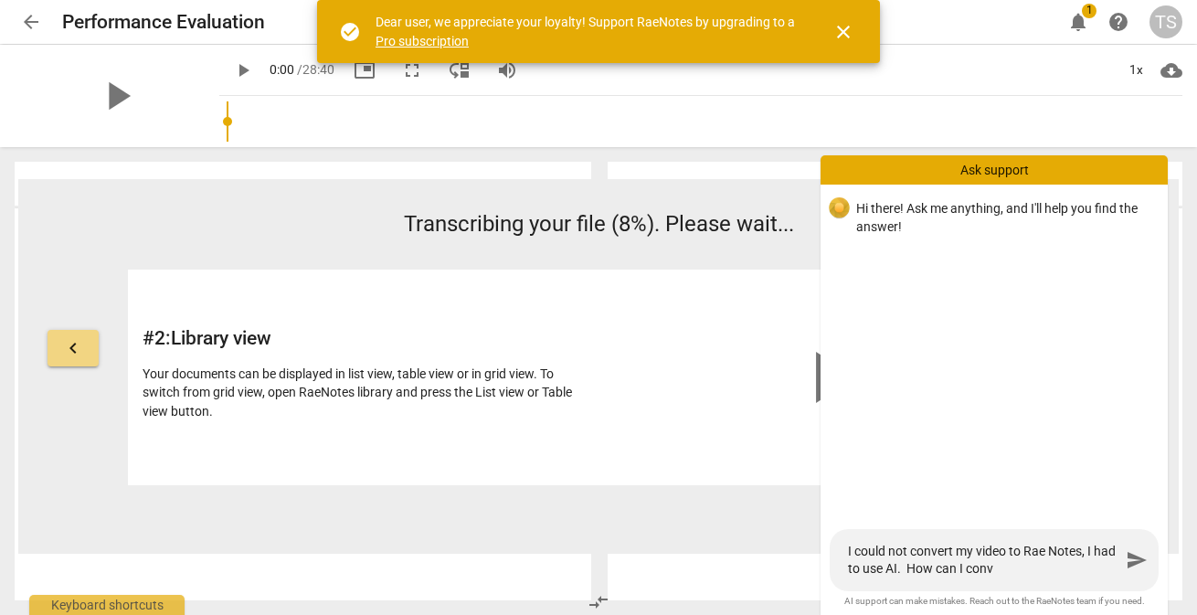
type textarea "I could not convert my video to Rae Notes, I had to use AI. How can I conve"
type textarea "I could not convert my video to Rae Notes, I had to use AI. How can I conver"
type textarea "I could not convert my video to Rae Notes, I had to use AI. How can I convert"
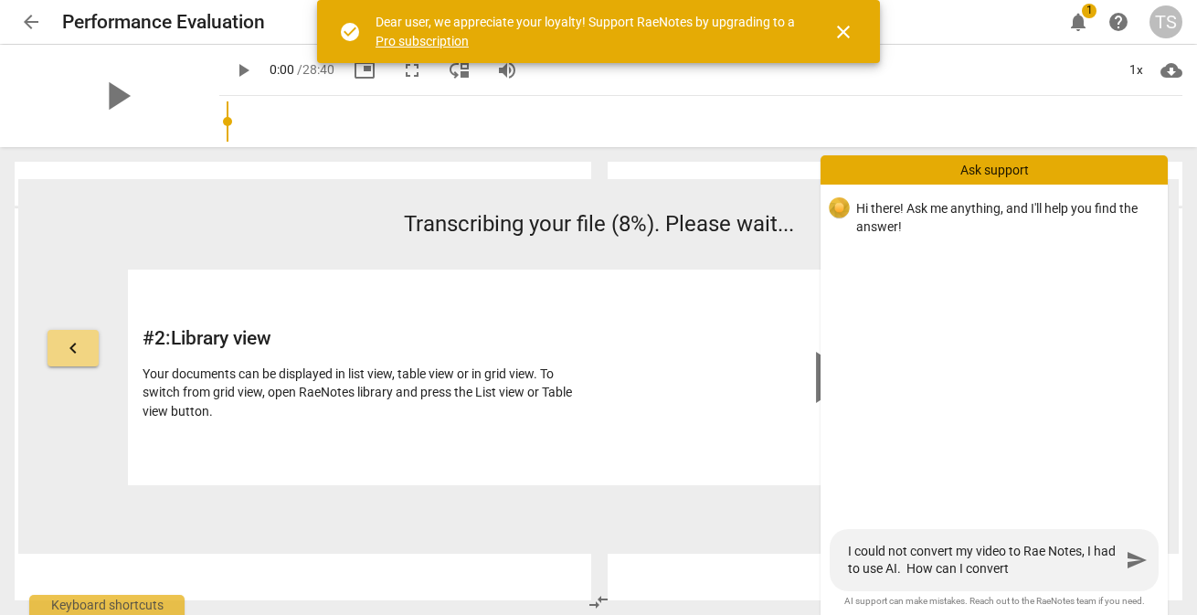
type textarea "I could not convert my video to Rae Notes, I had to use AI. How can I convert"
type textarea "I could not convert my video to Rae Notes, I had to use AI. How can I convert t"
type textarea "I could not convert my video to Rae Notes, I had to use AI. How can I convert to"
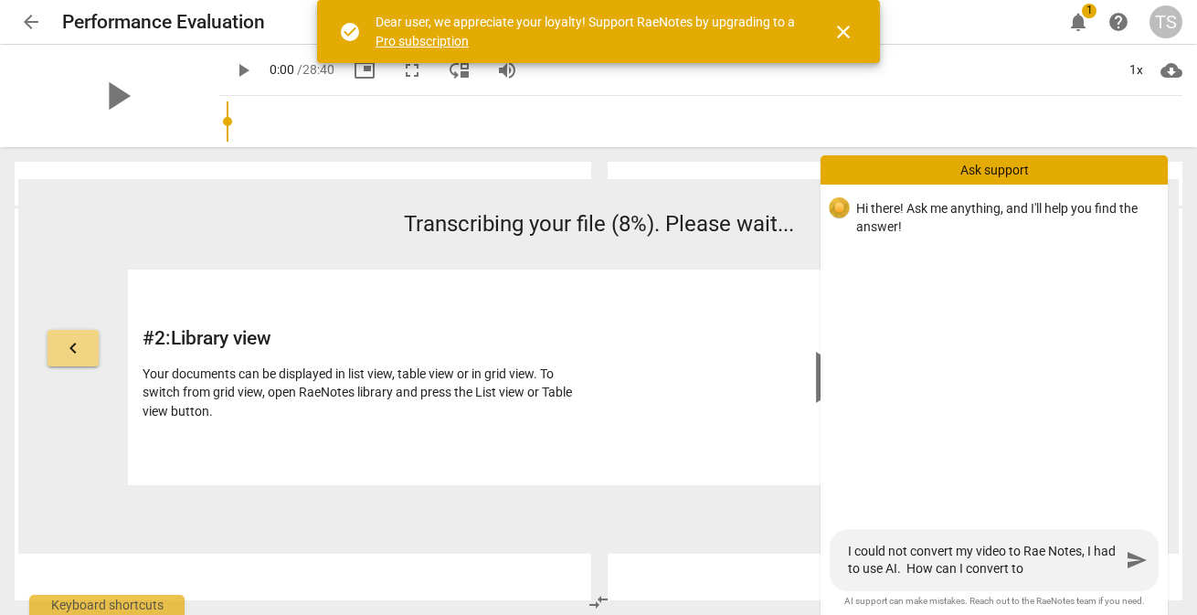
type textarea "I could not convert my video to Rae Notes, I had to use AI. How can I convert to"
type textarea "I could not convert my video to Rae Notes, I had to use AI. How can I convert t…"
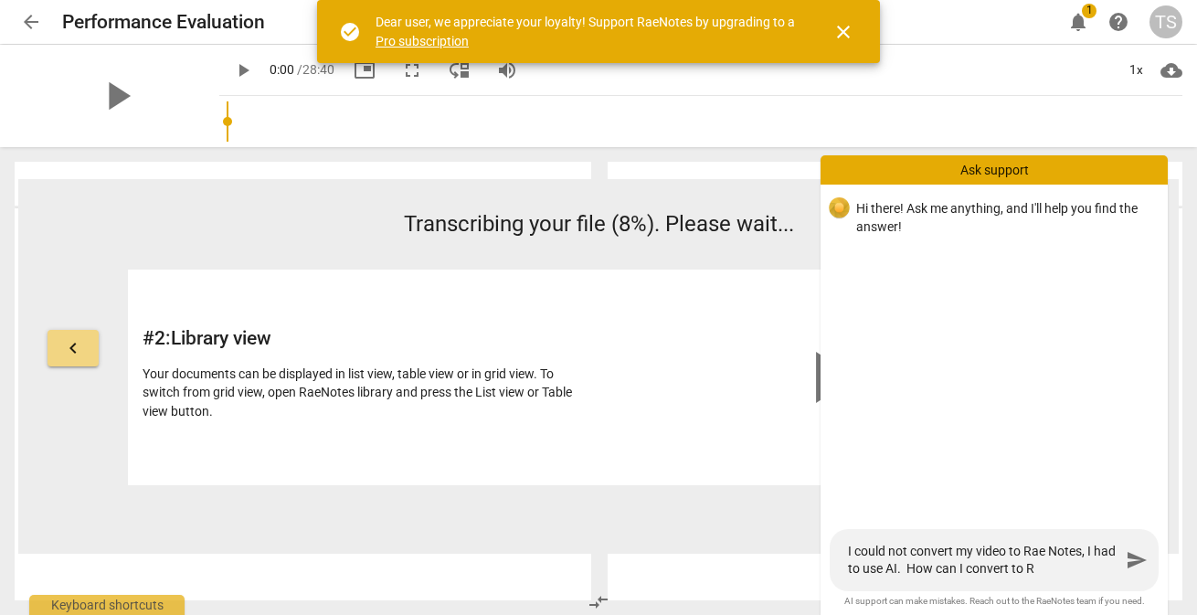
type textarea "I could not convert my video to Rae Notes, I had to use AI. How can I convert t…"
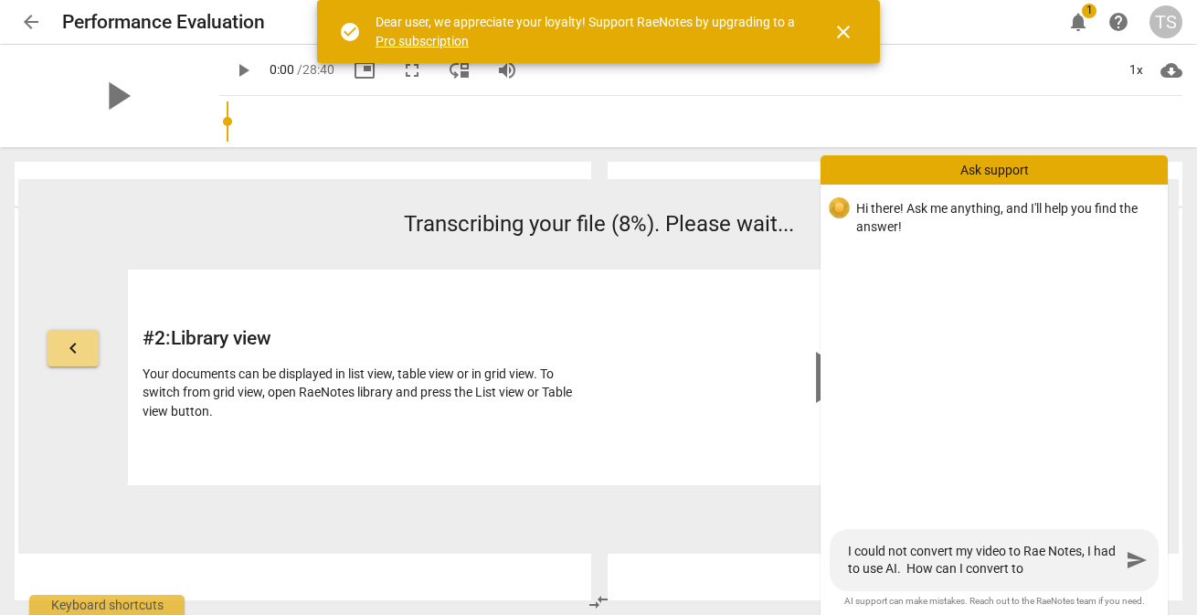
type textarea "I could not convert my video to Rae Notes, I had to use AI. How can I convert t…"
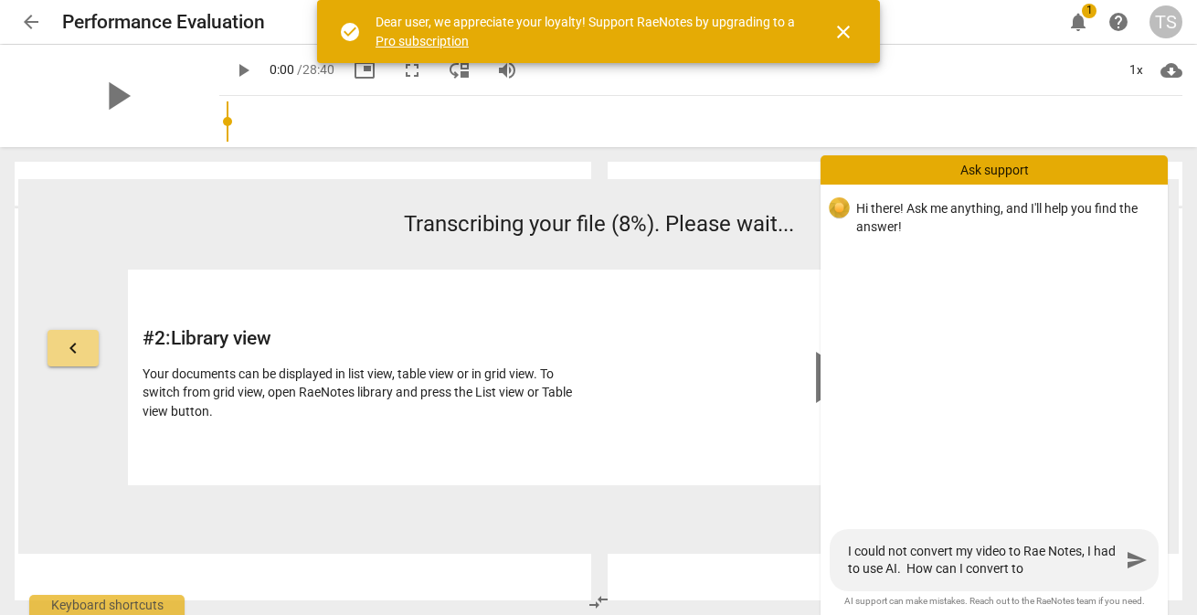
type textarea "I could not convert my video to Rae Notes, I had to use AI. How can I convert t…"
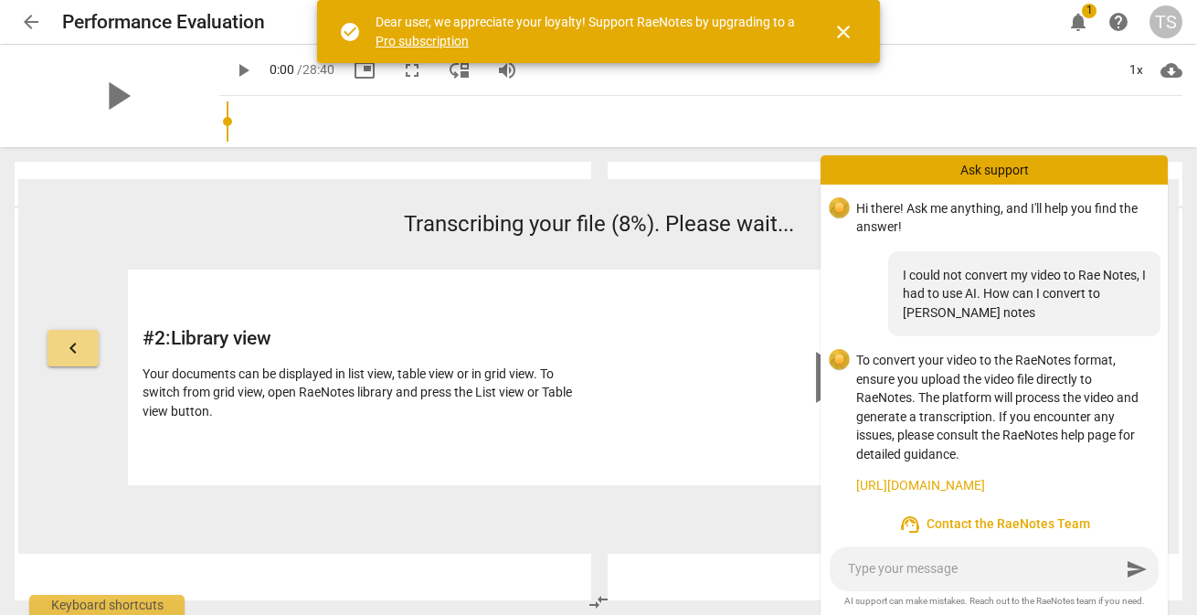
scroll to position [3, 0]
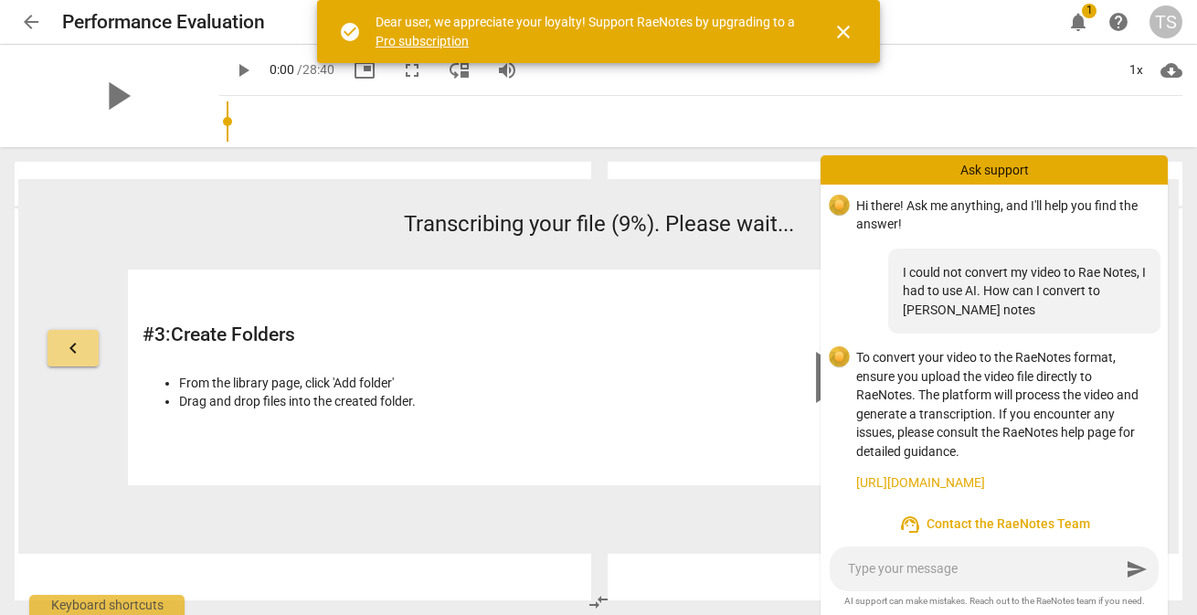
click at [1021, 482] on link "[URL][DOMAIN_NAME]" at bounding box center [1004, 482] width 297 height 19
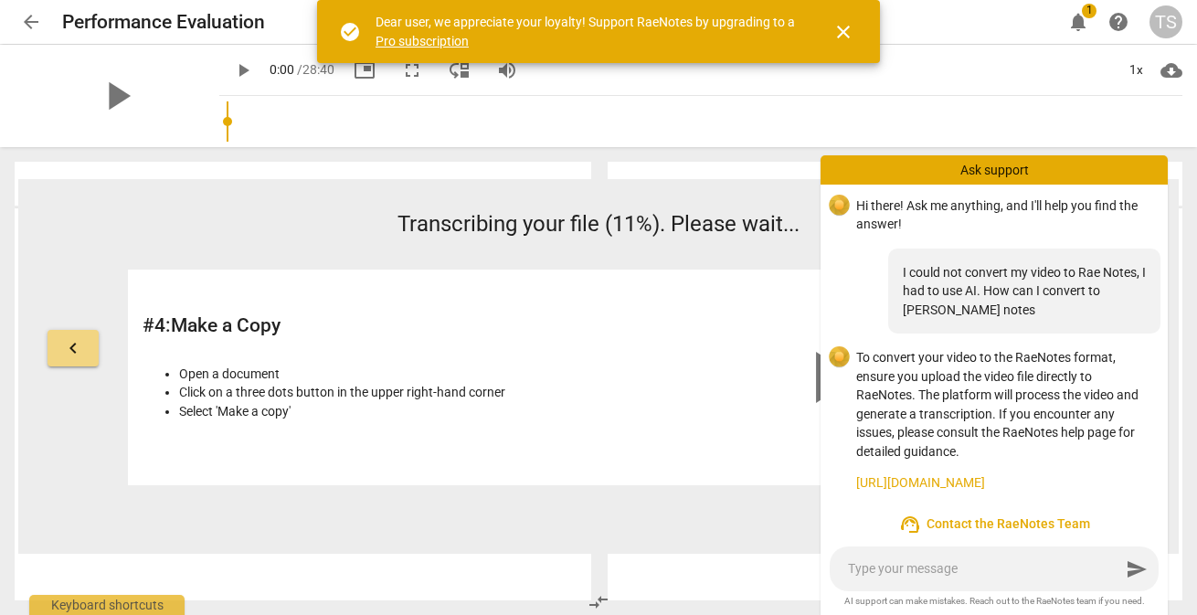
click at [887, 568] on textarea at bounding box center [984, 568] width 272 height 17
type textarea "M"
type textarea "My"
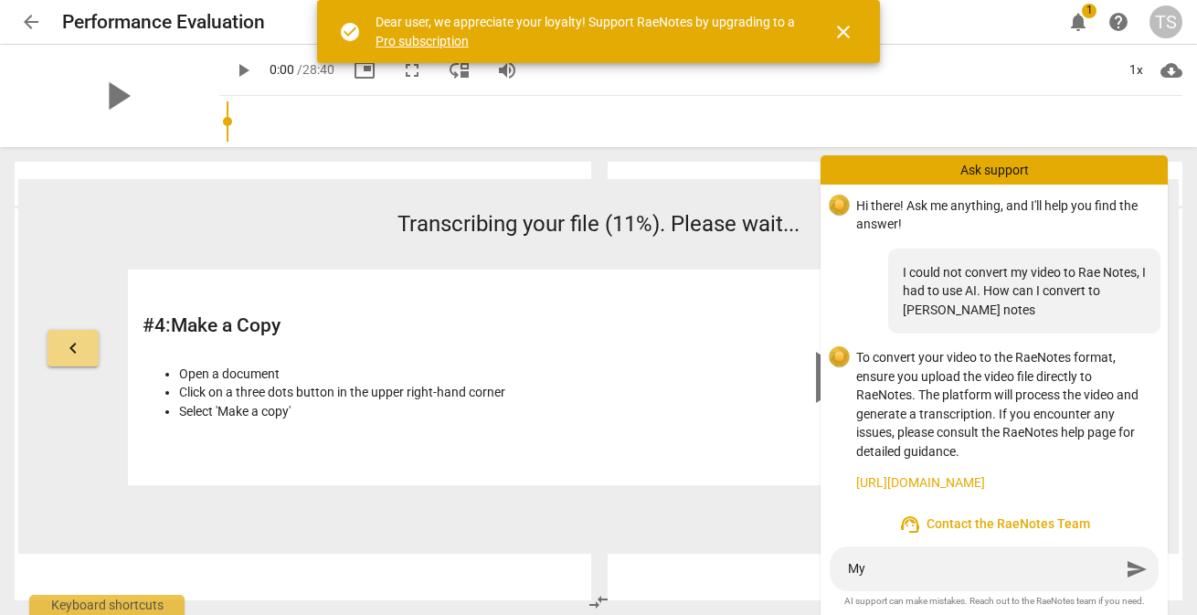
type textarea "My"
type textarea "My v"
type textarea "My vi"
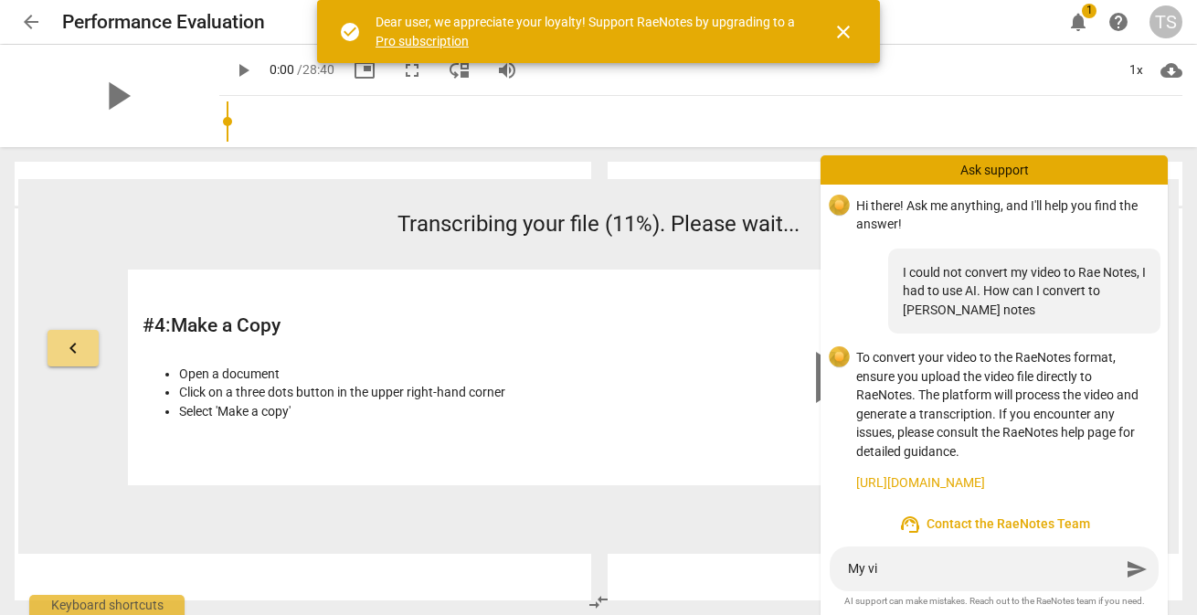
type textarea "My vid"
type textarea "My vide"
type textarea "My video"
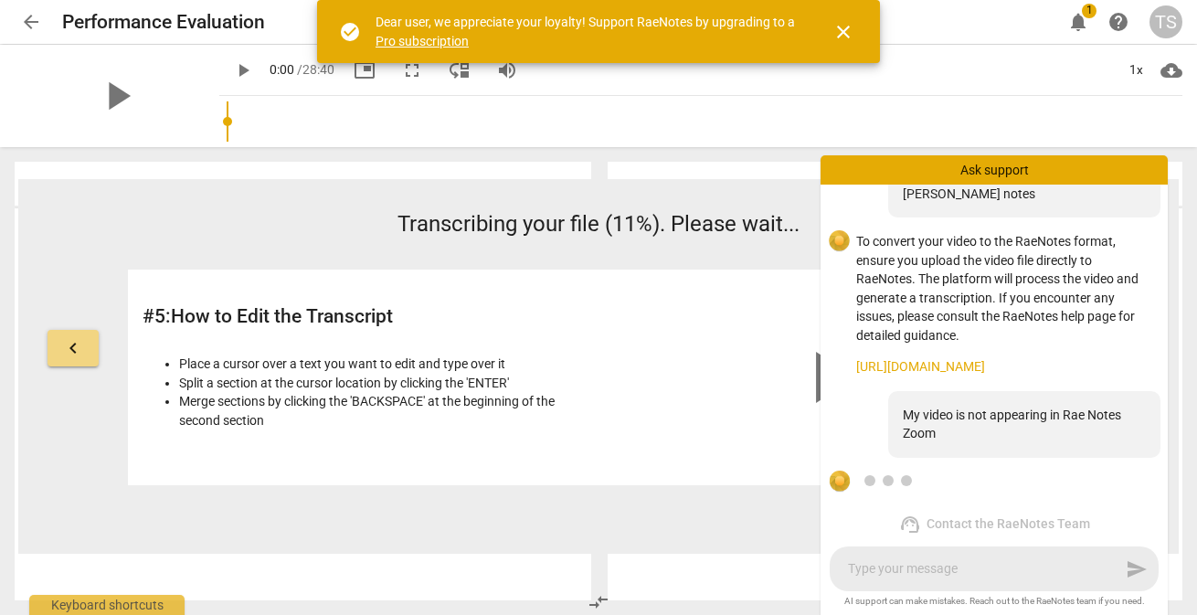
scroll to position [193, 0]
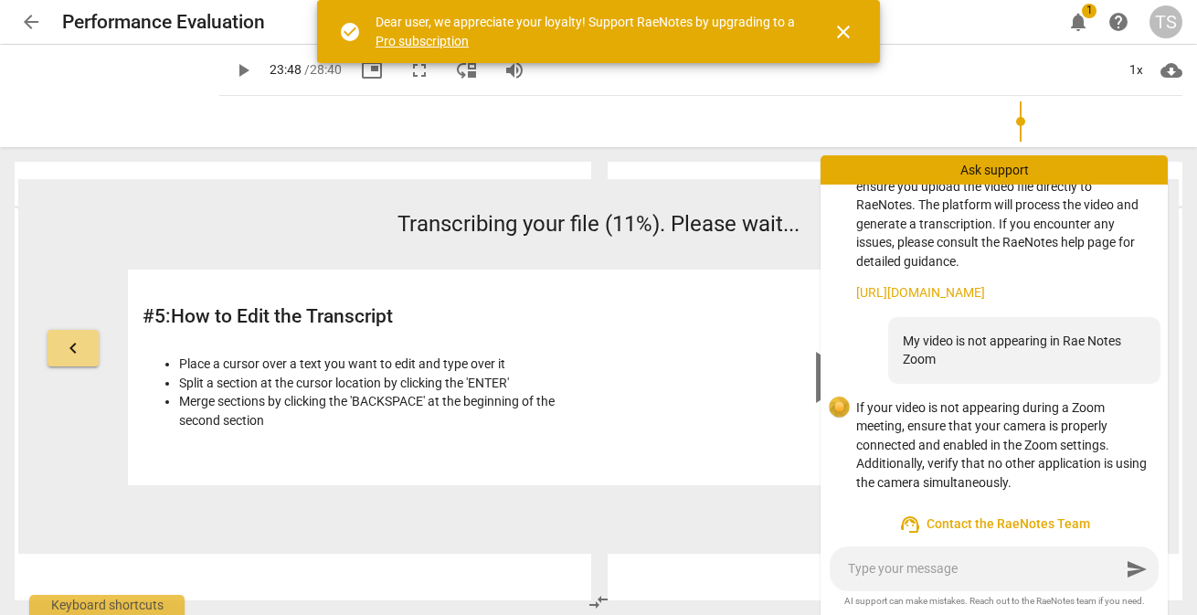
click at [1014, 122] on input "range" at bounding box center [705, 121] width 956 height 58
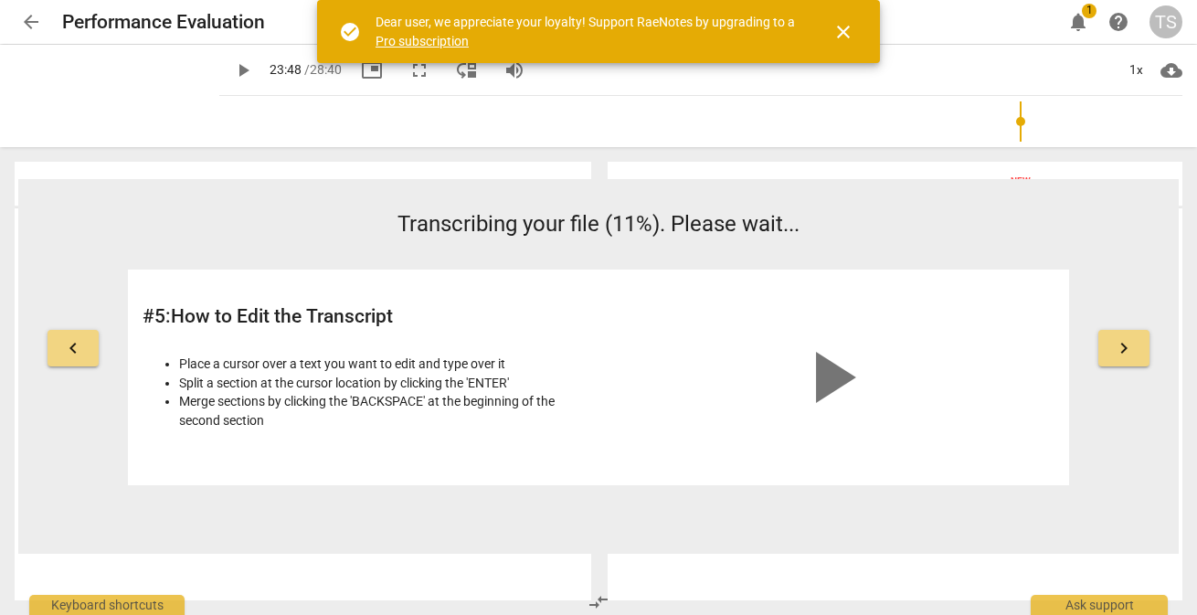
click at [1083, 14] on span "1" at bounding box center [1089, 11] width 15 height 15
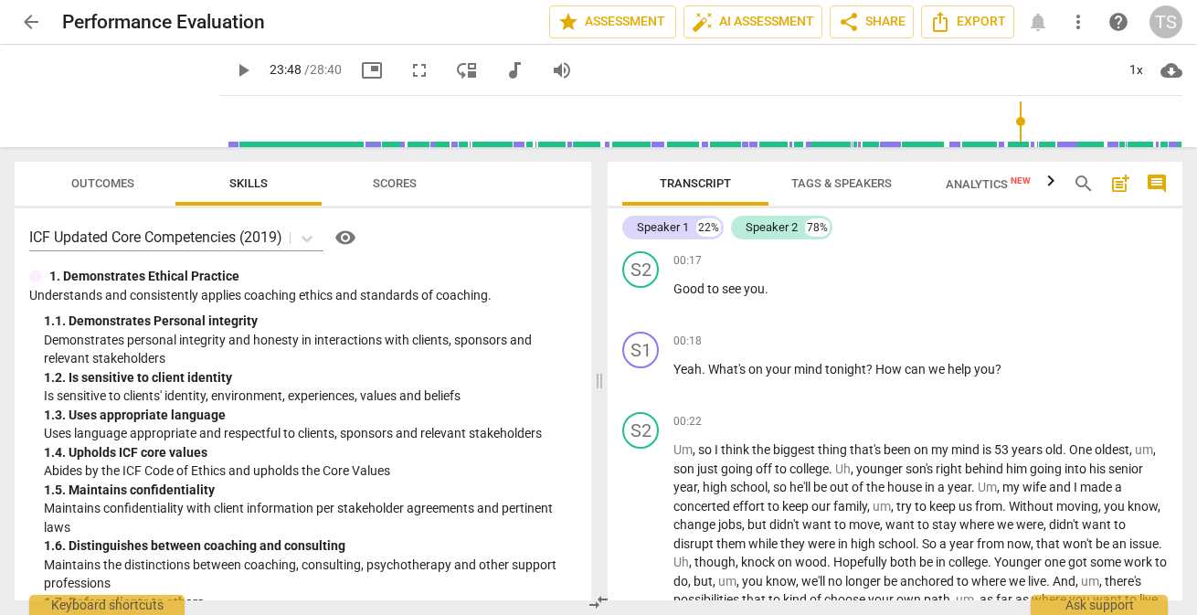
scroll to position [82, 0]
drag, startPoint x: 1012, startPoint y: 133, endPoint x: 123, endPoint y: 196, distance: 891.3
click at [119, 194] on div "arrow_back Performance Evaluation edit star Assessment auto_fix_high AI Assessm…" at bounding box center [598, 307] width 1197 height 615
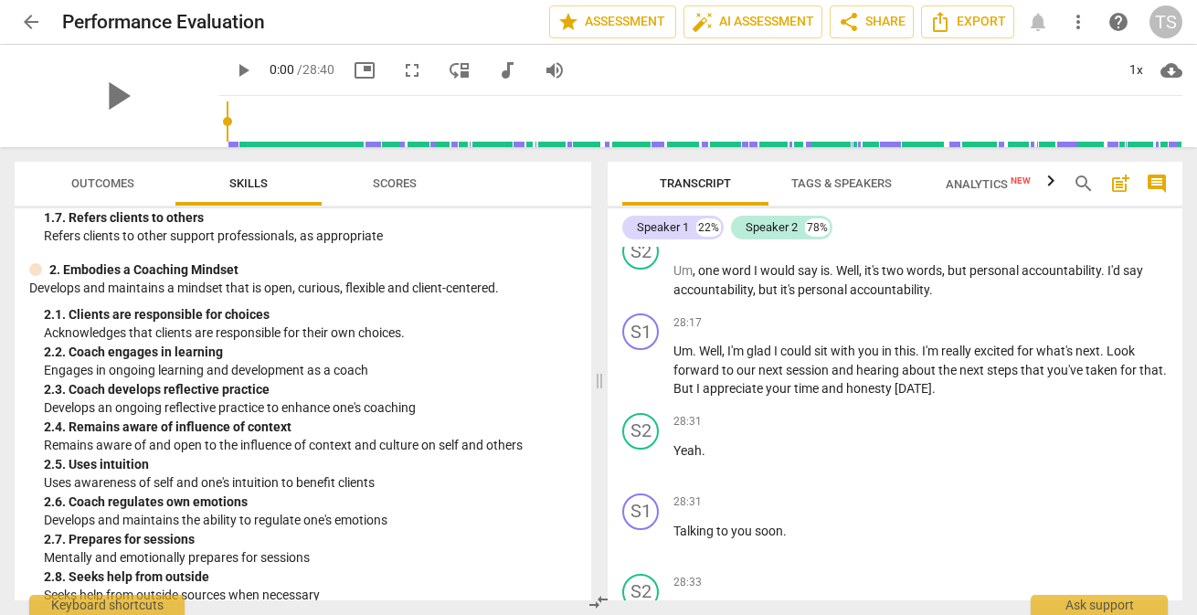
scroll to position [7060, 0]
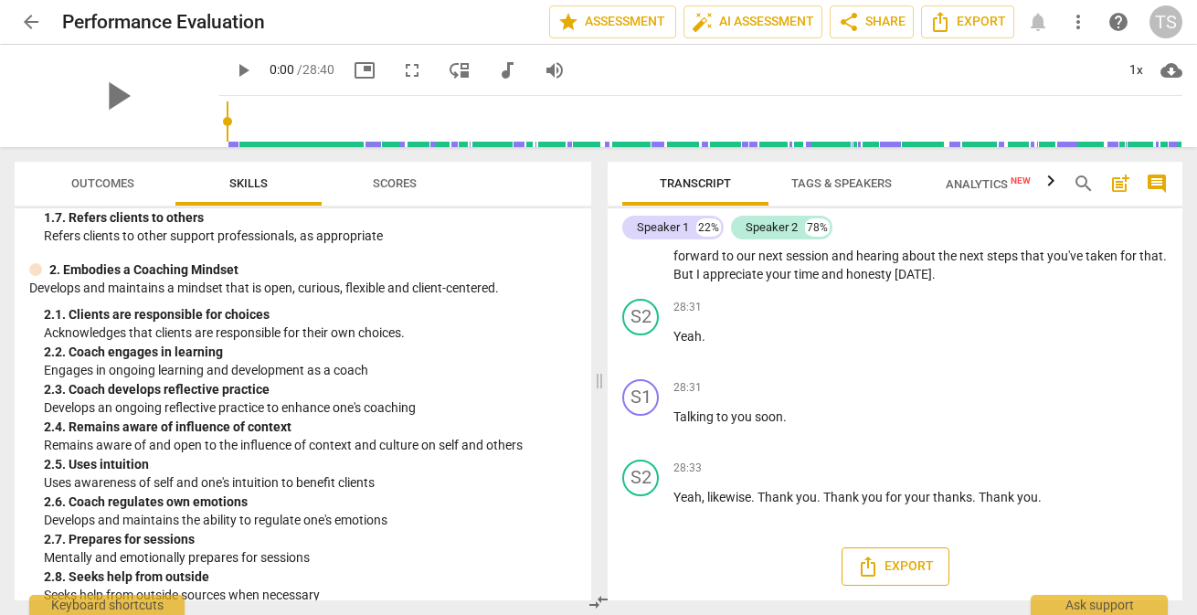
click at [886, 561] on span "Export" at bounding box center [895, 567] width 77 height 22
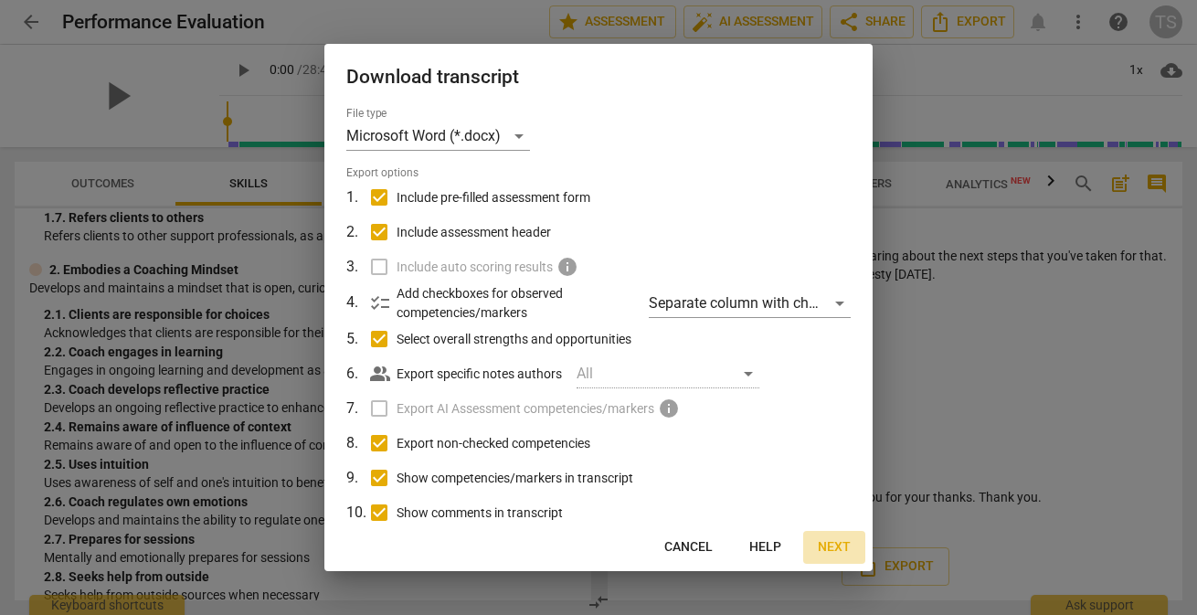
click at [831, 546] on span "Next" at bounding box center [834, 547] width 33 height 18
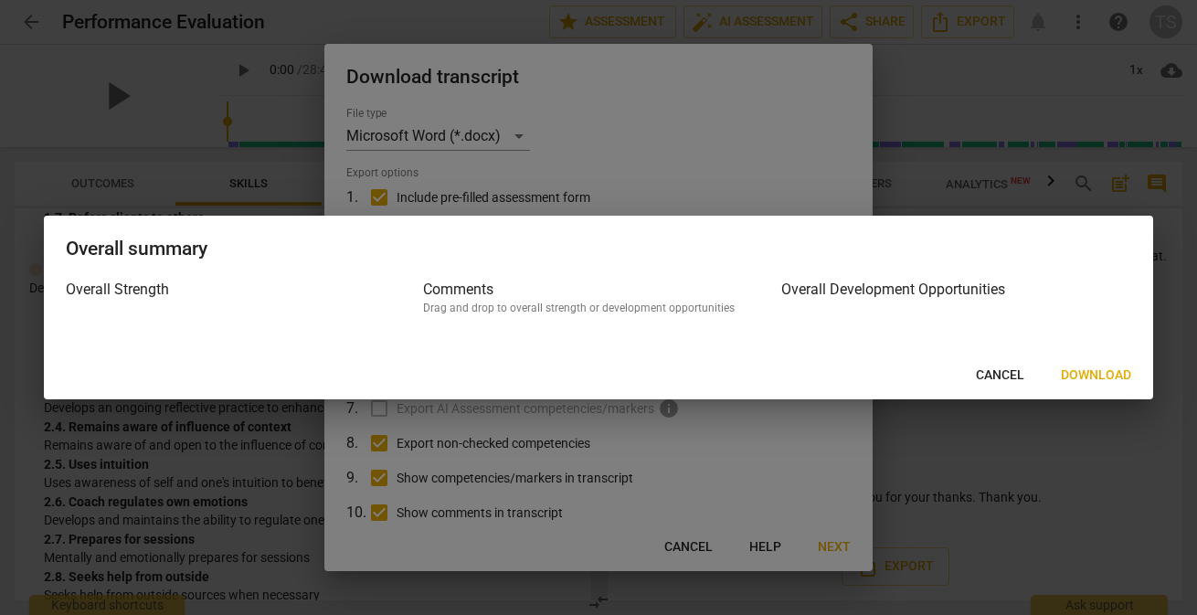
click at [1005, 374] on span "Cancel" at bounding box center [1000, 375] width 48 height 18
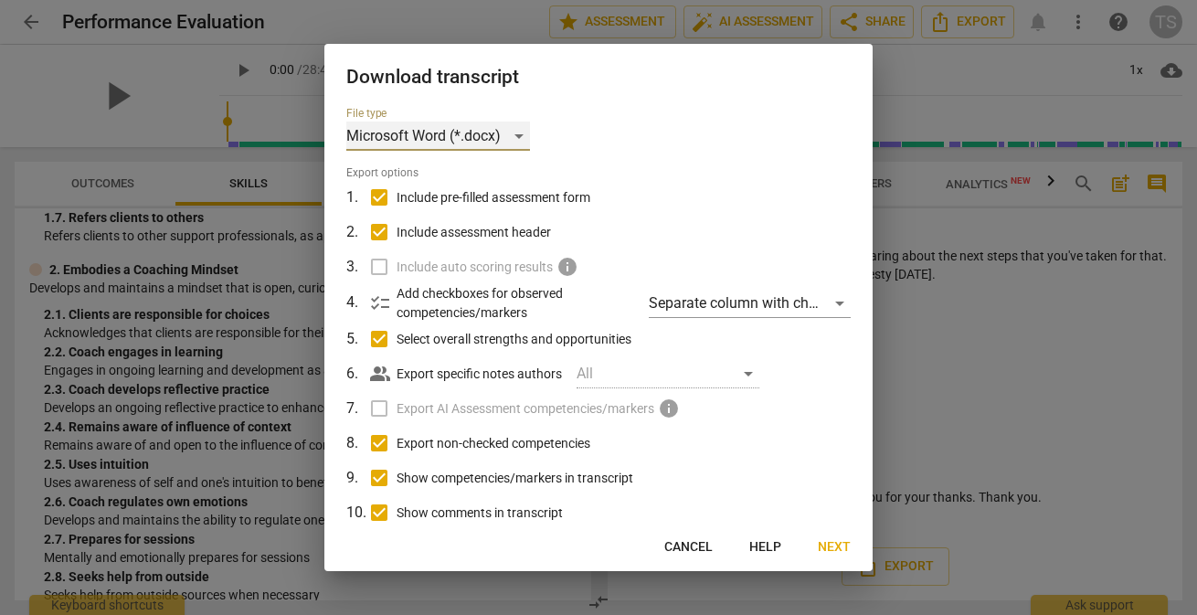
click at [522, 133] on div "Microsoft Word (*.docx)" at bounding box center [438, 136] width 184 height 29
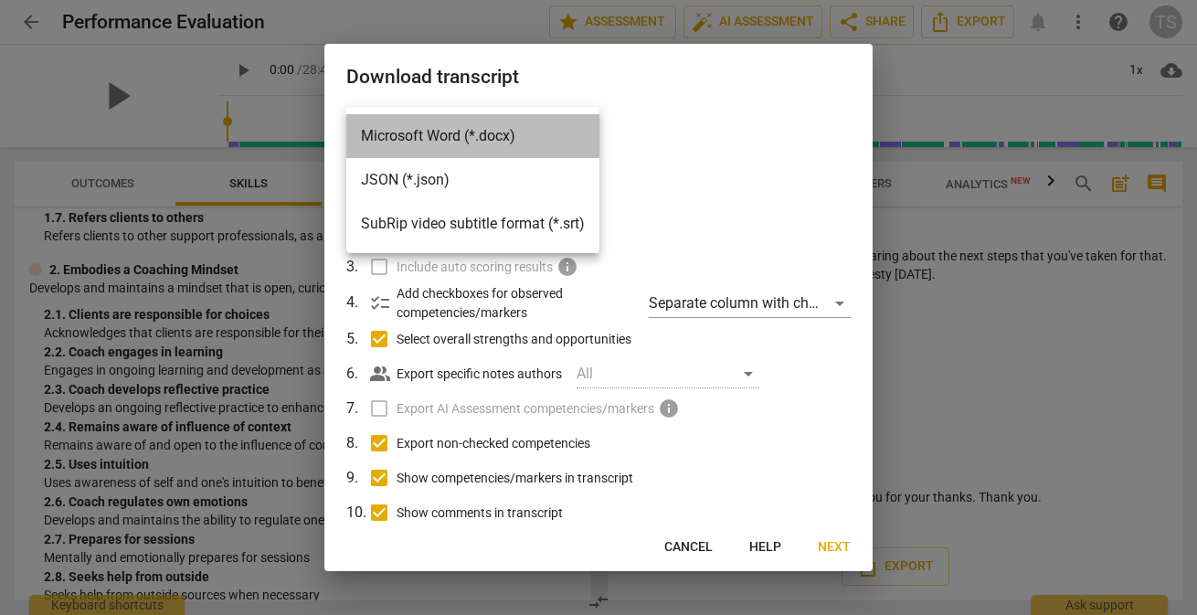
click at [524, 134] on li "Microsoft Word (*.docx)" at bounding box center [472, 136] width 253 height 44
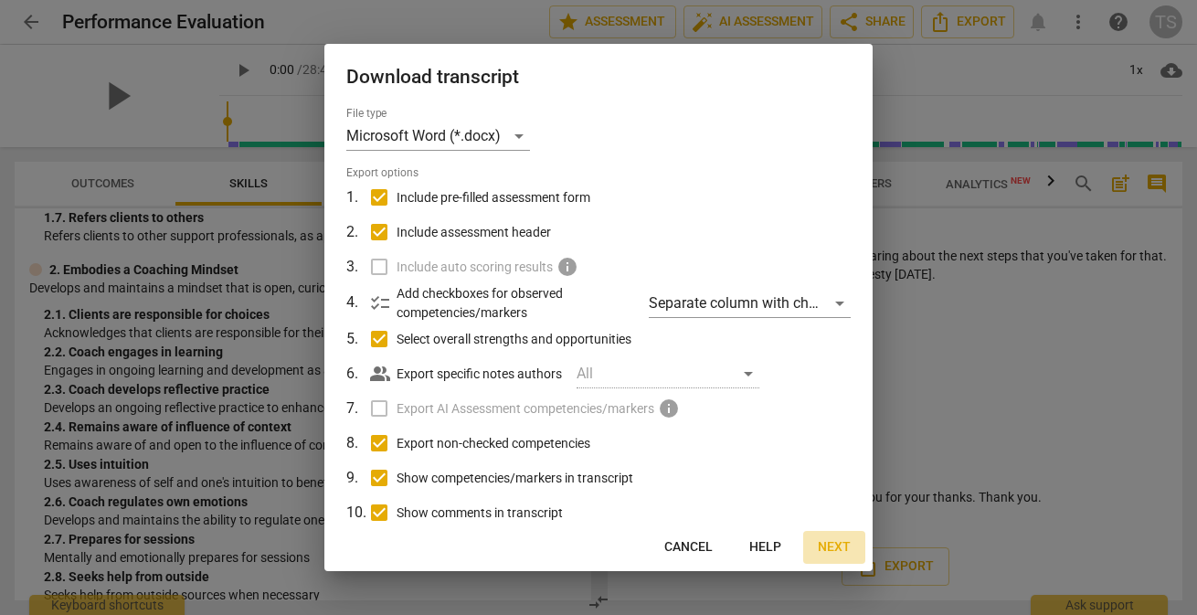
click at [833, 543] on span "Next" at bounding box center [834, 547] width 33 height 18
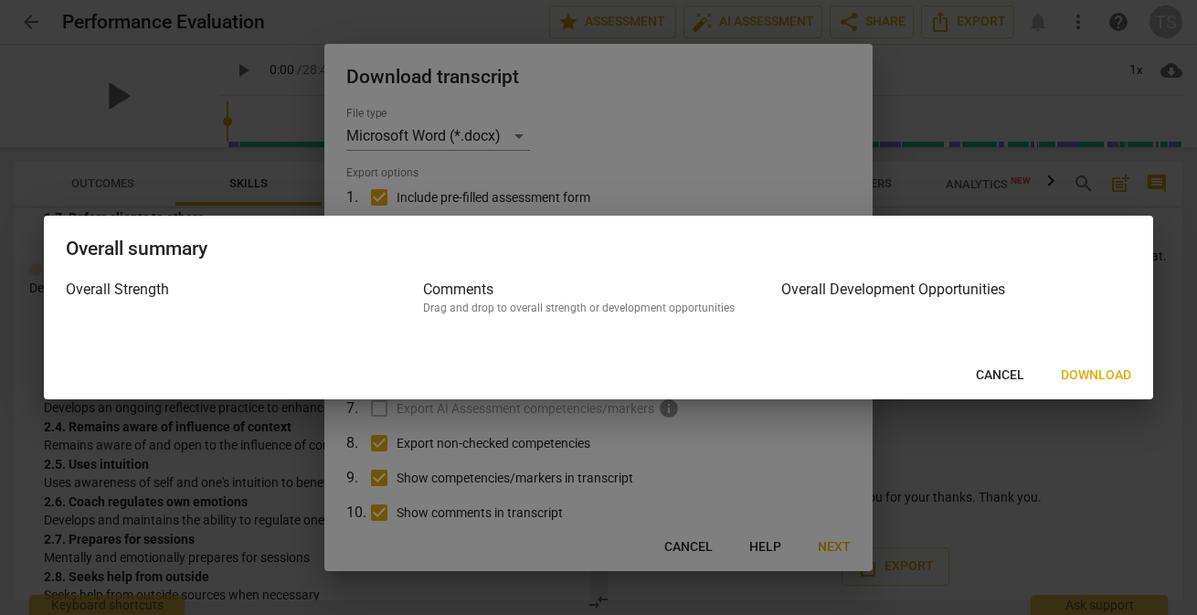
click at [1084, 369] on span "Download" at bounding box center [1096, 375] width 70 height 18
